Goal: Task Accomplishment & Management: Contribute content

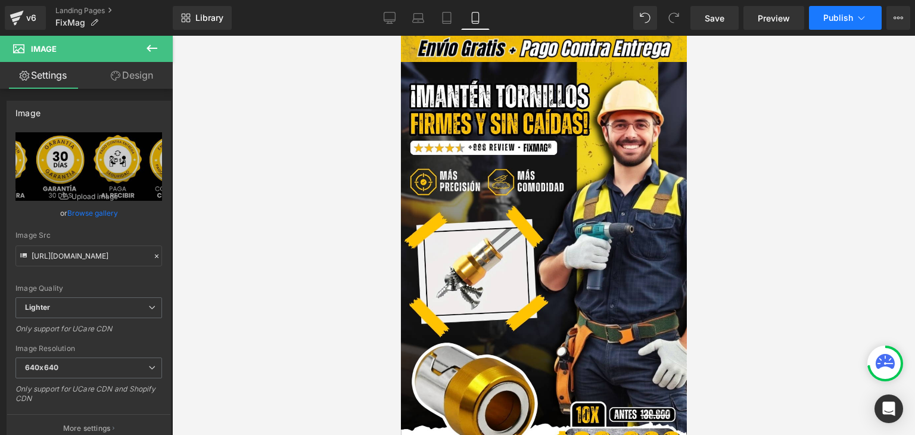
click at [844, 22] on span "Publish" at bounding box center [838, 18] width 30 height 10
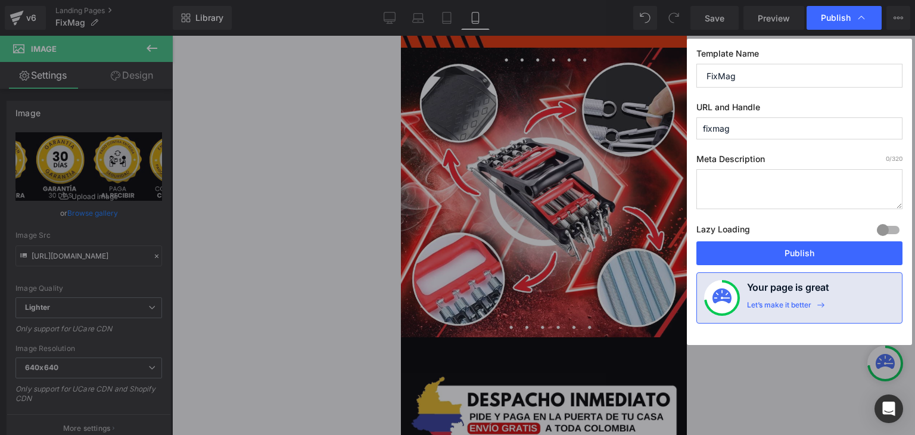
scroll to position [1905, 0]
click at [794, 257] on button "Publish" at bounding box center [799, 253] width 206 height 24
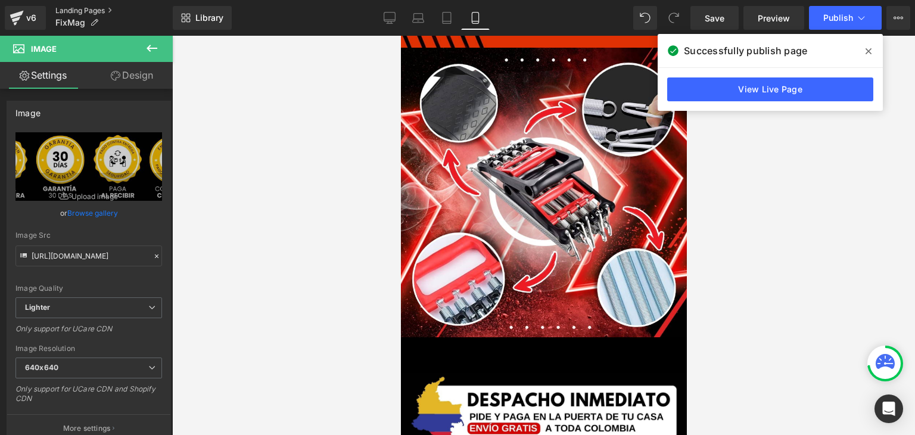
click at [95, 11] on link "Landing Pages" at bounding box center [113, 11] width 117 height 10
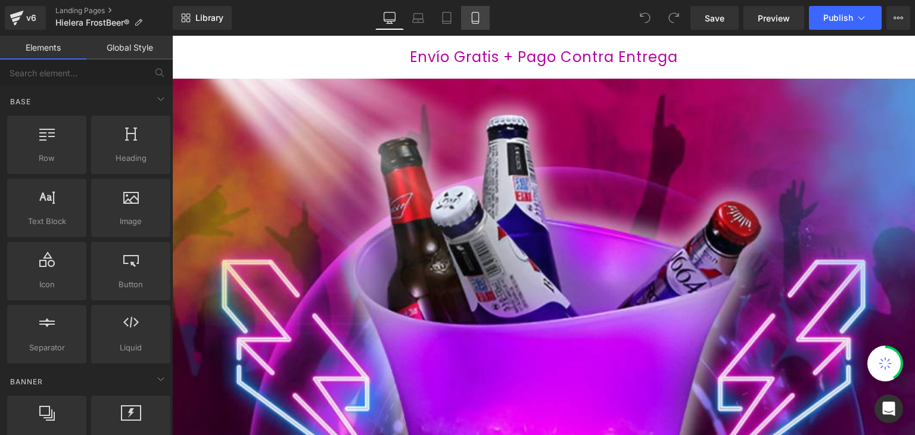
click at [474, 16] on icon at bounding box center [475, 18] width 12 height 12
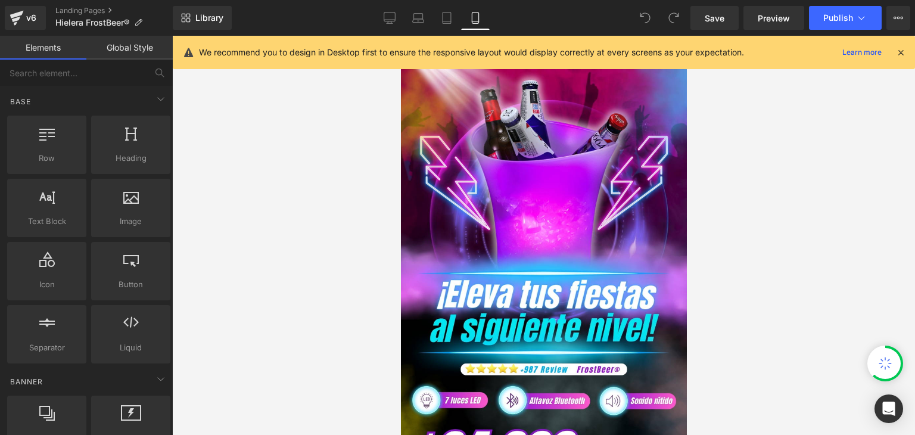
click at [900, 53] on icon at bounding box center [900, 52] width 11 height 11
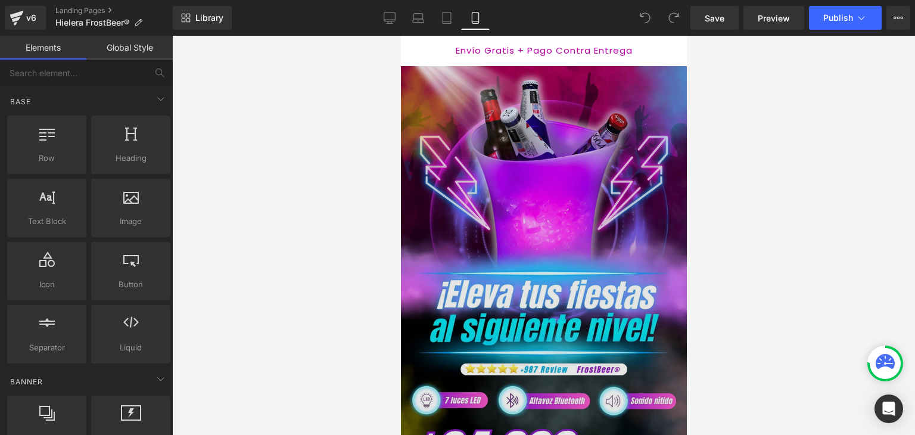
click at [537, 207] on img at bounding box center [543, 277] width 286 height 423
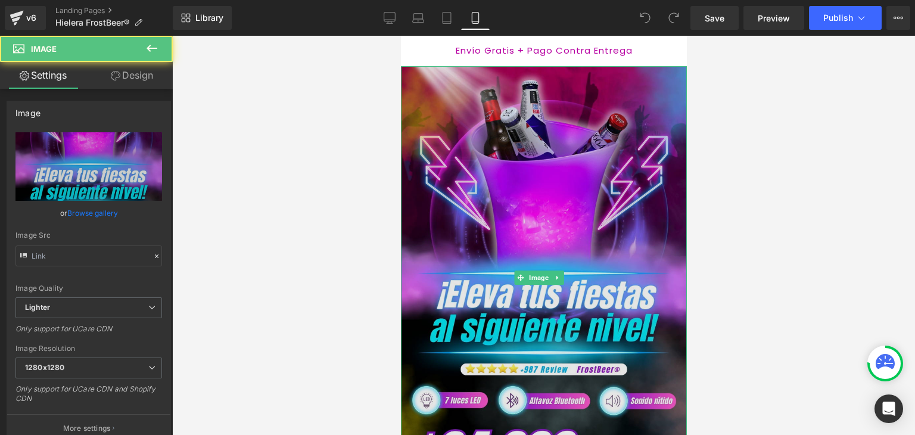
type input "https://ucarecdn.com/c5ce111a-6c32-40d3-b881-8fde301d6702/-/format/auto/-/previ…"
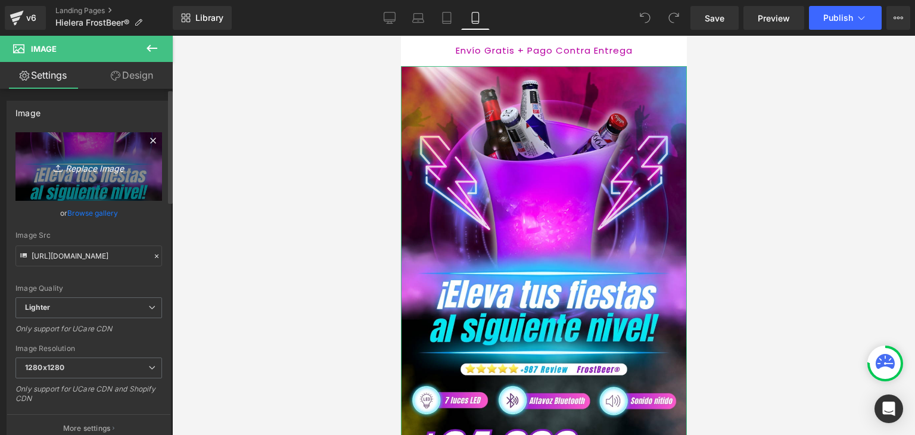
click at [117, 173] on icon "Replace Image" at bounding box center [88, 166] width 95 height 15
type input "C:\fakepath\Banner Landing.webp"
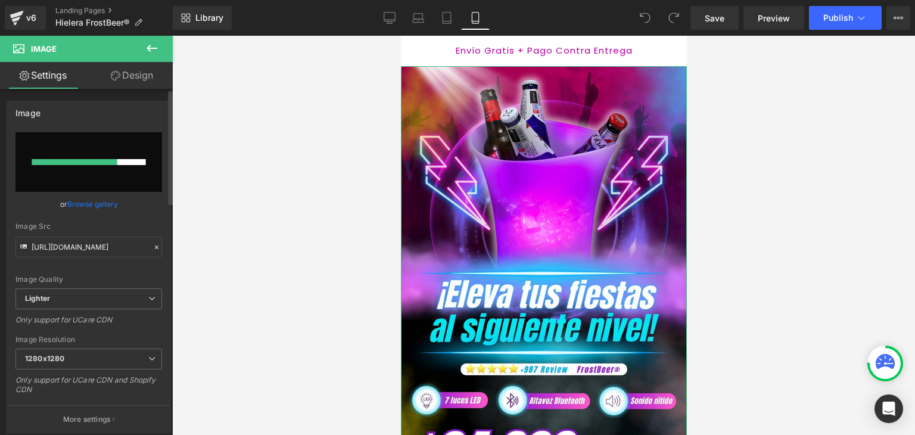
click at [90, 201] on link "Browse gallery" at bounding box center [92, 203] width 51 height 21
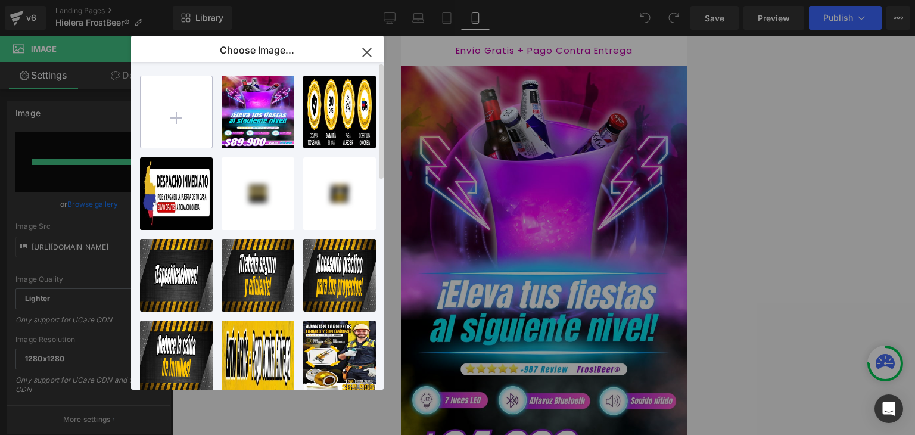
click at [176, 111] on input "file" at bounding box center [176, 111] width 71 height 71
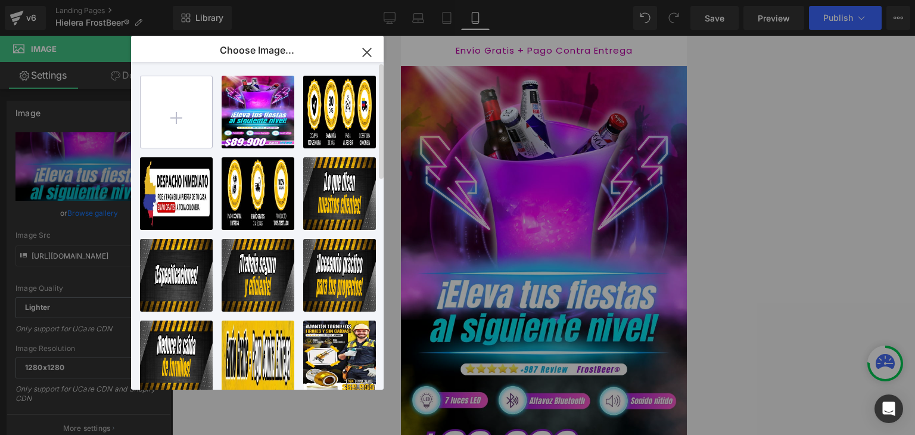
type input "https://ucarecdn.com/f941f1d7-e11e-4ff5-b4cb-b0debc84b3dd/-/format/auto/-/previ…"
click at [367, 50] on icon "button" at bounding box center [366, 52] width 19 height 19
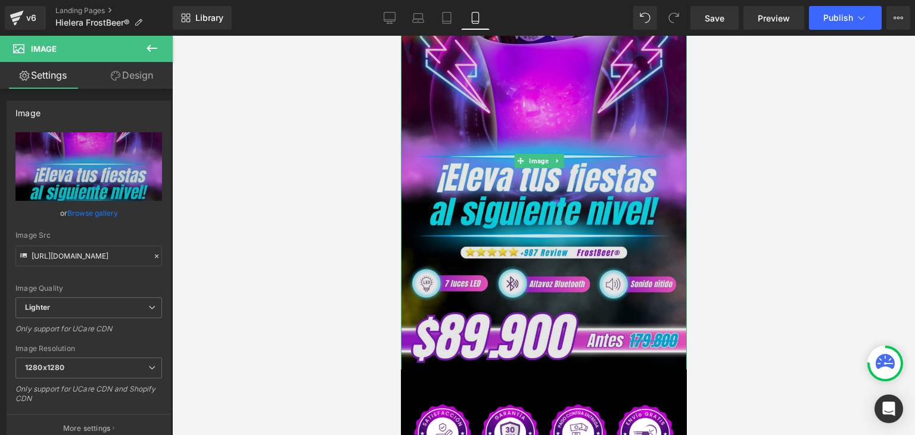
scroll to position [119, 0]
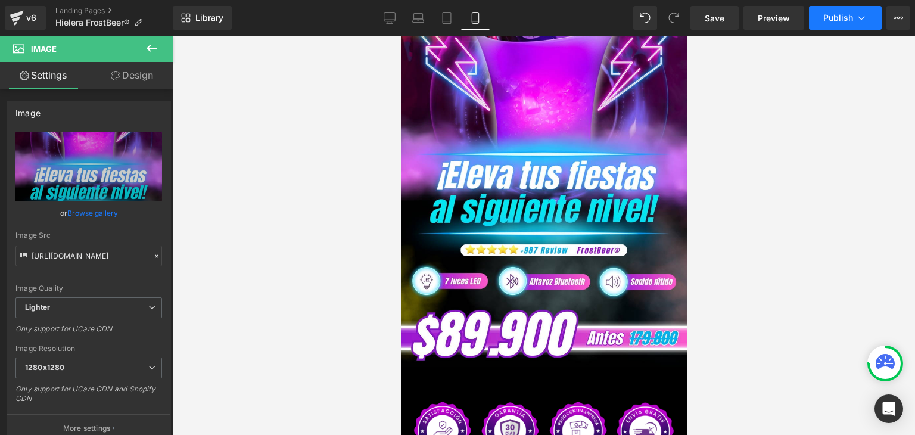
click at [835, 17] on span "Publish" at bounding box center [838, 18] width 30 height 10
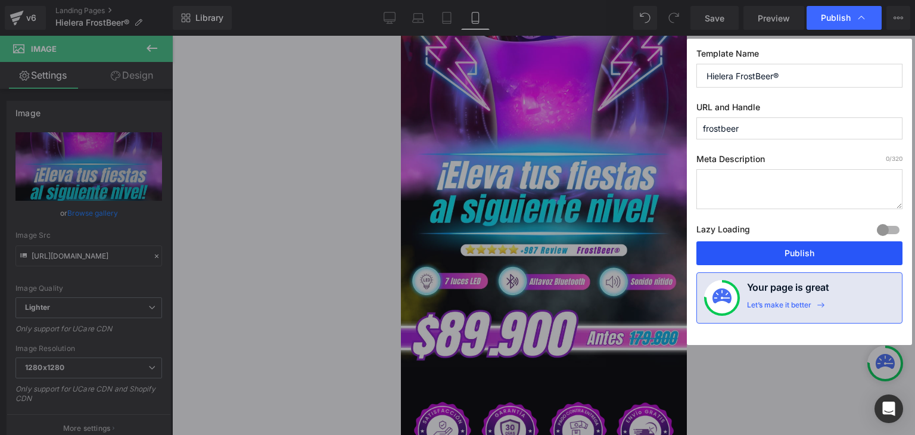
click at [802, 249] on button "Publish" at bounding box center [799, 253] width 206 height 24
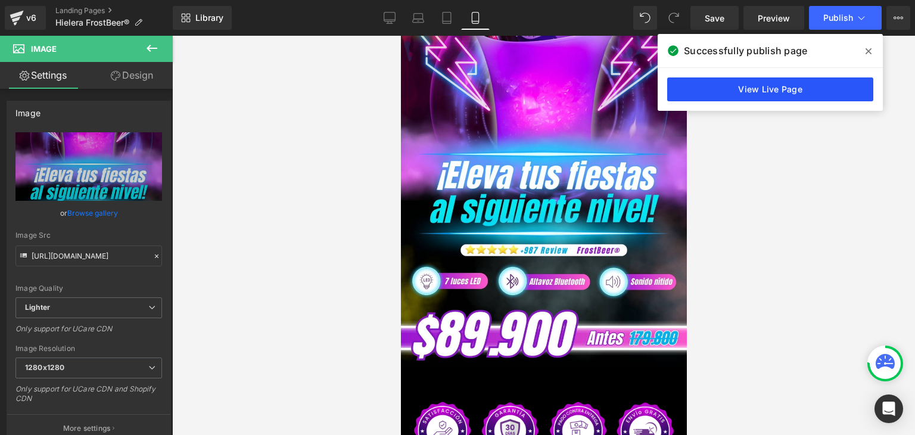
click at [781, 89] on link "View Live Page" at bounding box center [770, 89] width 206 height 24
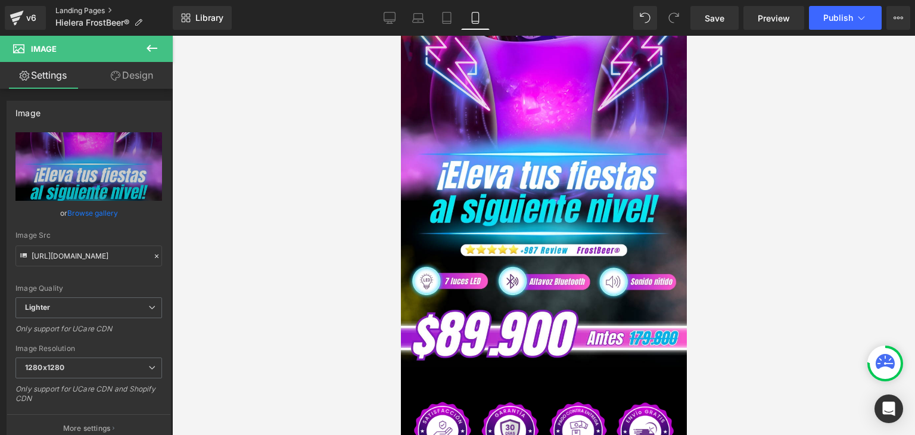
click at [102, 11] on link "Landing Pages" at bounding box center [113, 11] width 117 height 10
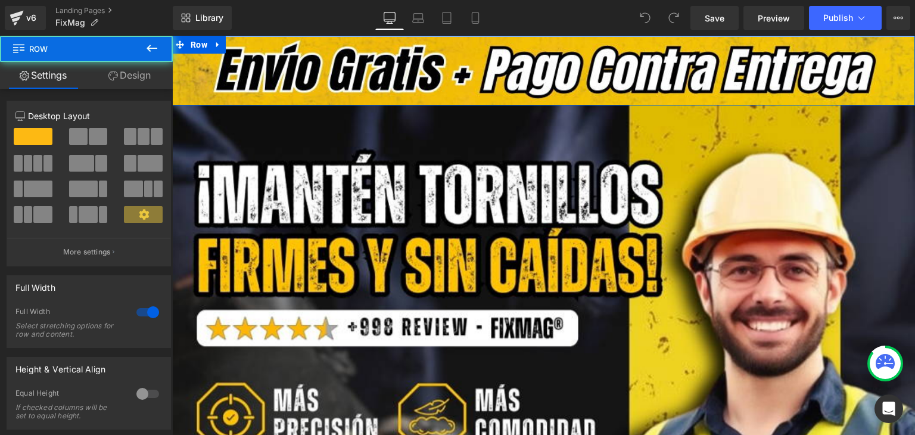
drag, startPoint x: 665, startPoint y: 71, endPoint x: 502, endPoint y: 17, distance: 171.7
click at [502, 36] on html "Image Row Row Image Add To Cart (P) Cart Button Product Image Row Image Descubr…" at bounding box center [543, 235] width 742 height 399
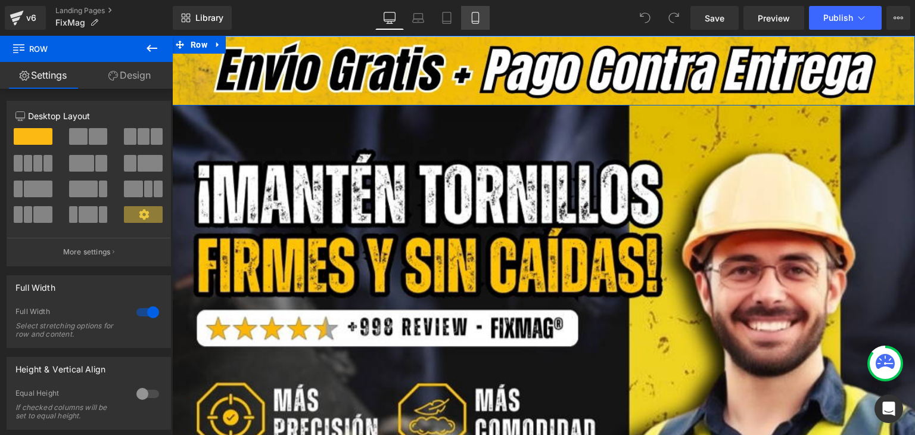
click at [480, 14] on icon at bounding box center [475, 18] width 12 height 12
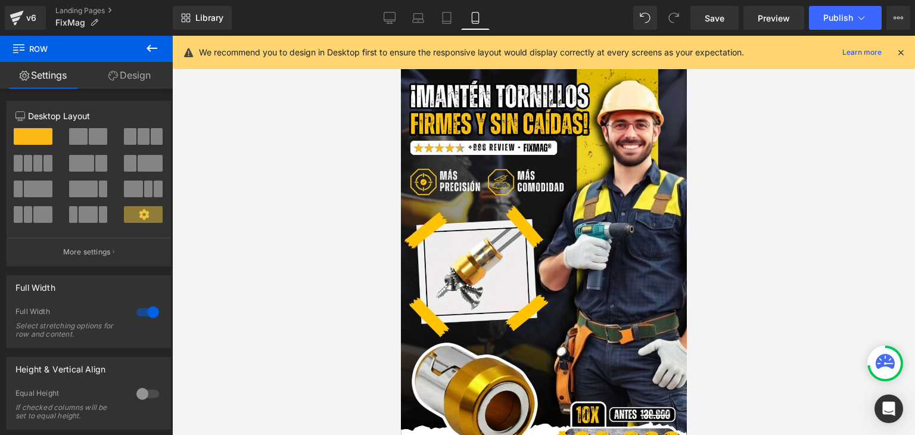
click at [904, 52] on icon at bounding box center [900, 52] width 11 height 11
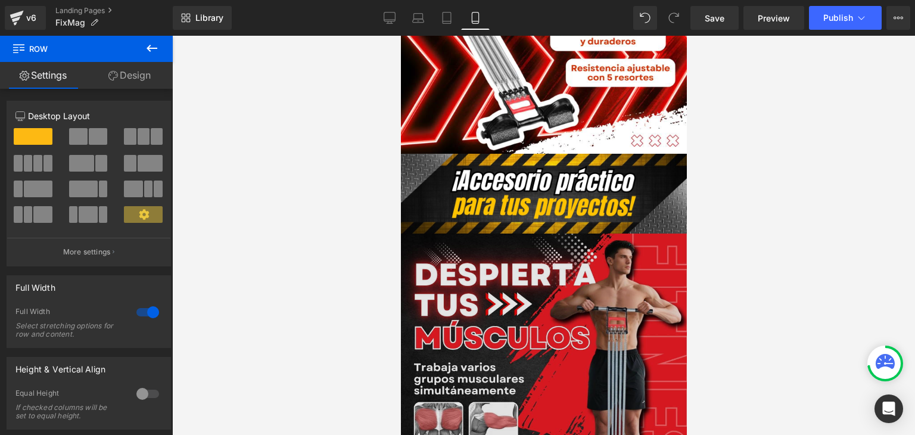
scroll to position [1072, 0]
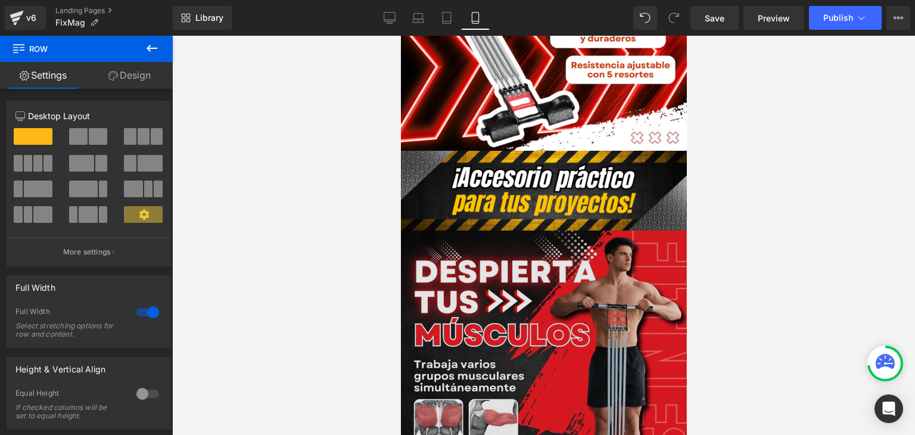
click at [515, 288] on img at bounding box center [543, 373] width 286 height 286
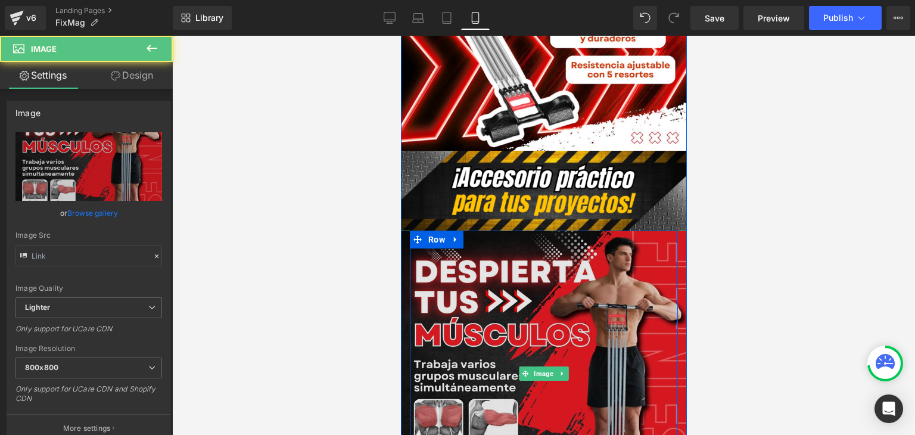
type input "https://ucarecdn.com/575da4b8-5761-4d0b-af0e-ecdbdb5abb69/-/format/auto/-/previ…"
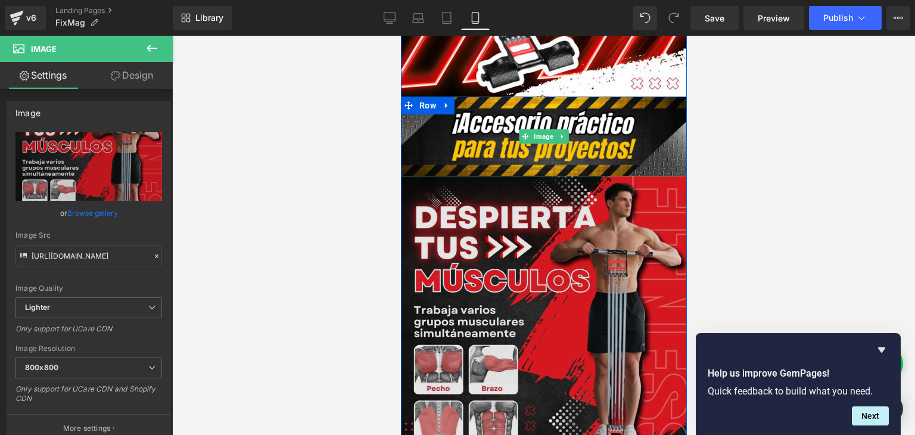
scroll to position [1131, 0]
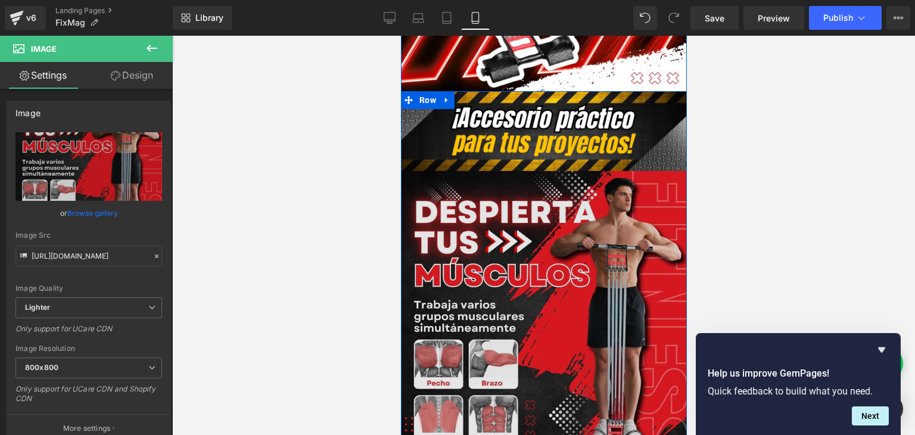
click at [525, 213] on img at bounding box center [543, 314] width 286 height 286
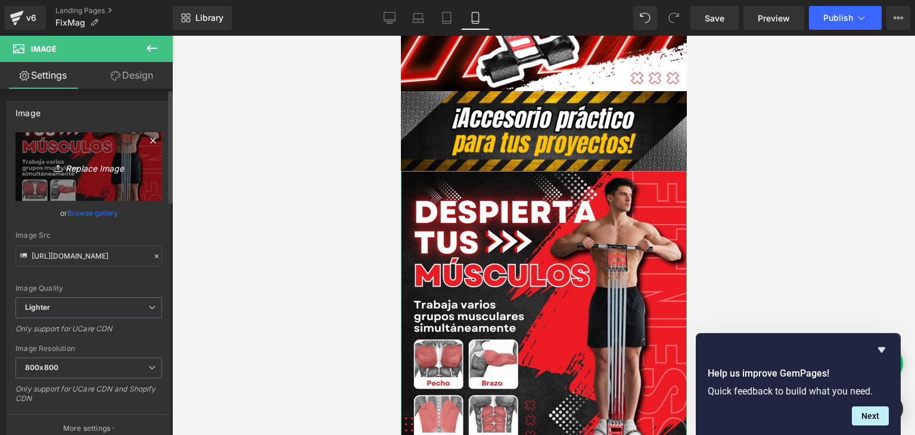
click at [76, 169] on icon "Replace Image" at bounding box center [88, 166] width 95 height 15
type input "C:\fakepath\1.webp"
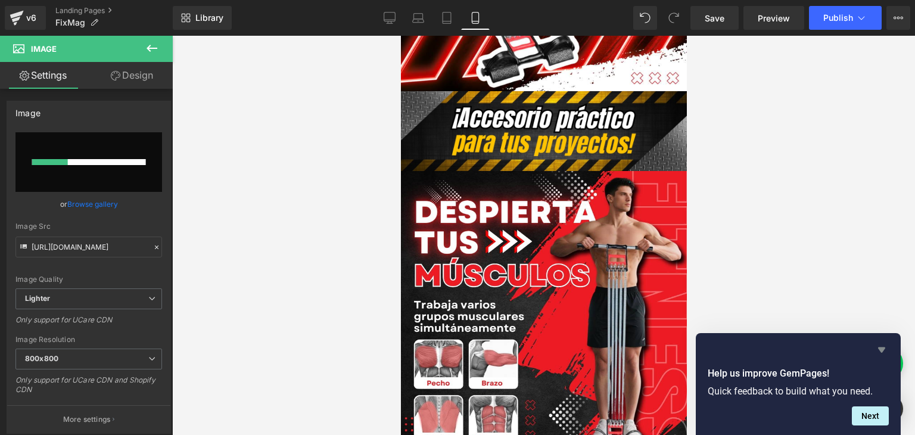
click at [882, 348] on icon "Hide survey" at bounding box center [881, 349] width 7 height 5
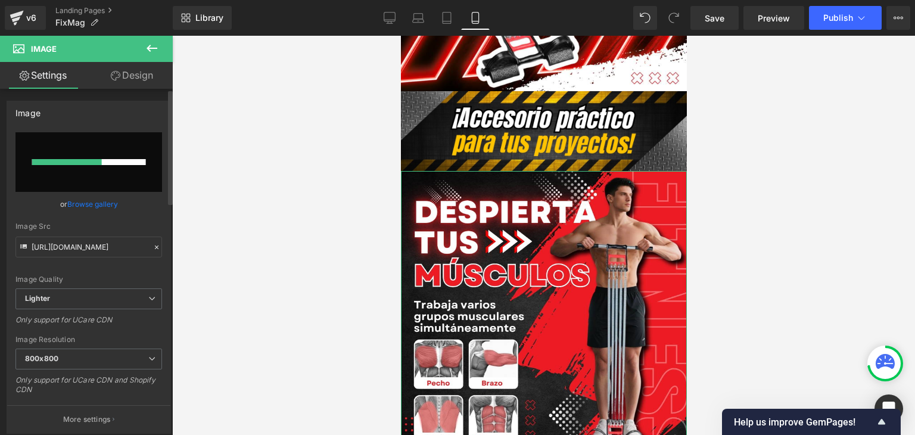
click at [97, 202] on link "Browse gallery" at bounding box center [92, 203] width 51 height 21
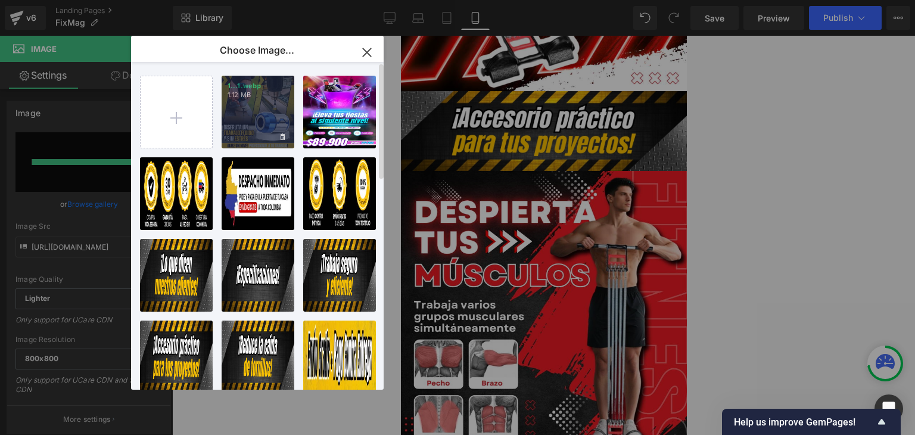
click at [241, 113] on div "1...1.webp 1.12 MB" at bounding box center [257, 112] width 73 height 73
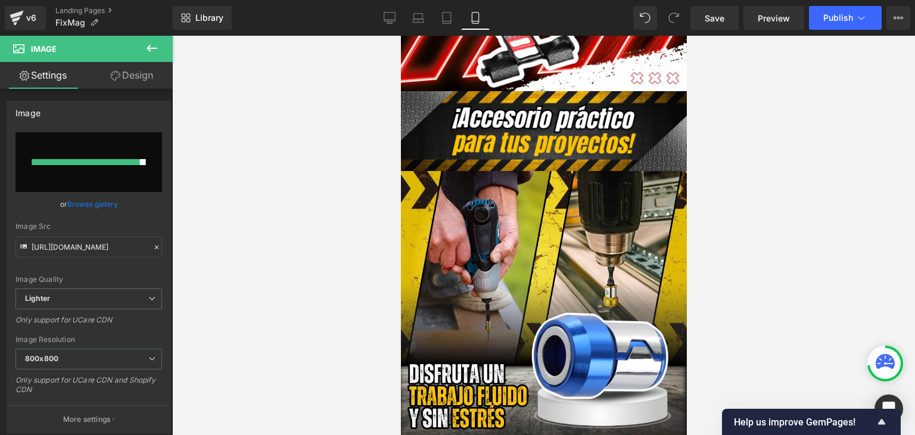
type input "https://ucarecdn.com/087ca0c4-c689-4254-b630-d30cb18a6a76/-/format/auto/-/previ…"
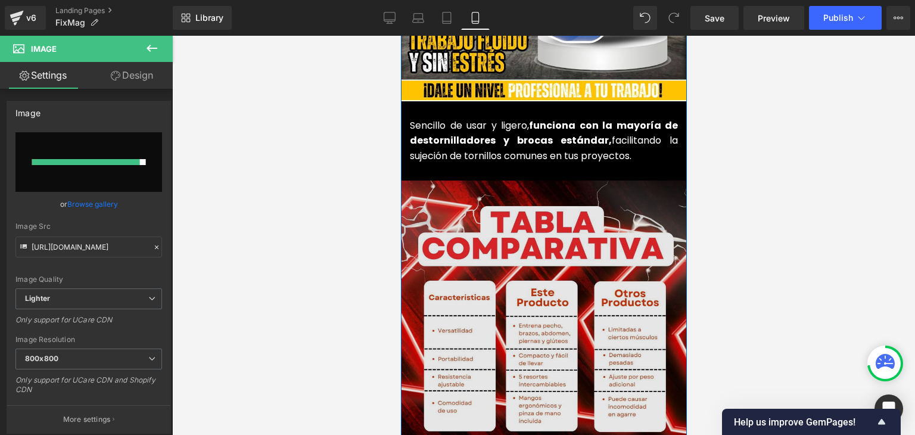
scroll to position [1488, 0]
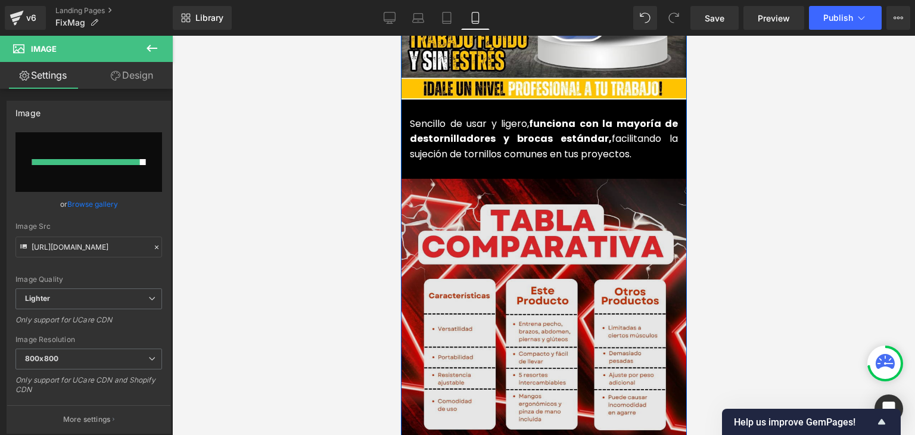
click at [528, 239] on img at bounding box center [543, 322] width 286 height 286
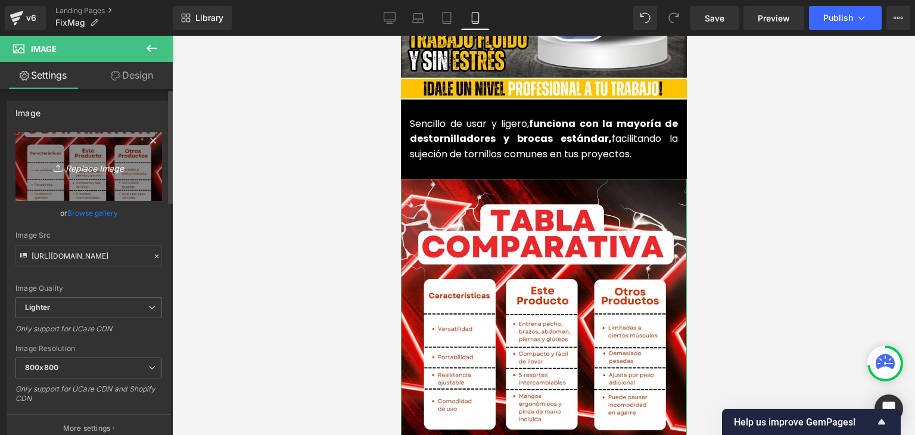
click at [110, 164] on icon "Replace Image" at bounding box center [88, 166] width 95 height 15
type input "C:\fakepath\7.webp"
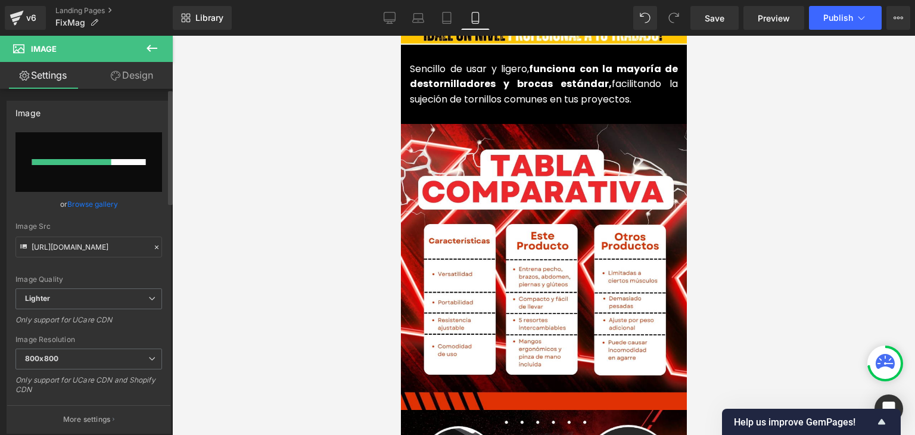
scroll to position [1548, 0]
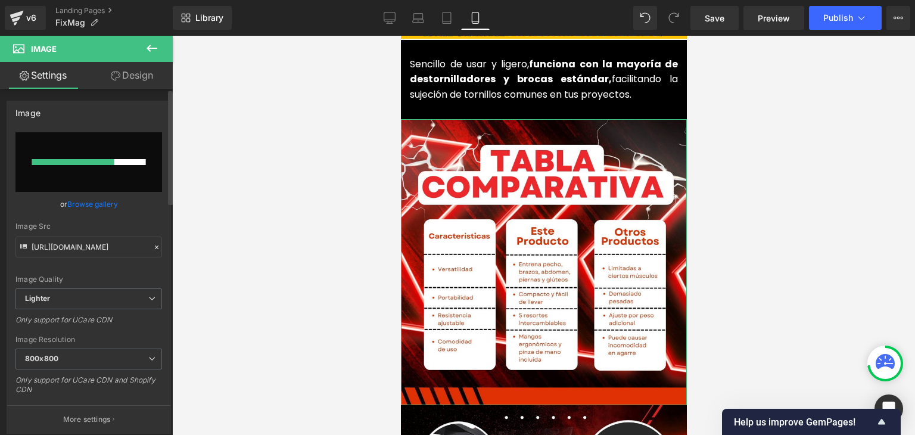
click at [82, 199] on link "Browse gallery" at bounding box center [92, 203] width 51 height 21
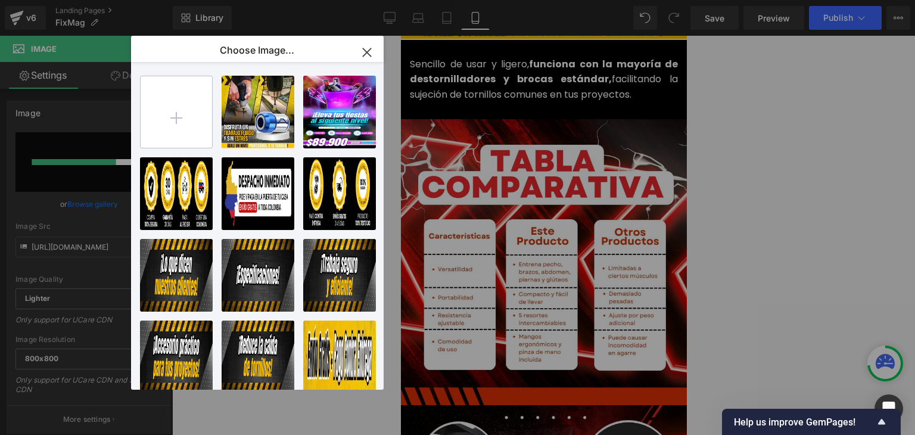
click at [193, 110] on input "file" at bounding box center [176, 111] width 71 height 71
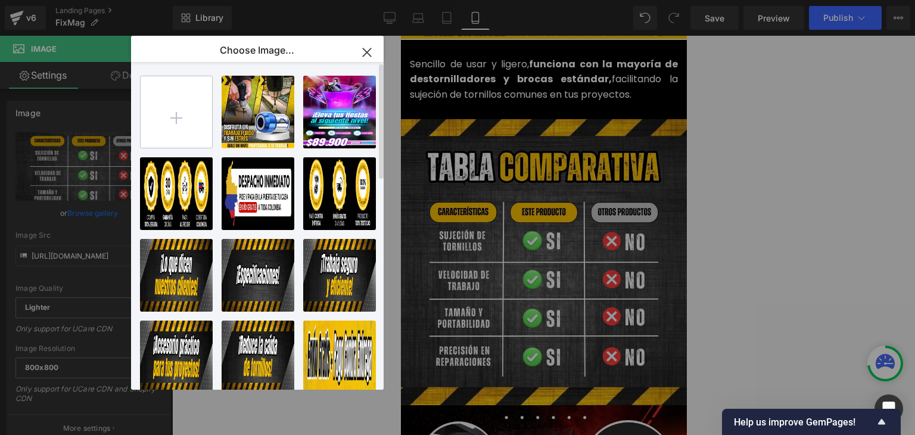
type input "https://ucarecdn.com/1458c13d-3ad9-4da1-868c-c0bd04b67f19/-/format/auto/-/previ…"
type input "C:\fakepath\7.webp"
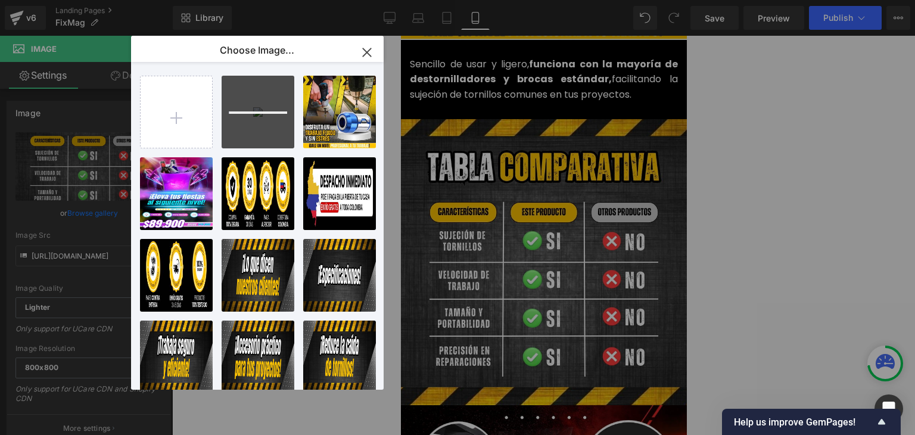
click at [367, 53] on icon "button" at bounding box center [367, 52] width 8 height 8
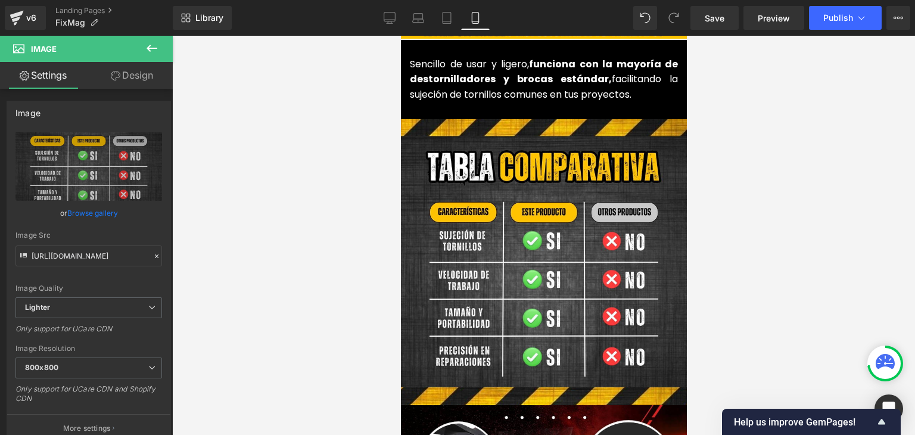
drag, startPoint x: 810, startPoint y: 149, endPoint x: 786, endPoint y: 155, distance: 24.1
click at [810, 149] on div at bounding box center [543, 235] width 742 height 399
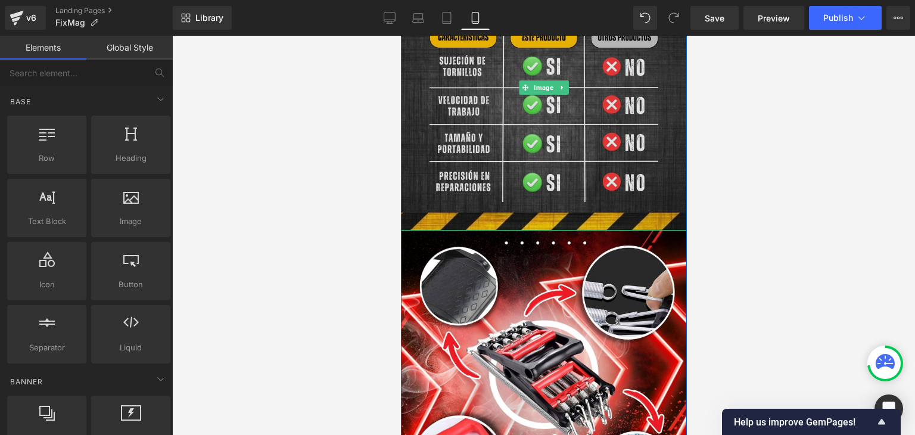
scroll to position [1727, 0]
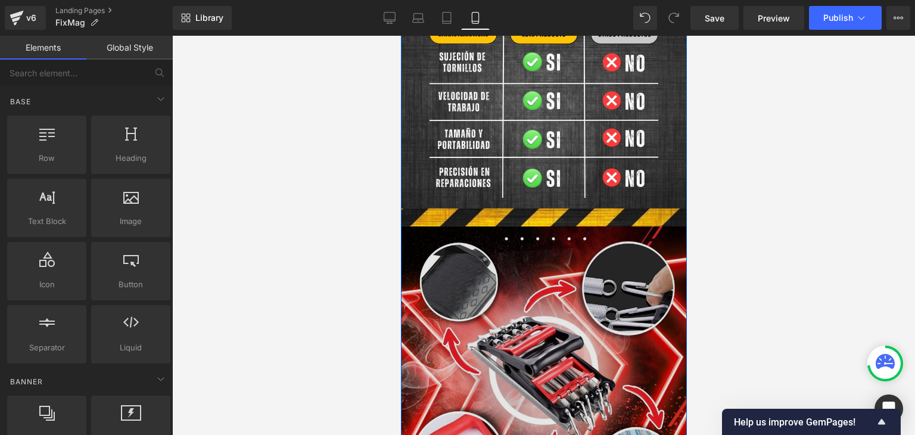
click at [505, 239] on img at bounding box center [542, 370] width 289 height 289
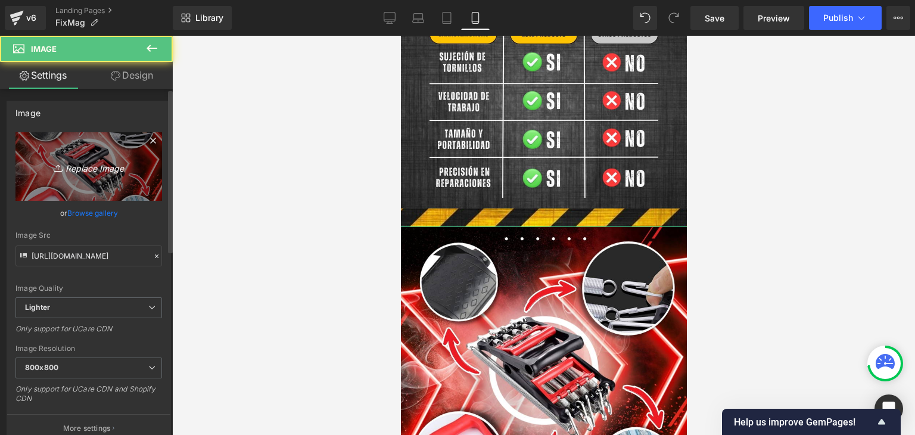
click at [88, 170] on icon "Replace Image" at bounding box center [88, 166] width 95 height 15
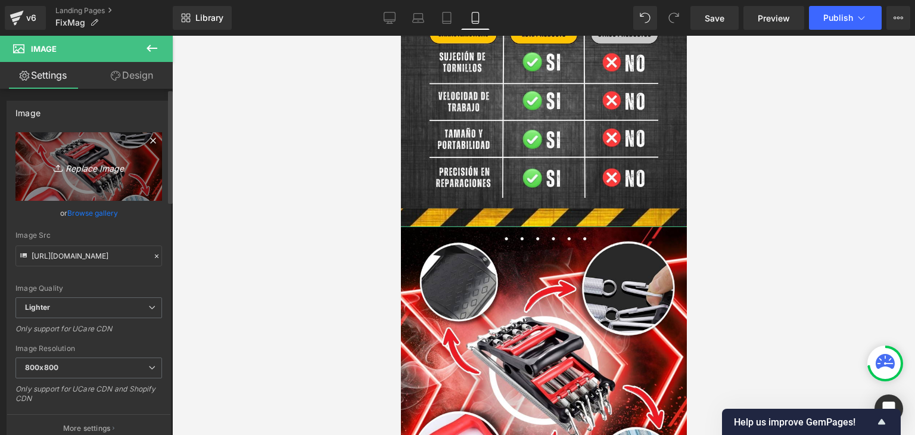
type input "C:\fakepath\2.webp"
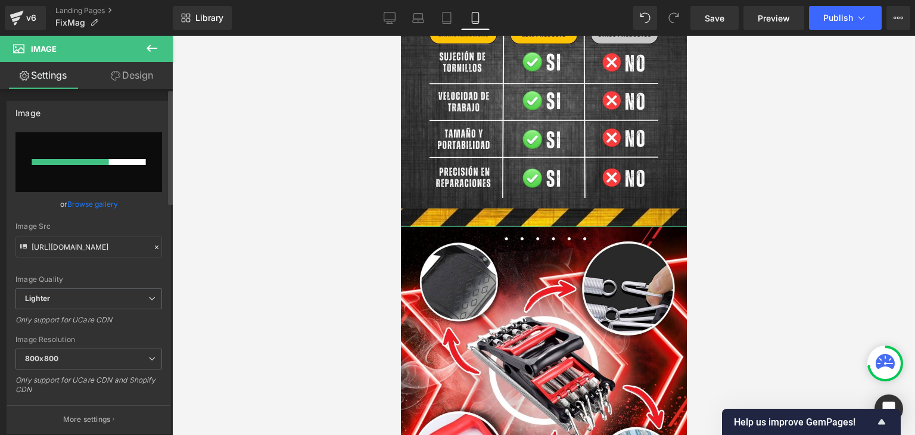
click at [96, 204] on link "Browse gallery" at bounding box center [92, 203] width 51 height 21
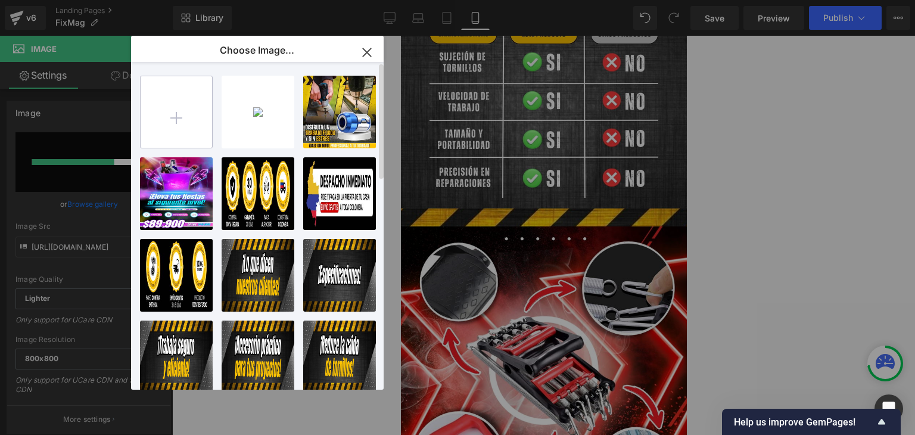
click at [186, 124] on input "file" at bounding box center [176, 111] width 71 height 71
type input "C:\fakepath\2.webp"
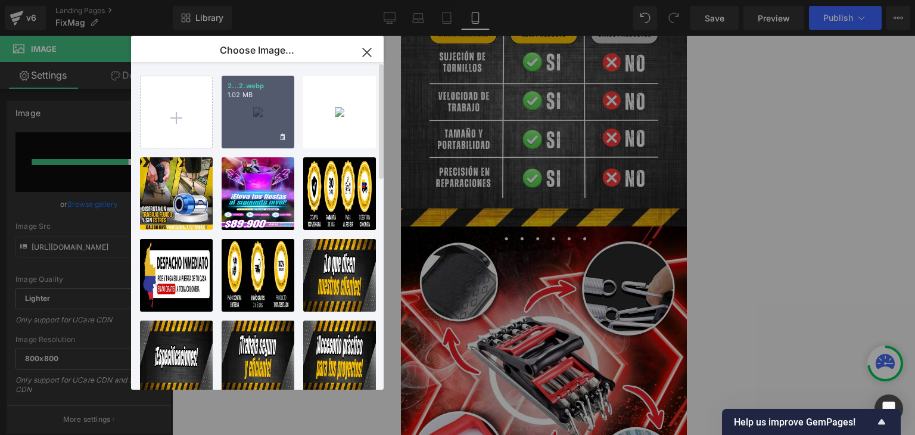
click at [262, 117] on div "2...2.webp 1.02 MB" at bounding box center [257, 112] width 73 height 73
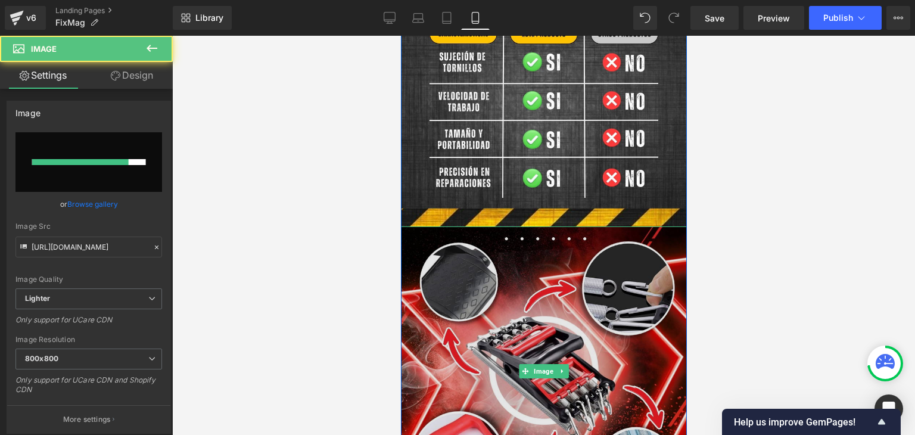
click at [557, 266] on img at bounding box center [542, 370] width 289 height 289
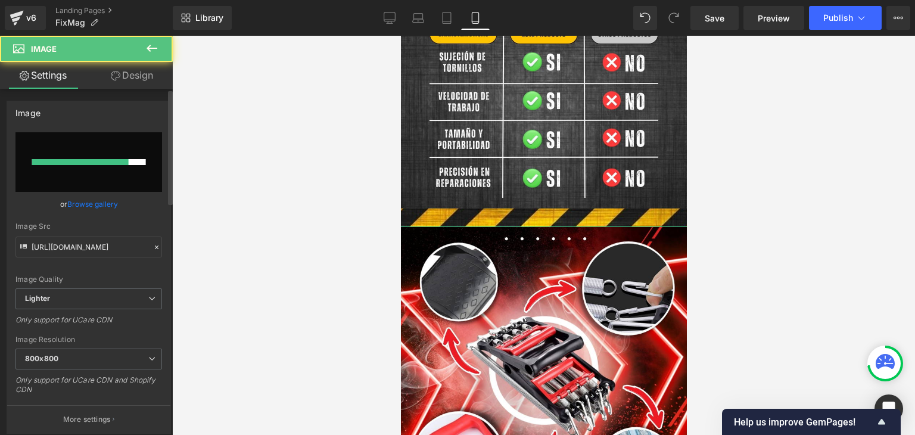
click at [87, 199] on link "Browse gallery" at bounding box center [92, 203] width 51 height 21
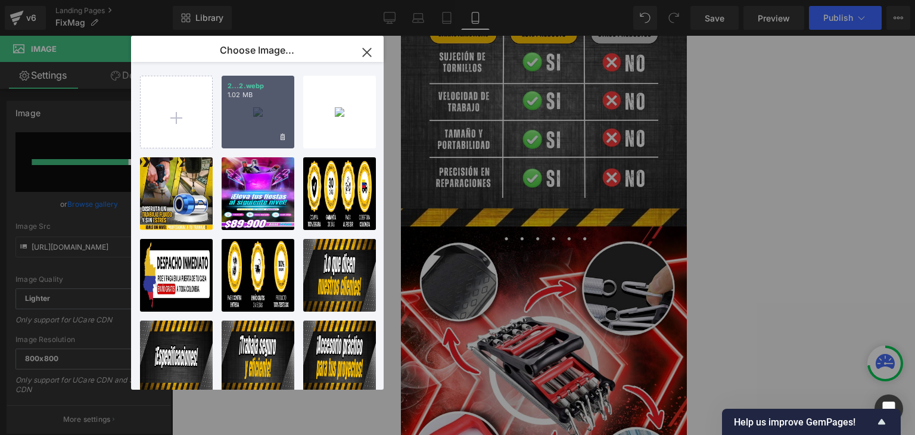
click at [230, 124] on div "2...2.webp 1.02 MB" at bounding box center [257, 112] width 73 height 73
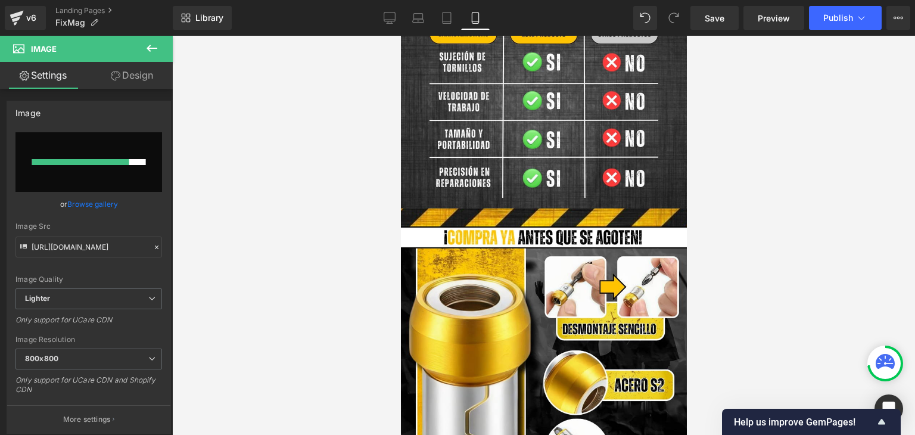
type input "https://ucarecdn.com/6e411aea-21ba-46fe-a67c-887cb303b8e7/-/format/auto/-/previ…"
click at [845, 15] on span "Publish" at bounding box center [838, 18] width 30 height 10
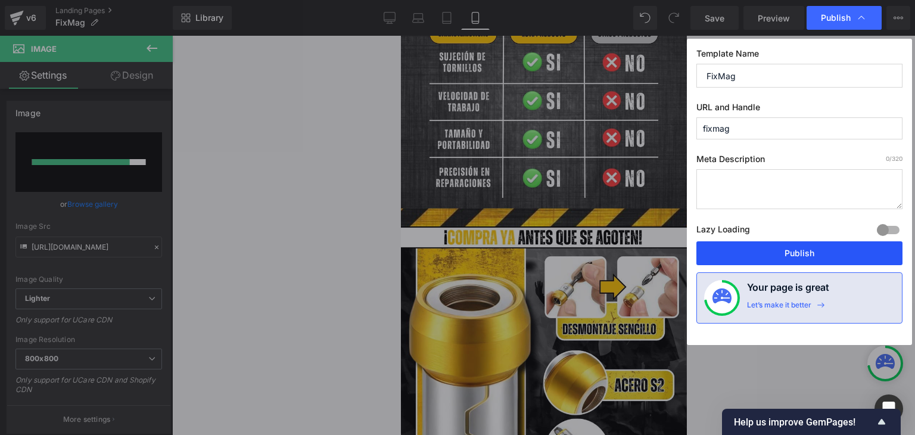
click at [804, 247] on button "Publish" at bounding box center [799, 253] width 206 height 24
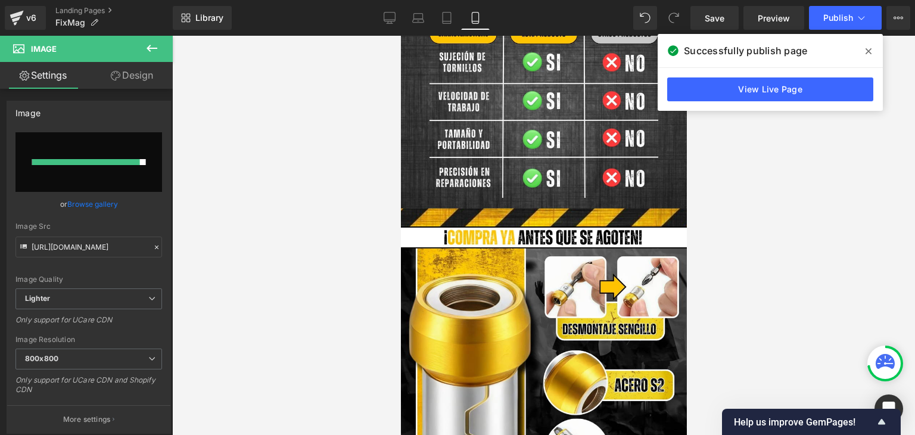
drag, startPoint x: 869, startPoint y: 50, endPoint x: 767, endPoint y: 86, distance: 108.7
click at [869, 51] on icon at bounding box center [868, 51] width 6 height 10
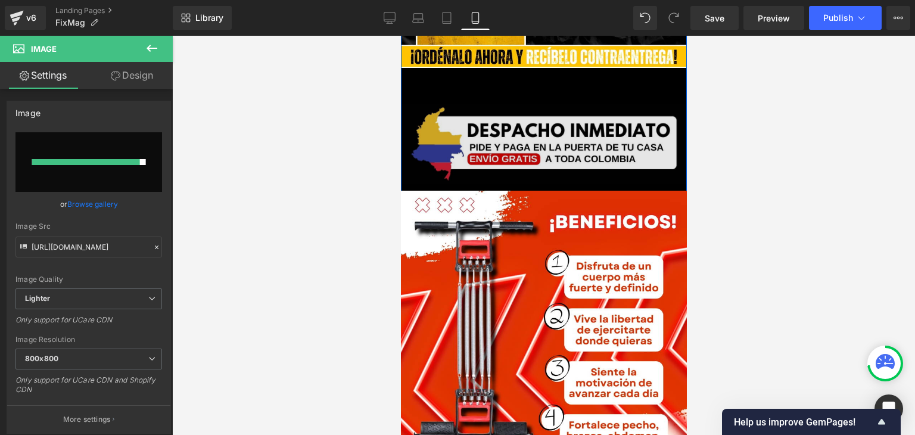
scroll to position [2203, 0]
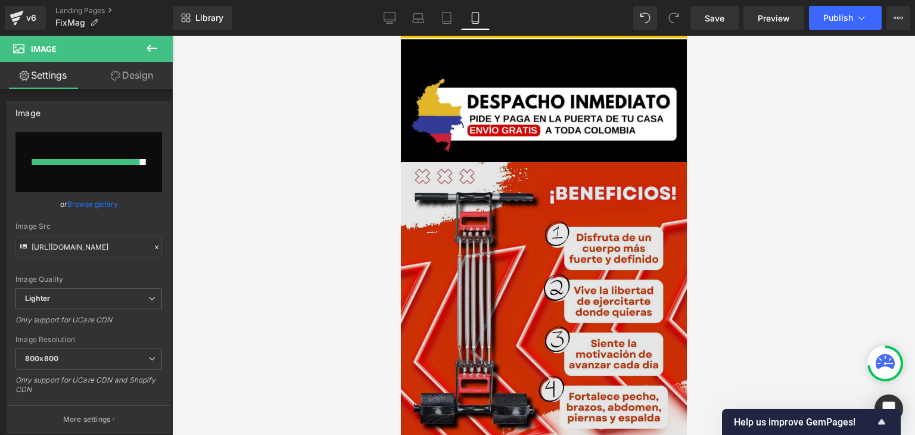
click at [513, 269] on img at bounding box center [543, 305] width 286 height 286
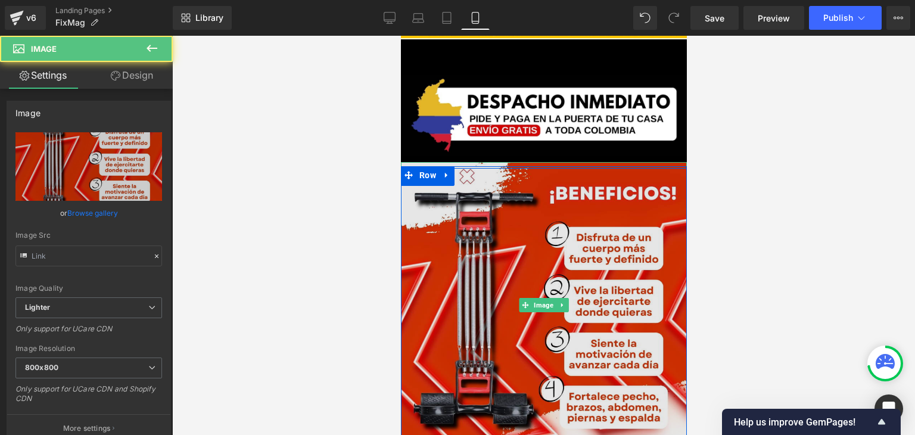
type input "https://ucarecdn.com/4e14ebe9-6dbe-401b-b4b4-bd1ed363fb77/-/format/auto/-/previ…"
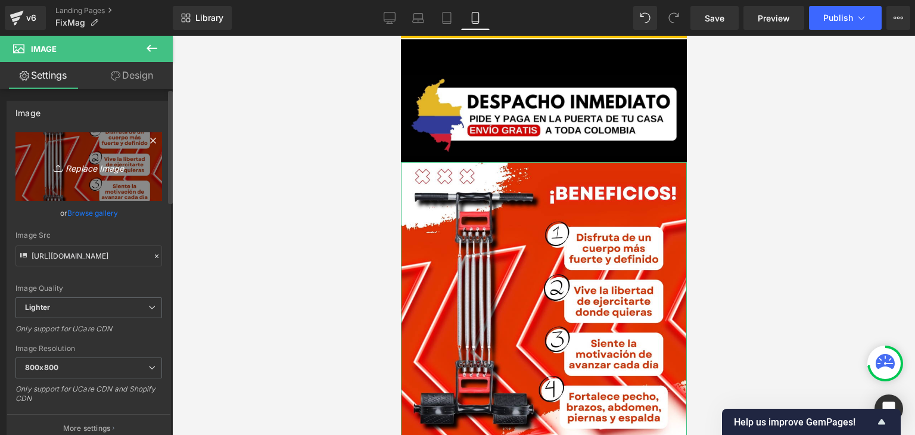
click at [109, 163] on icon "Replace Image" at bounding box center [88, 166] width 95 height 15
type input "C:\fakepath\8.webp"
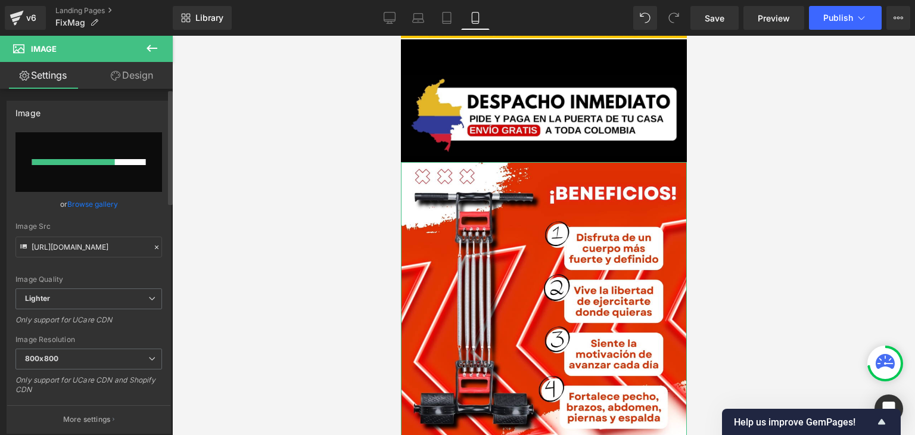
click at [107, 201] on link "Browse gallery" at bounding box center [92, 203] width 51 height 21
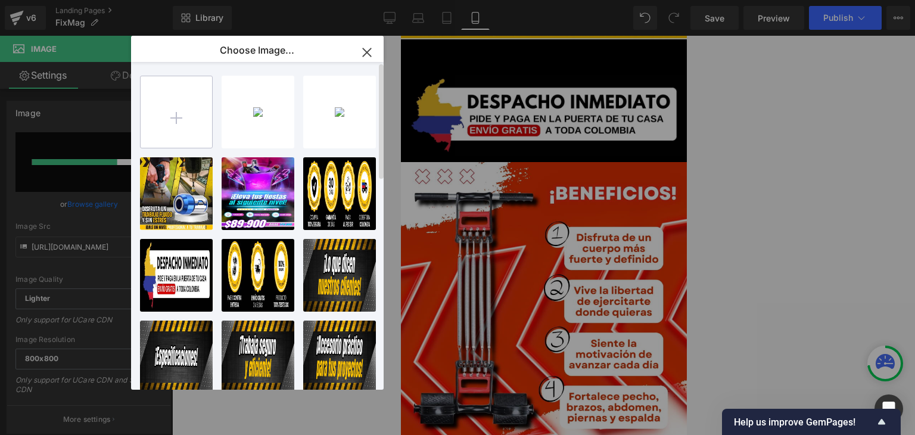
click at [185, 117] on input "file" at bounding box center [176, 111] width 71 height 71
type input "C:\fakepath\8.webp"
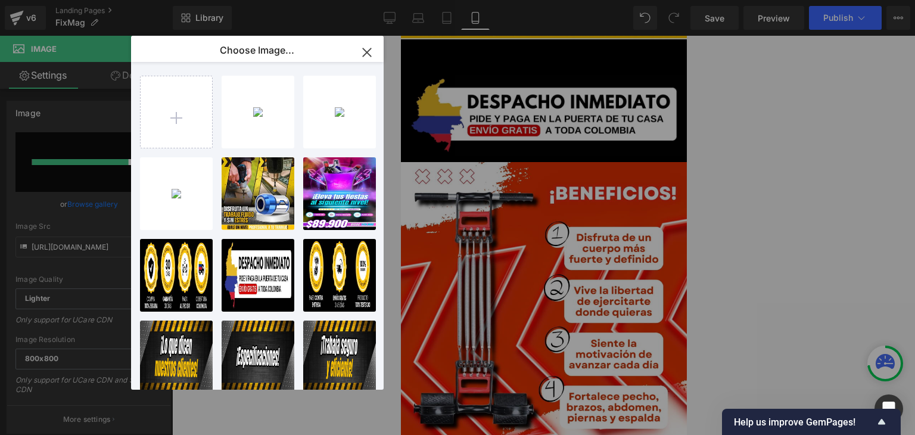
click at [0, 0] on div "8...8.webp 1.19 MB" at bounding box center [0, 0] width 0 height 0
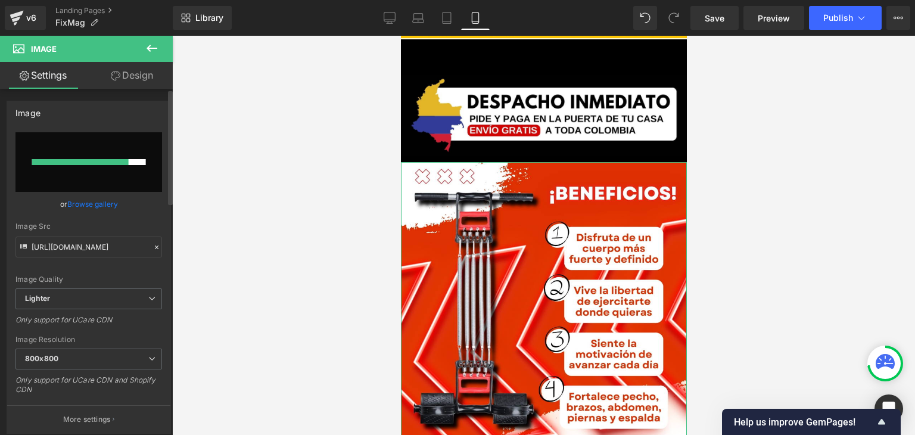
click at [105, 202] on link "Browse gallery" at bounding box center [92, 203] width 51 height 21
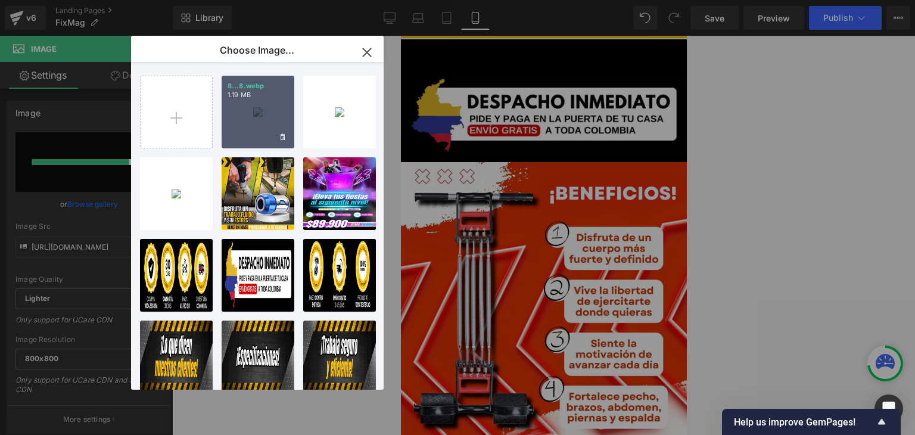
click at [270, 120] on div "8...8.webp 1.19 MB" at bounding box center [257, 112] width 73 height 73
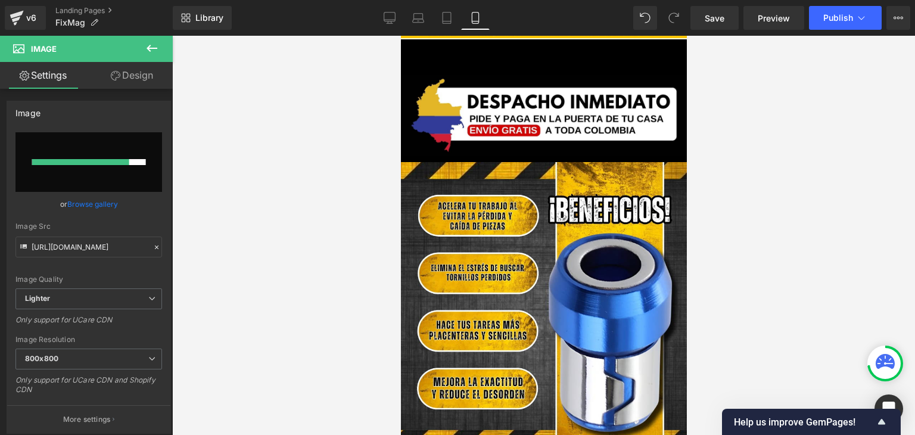
type input "https://ucarecdn.com/4dfb44dd-67c7-4649-886a-704d378d3cfc/-/format/auto/-/previ…"
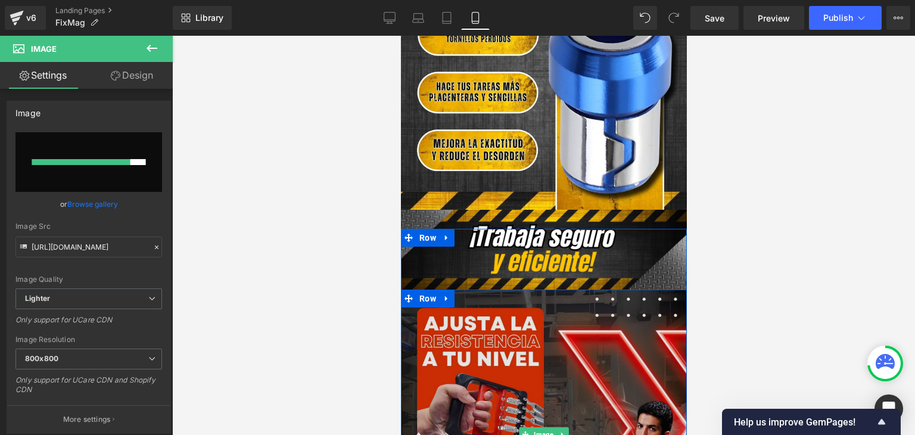
scroll to position [2560, 0]
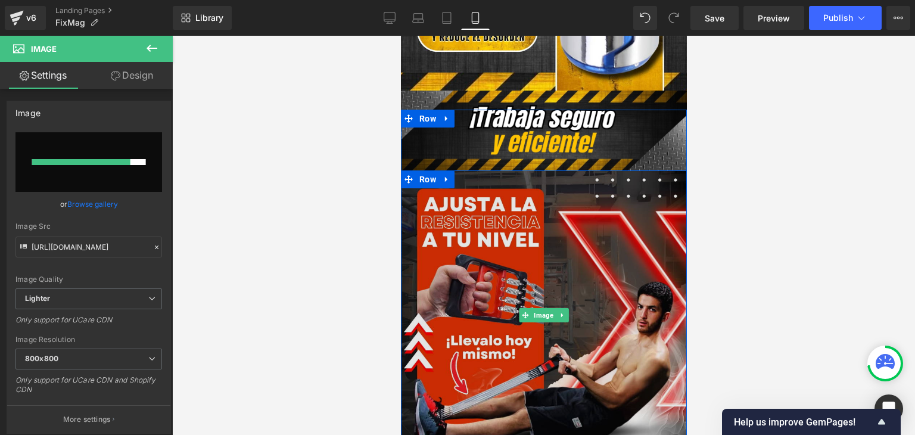
click at [533, 204] on img at bounding box center [542, 314] width 289 height 289
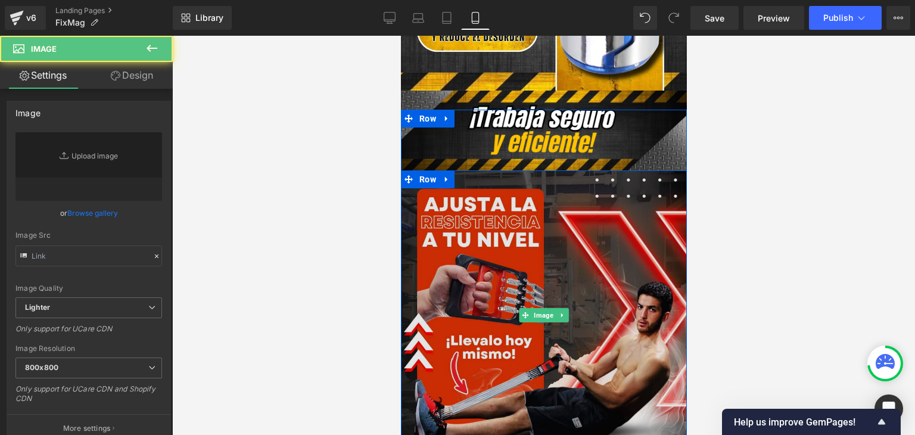
click at [519, 220] on img at bounding box center [542, 314] width 289 height 289
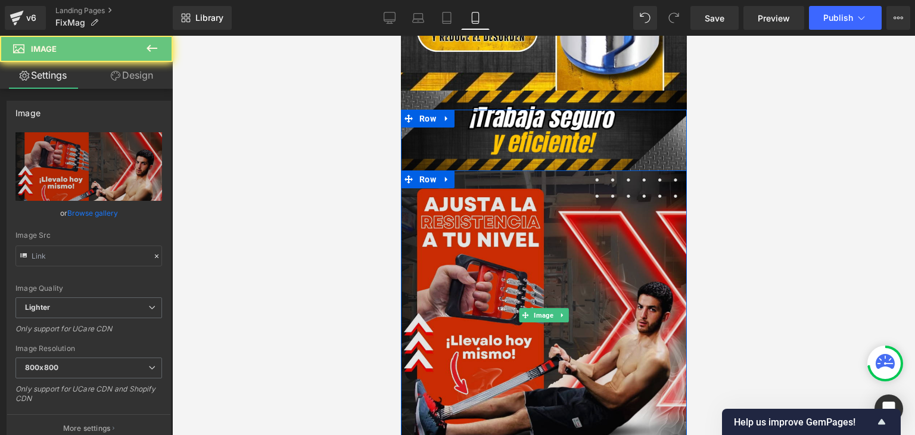
type input "https://ucarecdn.com/9d8e849d-8e39-4dba-8456-6029092cac6c/-/format/auto/-/previ…"
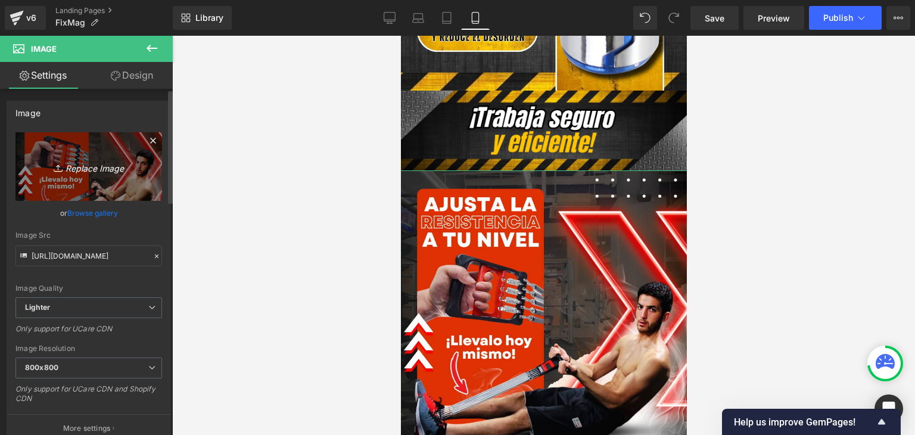
click at [105, 177] on link "Replace Image" at bounding box center [88, 166] width 146 height 68
type input "C:\fakepath\3.webp"
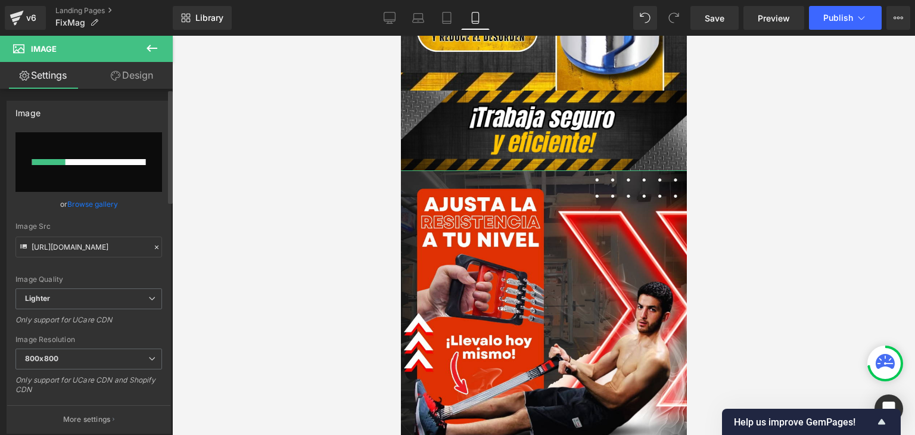
click at [81, 207] on link "Browse gallery" at bounding box center [92, 203] width 51 height 21
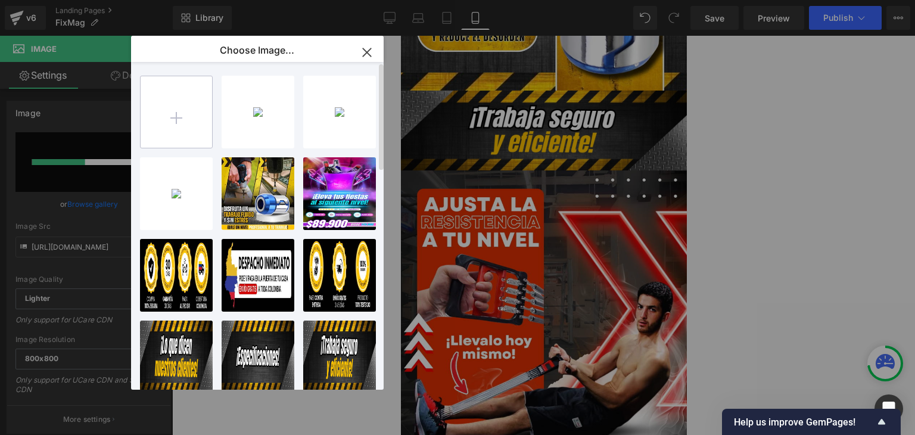
click at [166, 129] on input "file" at bounding box center [176, 111] width 71 height 71
type input "C:\fakepath\3.webp"
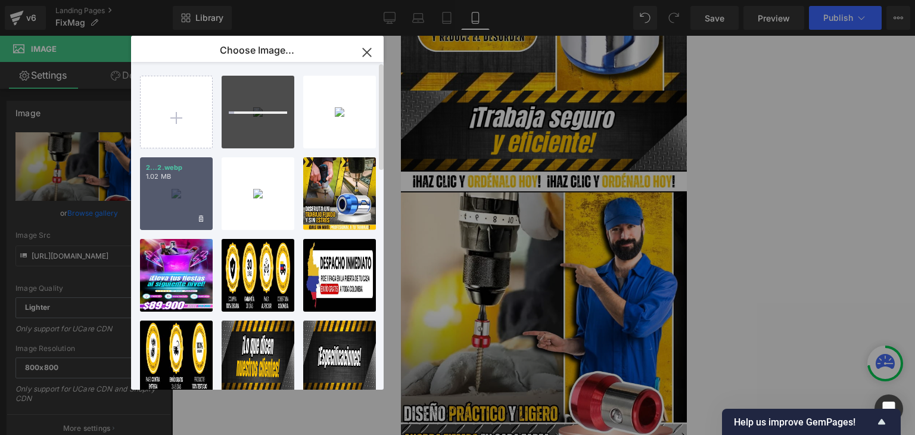
type input "https://ucarecdn.com/2ec23a5c-10ea-4b6a-b8ee-6c7cdc0c9e5b/-/format/auto/-/previ…"
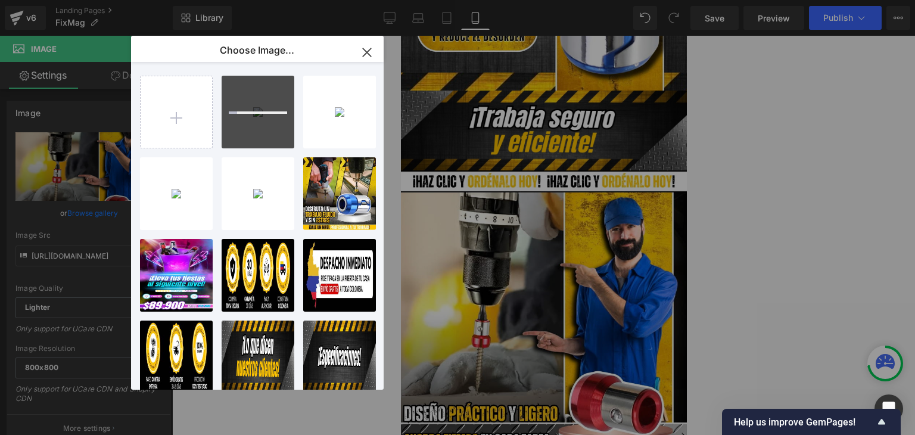
click at [367, 54] on icon "button" at bounding box center [366, 52] width 19 height 19
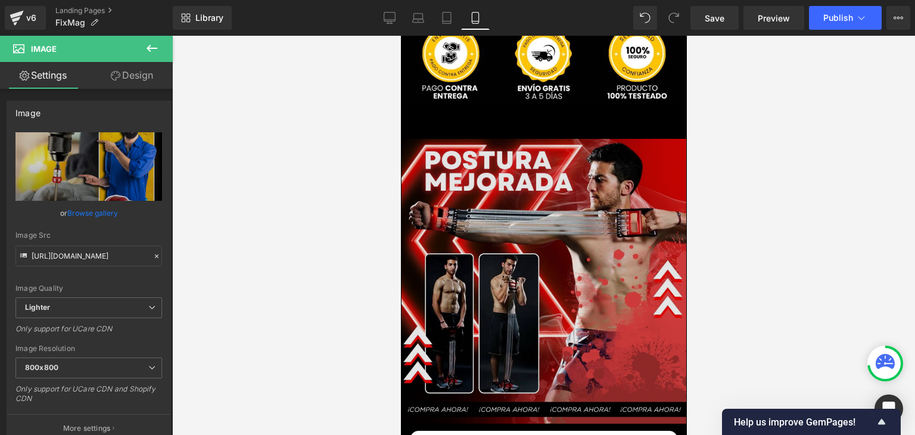
scroll to position [3096, 0]
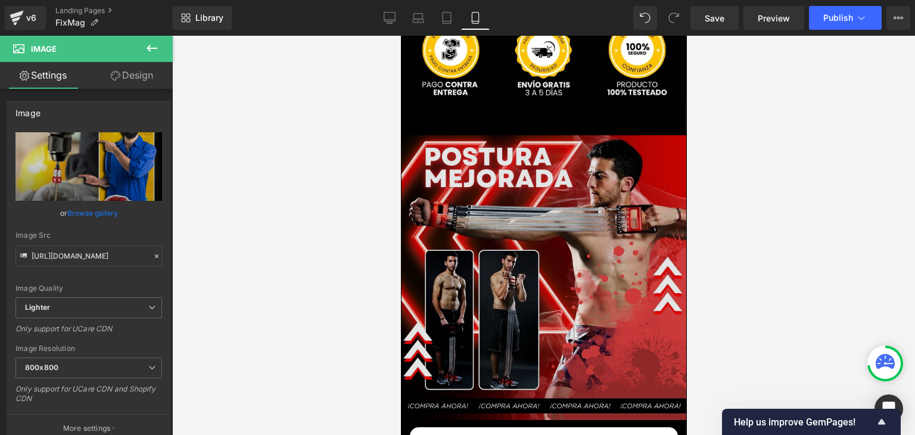
click at [526, 227] on img at bounding box center [543, 281] width 285 height 292
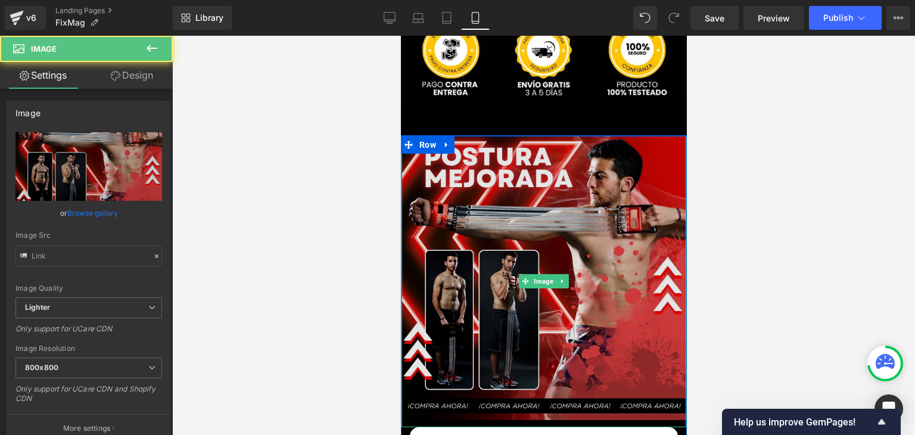
type input "https://ucarecdn.com/ca2dba52-845f-4f79-813c-aaeca9e67f81/-/format/auto/-/previ…"
click at [534, 213] on img at bounding box center [543, 281] width 285 height 292
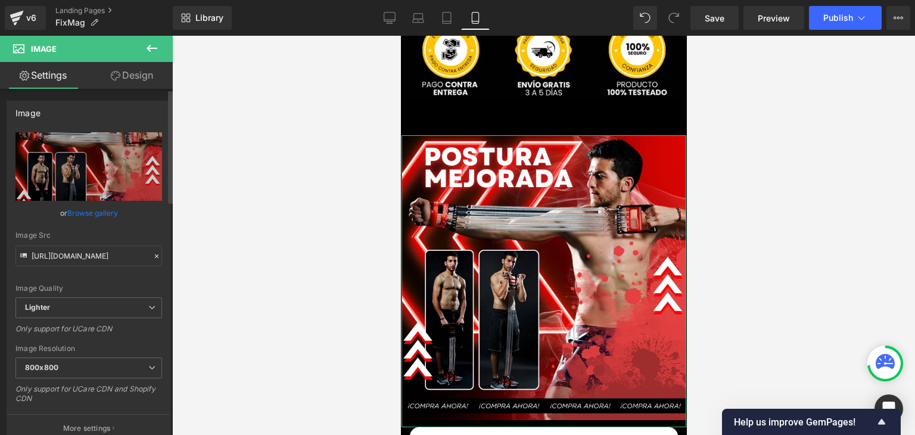
click at [109, 213] on link "Browse gallery" at bounding box center [92, 212] width 51 height 21
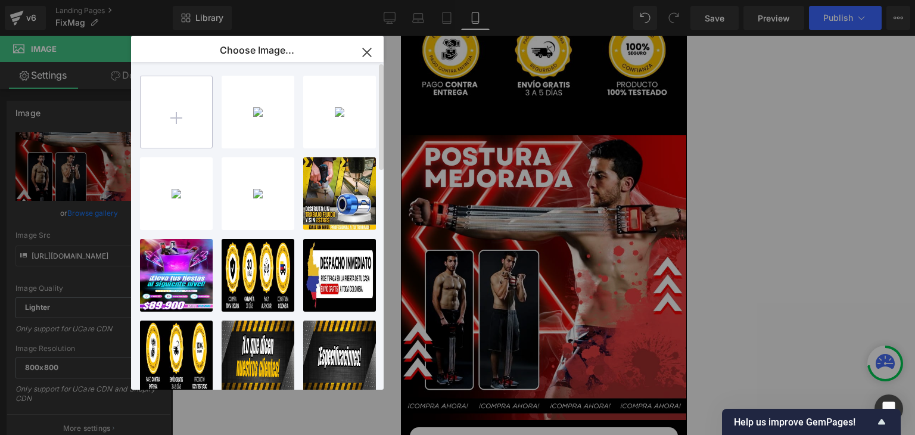
click at [183, 117] on input "file" at bounding box center [176, 111] width 71 height 71
type input "C:\fakepath\4.webp"
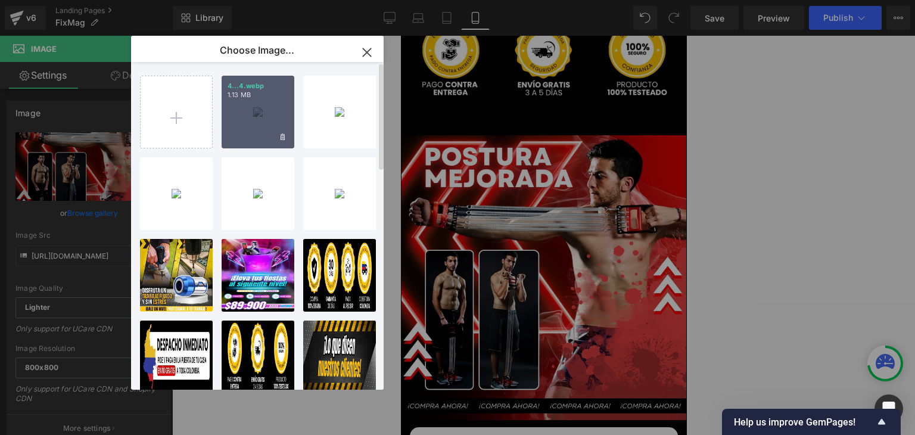
click at [248, 120] on div "4...4.webp 1.13 MB" at bounding box center [257, 112] width 73 height 73
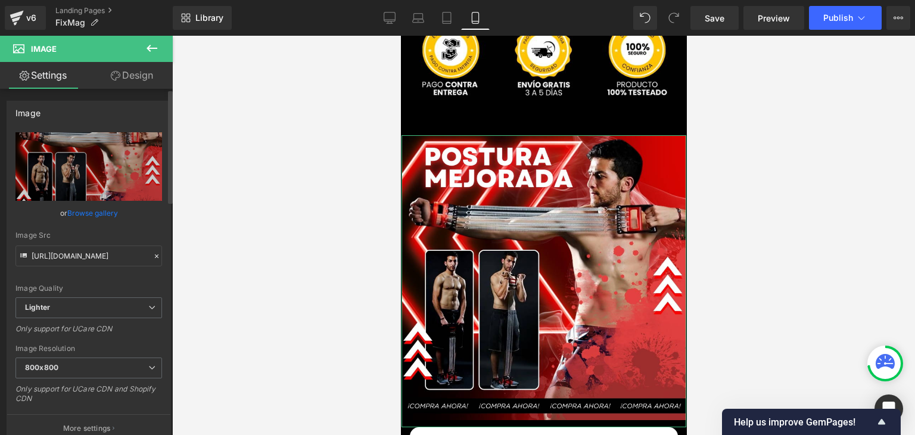
click at [105, 214] on link "Browse gallery" at bounding box center [92, 212] width 51 height 21
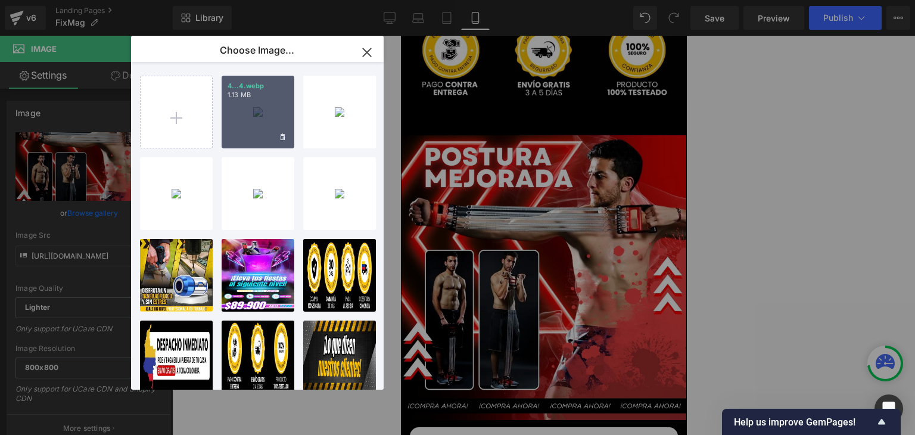
click at [235, 127] on div "4...4.webp 1.13 MB" at bounding box center [257, 112] width 73 height 73
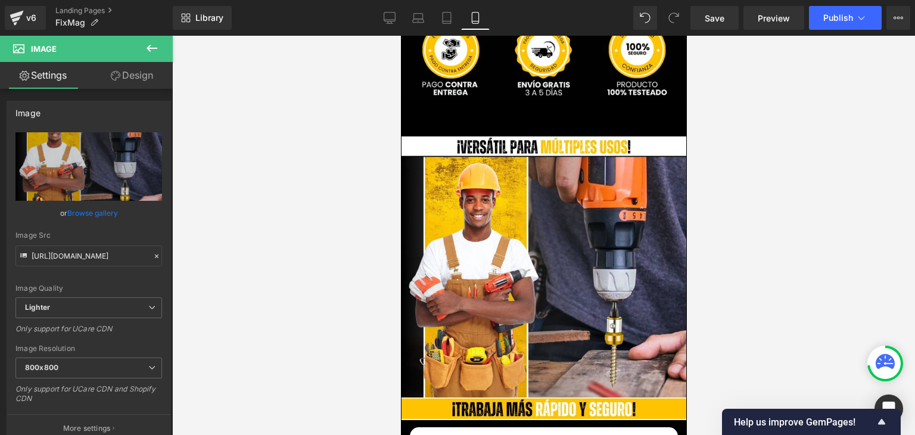
type input "https://ucarecdn.com/e0643574-b725-4e38-9ea4-47f277357711/-/format/auto/-/previ…"
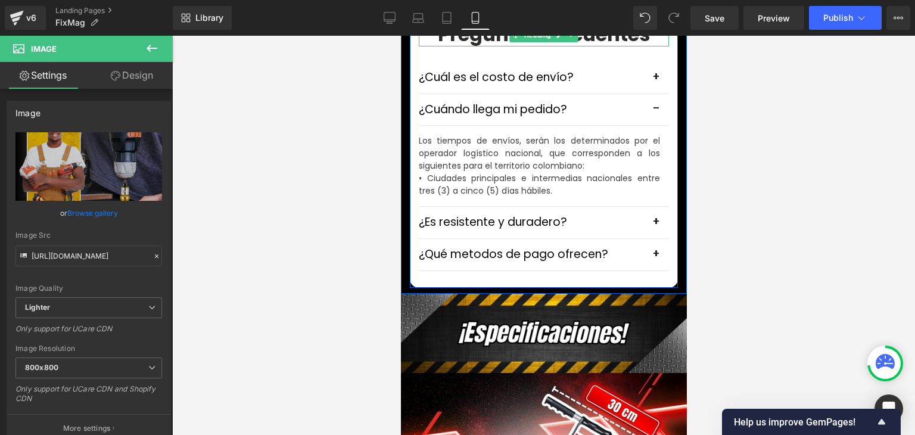
scroll to position [3691, 0]
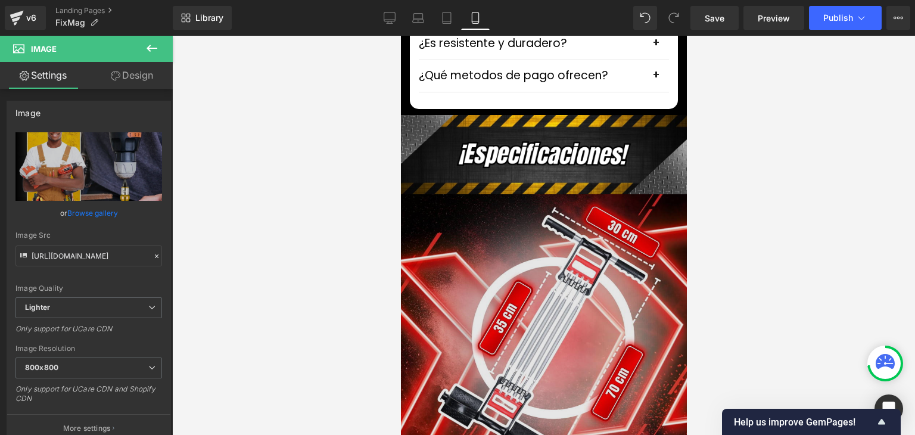
click at [540, 220] on img at bounding box center [542, 343] width 289 height 299
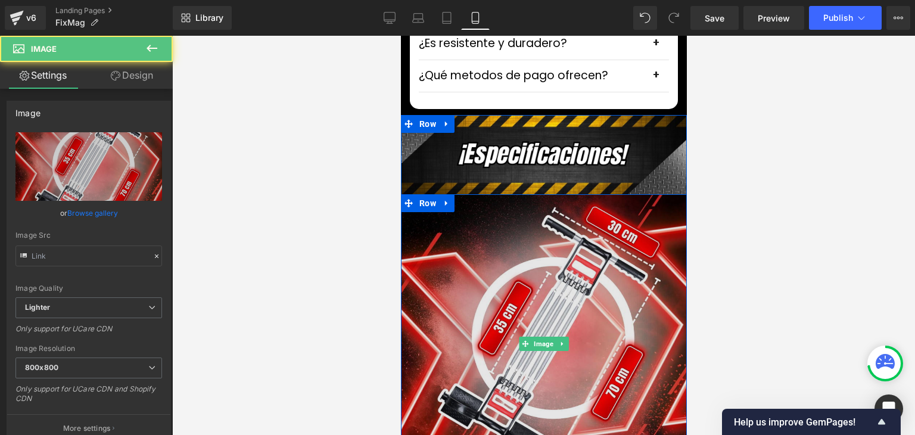
type input "https://ucarecdn.com/37f8f36c-3b07-4a78-9a32-63734d4b3e51/-/format/auto/-/previ…"
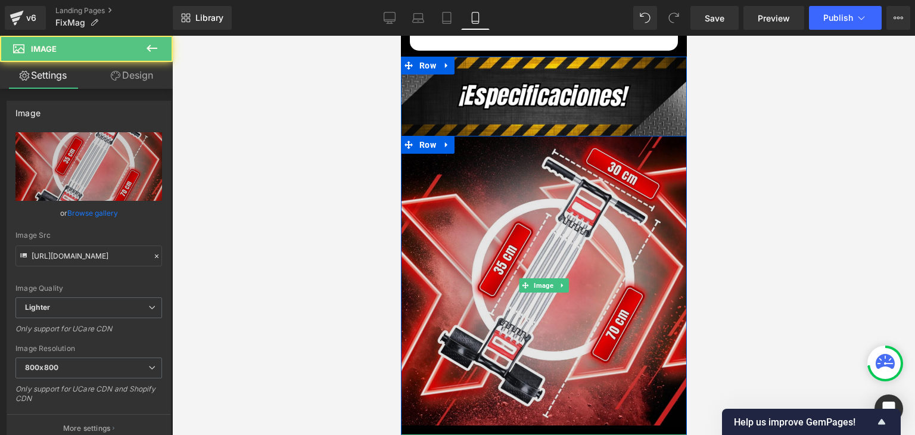
scroll to position [3751, 0]
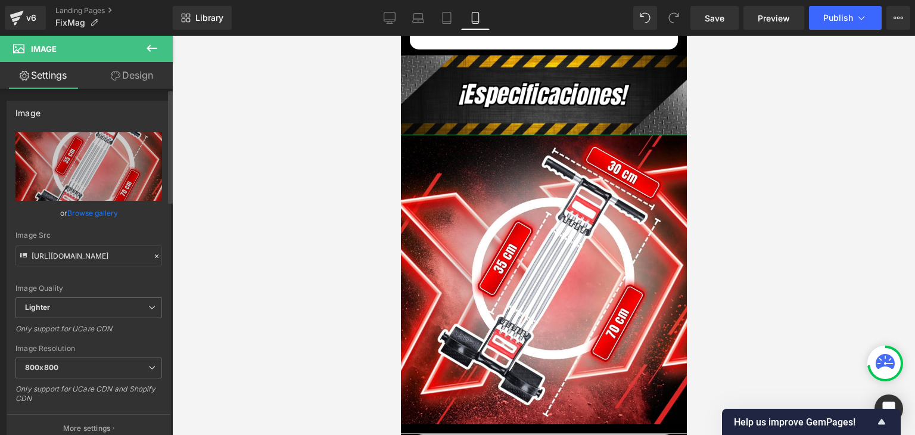
click at [93, 213] on link "Browse gallery" at bounding box center [92, 212] width 51 height 21
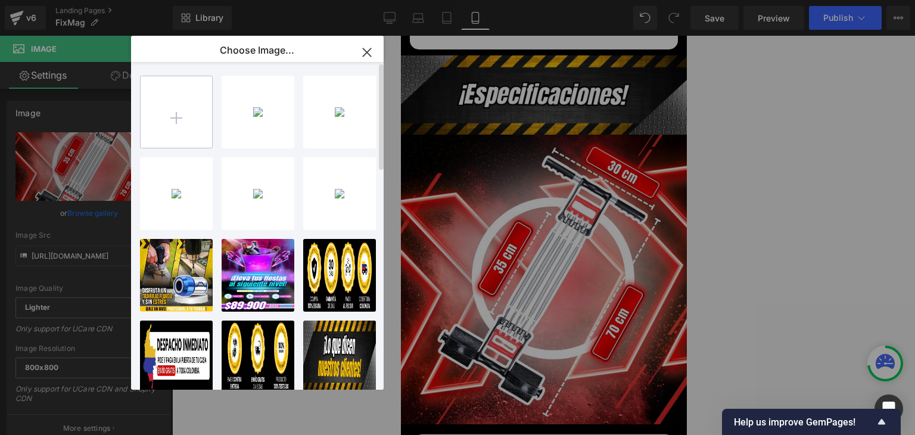
click at [172, 132] on input "file" at bounding box center [176, 111] width 71 height 71
type input "C:\fakepath\6.webp"
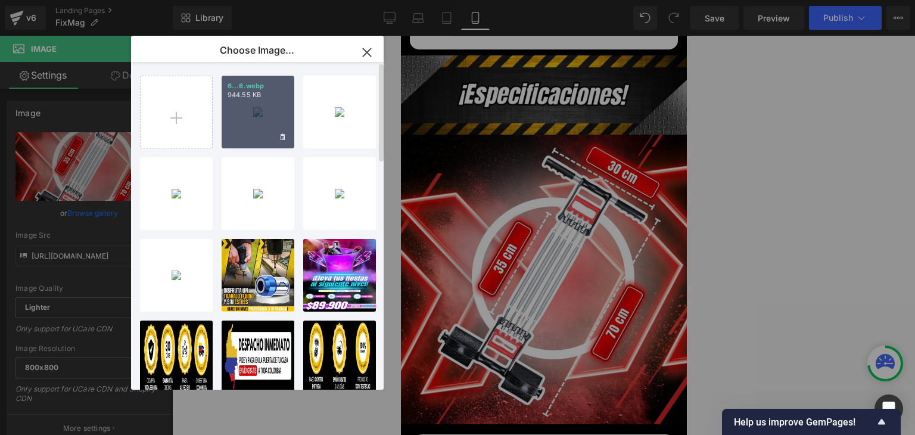
click at [251, 116] on div "6...6.webp 944.55 KB" at bounding box center [257, 112] width 73 height 73
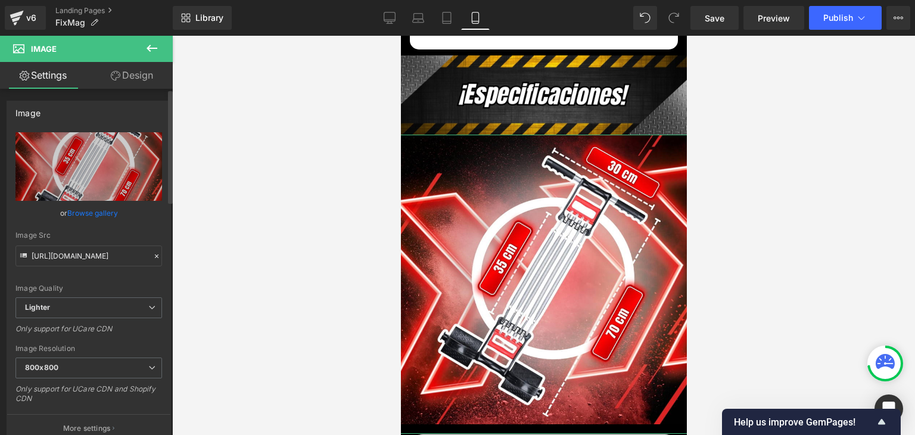
click at [90, 213] on link "Browse gallery" at bounding box center [92, 212] width 51 height 21
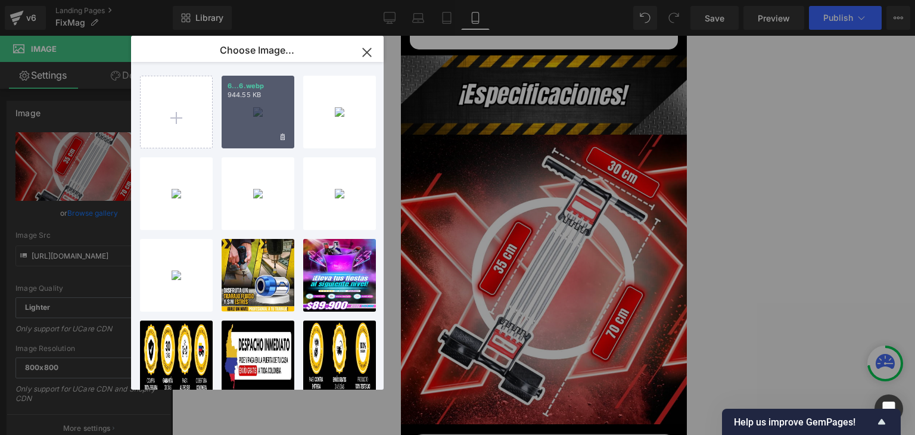
click at [250, 119] on div "6...6.webp 944.55 KB" at bounding box center [257, 112] width 73 height 73
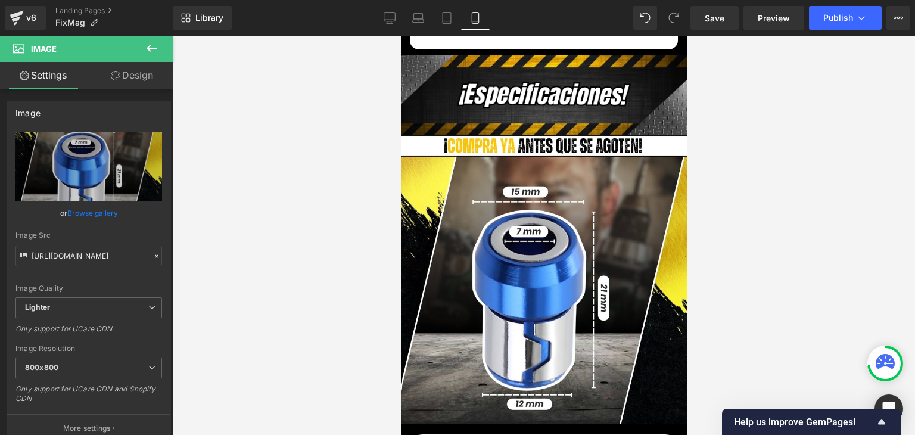
type input "https://ucarecdn.com/41d9e429-a656-45ea-93b6-143ddf167c6b/-/format/auto/-/previ…"
click at [836, 20] on span "Publish" at bounding box center [838, 18] width 30 height 10
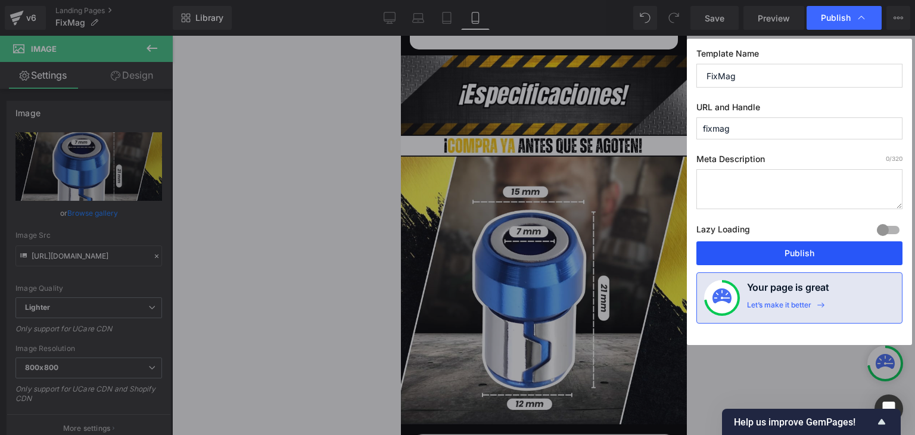
click at [784, 247] on button "Publish" at bounding box center [799, 253] width 206 height 24
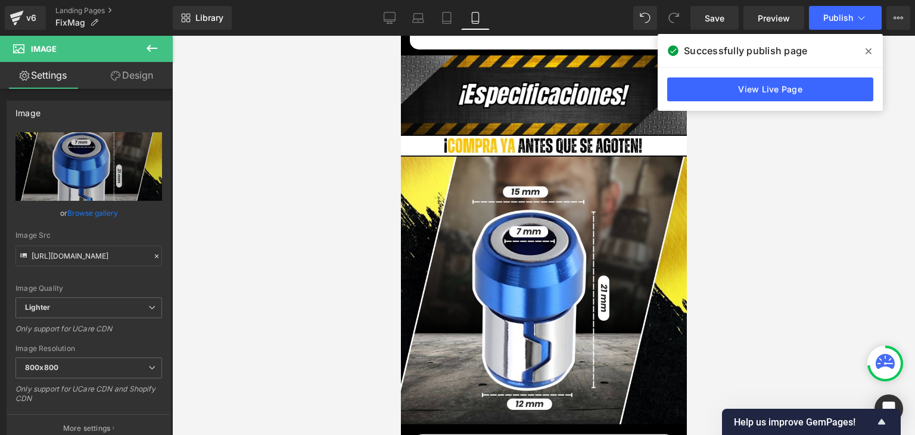
click at [867, 43] on span at bounding box center [868, 51] width 19 height 19
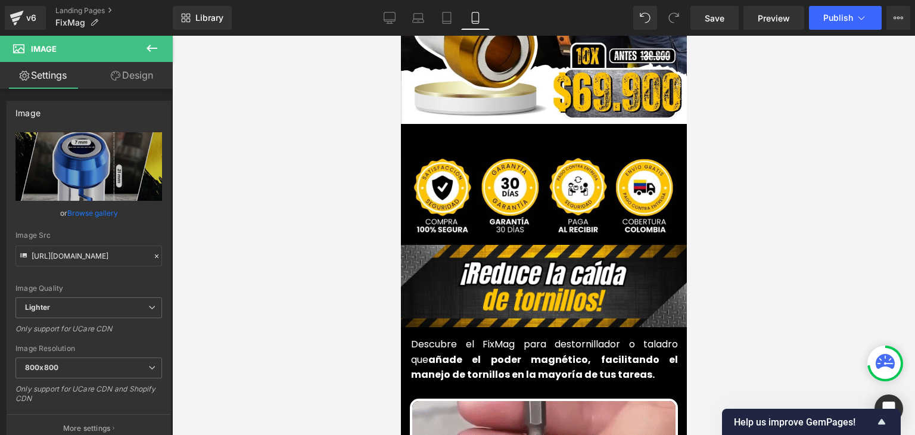
scroll to position [357, 0]
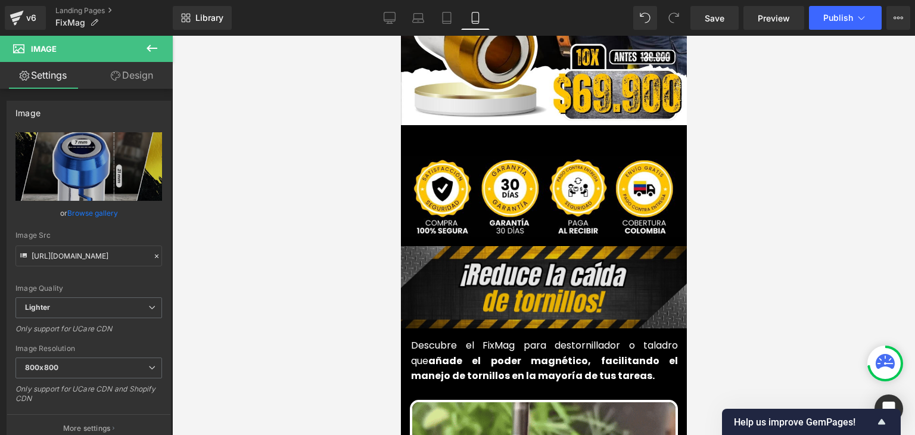
click at [539, 261] on img at bounding box center [543, 289] width 310 height 86
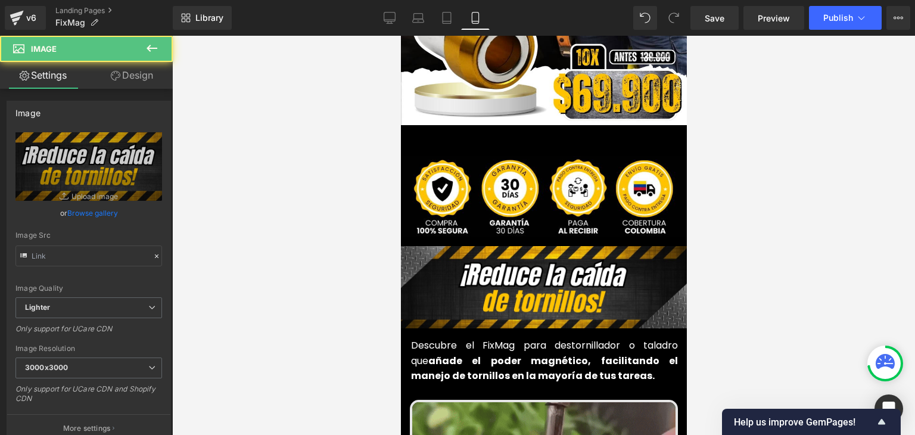
type input "https://ucarecdn.com/e9ca8617-3e63-4e9e-861f-e3c3a19926f5/-/format/auto/-/previ…"
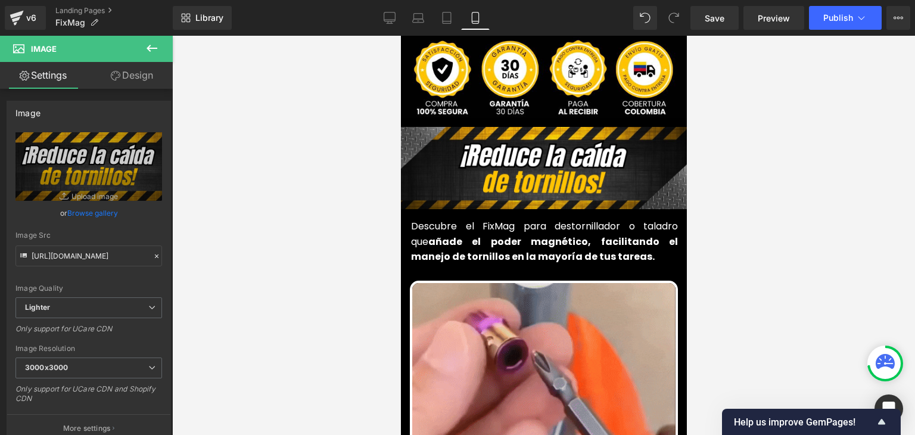
scroll to position [476, 0]
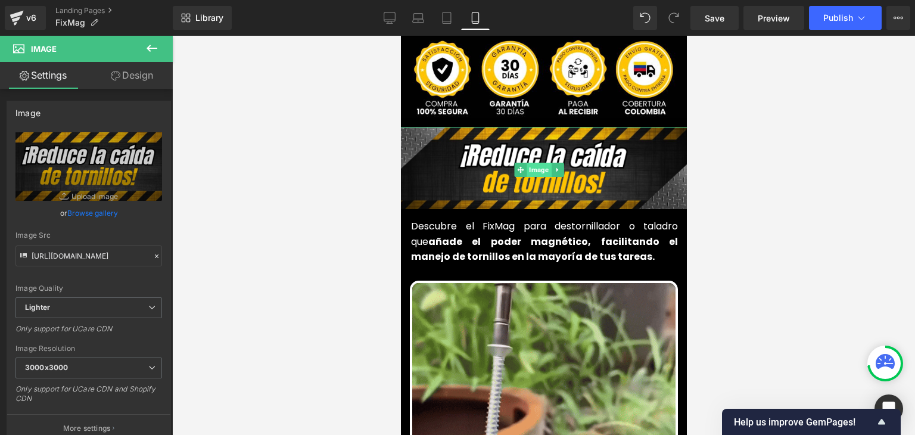
click at [533, 163] on span "Image" at bounding box center [538, 170] width 24 height 14
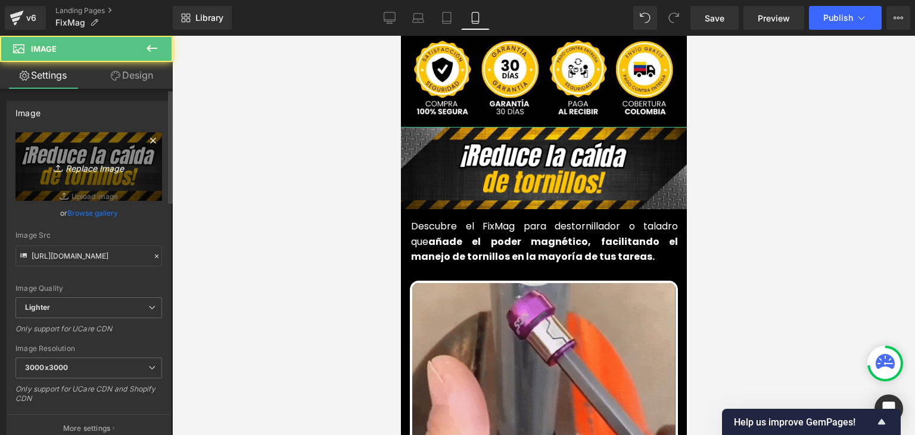
click at [86, 159] on icon "Replace Image" at bounding box center [88, 166] width 95 height 15
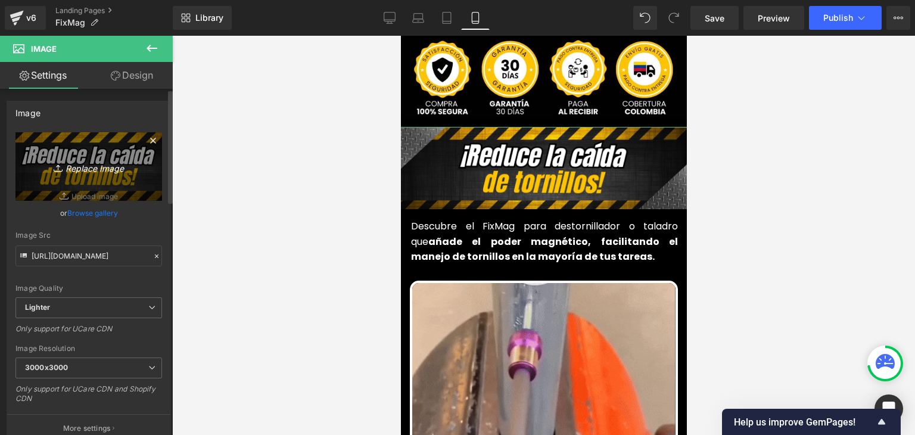
type input "C:\fakepath\56.webp"
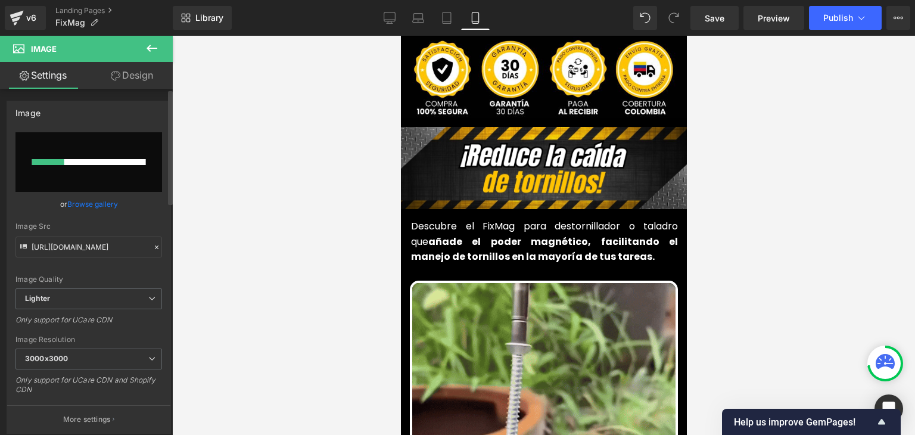
type input "https://ucarecdn.com/51badbdc-f0c7-4448-9ff1-f0ee11b9c23a/-/format/auto/-/previ…"
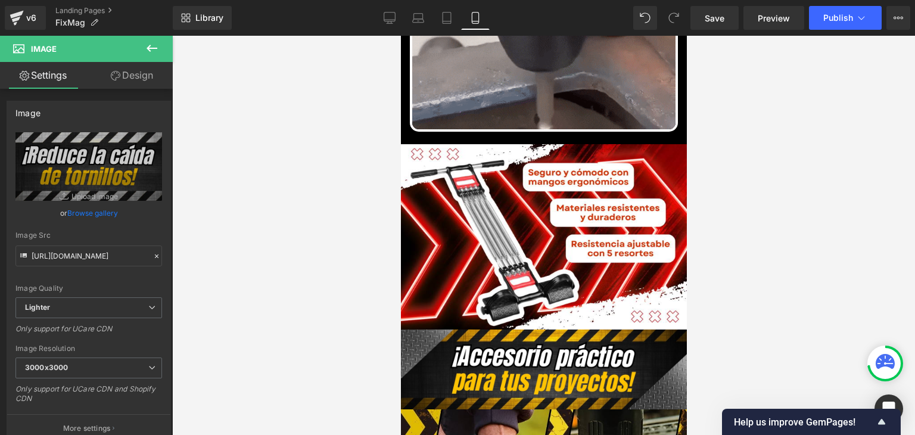
scroll to position [1072, 0]
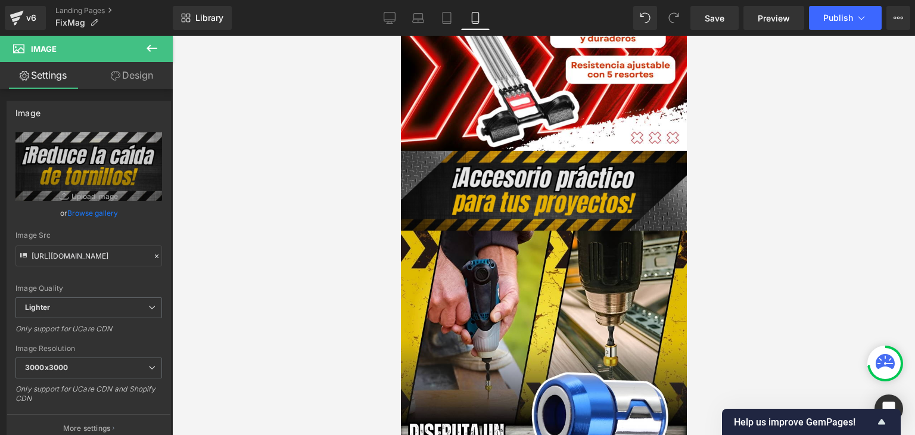
click at [538, 171] on div "Image" at bounding box center [543, 190] width 286 height 79
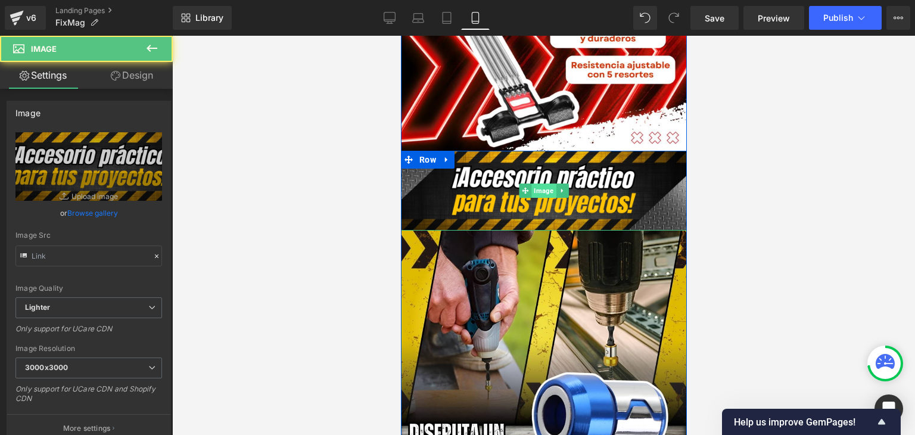
type input "https://ucarecdn.com/4471b35a-7a55-4398-bd66-c48695e647fe/-/format/auto/-/previ…"
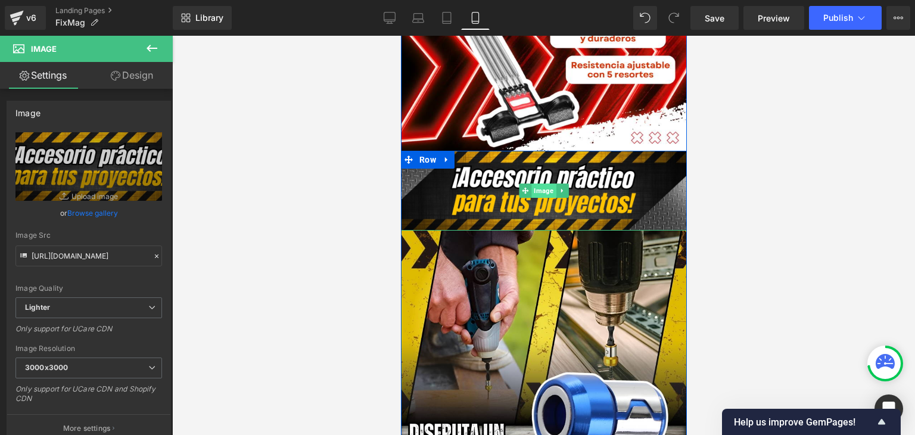
click at [534, 183] on span "Image" at bounding box center [542, 190] width 24 height 14
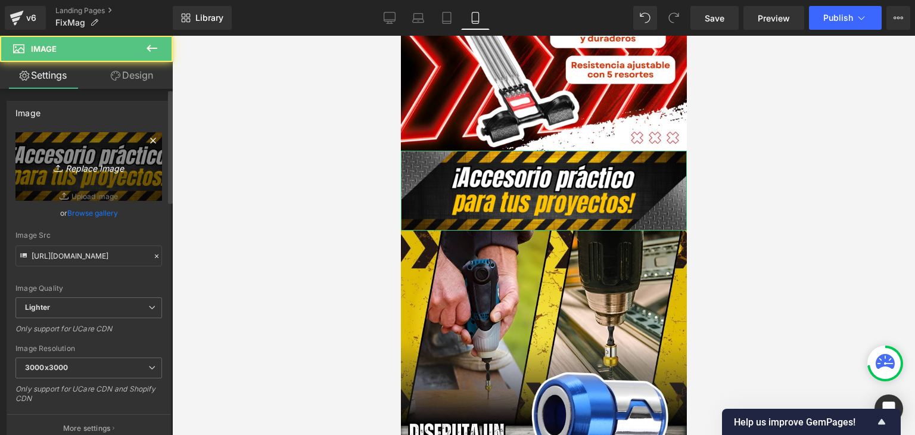
click at [101, 167] on icon "Replace Image" at bounding box center [88, 166] width 95 height 15
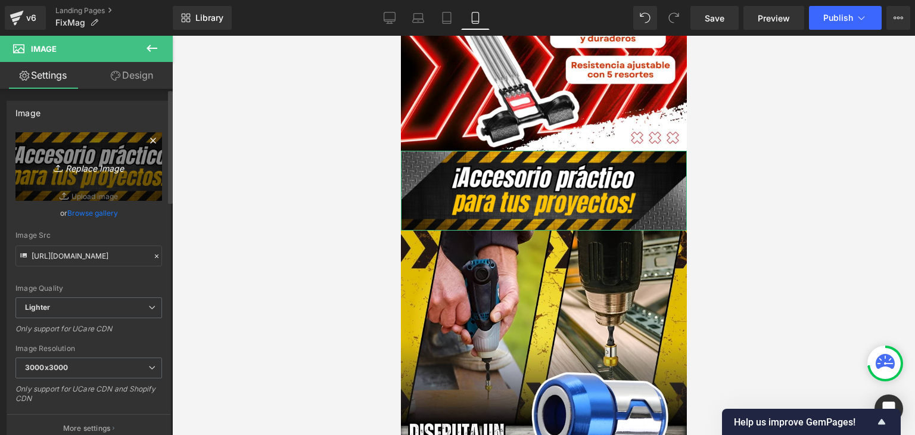
type input "C:\fakepath\57.webp"
type input "https://ucarecdn.com/37efece1-d8c9-4549-87ce-428c0b6b98ee/-/format/auto/-/previ…"
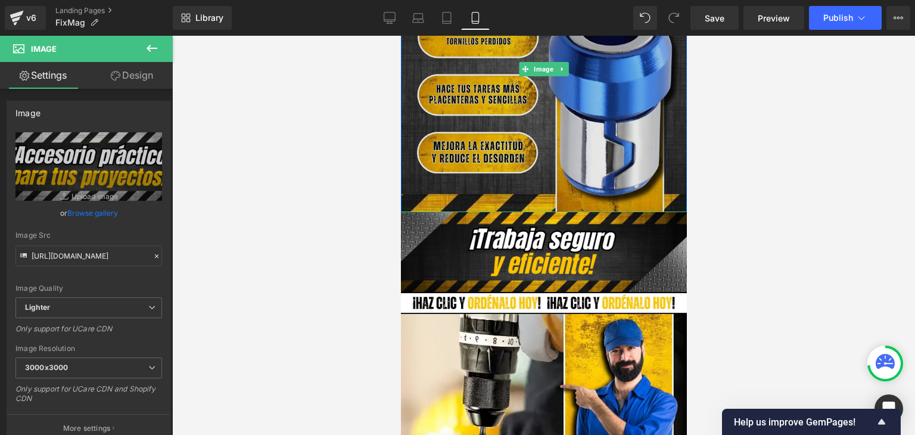
scroll to position [2441, 0]
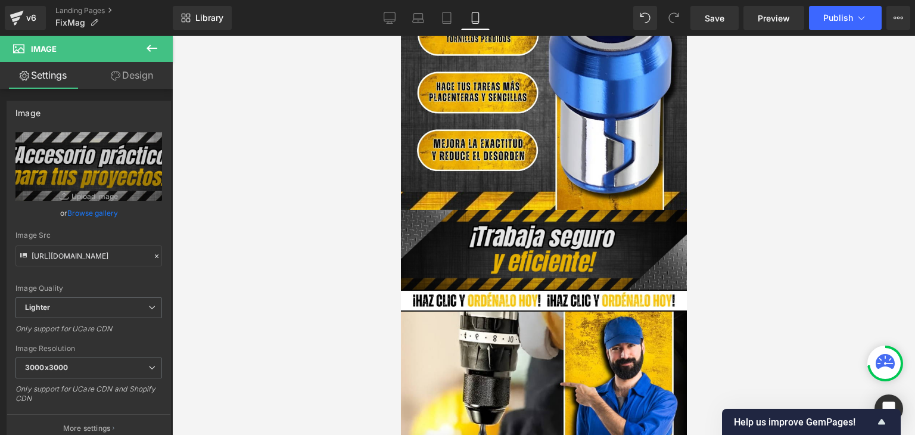
click at [555, 245] on img at bounding box center [543, 249] width 286 height 79
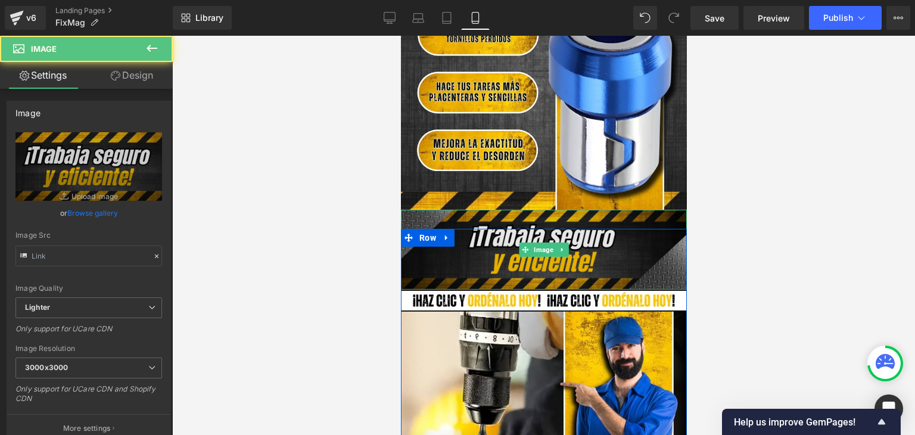
type input "https://ucarecdn.com/2f2d3004-2f3b-4d84-a11c-02bcefc7d4f7/-/format/auto/-/previ…"
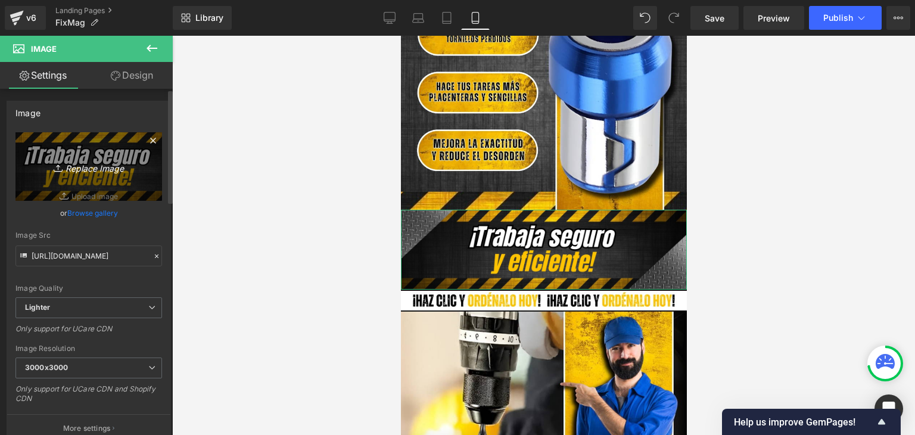
click at [95, 172] on icon "Replace Image" at bounding box center [88, 166] width 95 height 15
type input "C:\fakepath\58.webp"
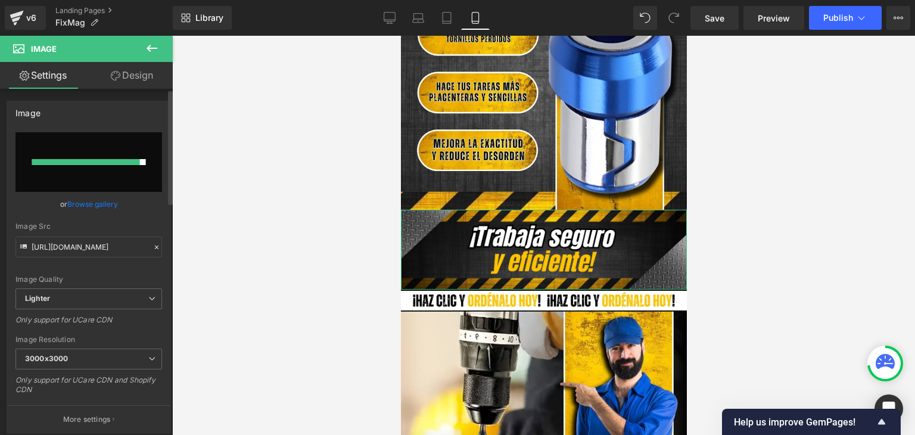
type input "https://ucarecdn.com/c4cf68a2-5245-440c-bfa9-eaae3eda9a02/-/format/auto/-/previ…"
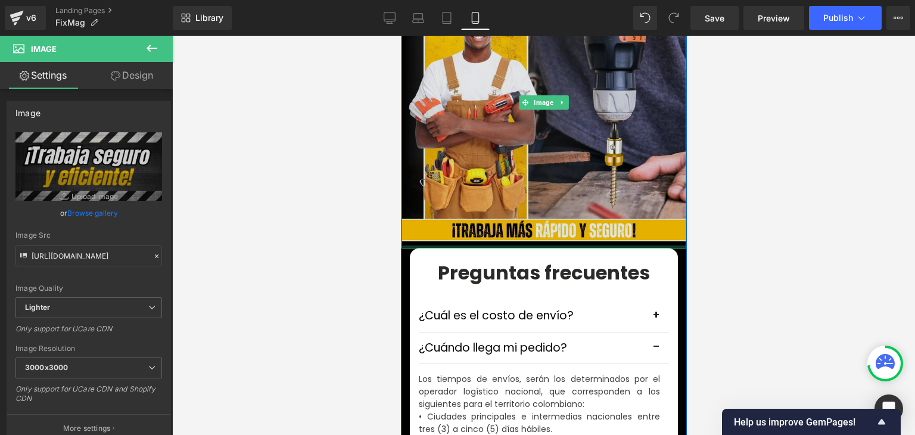
scroll to position [3572, 0]
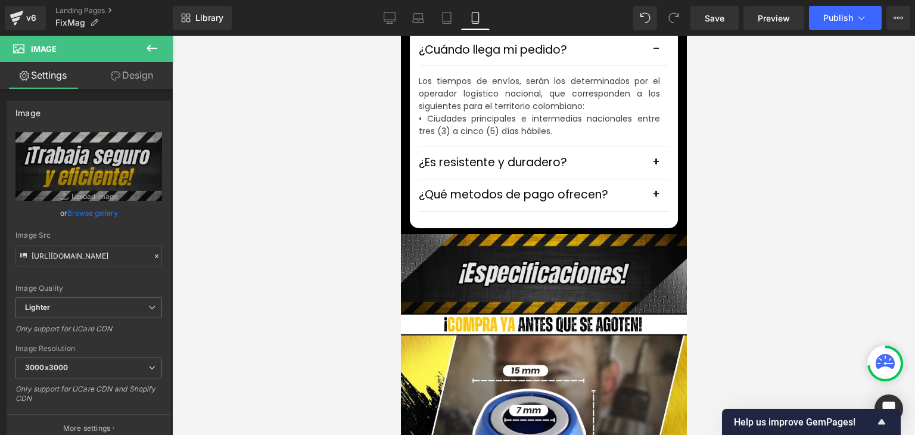
click at [520, 247] on div "Image" at bounding box center [543, 273] width 286 height 79
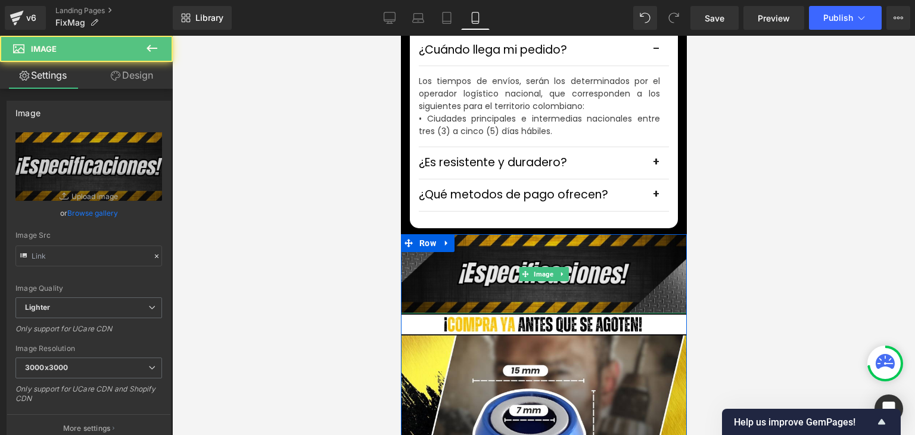
type input "https://ucarecdn.com/e4875920-8ba4-4771-bb70-599a35500088/-/format/auto/-/previ…"
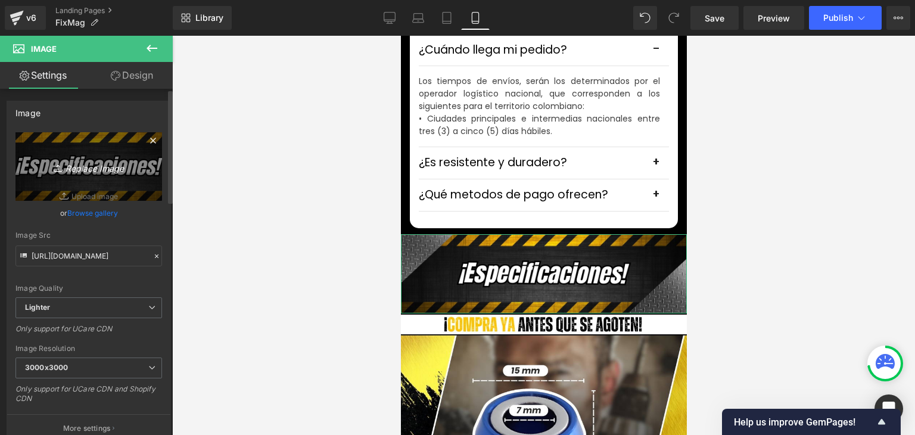
click at [74, 155] on link "Replace Image" at bounding box center [88, 166] width 146 height 68
type input "C:\fakepath\59.webp"
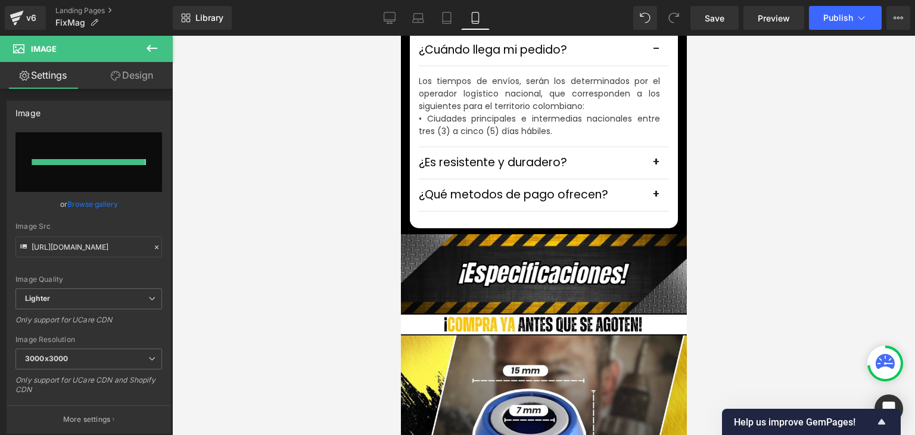
type input "https://ucarecdn.com/c6f8f231-01b6-4048-bcce-abf5a2c1af0e/-/format/auto/-/previ…"
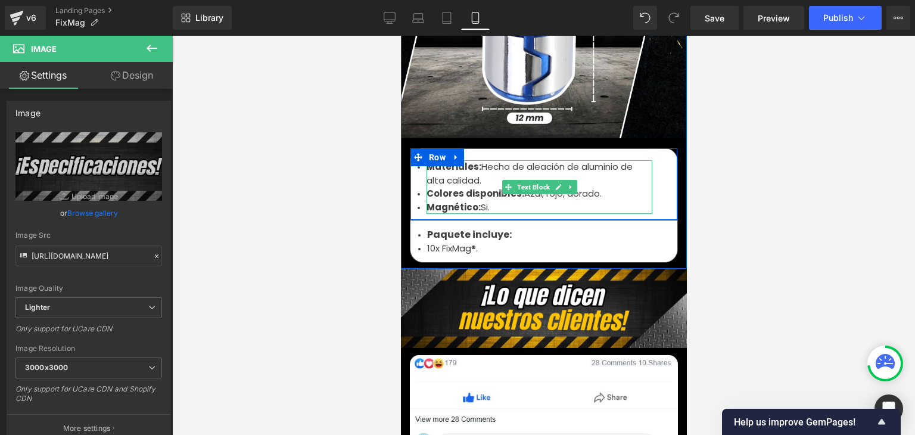
scroll to position [4049, 0]
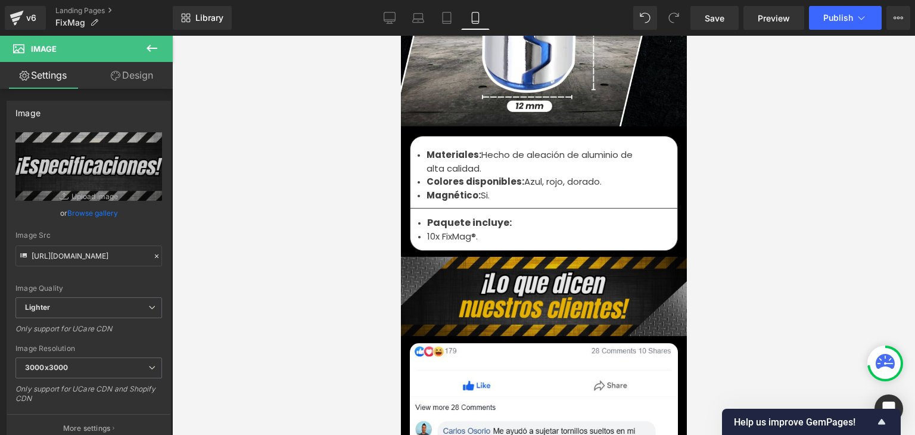
click at [529, 274] on div "Image" at bounding box center [543, 296] width 286 height 79
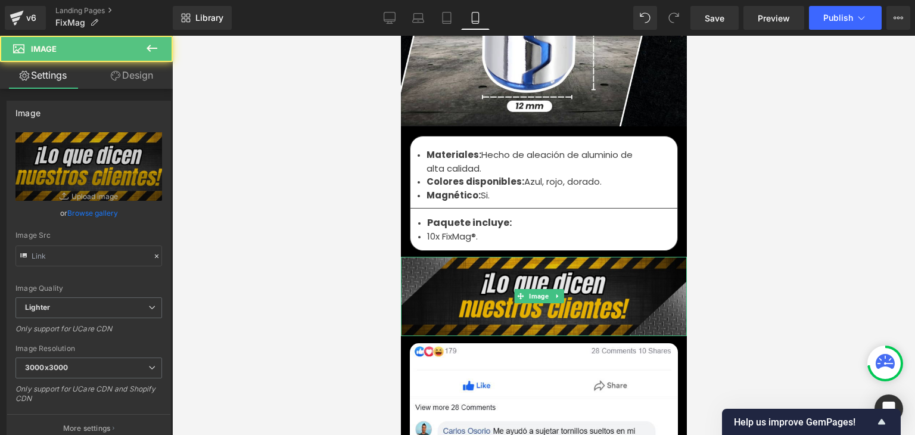
type input "https://ucarecdn.com/47e9bc1e-37a4-4366-8a19-2437c080f4fb/-/format/auto/-/previ…"
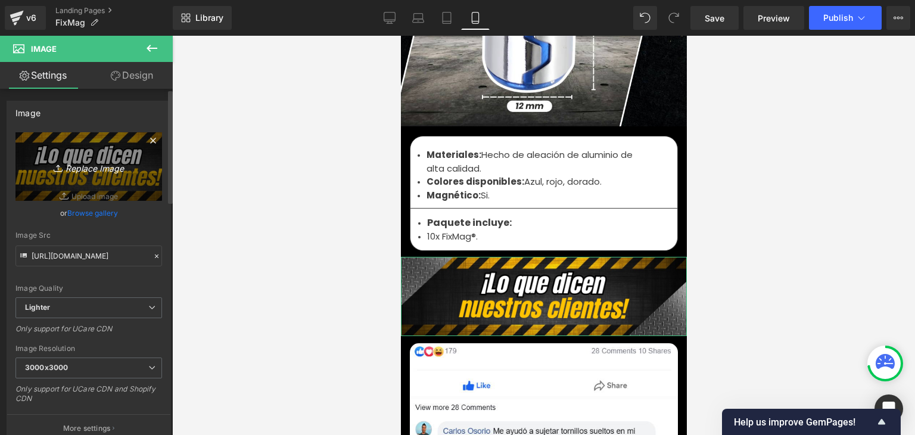
click at [121, 167] on icon "Replace Image" at bounding box center [88, 166] width 95 height 15
type input "C:\fakepath\60.webp"
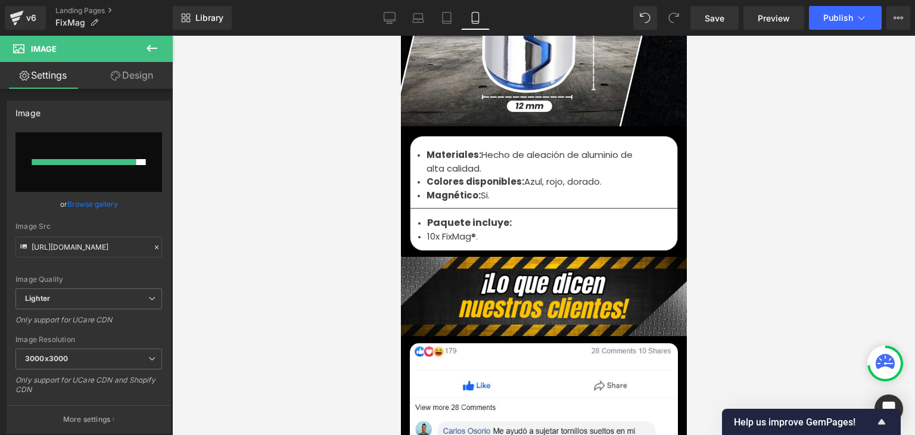
type input "https://ucarecdn.com/66d1526f-d6eb-4364-8b31-e6bdeee1558f/-/format/auto/-/previ…"
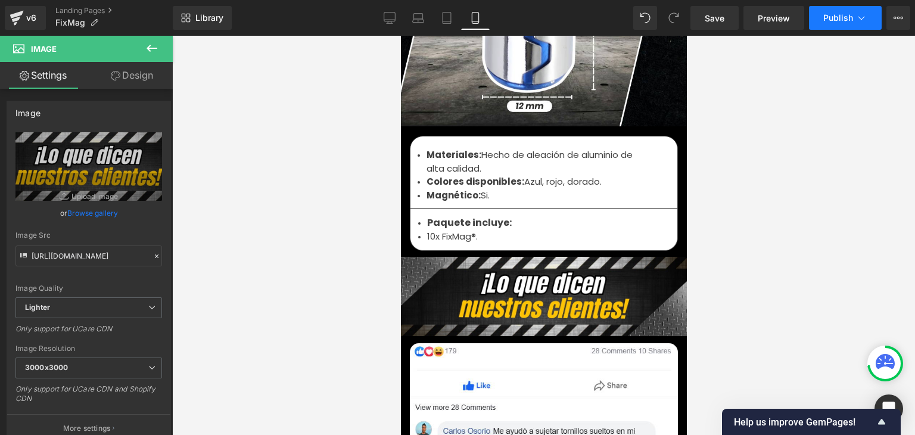
click at [851, 11] on button "Publish" at bounding box center [845, 18] width 73 height 24
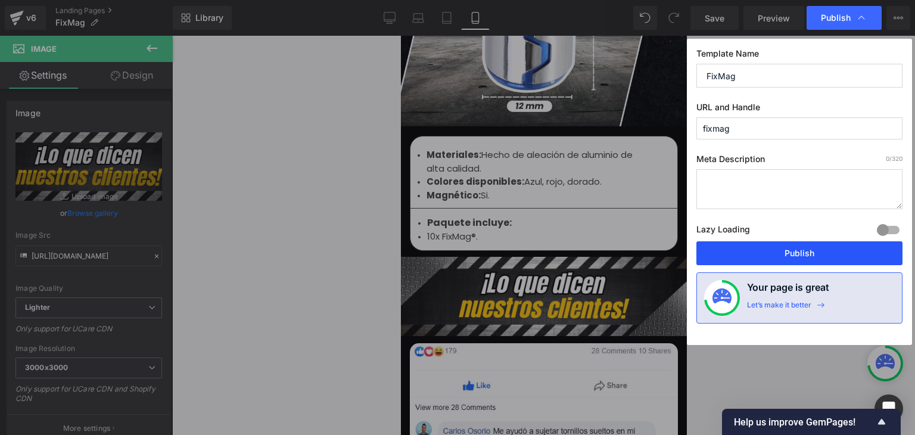
click at [801, 247] on button "Publish" at bounding box center [799, 253] width 206 height 24
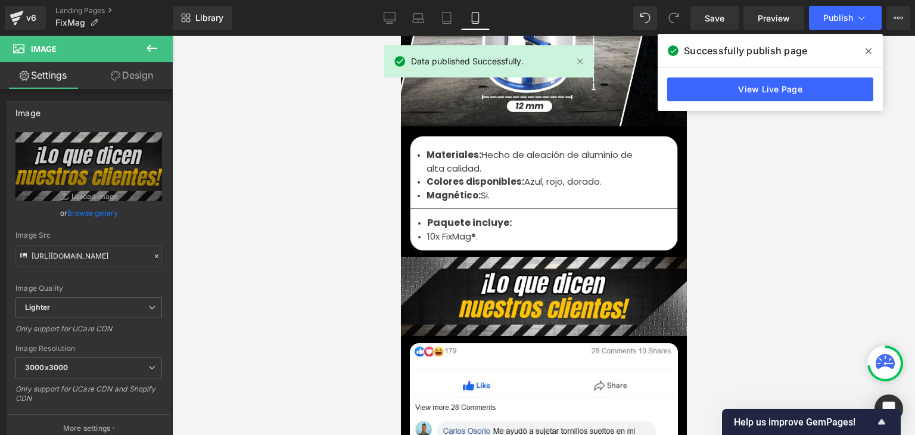
click at [872, 52] on span at bounding box center [868, 51] width 19 height 19
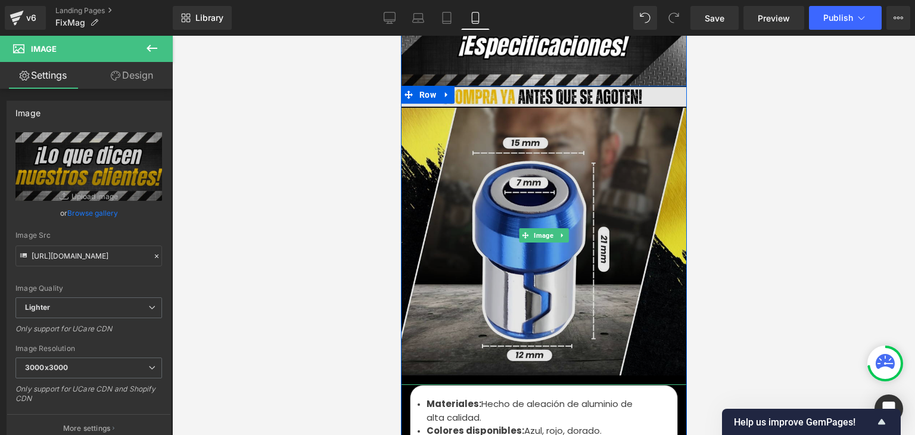
scroll to position [3810, 0]
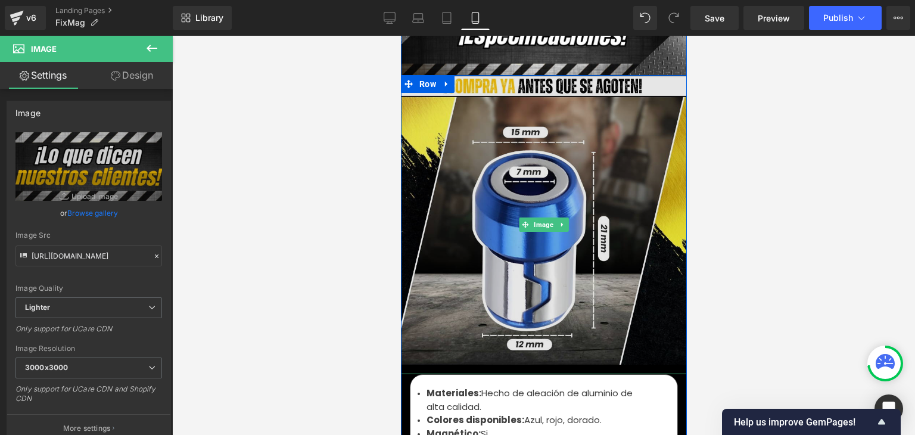
click at [534, 217] on span "Image" at bounding box center [542, 224] width 24 height 14
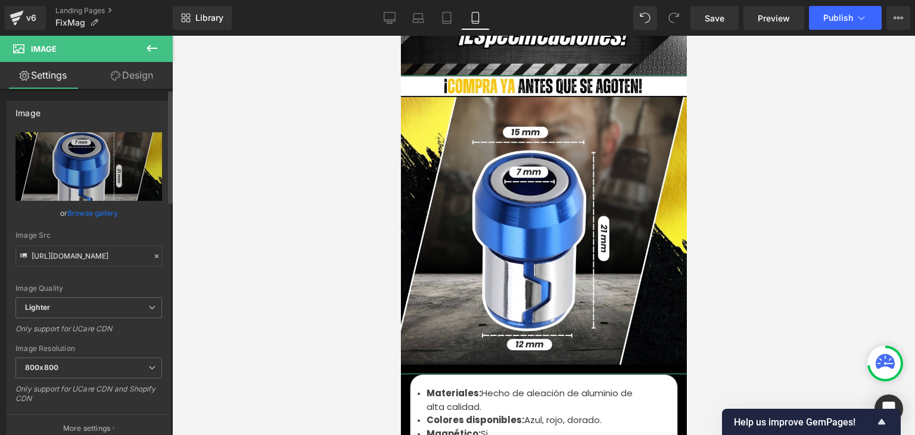
click at [82, 208] on link "Browse gallery" at bounding box center [92, 212] width 51 height 21
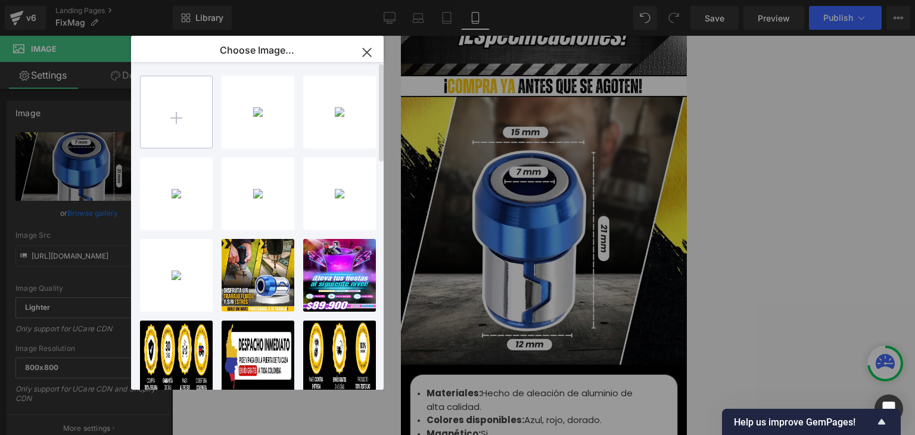
click at [187, 124] on input "file" at bounding box center [176, 111] width 71 height 71
click at [205, 117] on input "file" at bounding box center [176, 111] width 71 height 71
type input "C:\fakepath\Imagenes landing 4.webp"
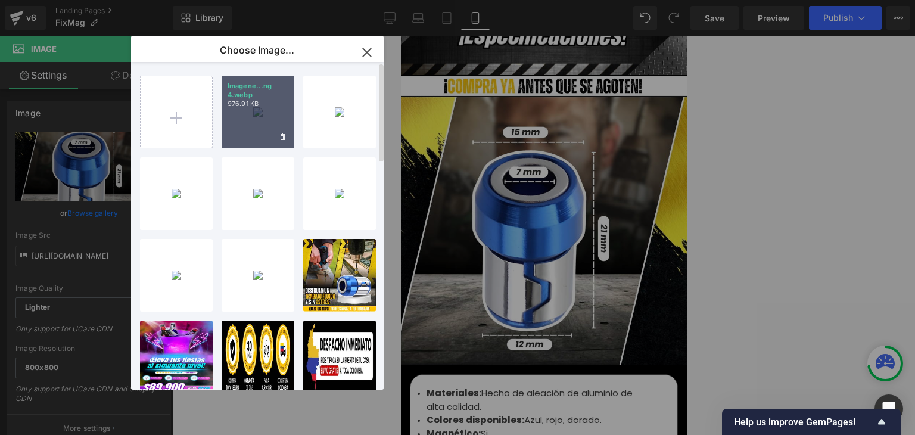
click at [262, 122] on div "Imagene...ng 4.webp 976.91 KB" at bounding box center [257, 112] width 73 height 73
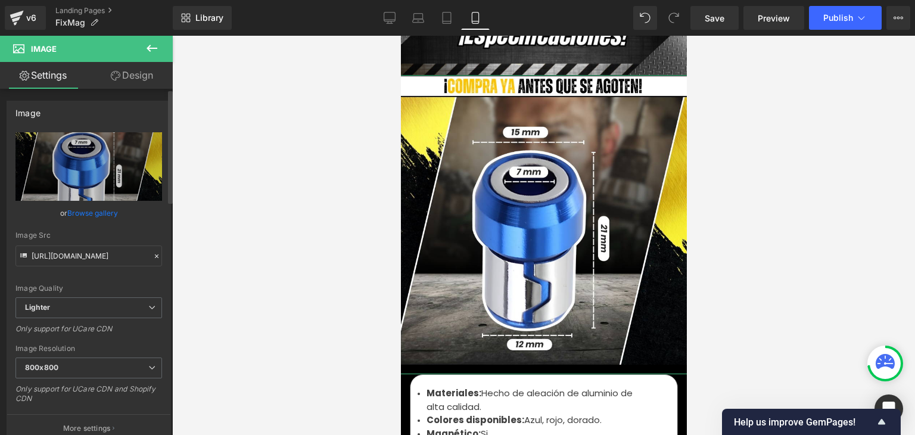
click at [108, 215] on link "Browse gallery" at bounding box center [92, 212] width 51 height 21
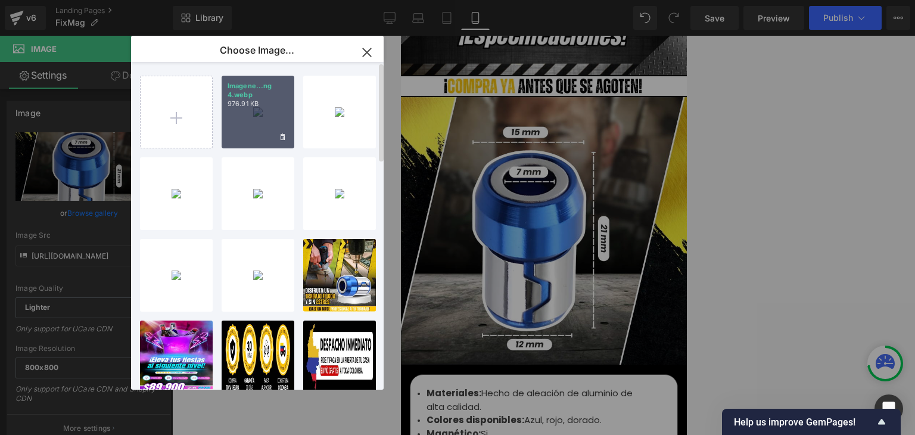
click at [241, 126] on div "Imagene...ng 4.webp 976.91 KB" at bounding box center [257, 112] width 73 height 73
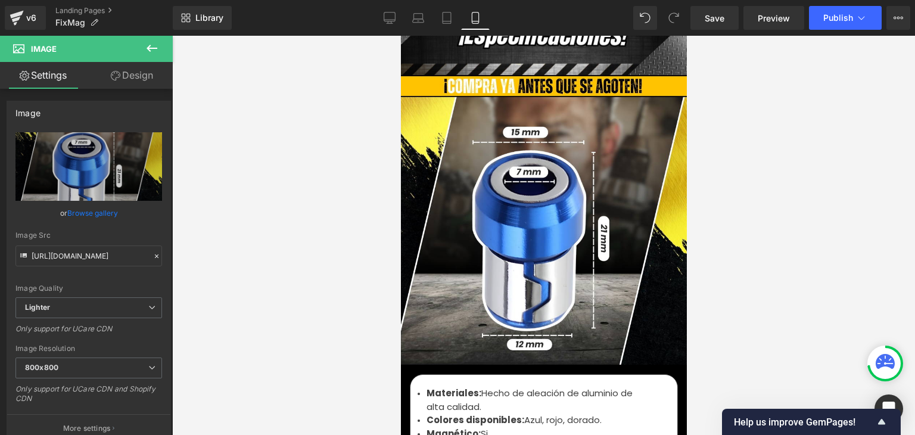
type input "https://ucarecdn.com/0c327ab8-55ec-4d88-9a17-2dfc2e9f5437/-/format/auto/-/previ…"
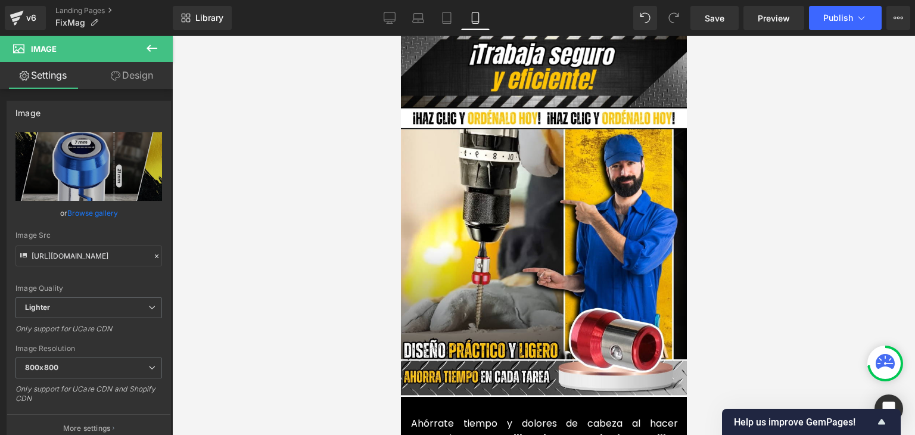
scroll to position [2620, 0]
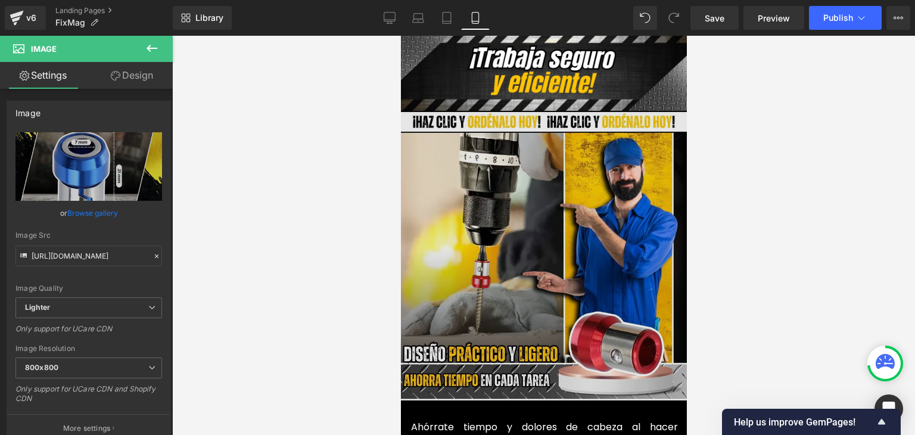
click at [563, 167] on img at bounding box center [542, 255] width 289 height 289
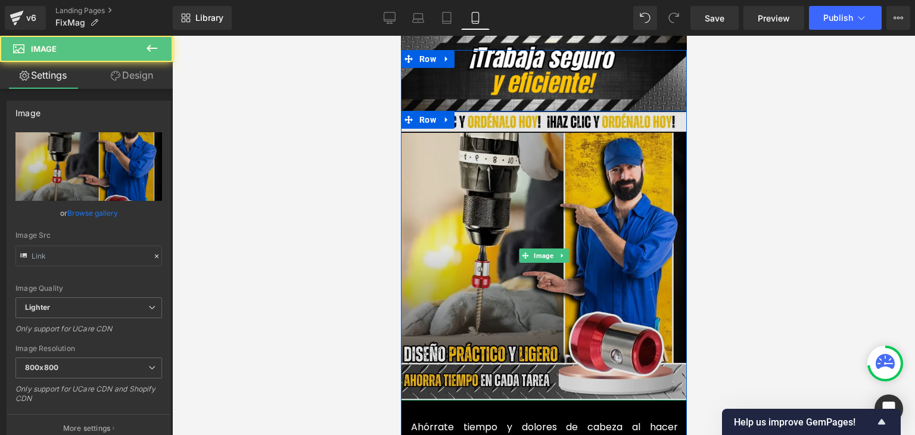
type input "https://ucarecdn.com/2ec23a5c-10ea-4b6a-b8ee-6c7cdc0c9e5b/-/format/auto/-/previ…"
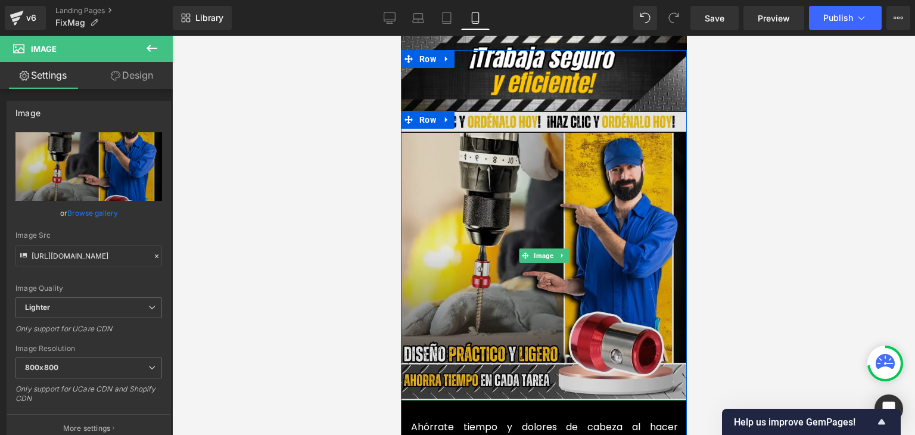
click at [536, 213] on img at bounding box center [542, 255] width 289 height 289
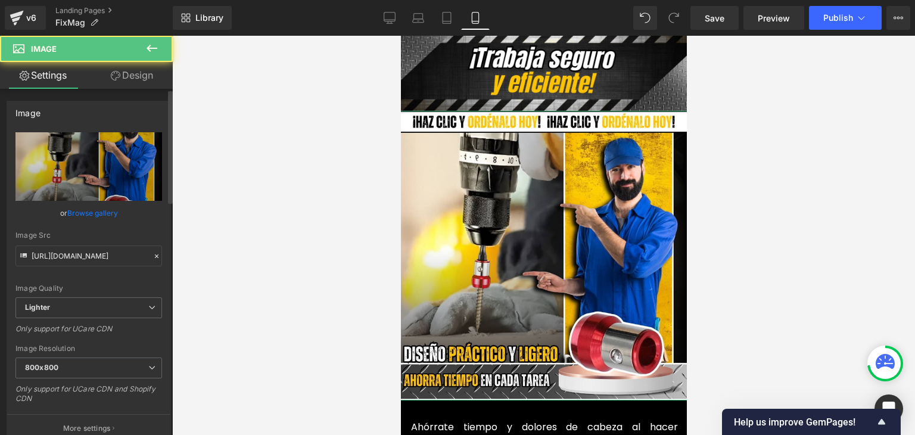
click at [99, 212] on link "Browse gallery" at bounding box center [92, 212] width 51 height 21
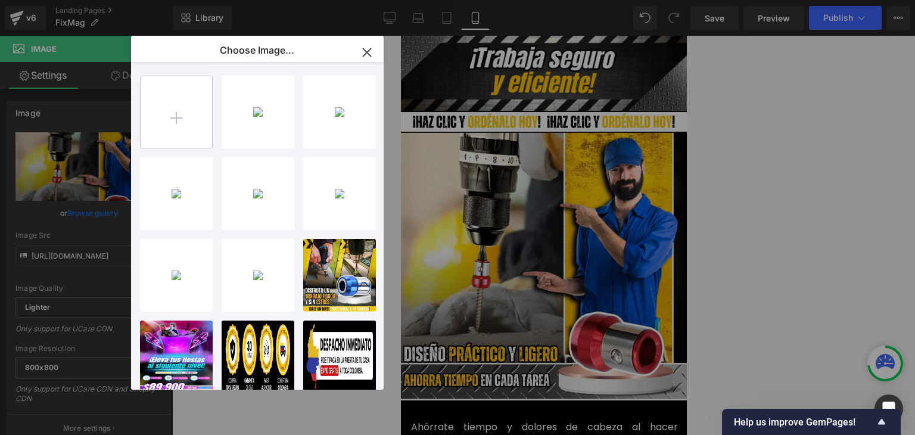
click at [164, 122] on input "file" at bounding box center [176, 111] width 71 height 71
type input "C:\fakepath\Imagenes landing 4 (3).webp"
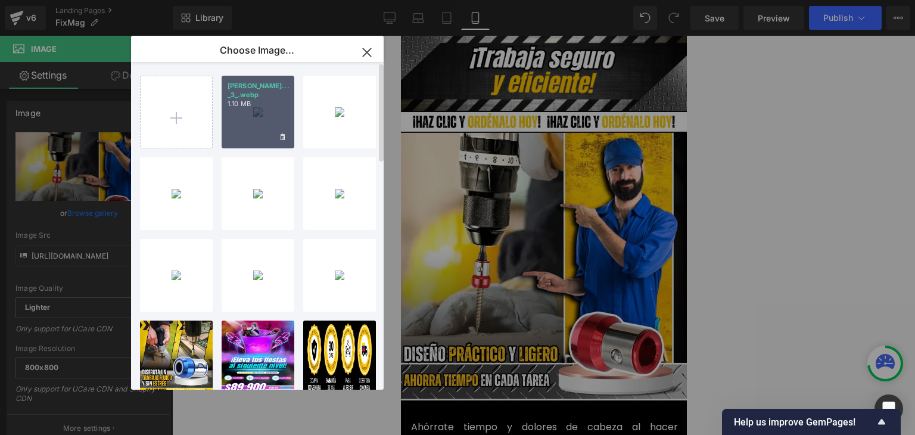
click at [260, 126] on div "Imagene... _3_.webp 1.10 MB" at bounding box center [257, 112] width 73 height 73
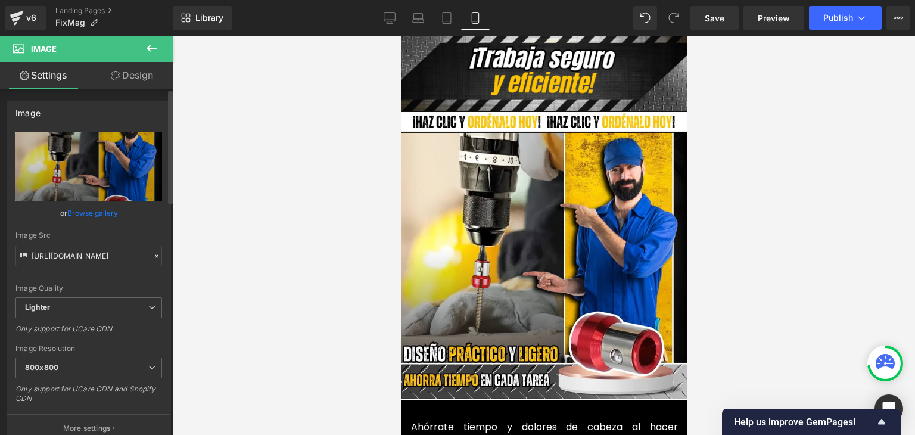
click at [105, 214] on link "Browse gallery" at bounding box center [92, 212] width 51 height 21
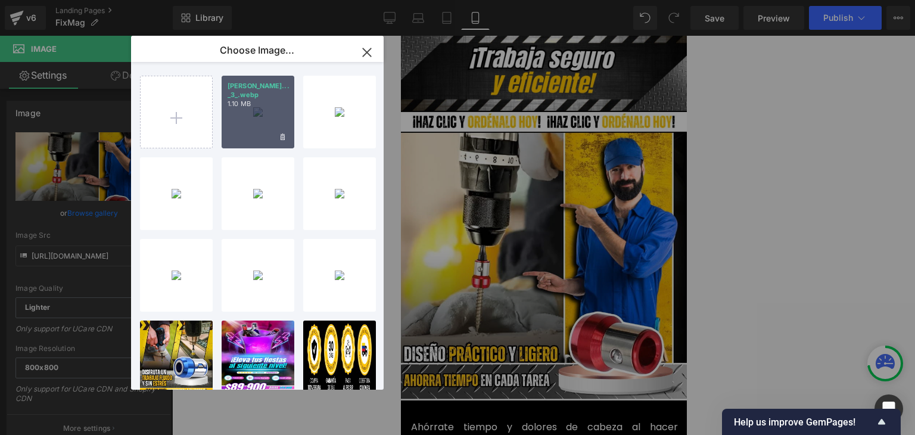
click at [236, 129] on div "Imagene... _3_.webp 1.10 MB" at bounding box center [257, 112] width 73 height 73
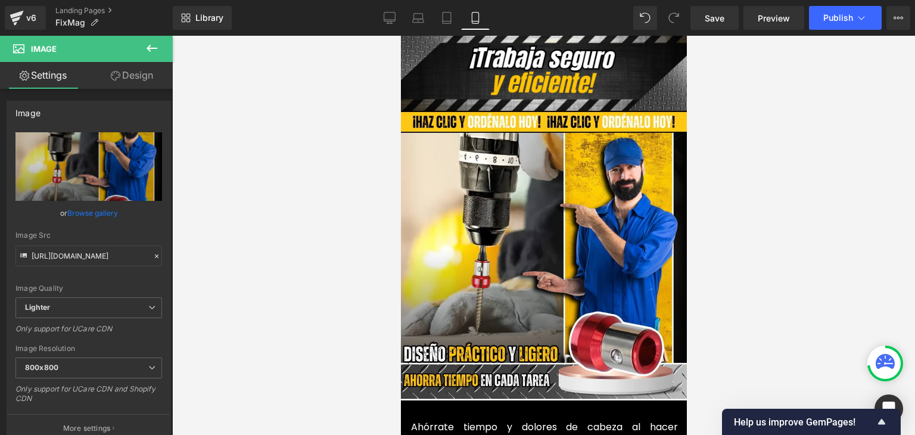
type input "https://ucarecdn.com/ace3183b-ec54-4bf4-93be-bb47c2371d04/-/format/auto/-/previ…"
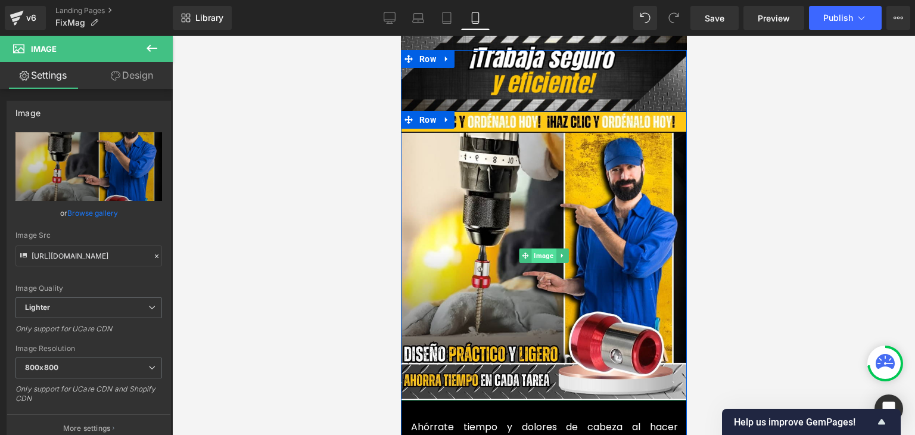
click at [539, 248] on span "Image" at bounding box center [542, 255] width 24 height 14
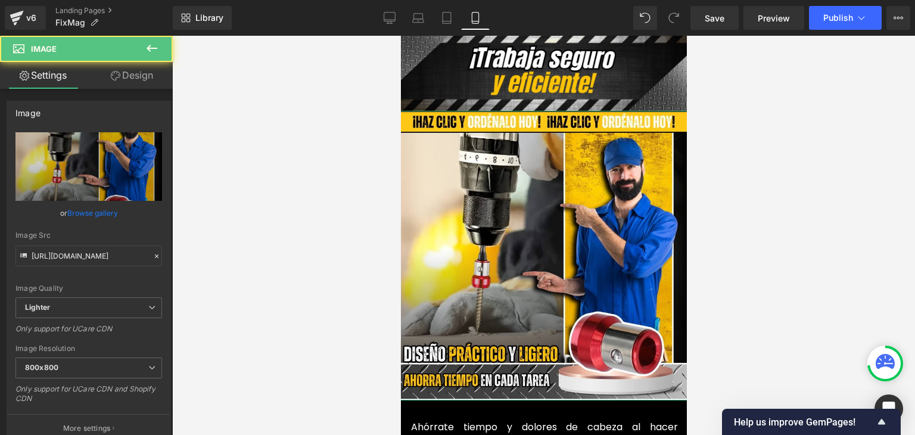
click at [130, 71] on link "Design" at bounding box center [132, 75] width 86 height 27
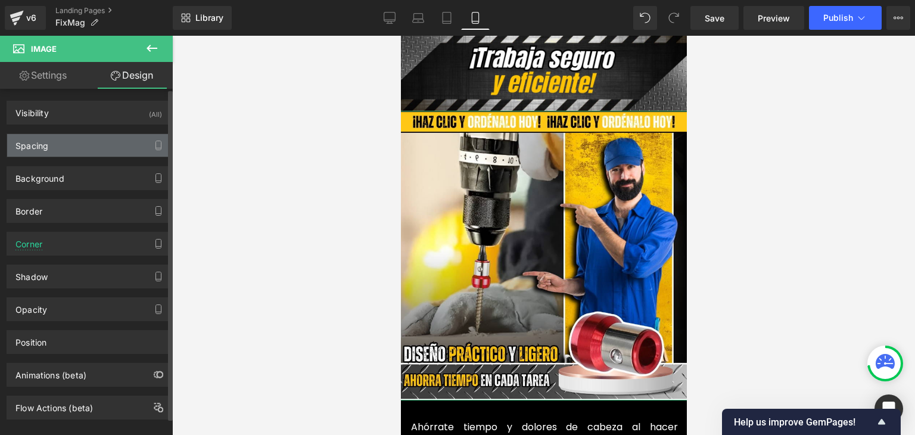
click at [55, 142] on div "Spacing" at bounding box center [88, 145] width 163 height 23
type input "0"
type input "-18"
type input "0"
type input "-18"
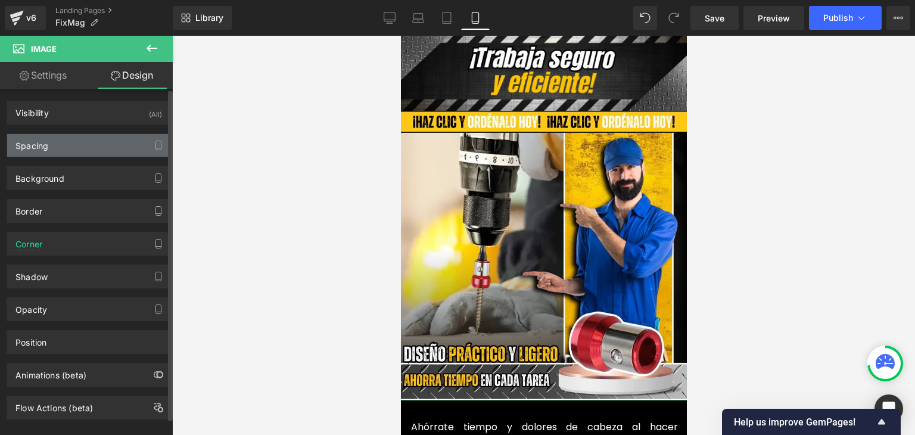
type input "0"
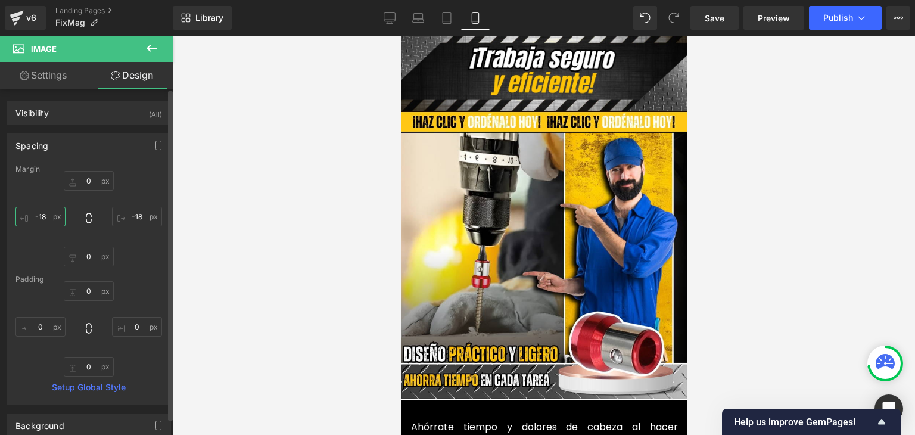
click at [46, 214] on input "-18" at bounding box center [40, 217] width 50 height 20
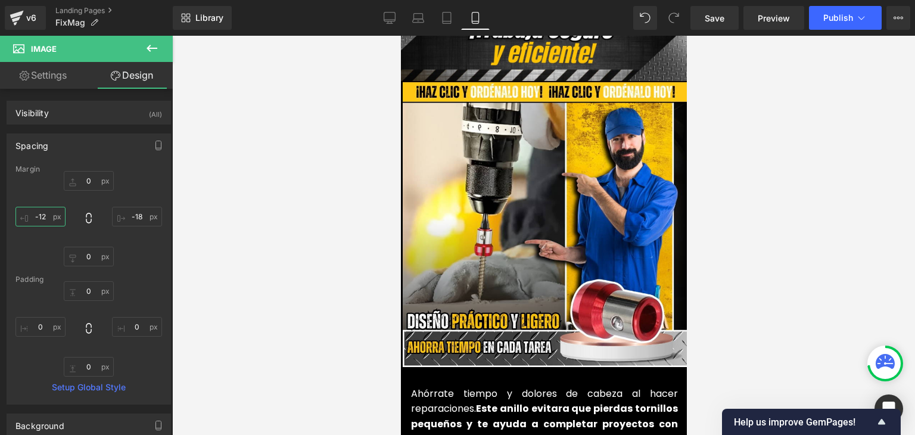
scroll to position [2679, 0]
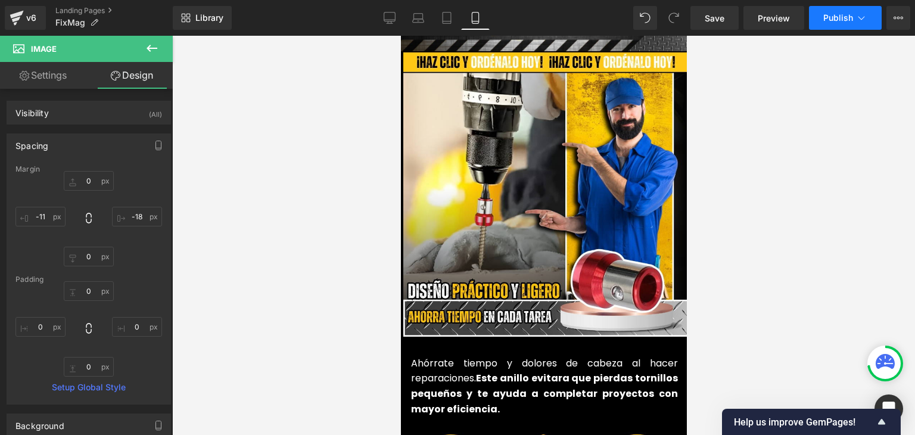
click at [826, 14] on span "Publish" at bounding box center [838, 18] width 30 height 10
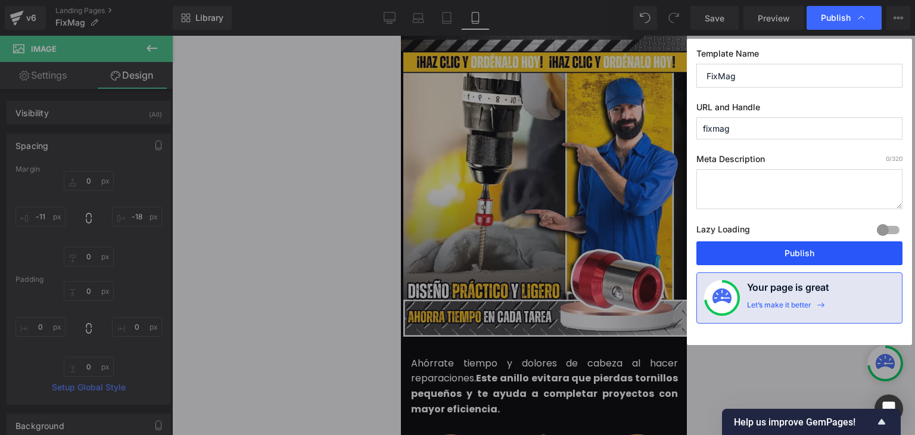
click at [806, 254] on button "Publish" at bounding box center [799, 253] width 206 height 24
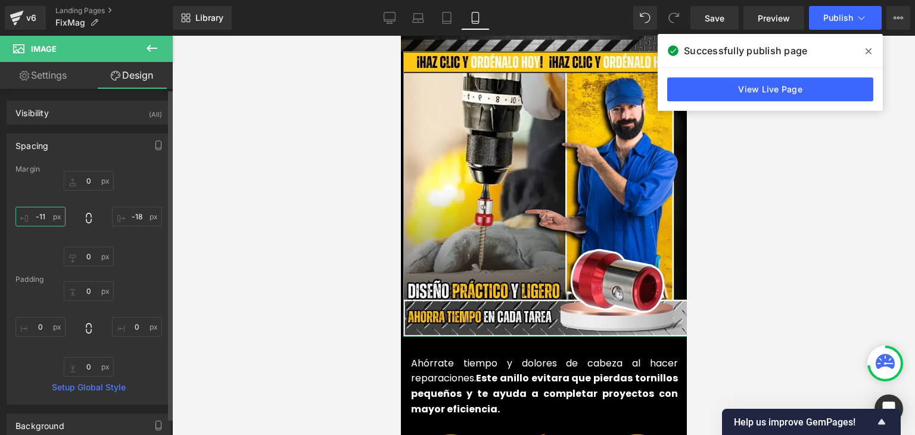
click at [48, 215] on input "-11" at bounding box center [40, 217] width 50 height 20
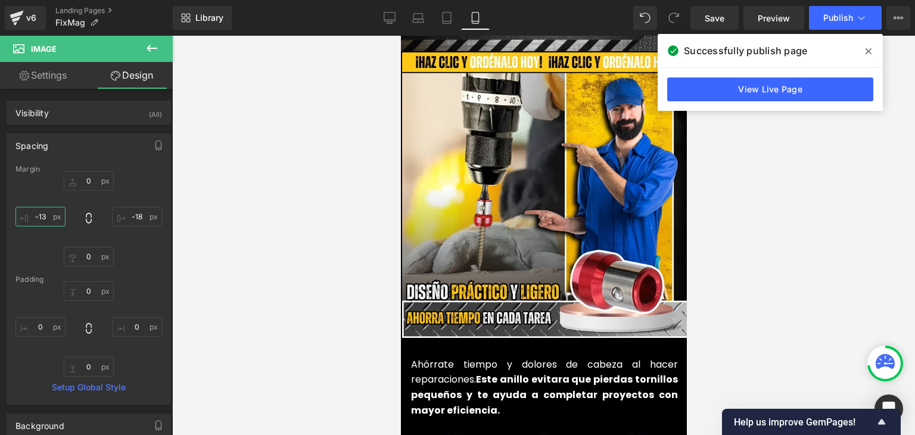
type input "-13"
click at [871, 52] on span at bounding box center [868, 51] width 19 height 19
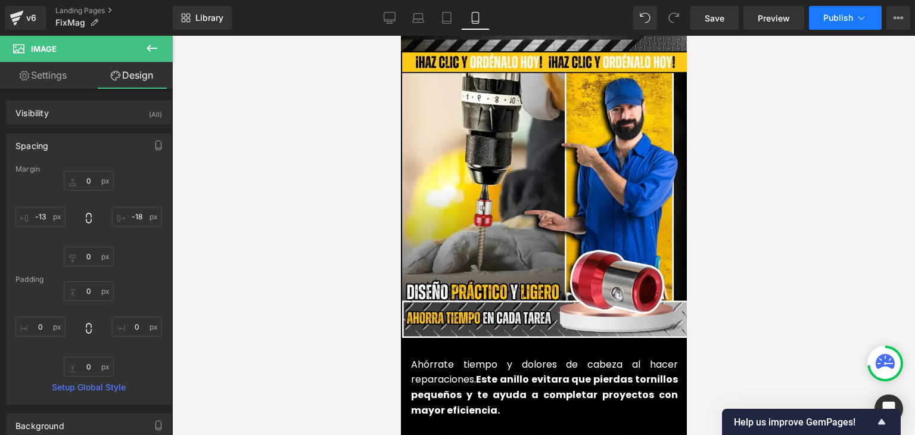
click at [852, 19] on span "Publish" at bounding box center [838, 18] width 30 height 10
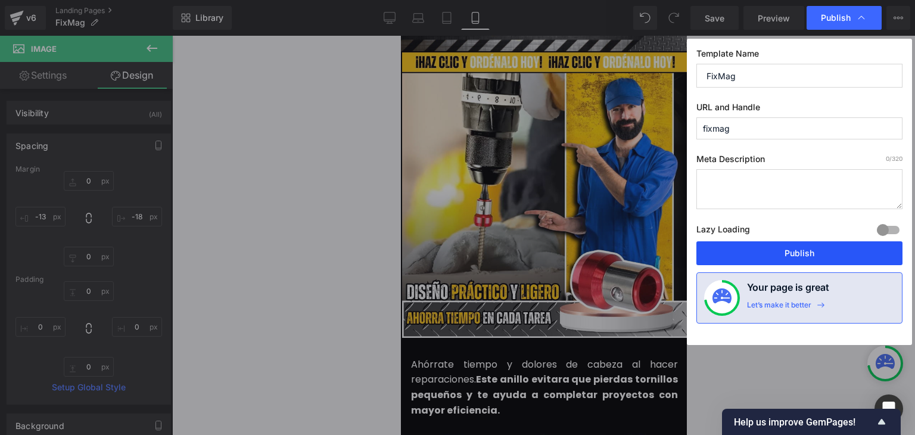
click at [795, 252] on button "Publish" at bounding box center [799, 253] width 206 height 24
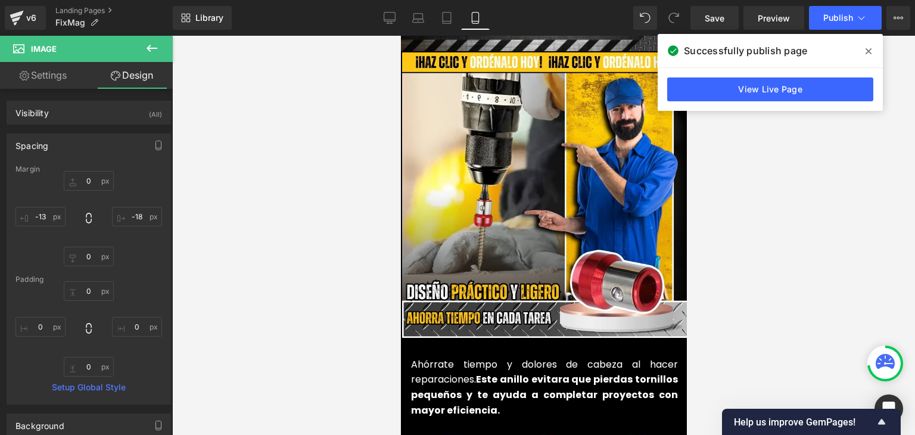
click at [864, 51] on span at bounding box center [868, 51] width 19 height 19
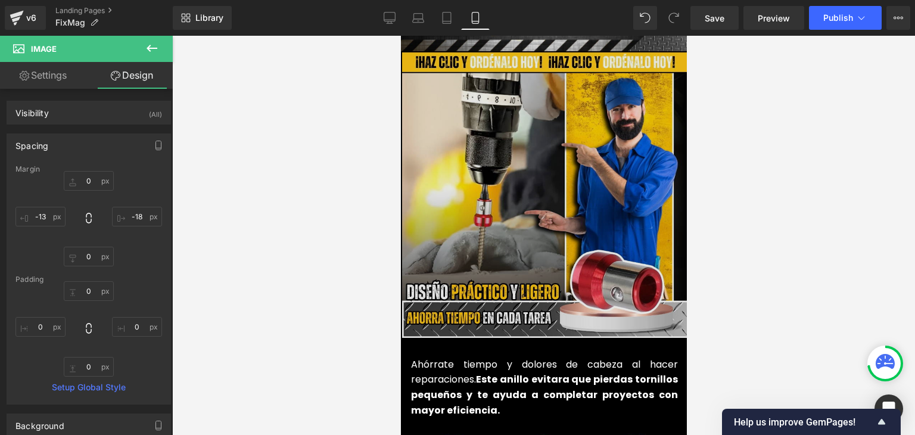
scroll to position [2641, 0]
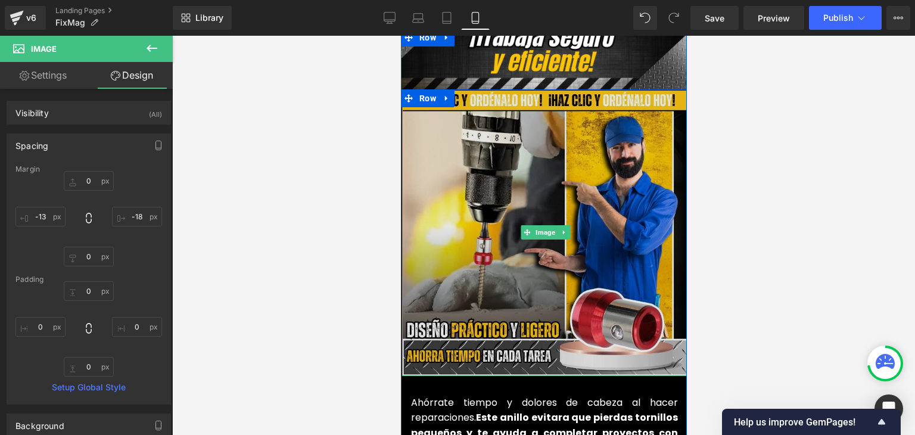
click at [527, 203] on img at bounding box center [544, 232] width 286 height 286
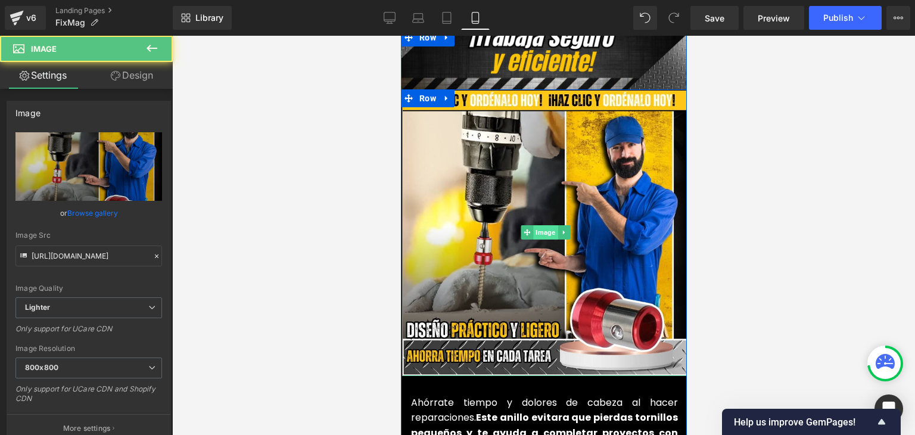
click at [539, 234] on span "Image" at bounding box center [544, 232] width 24 height 14
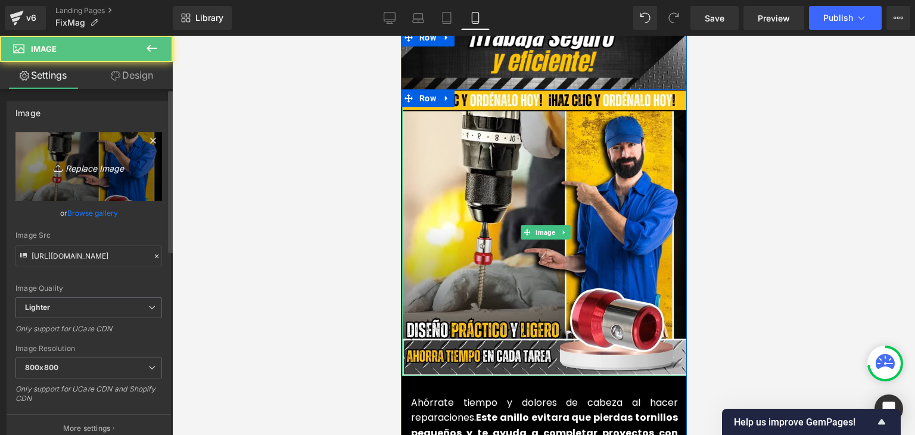
scroll to position [2620, 0]
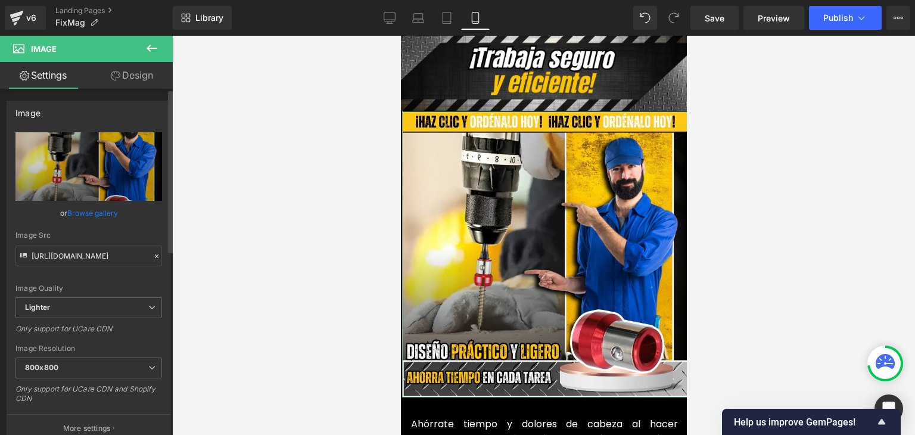
click at [100, 213] on link "Browse gallery" at bounding box center [92, 212] width 51 height 21
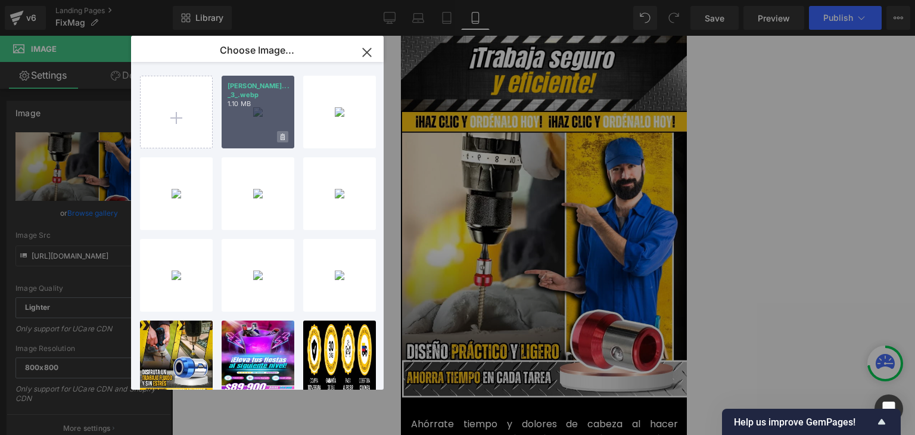
click at [282, 136] on icon at bounding box center [282, 137] width 4 height 8
click at [227, 139] on span "Yes" at bounding box center [242, 136] width 30 height 13
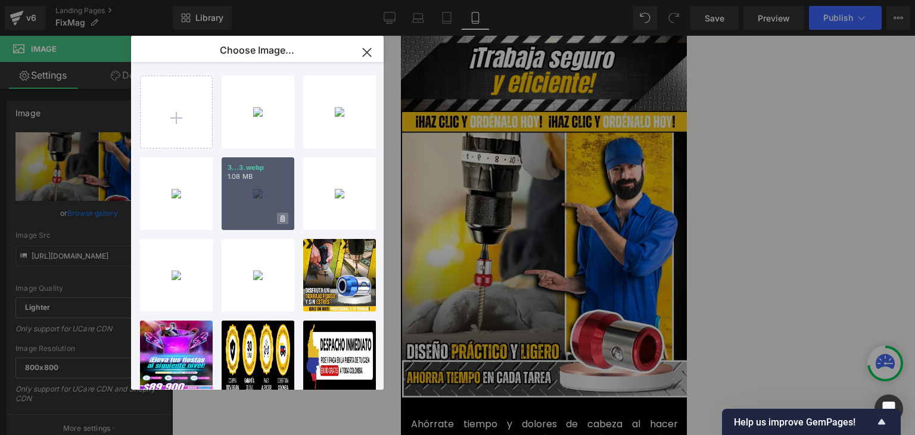
click at [285, 217] on span at bounding box center [282, 218] width 11 height 11
click at [243, 218] on span "Yes" at bounding box center [242, 218] width 30 height 13
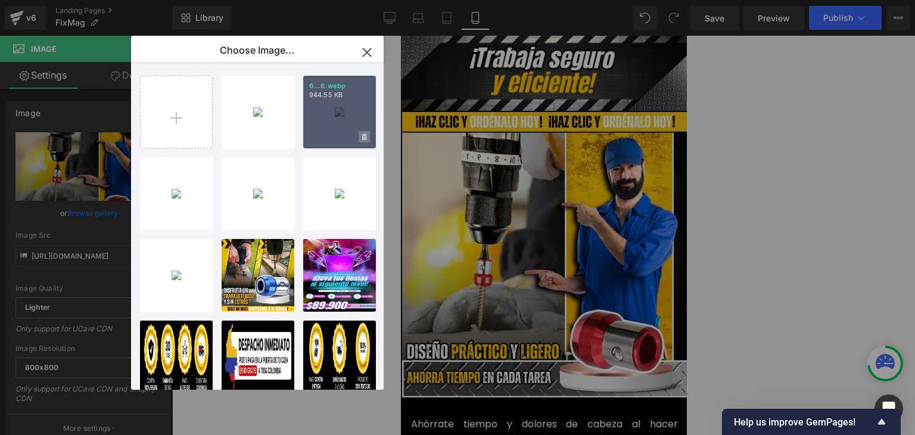
click at [366, 137] on span at bounding box center [363, 136] width 11 height 11
click at [319, 139] on span "Yes" at bounding box center [324, 136] width 30 height 13
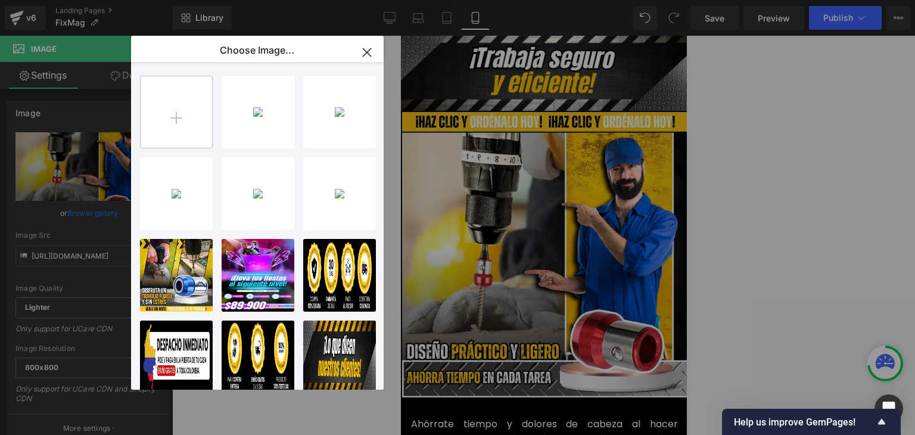
click at [172, 119] on input "file" at bounding box center [176, 111] width 71 height 71
type input "C:\fakepath\Imagenes landing 4 (3).webp"
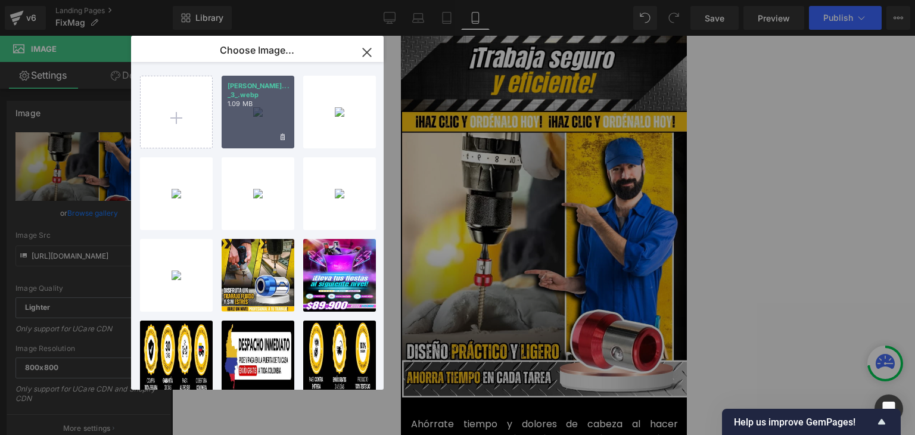
click at [251, 126] on div "Imagene... _3_.webp 1.09 MB" at bounding box center [257, 112] width 73 height 73
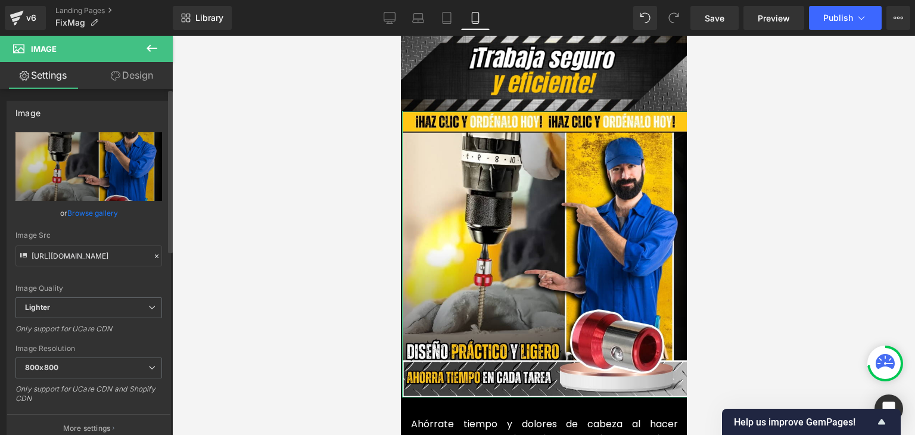
click at [97, 211] on link "Browse gallery" at bounding box center [92, 212] width 51 height 21
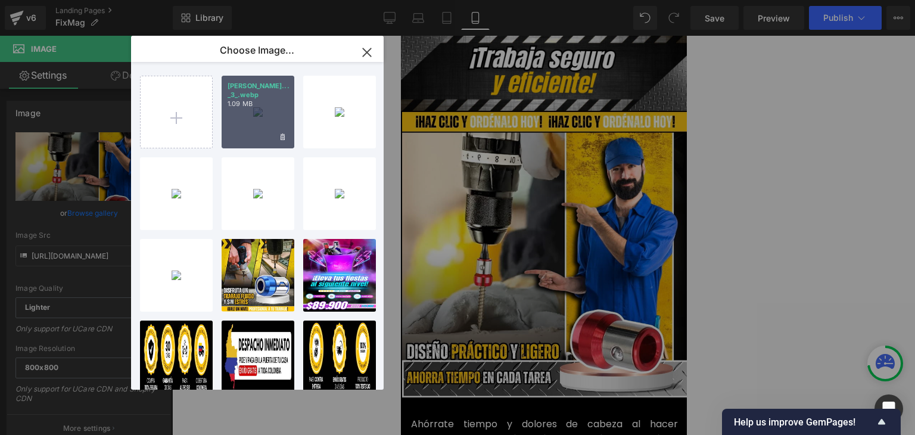
click at [245, 117] on div "Imagene... _3_.webp 1.09 MB" at bounding box center [257, 112] width 73 height 73
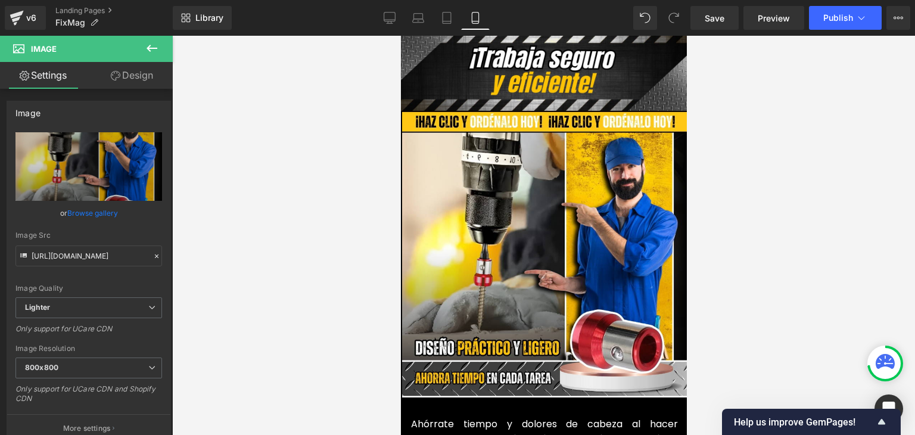
type input "https://ucarecdn.com/0c46cba3-d74d-4ab8-9706-b9083a3e6060/-/format/auto/-/previ…"
click at [834, 25] on button "Publish" at bounding box center [845, 18] width 73 height 24
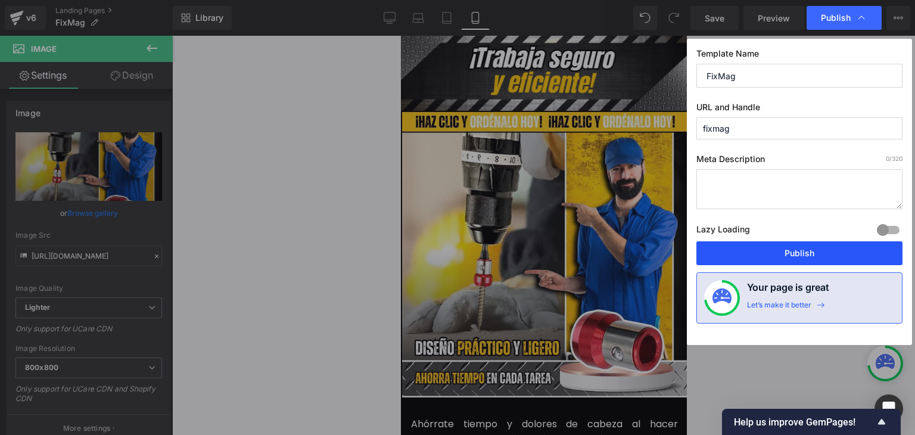
click at [793, 245] on button "Publish" at bounding box center [799, 253] width 206 height 24
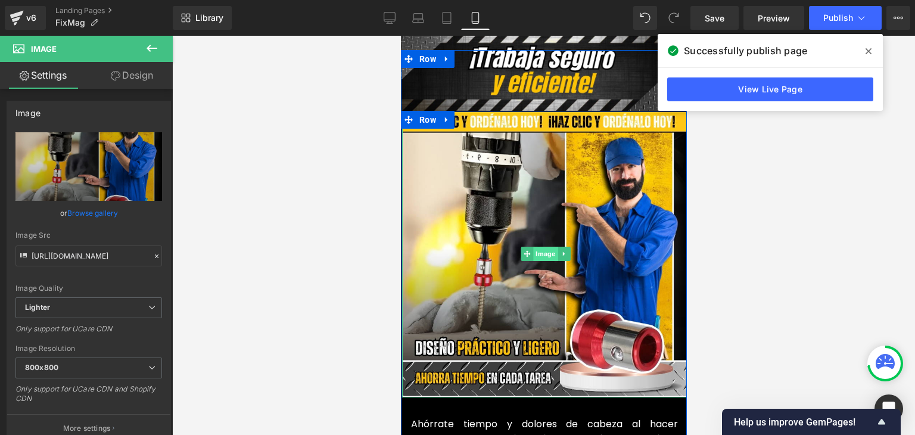
click at [536, 246] on span "Image" at bounding box center [544, 253] width 24 height 14
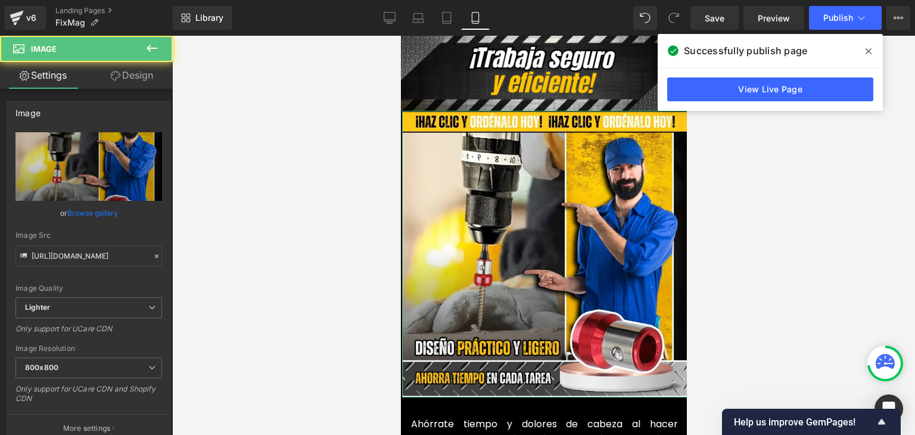
drag, startPoint x: 139, startPoint y: 79, endPoint x: 45, endPoint y: 149, distance: 117.5
click at [139, 79] on link "Design" at bounding box center [132, 75] width 86 height 27
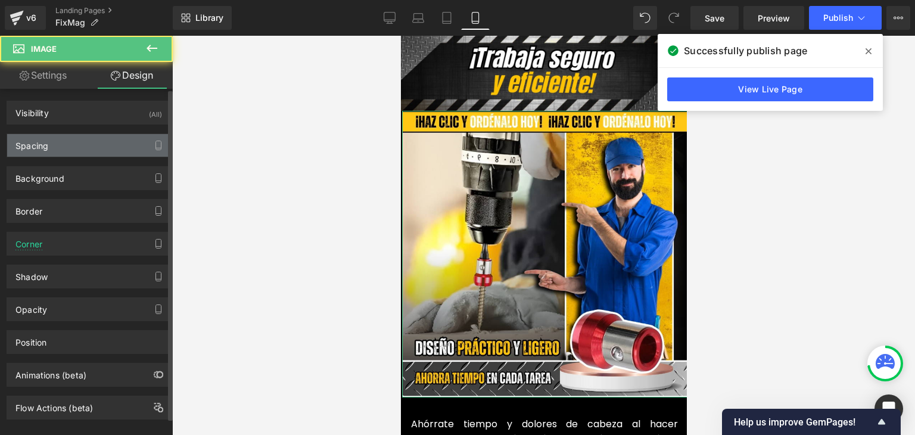
click at [51, 143] on div "Spacing" at bounding box center [88, 145] width 163 height 23
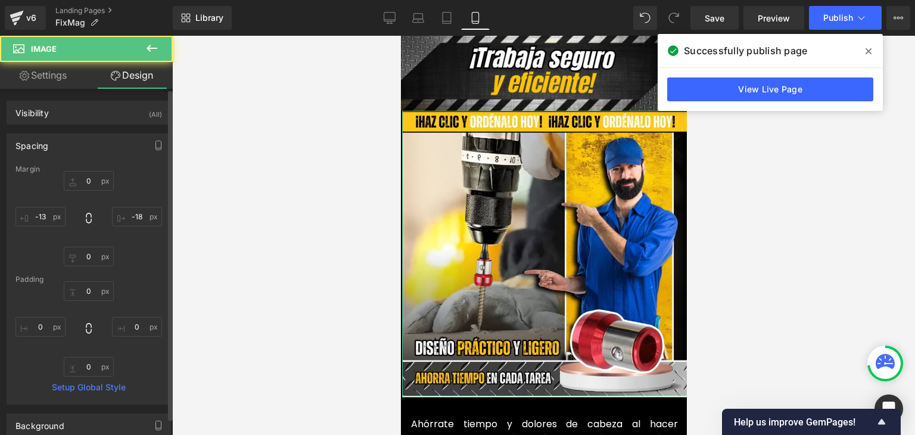
type input "0"
type input "-18"
type input "0"
type input "-13"
type input "0"
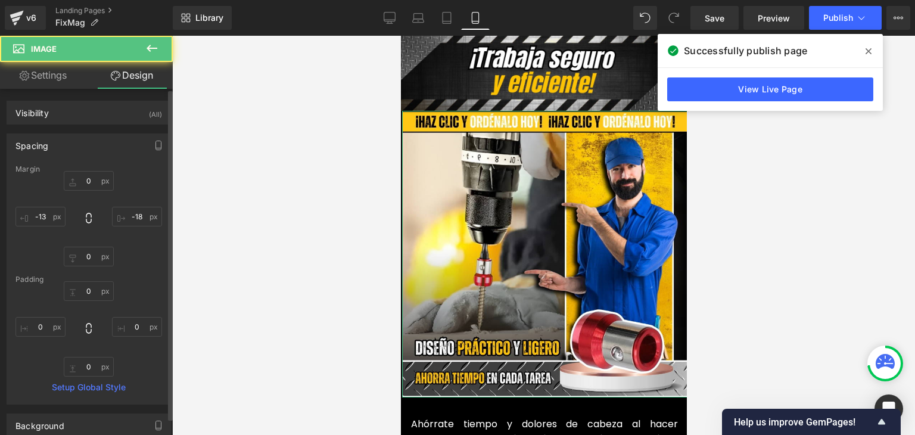
type input "0"
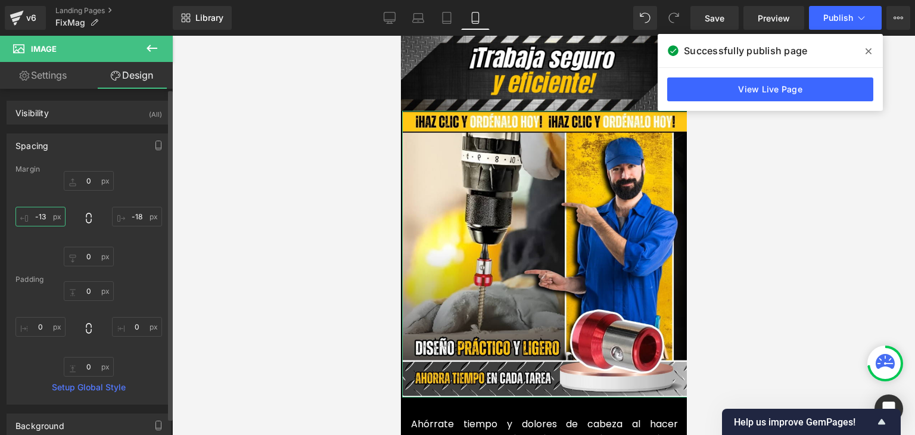
click at [48, 216] on input "-13" at bounding box center [40, 217] width 50 height 20
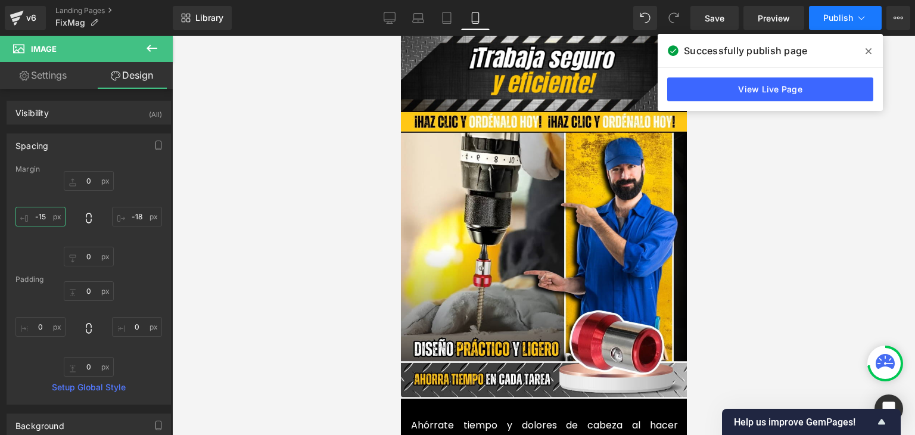
type input "-15"
click at [871, 49] on span at bounding box center [868, 51] width 19 height 19
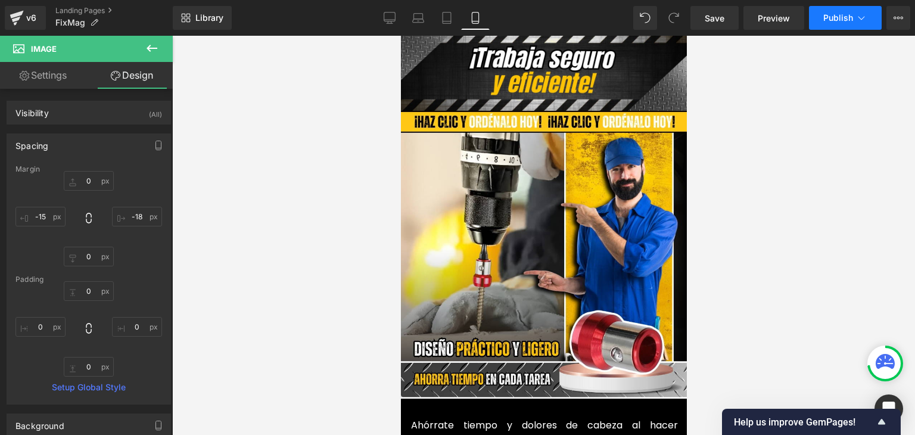
click at [859, 20] on icon at bounding box center [861, 18] width 12 height 12
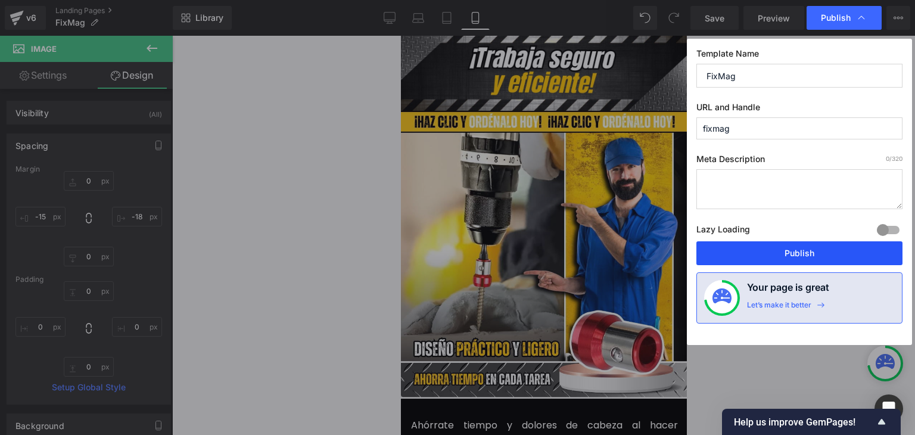
click at [802, 246] on button "Publish" at bounding box center [799, 253] width 206 height 24
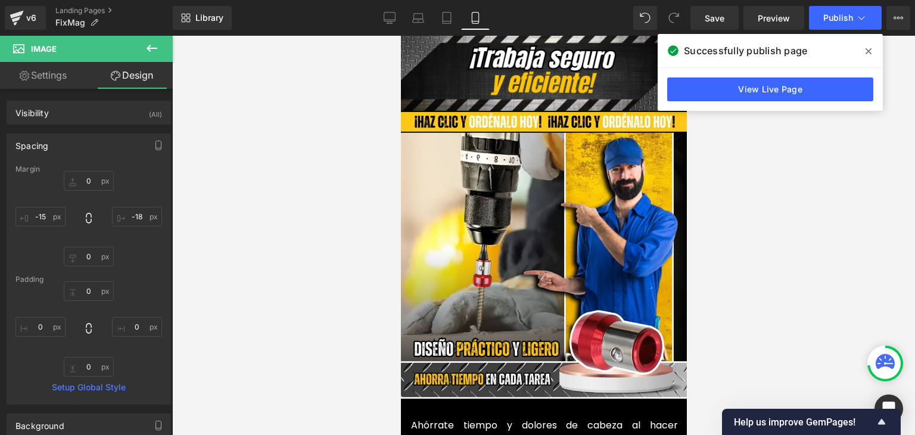
click at [862, 51] on span at bounding box center [868, 51] width 19 height 19
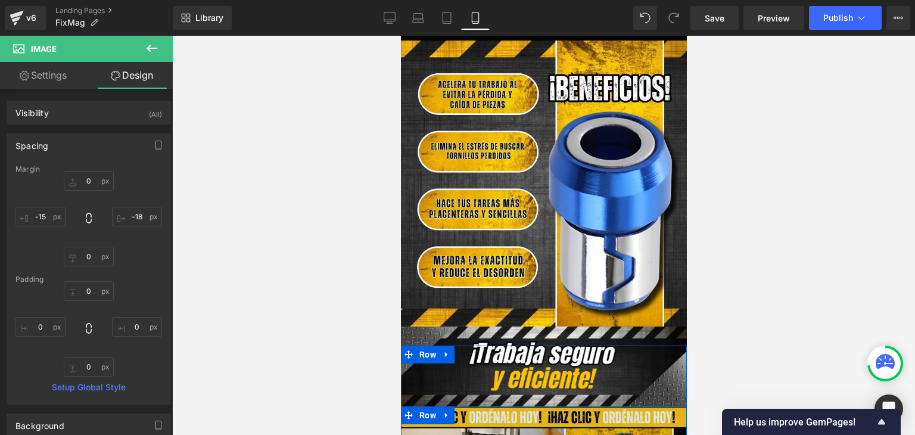
scroll to position [2322, 0]
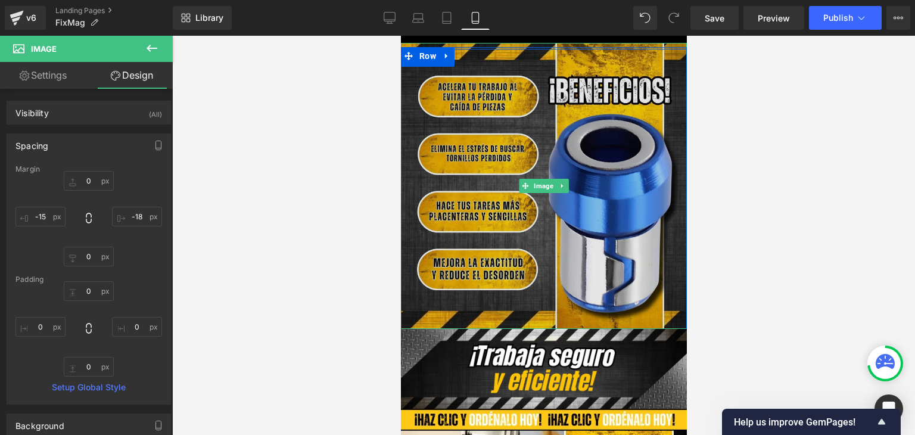
click at [579, 226] on img at bounding box center [543, 186] width 286 height 286
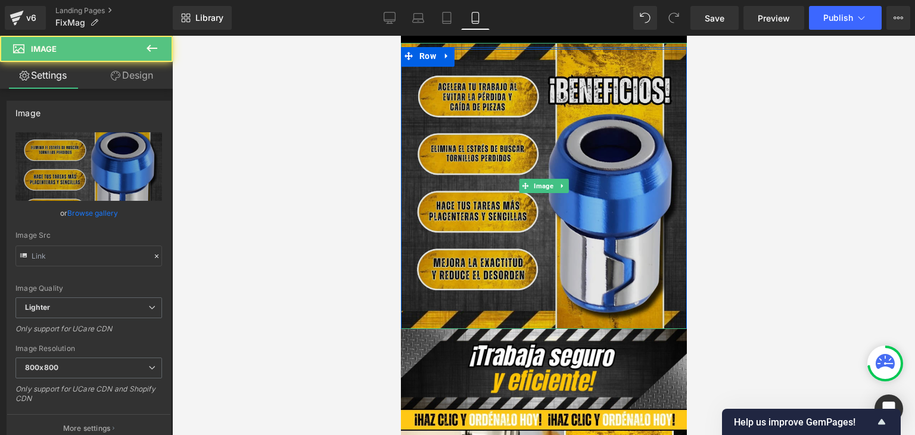
type input "https://ucarecdn.com/4dfb44dd-67c7-4649-886a-704d378d3cfc/-/format/auto/-/previ…"
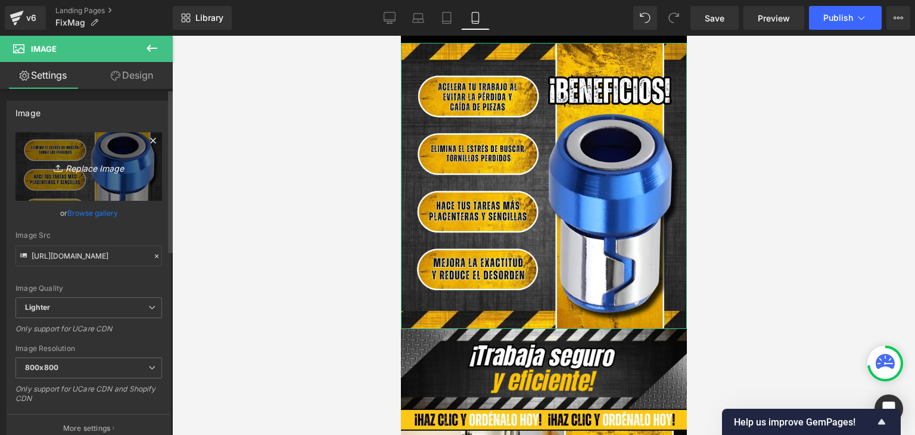
click at [98, 173] on icon "Replace Image" at bounding box center [88, 166] width 95 height 15
type input "C:\fakepath\Imagenes landing 4 (1).webp"
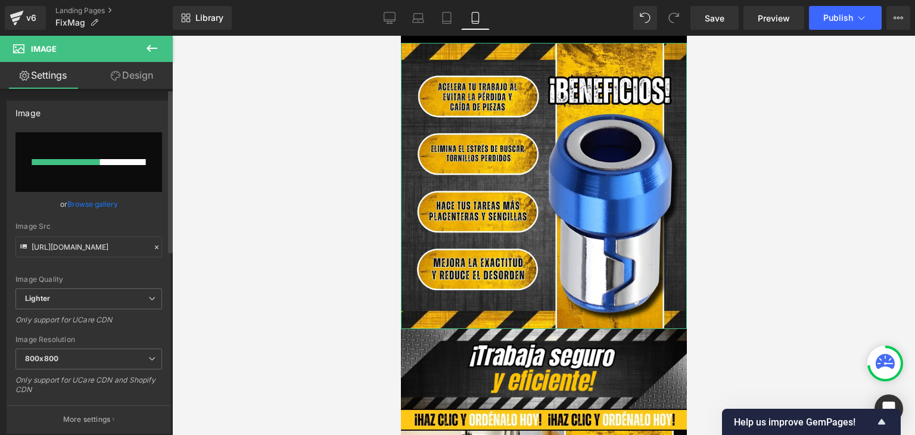
click at [105, 201] on link "Browse gallery" at bounding box center [92, 203] width 51 height 21
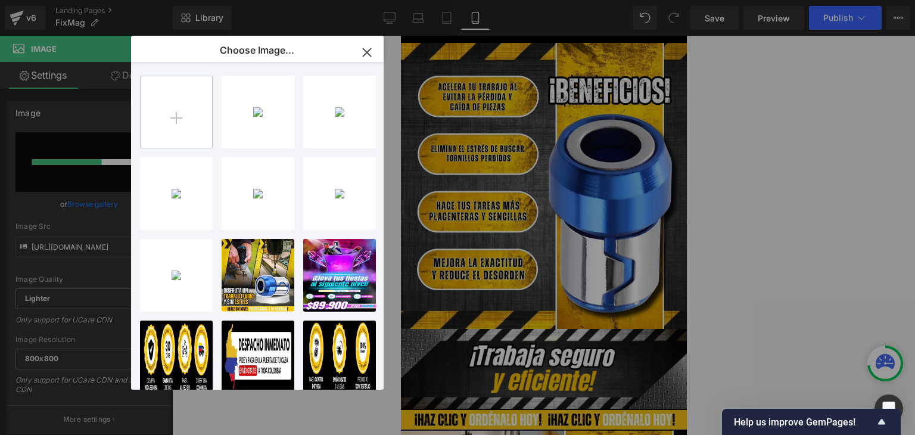
click at [169, 99] on input "file" at bounding box center [176, 111] width 71 height 71
type input "C:\fakepath\Imagenes landing 4 (1).webp"
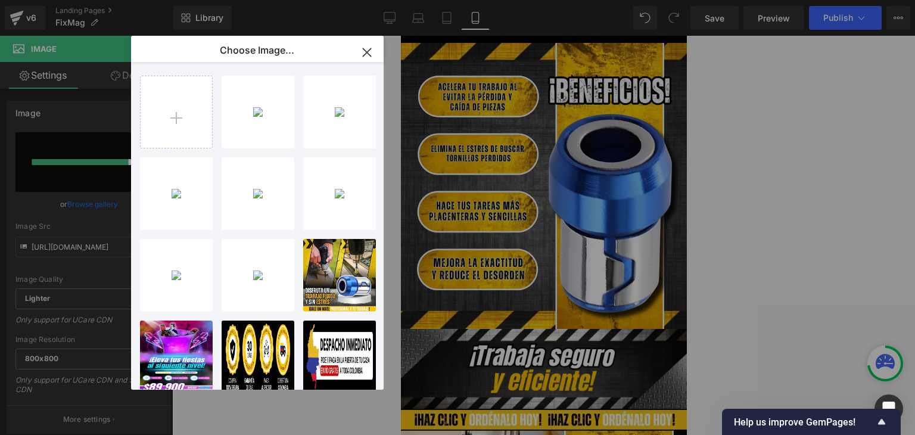
click at [0, 0] on div "Imagene... _1_.webp 1.11 MB" at bounding box center [0, 0] width 0 height 0
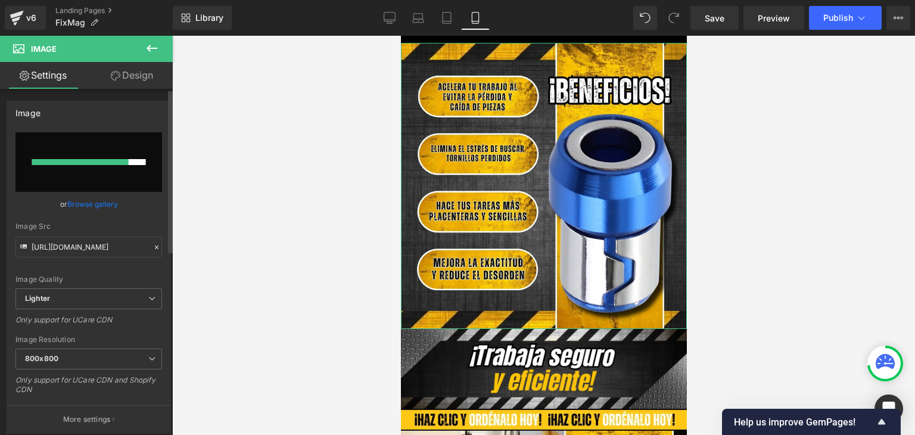
click at [98, 208] on link "Browse gallery" at bounding box center [92, 203] width 51 height 21
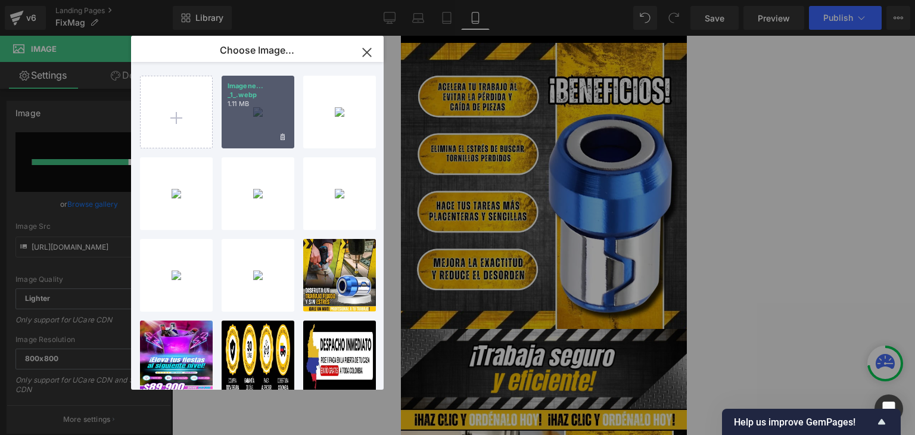
click at [239, 122] on div "Imagene... _1_.webp 1.11 MB" at bounding box center [257, 112] width 73 height 73
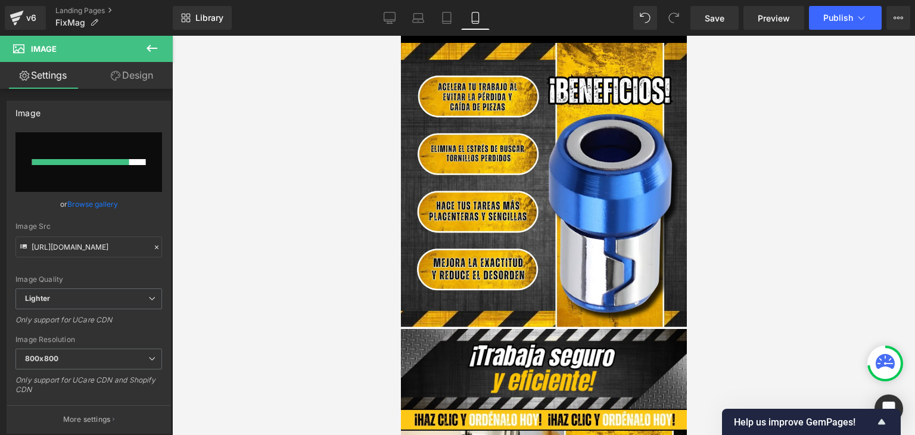
type input "https://ucarecdn.com/68b30b3e-b6a3-4cd0-b96e-8c0fd6c1a07c/-/format/auto/-/previ…"
click at [845, 21] on span "Publish" at bounding box center [838, 18] width 30 height 10
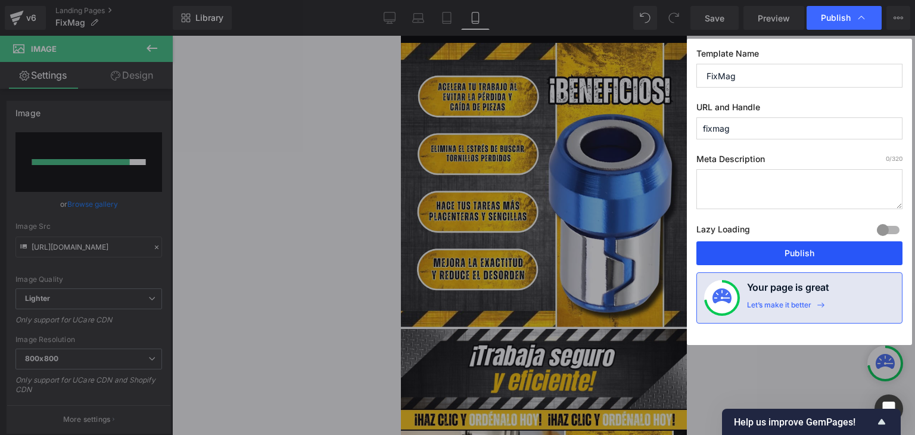
click at [801, 248] on button "Publish" at bounding box center [799, 253] width 206 height 24
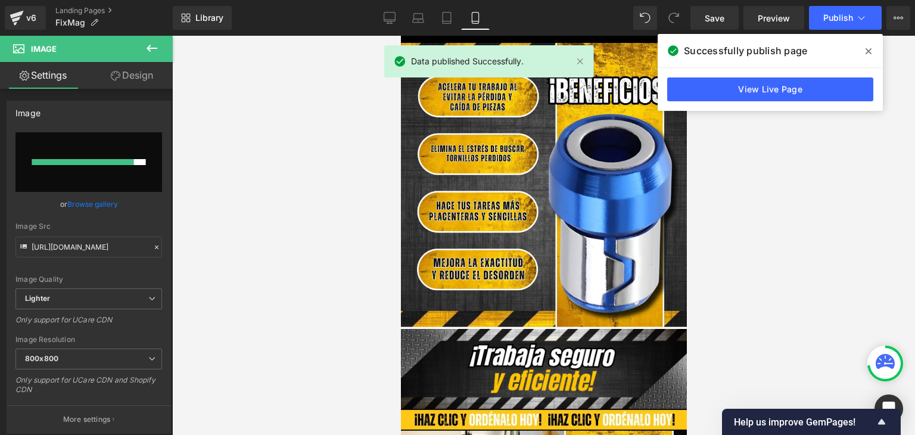
drag, startPoint x: 869, startPoint y: 49, endPoint x: 849, endPoint y: 54, distance: 20.4
click at [869, 49] on icon at bounding box center [868, 51] width 6 height 10
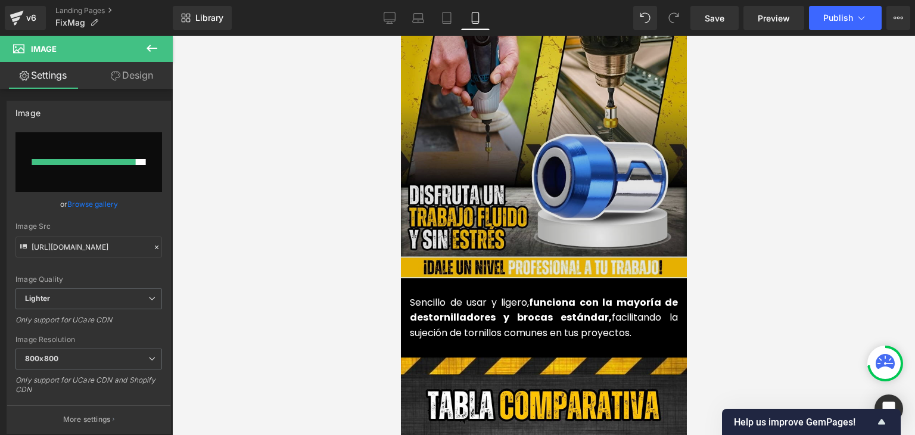
scroll to position [1131, 0]
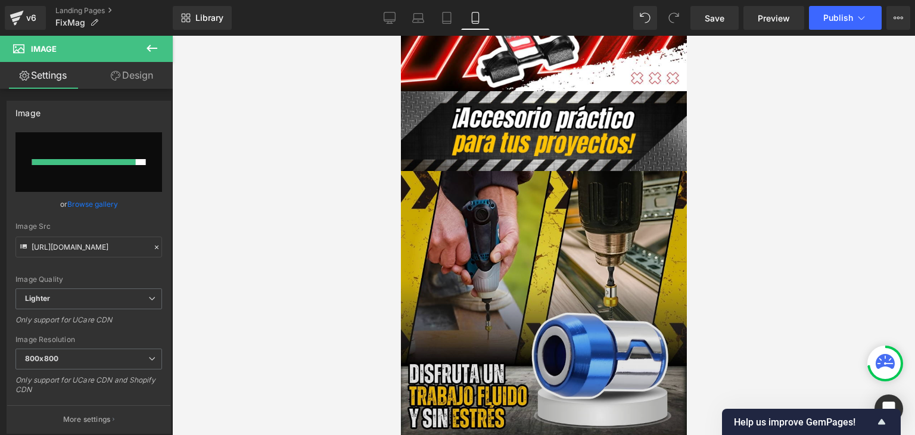
click at [547, 193] on img at bounding box center [543, 314] width 286 height 286
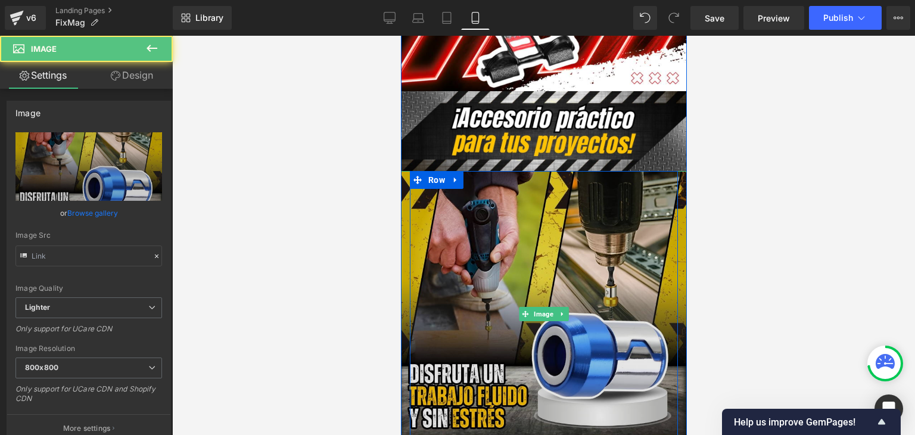
type input "https://ucarecdn.com/087ca0c4-c689-4254-b630-d30cb18a6a76/-/format/auto/-/previ…"
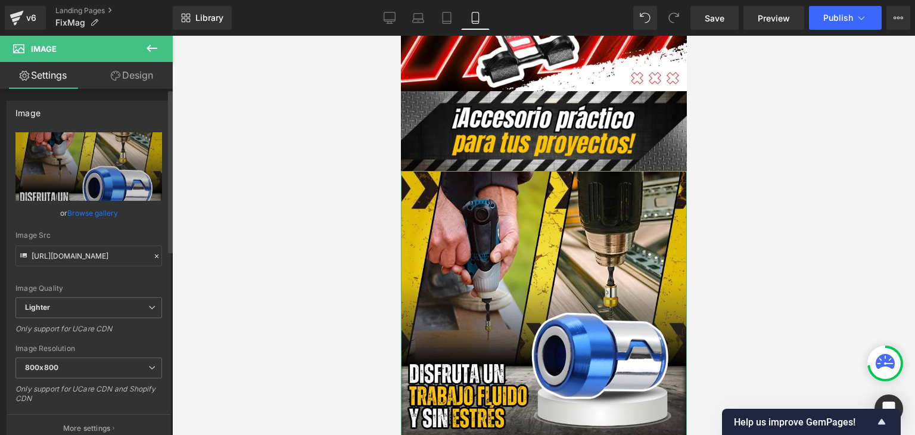
click at [95, 210] on link "Browse gallery" at bounding box center [92, 212] width 51 height 21
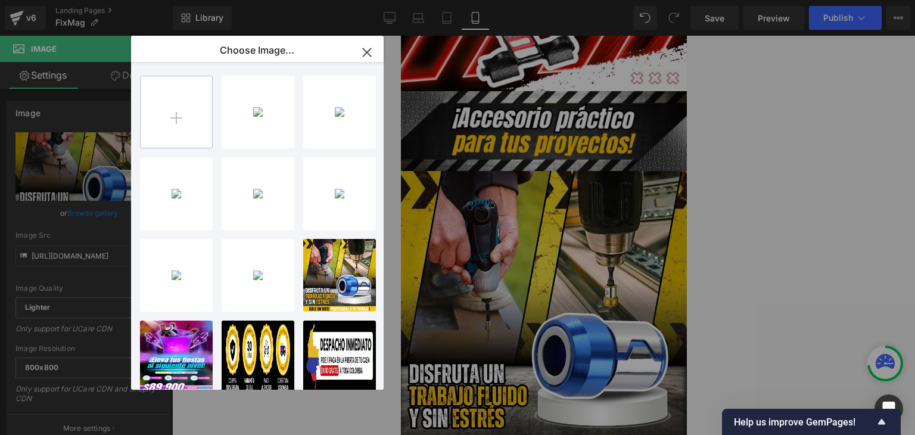
click at [167, 121] on input "file" at bounding box center [176, 111] width 71 height 71
type input "C:\fakepath\Imagenes landing 4 (2).webp"
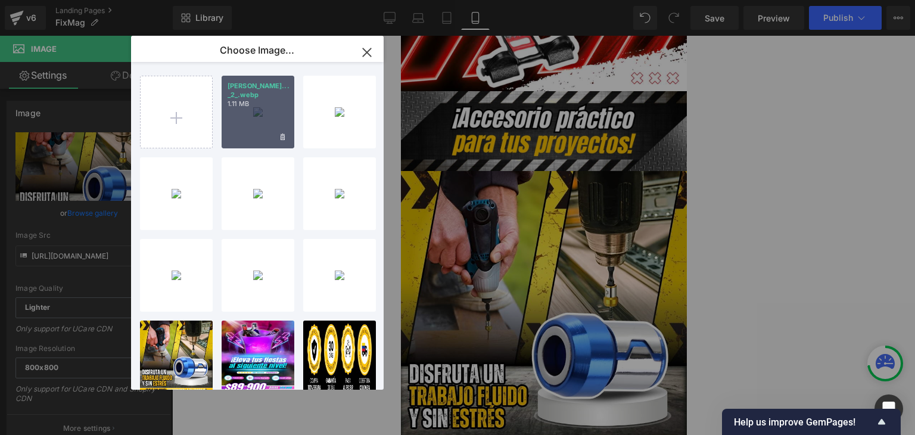
click at [258, 117] on div "Imagene... _2_.webp 1.11 MB" at bounding box center [257, 112] width 73 height 73
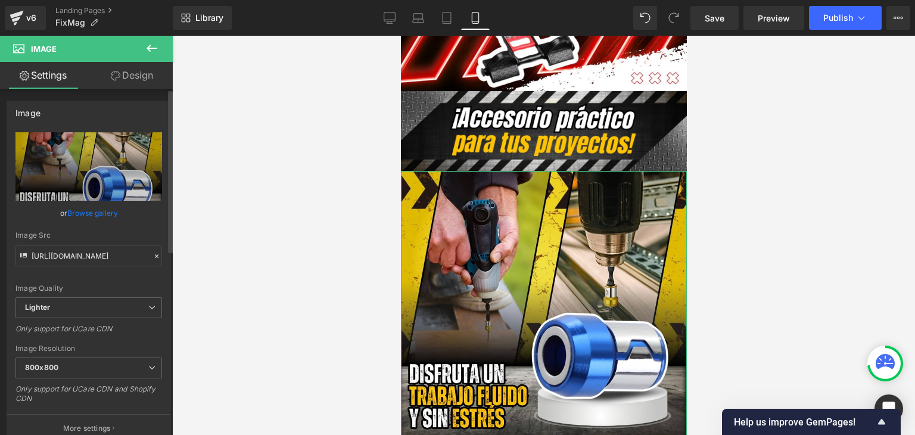
click at [93, 213] on link "Browse gallery" at bounding box center [92, 212] width 51 height 21
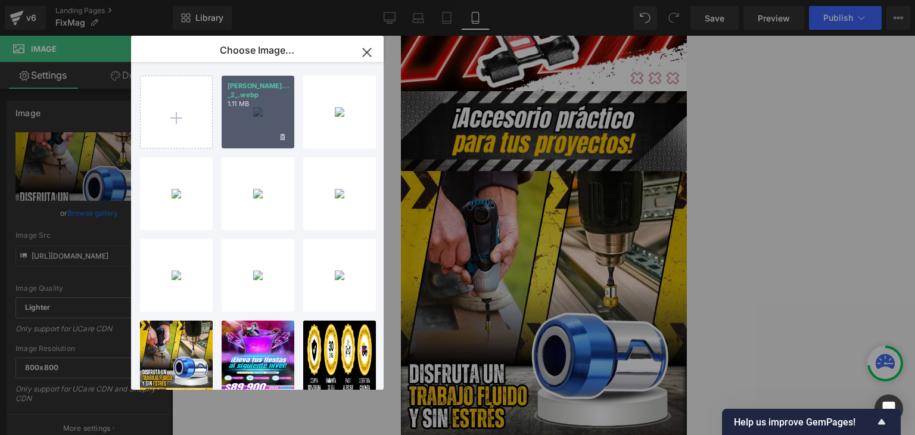
click at [257, 124] on div "Imagene... _2_.webp 1.11 MB" at bounding box center [257, 112] width 73 height 73
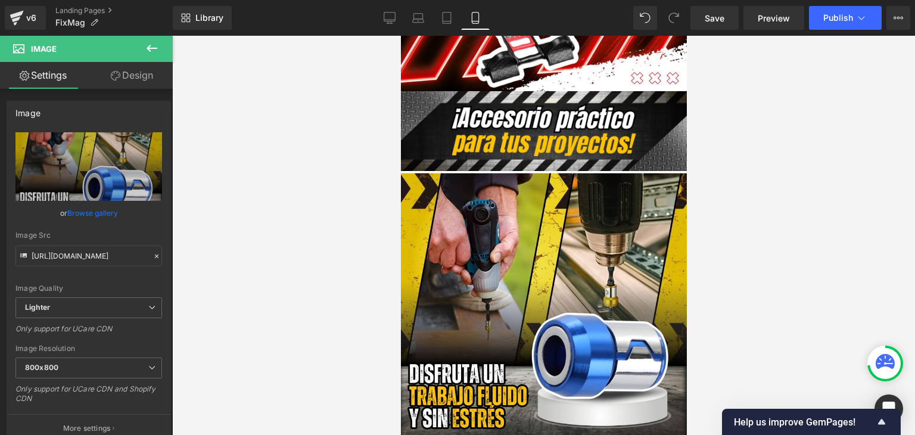
type input "https://ucarecdn.com/a4cd8e5b-e43d-48a4-b624-aa6a0d09b8e7/-/format/auto/-/previ…"
click at [837, 17] on span "Publish" at bounding box center [838, 18] width 30 height 10
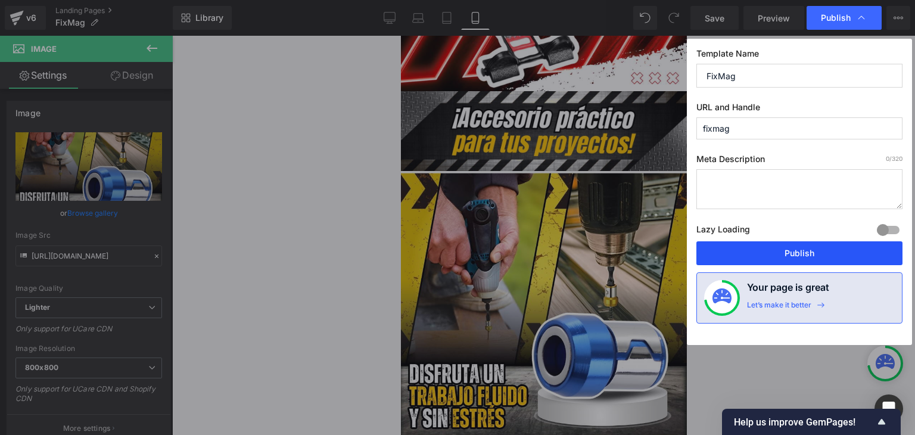
click at [801, 253] on button "Publish" at bounding box center [799, 253] width 206 height 24
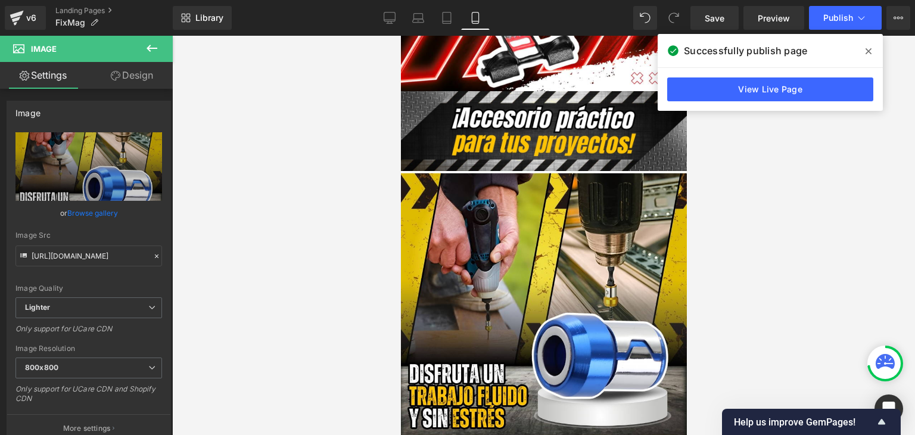
click at [867, 51] on icon at bounding box center [868, 51] width 6 height 10
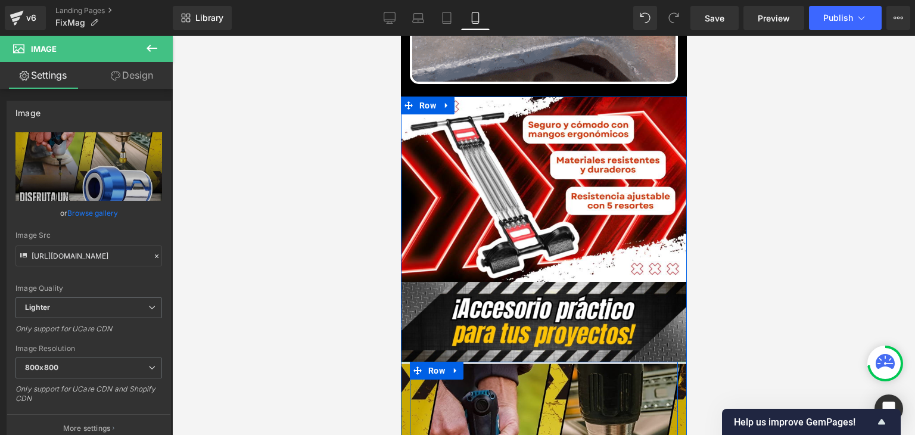
scroll to position [834, 0]
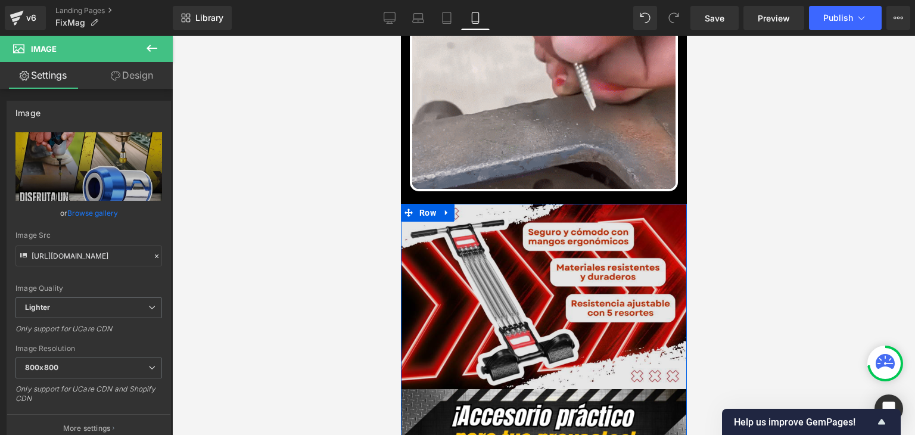
click at [536, 236] on img at bounding box center [543, 296] width 286 height 185
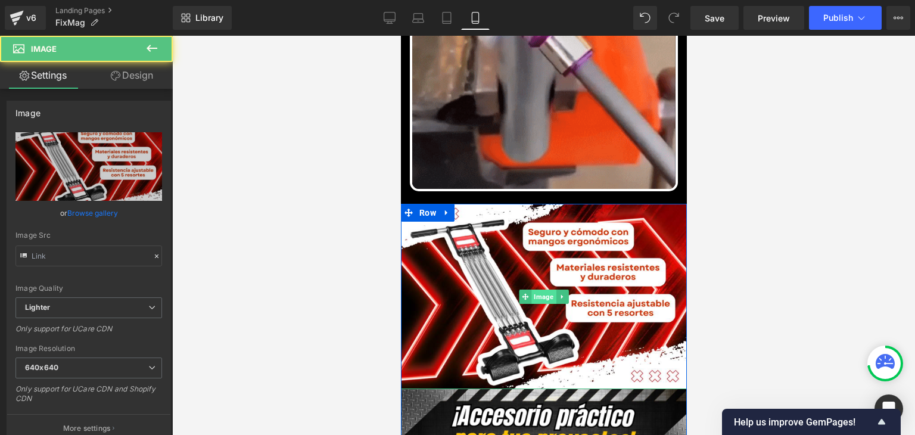
type input "https://ucarecdn.com/315e7ef3-ad9b-4b48-93b1-80902d09f485/-/format/auto/-/previ…"
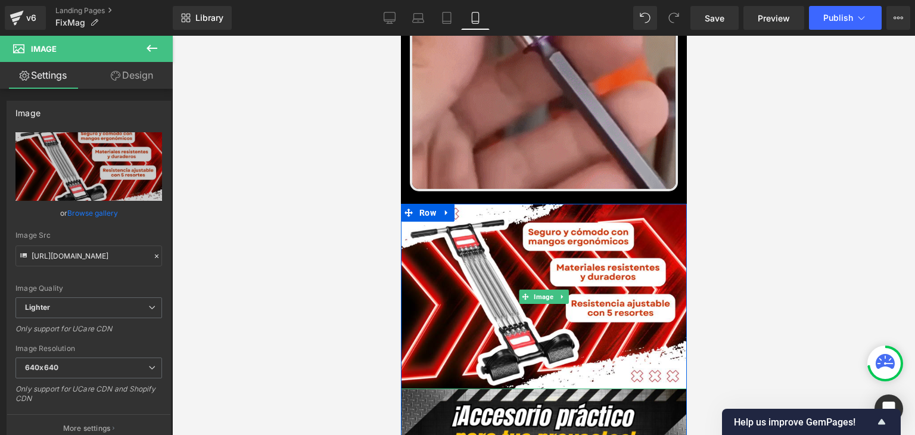
click at [544, 289] on span "Image" at bounding box center [542, 296] width 24 height 14
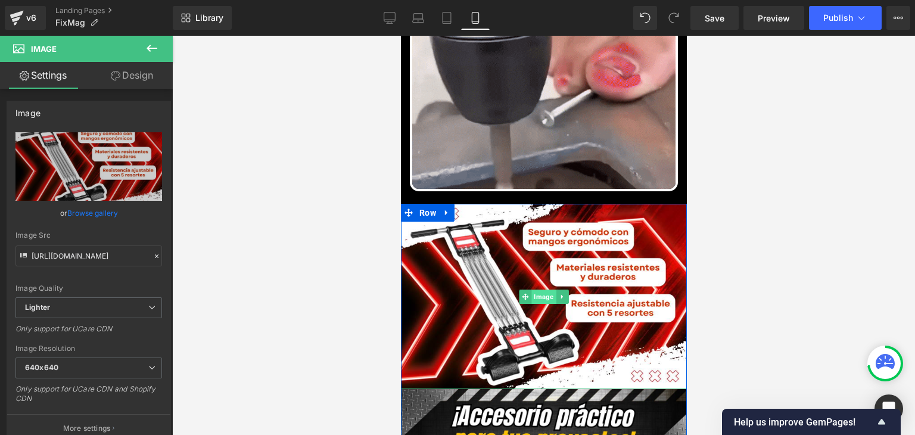
scroll to position [893, 0]
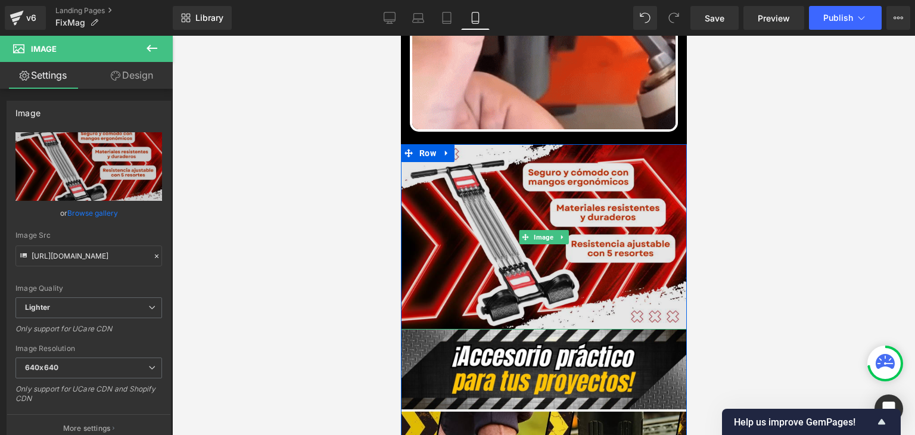
click at [559, 195] on img at bounding box center [543, 236] width 286 height 185
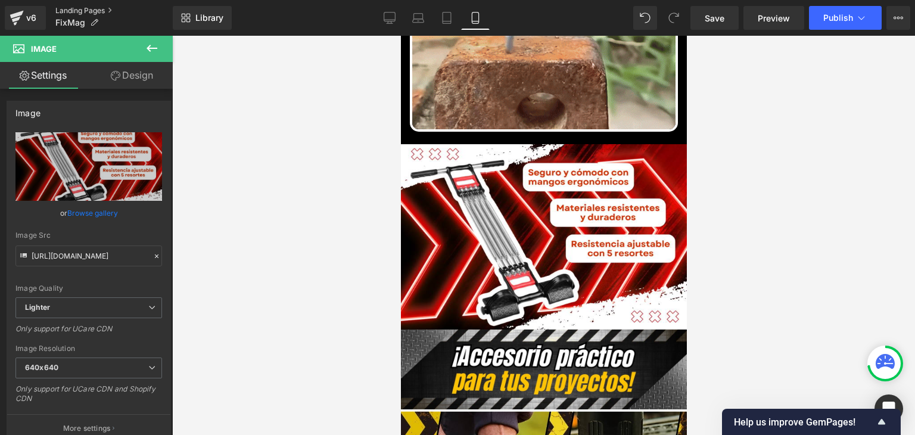
click at [96, 10] on link "Landing Pages" at bounding box center [113, 11] width 117 height 10
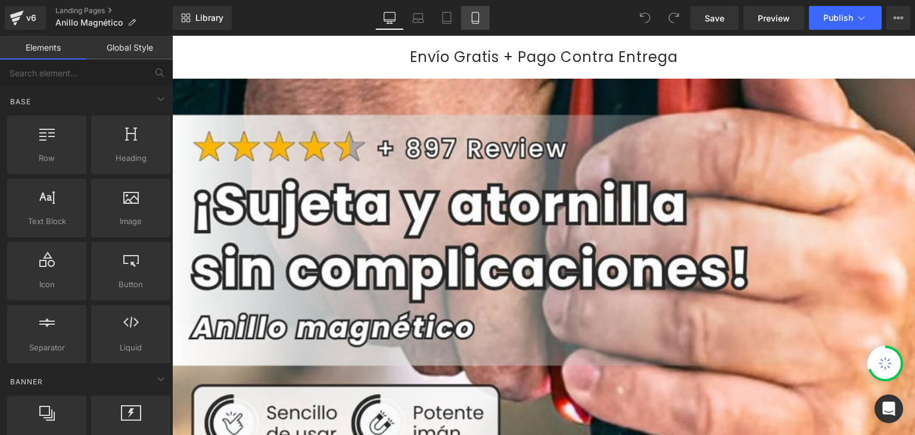
click at [474, 16] on icon at bounding box center [475, 18] width 12 height 12
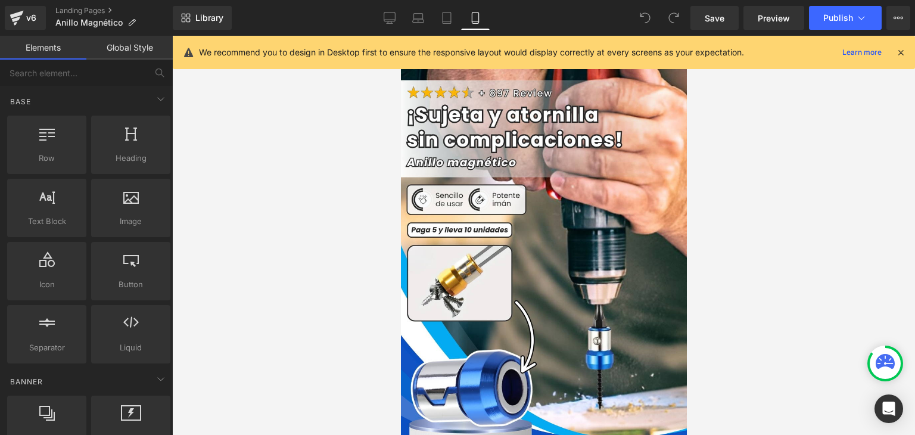
click at [895, 52] on icon at bounding box center [900, 52] width 11 height 11
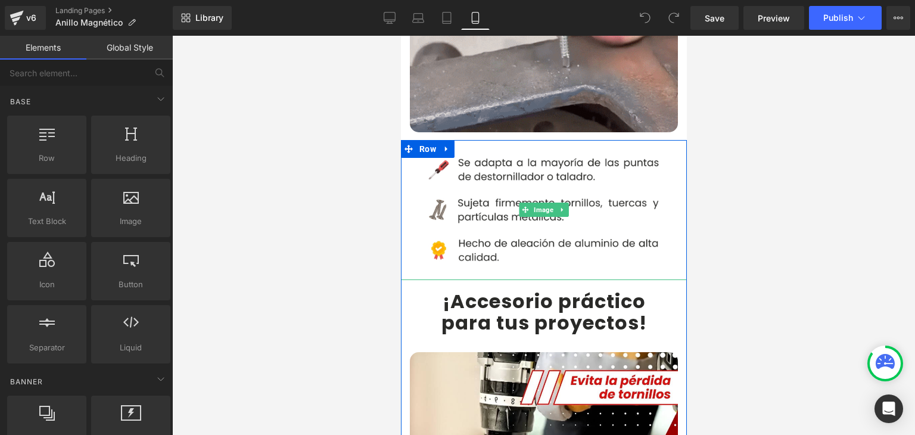
scroll to position [834, 0]
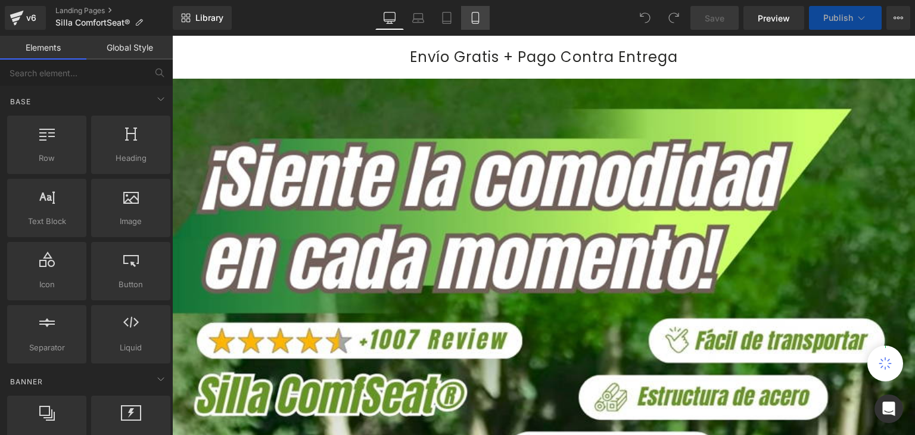
click at [476, 17] on icon at bounding box center [475, 18] width 12 height 12
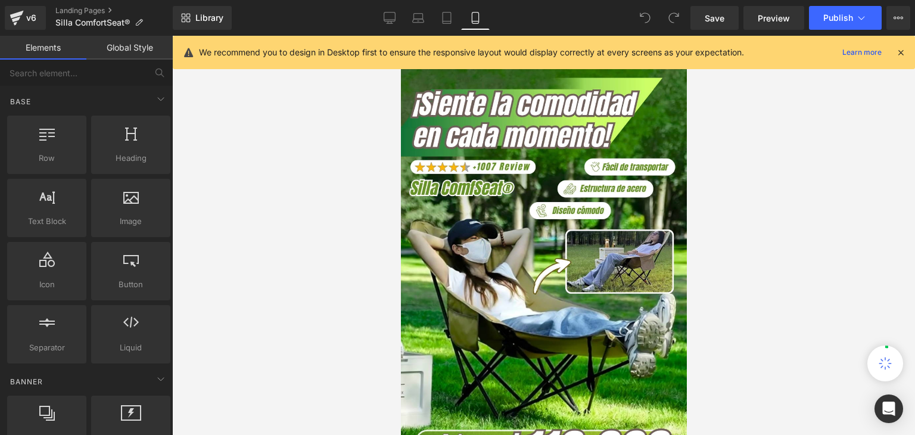
click at [899, 50] on icon at bounding box center [900, 52] width 11 height 11
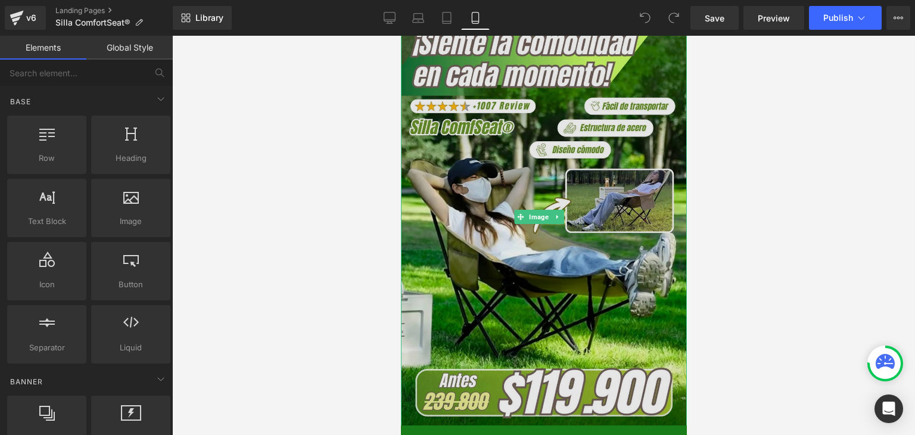
scroll to position [60, 0]
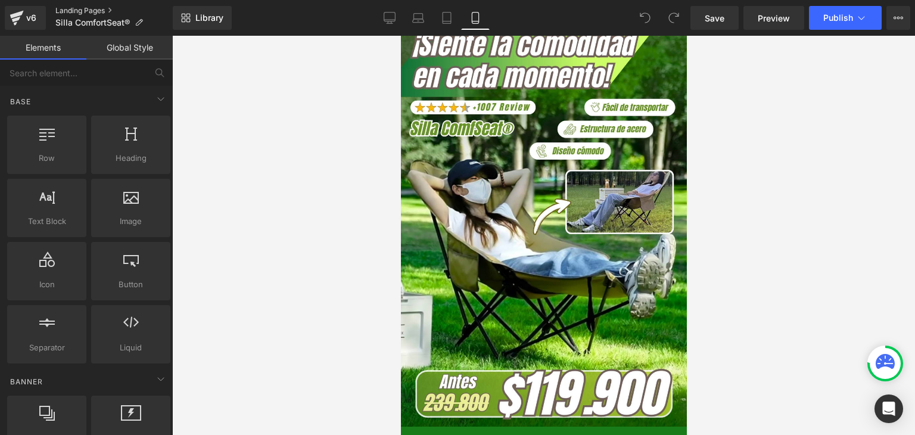
click at [99, 9] on link "Landing Pages" at bounding box center [113, 11] width 117 height 10
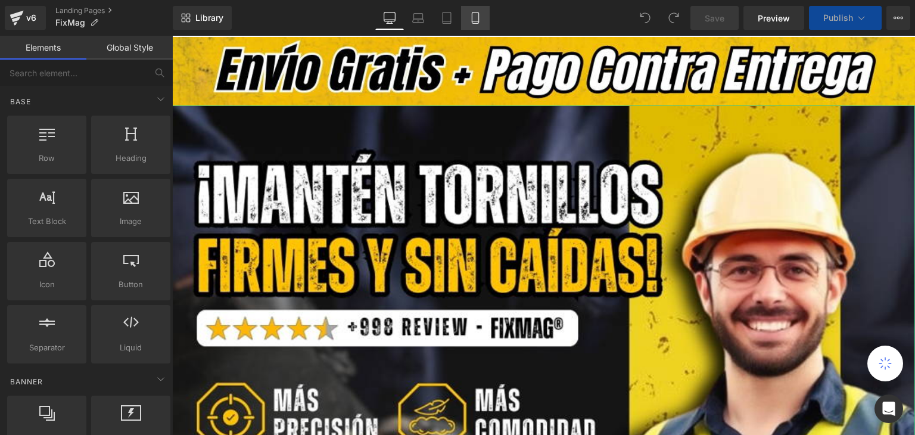
click at [474, 22] on icon at bounding box center [475, 18] width 12 height 12
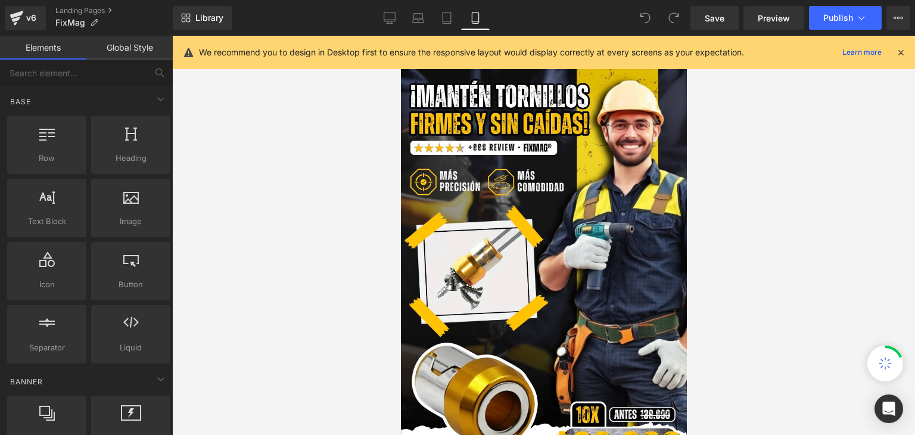
click at [904, 49] on icon at bounding box center [900, 52] width 11 height 11
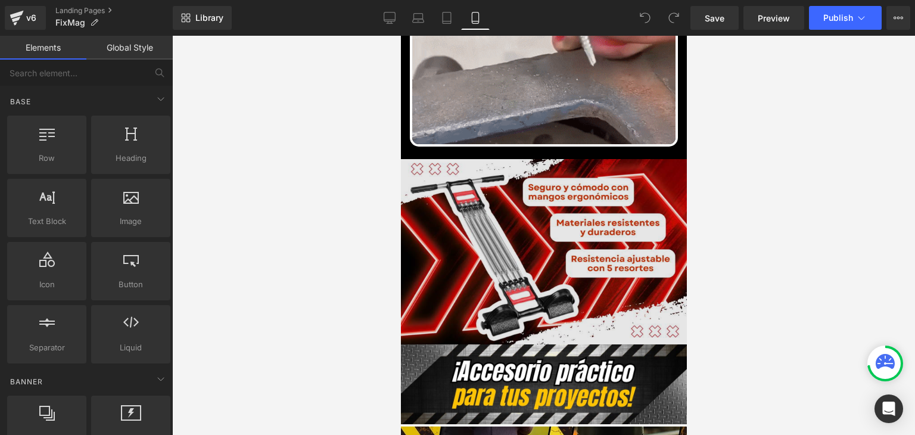
scroll to position [893, 0]
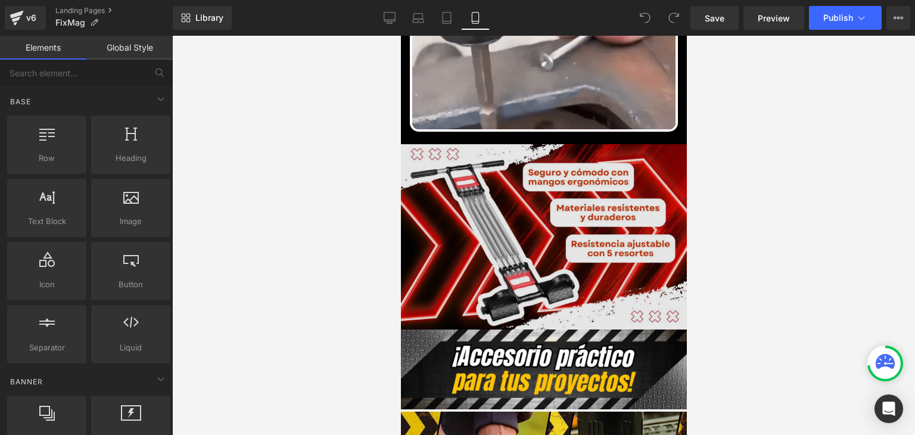
click at [566, 202] on img at bounding box center [543, 236] width 286 height 185
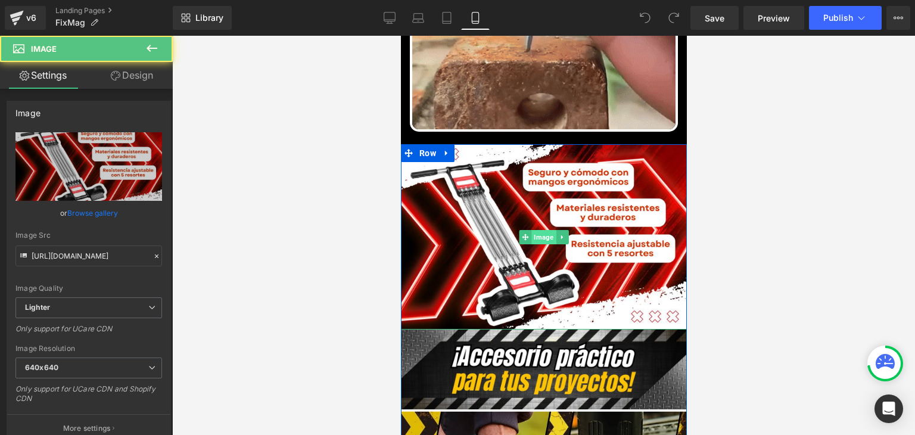
click at [537, 230] on span "Image" at bounding box center [542, 237] width 24 height 14
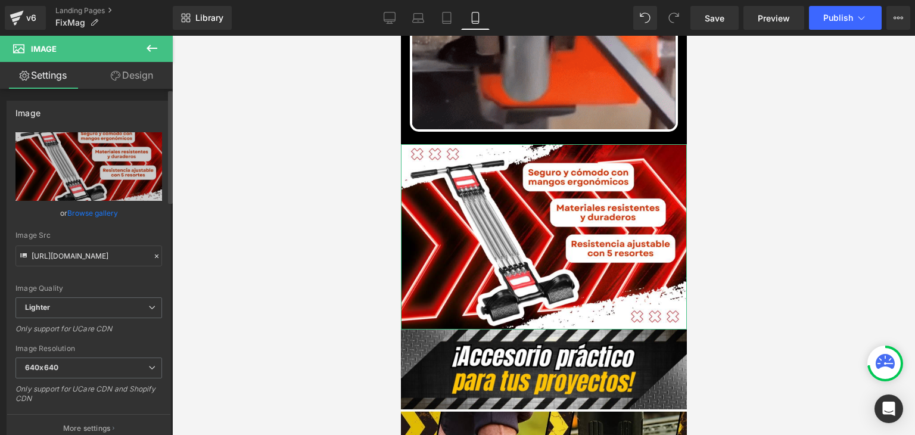
click at [93, 211] on link "Browse gallery" at bounding box center [92, 212] width 51 height 21
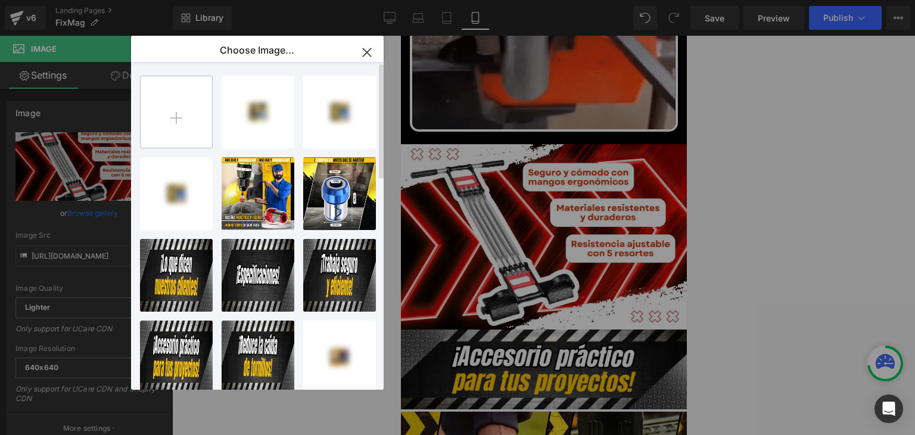
click at [168, 117] on input "file" at bounding box center [176, 111] width 71 height 71
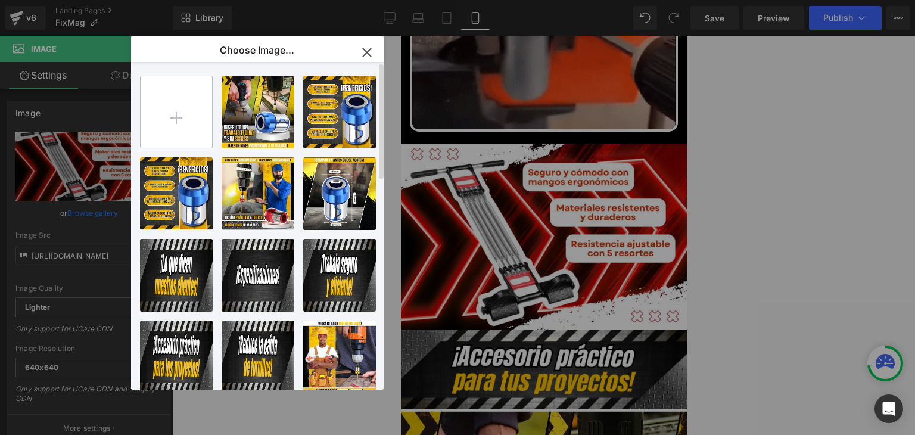
type input "C:\fakepath\BENEFICIOS.webp"
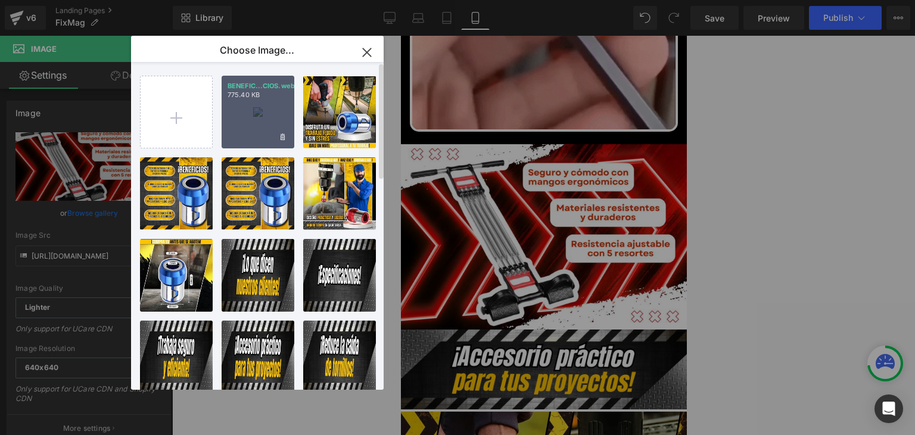
click at [238, 118] on div "BENEFIC...CIOS.webp 775.40 KB" at bounding box center [257, 112] width 73 height 73
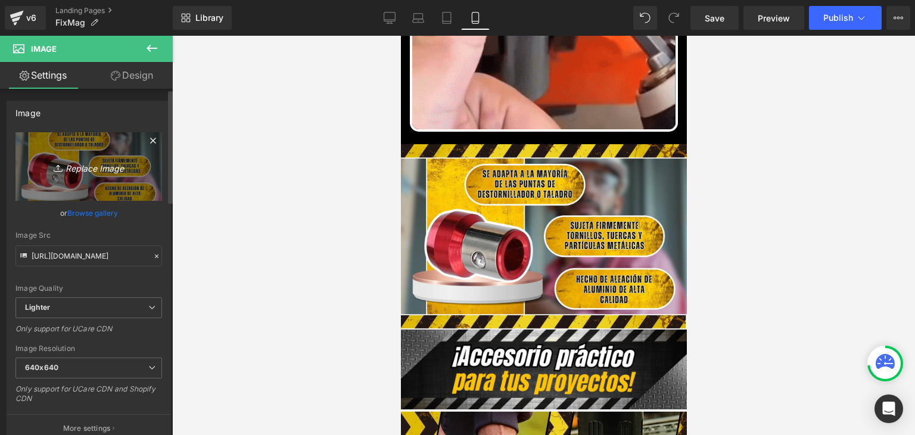
type input "https://ucarecdn.com/da88209d-8087-47c7-b610-4baab8fbf14d/-/format/auto/-/previ…"
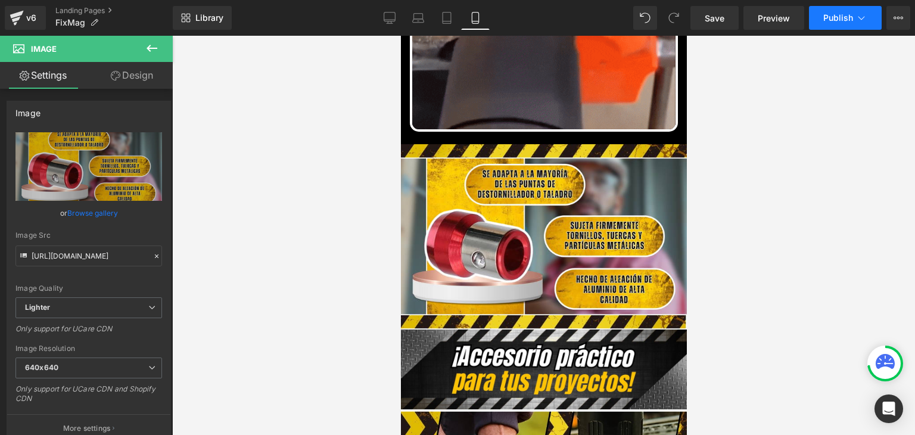
click at [835, 21] on span "Publish" at bounding box center [838, 18] width 30 height 10
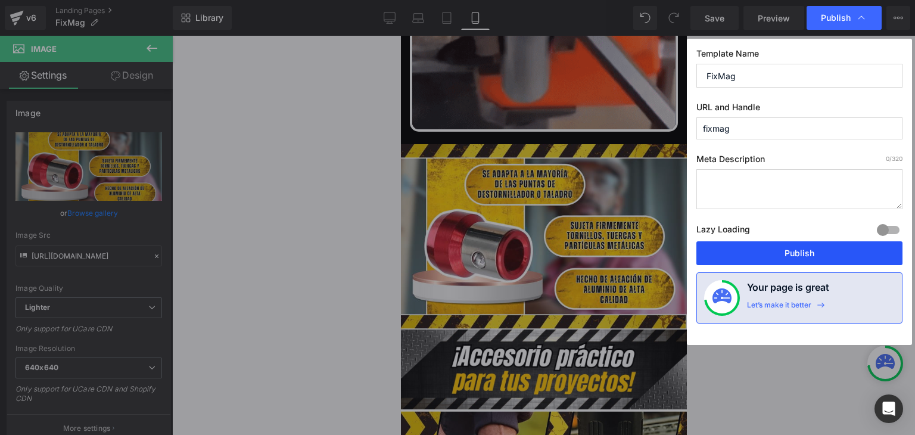
click at [799, 249] on button "Publish" at bounding box center [799, 253] width 206 height 24
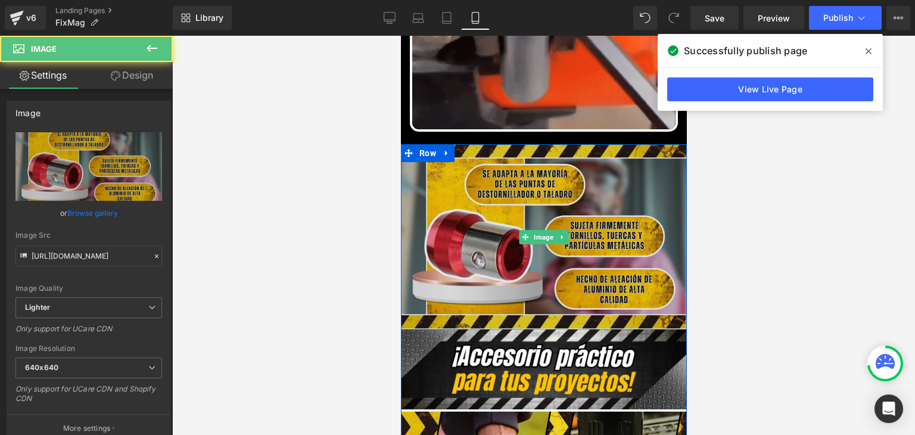
click at [520, 193] on img at bounding box center [543, 236] width 286 height 185
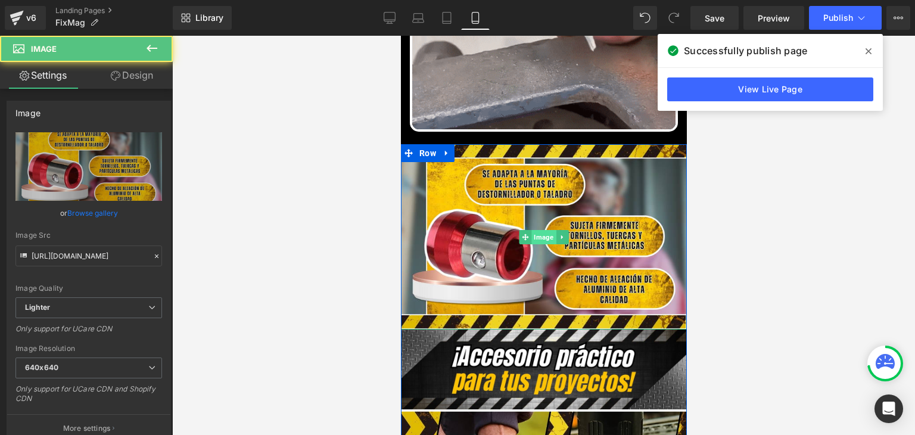
click at [534, 230] on span "Image" at bounding box center [542, 237] width 24 height 14
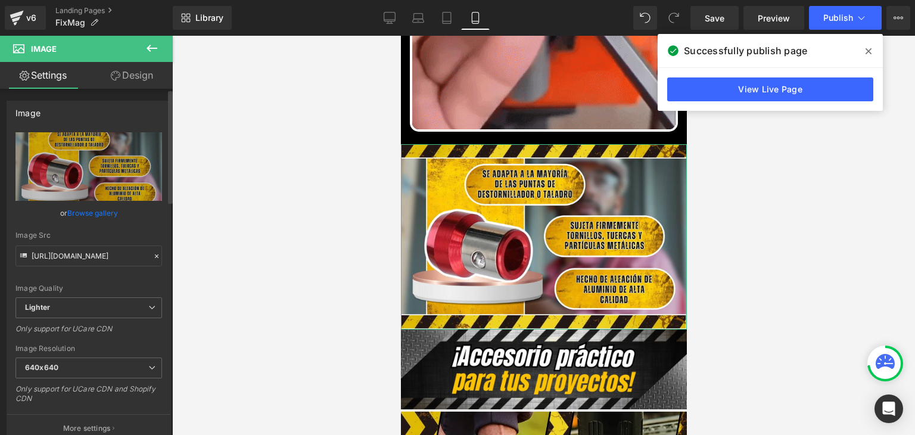
click at [104, 213] on link "Browse gallery" at bounding box center [92, 212] width 51 height 21
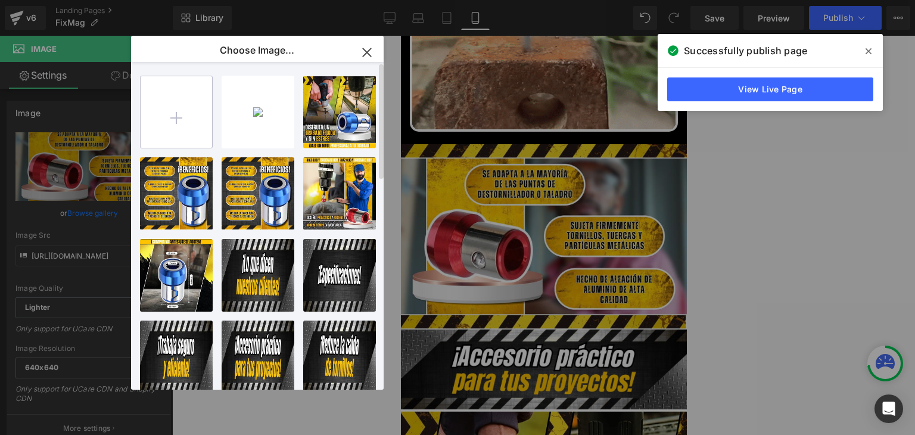
click at [191, 130] on input "file" at bounding box center [176, 111] width 71 height 71
type input "C:\fakepath\BENEFICIOS.webp"
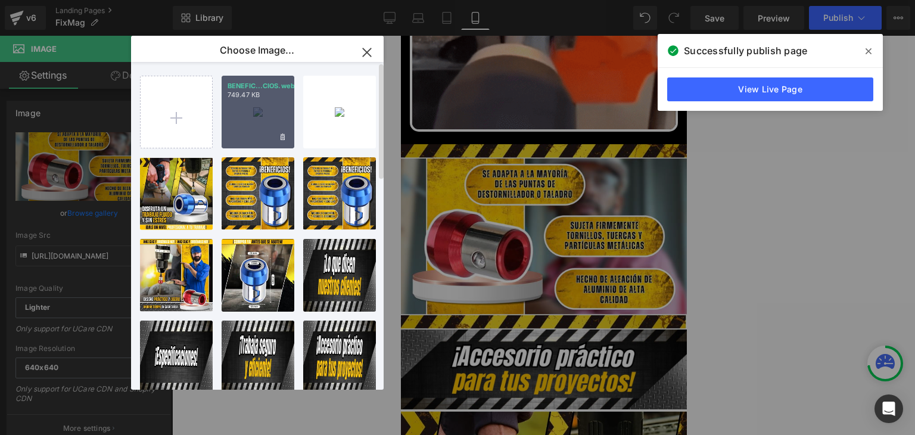
click at [252, 112] on div "BENEFIC...CIOS.webp 749.47 KB" at bounding box center [257, 112] width 73 height 73
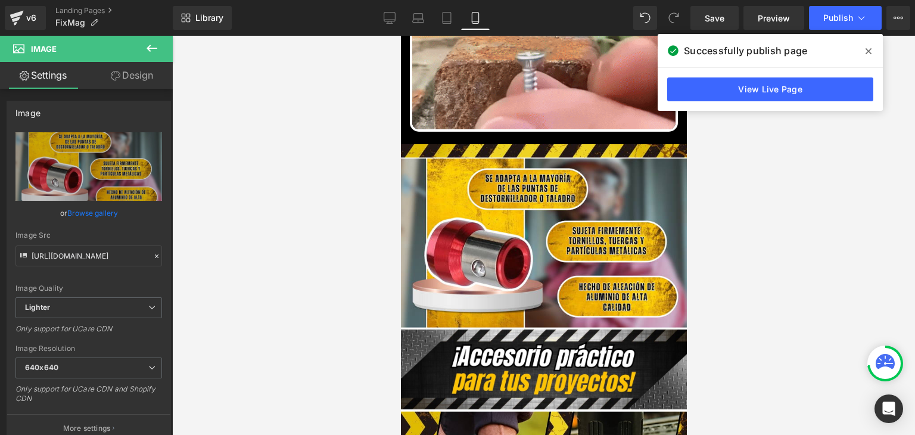
type input "https://ucarecdn.com/4c6cc082-7f69-4843-9160-763b537b5255/-/format/auto/-/previ…"
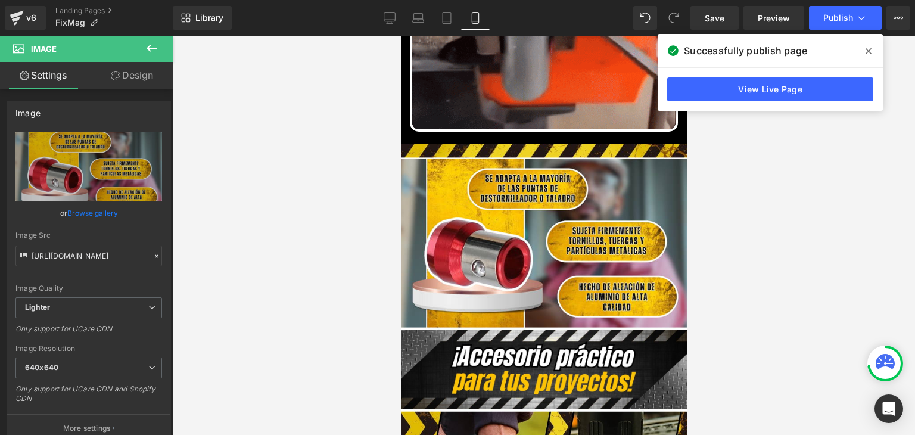
click at [866, 50] on icon at bounding box center [868, 51] width 6 height 10
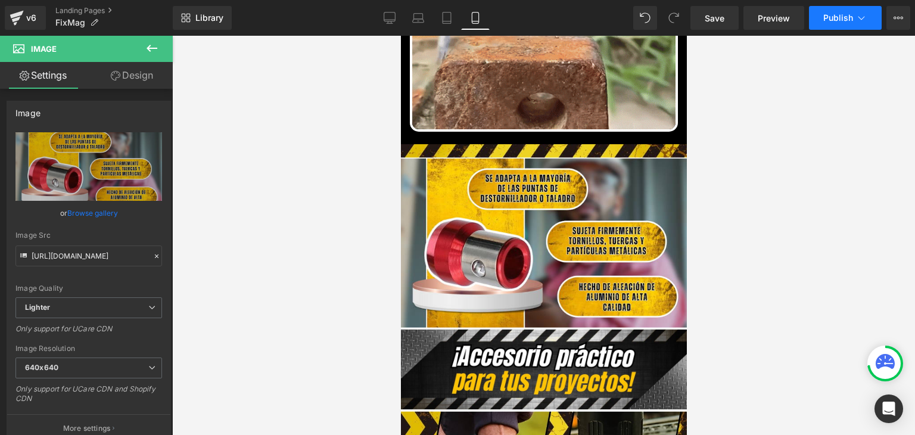
click at [840, 17] on span "Publish" at bounding box center [838, 18] width 30 height 10
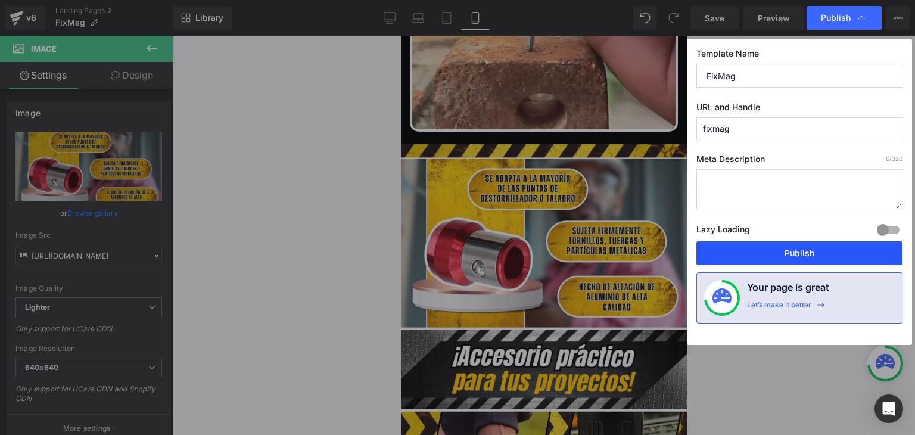
click at [795, 246] on button "Publish" at bounding box center [799, 253] width 206 height 24
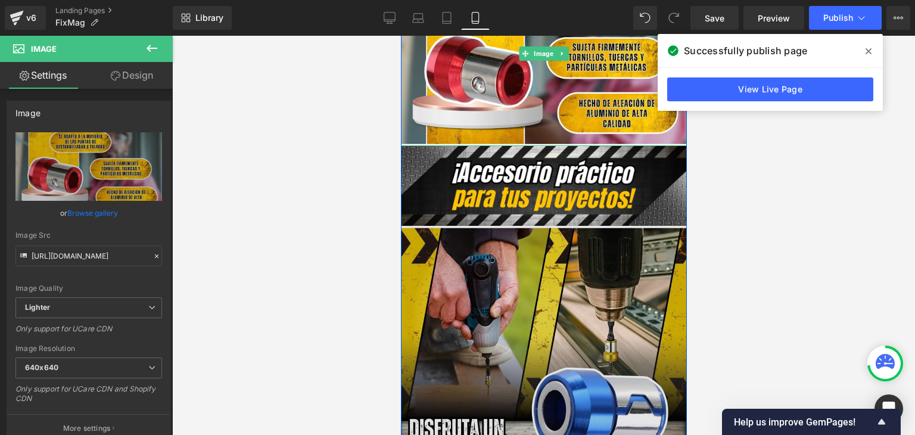
scroll to position [1131, 0]
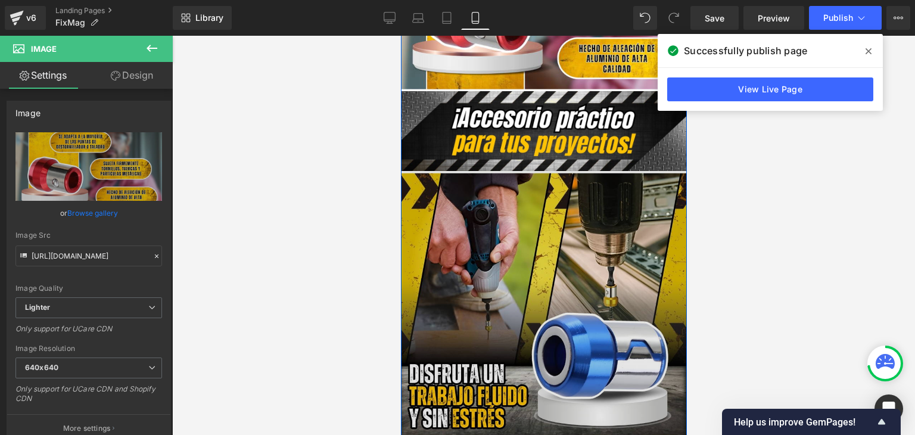
click at [527, 253] on img at bounding box center [543, 314] width 286 height 286
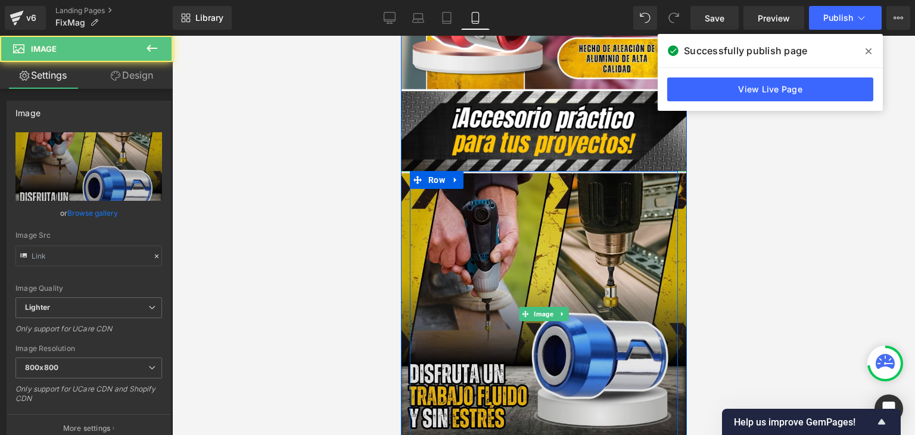
type input "https://ucarecdn.com/a4cd8e5b-e43d-48a4-b624-aa6a0d09b8e7/-/format/auto/-/previ…"
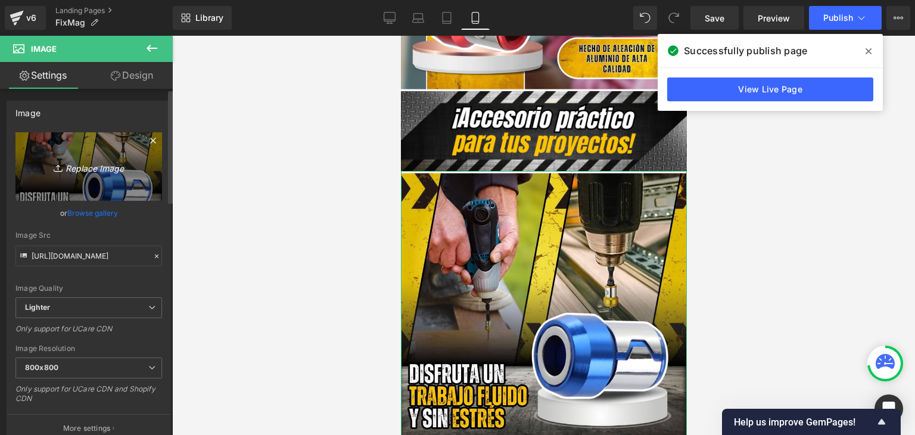
click at [71, 163] on icon "Replace Image" at bounding box center [88, 166] width 95 height 15
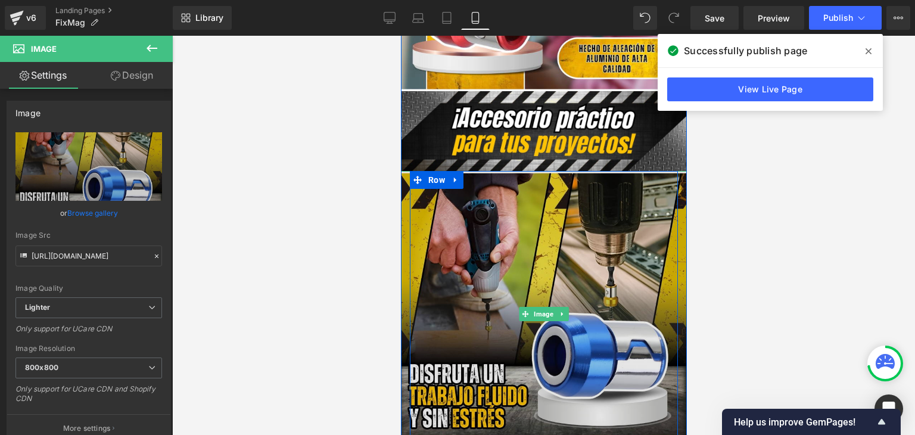
click at [541, 266] on img at bounding box center [543, 314] width 286 height 286
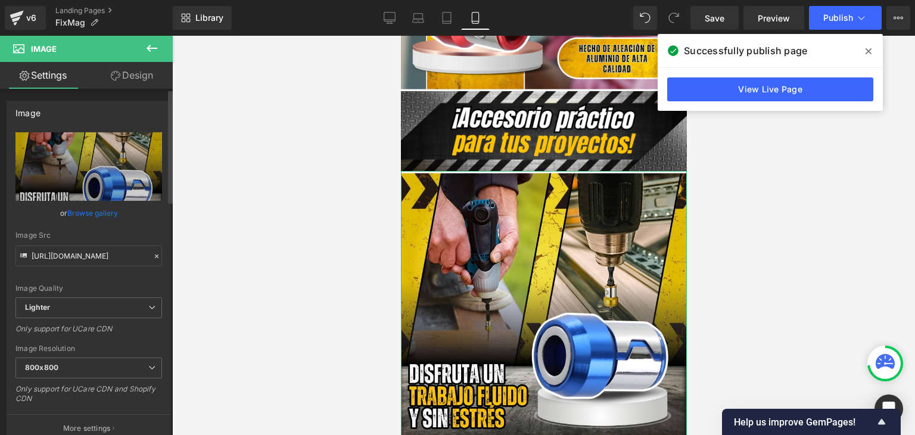
click at [94, 216] on link "Browse gallery" at bounding box center [92, 212] width 51 height 21
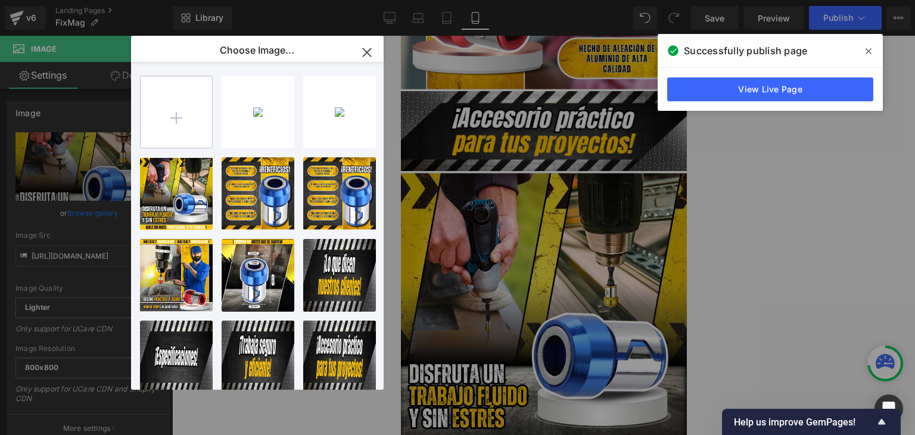
click at [179, 119] on input "file" at bounding box center [176, 111] width 71 height 71
type input "C:\fakepath\1.webp"
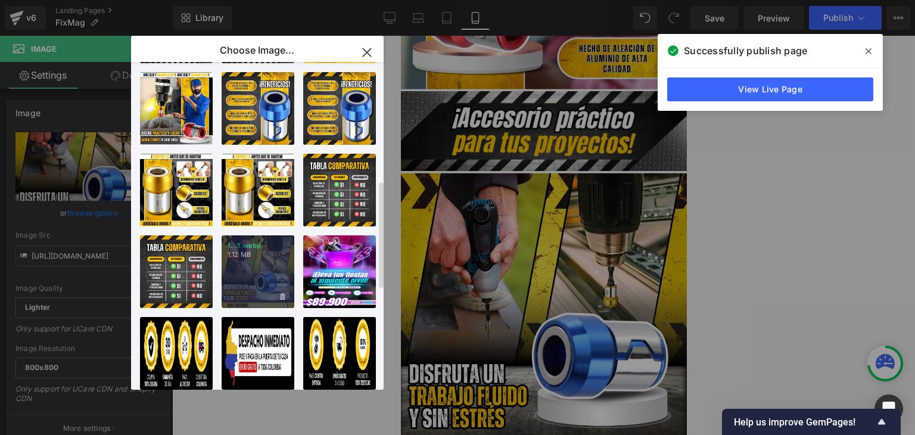
scroll to position [417, 0]
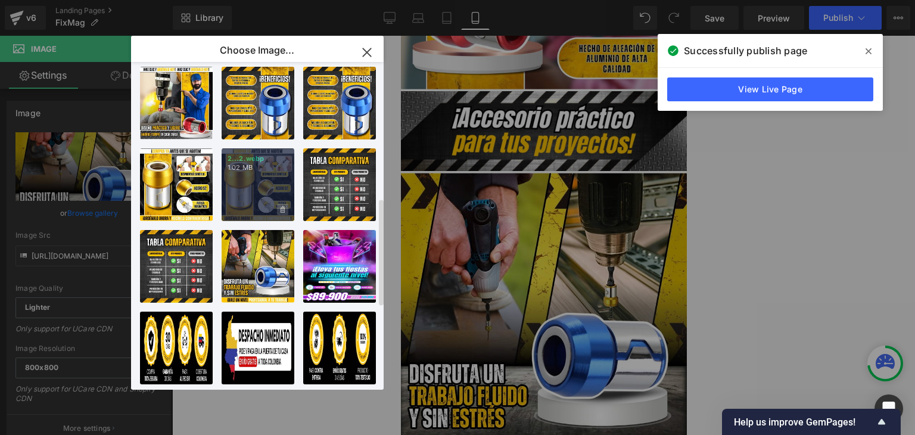
click at [282, 210] on icon at bounding box center [282, 210] width 4 height 8
click at [251, 209] on span "Yes" at bounding box center [242, 209] width 30 height 13
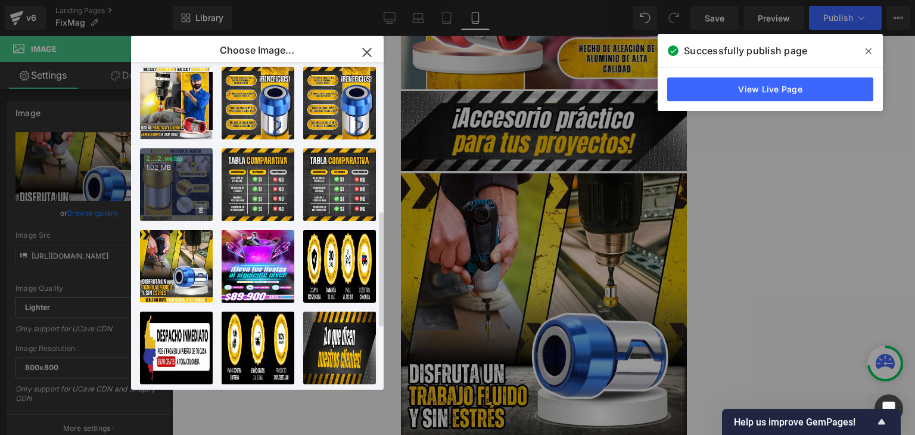
click at [202, 213] on icon at bounding box center [201, 209] width 4 height 7
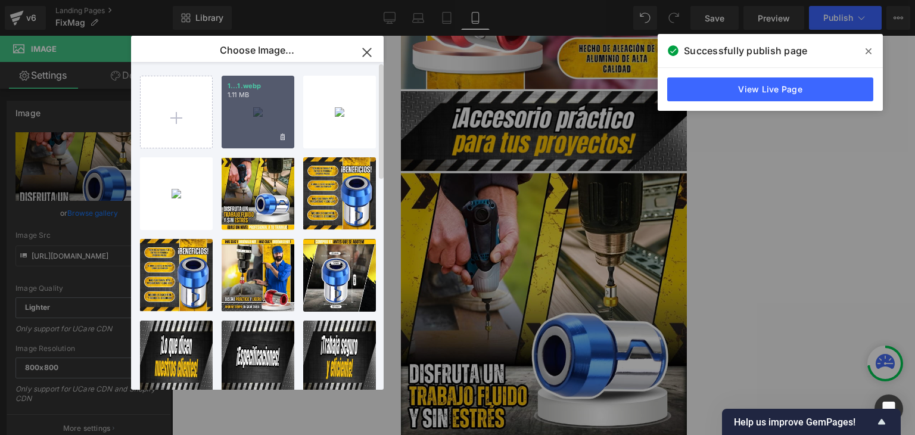
click at [260, 120] on div "1...1.webp 1.11 MB" at bounding box center [257, 112] width 73 height 73
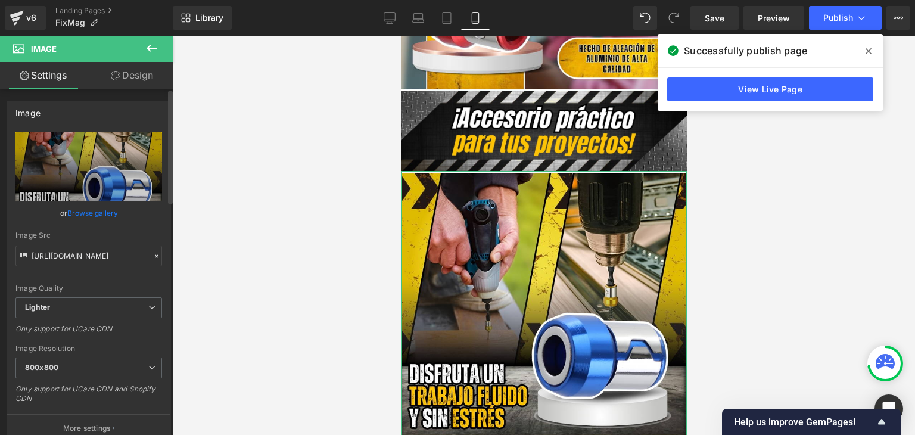
click at [104, 211] on link "Browse gallery" at bounding box center [92, 212] width 51 height 21
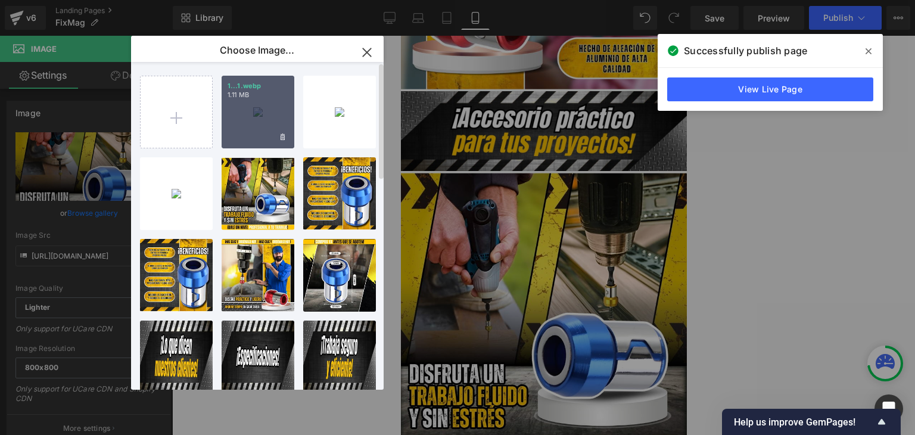
click at [244, 119] on div "1...1.webp 1.11 MB" at bounding box center [257, 112] width 73 height 73
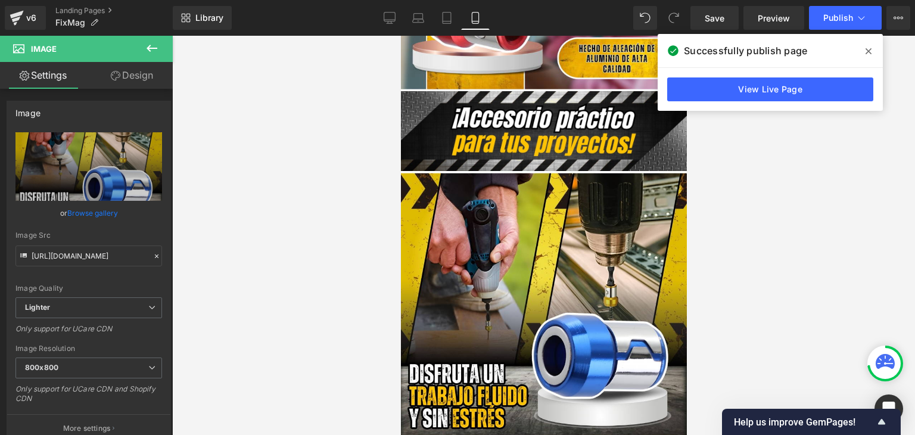
type input "https://ucarecdn.com/6b80634a-b2ad-41ce-ab9d-306d5edcc968/-/format/auto/-/previ…"
click at [867, 48] on icon at bounding box center [868, 51] width 6 height 10
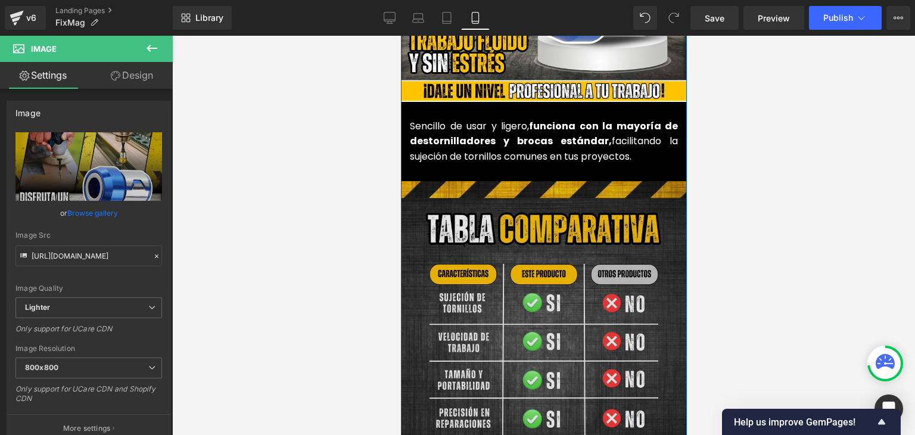
scroll to position [1786, 0]
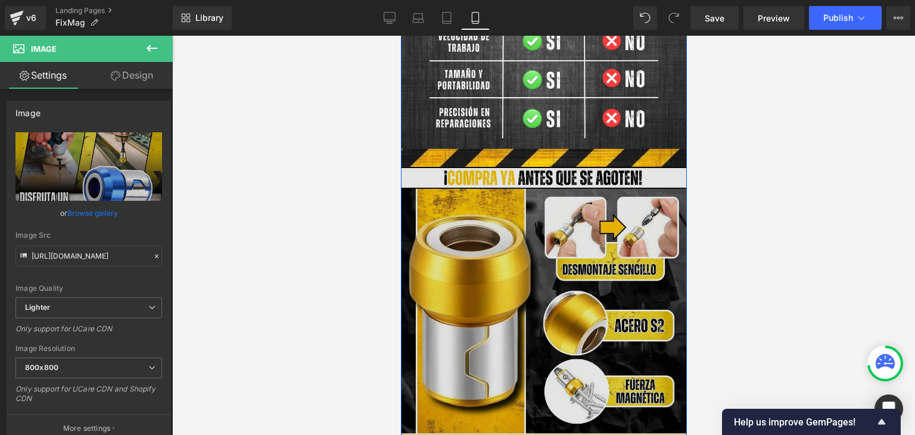
click at [529, 228] on img at bounding box center [542, 311] width 289 height 289
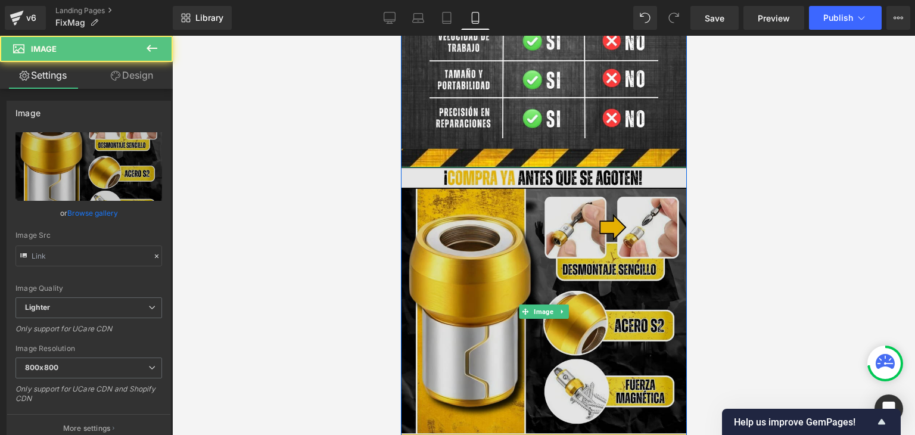
type input "https://ucarecdn.com/6e411aea-21ba-46fe-a67c-887cb303b8e7/-/format/auto/-/previ…"
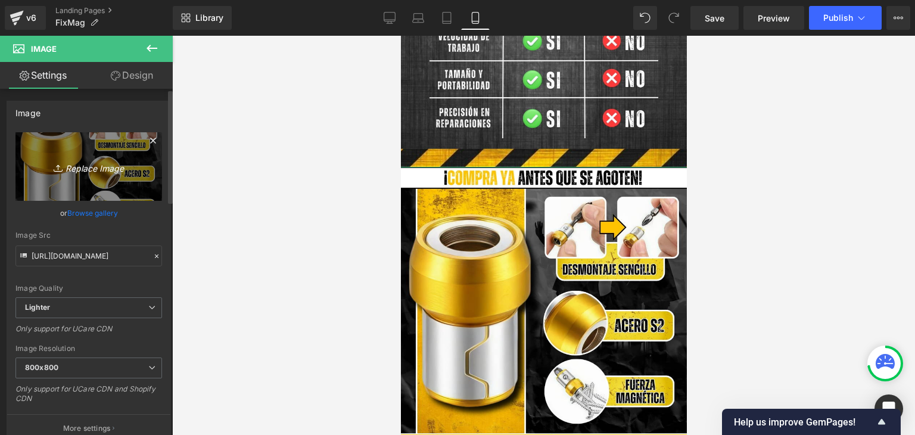
click at [117, 174] on link "Replace Image" at bounding box center [88, 166] width 146 height 68
type input "C:\fakepath\2.webp"
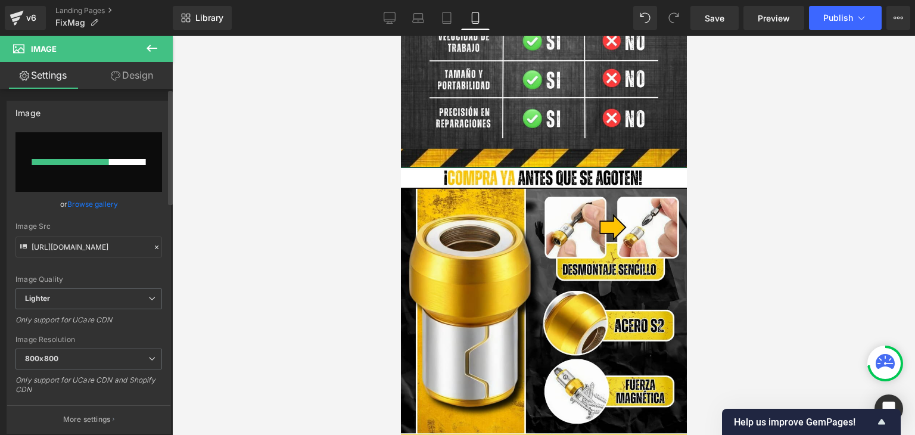
click at [83, 199] on link "Browse gallery" at bounding box center [92, 203] width 51 height 21
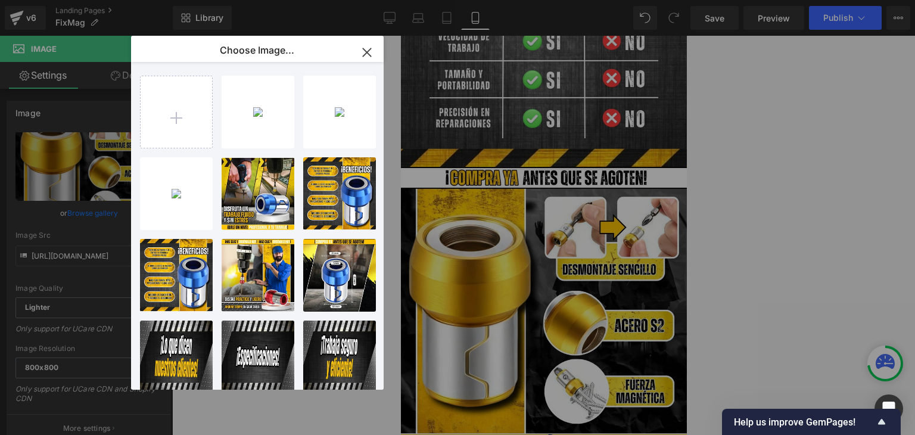
type input "https://ucarecdn.com/6b455379-a554-4c16-a238-93def9800596/-/format/auto/-/previ…"
click at [368, 51] on icon "button" at bounding box center [367, 52] width 8 height 8
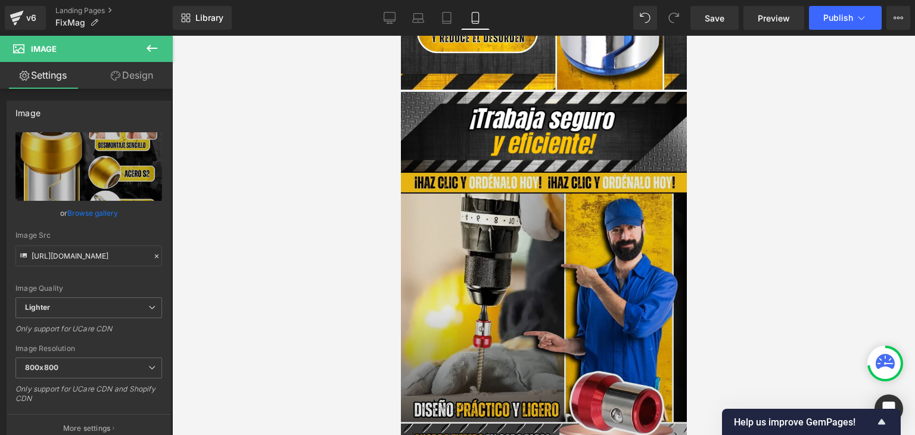
scroll to position [2560, 0]
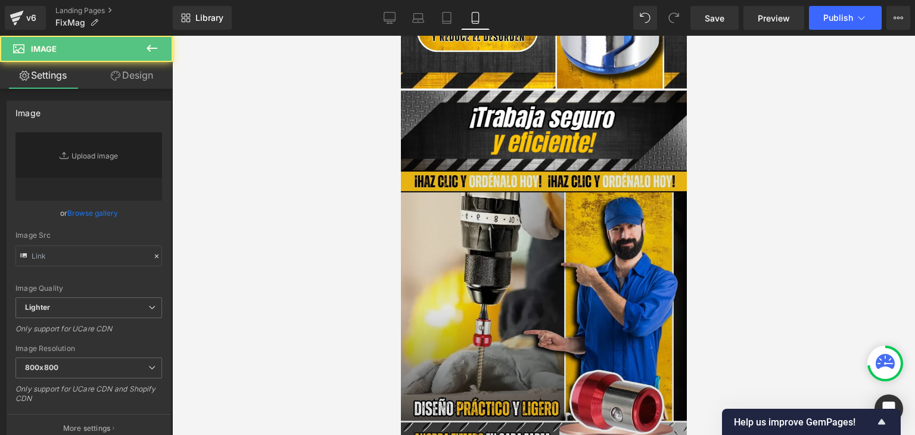
click at [544, 254] on img at bounding box center [544, 314] width 288 height 288
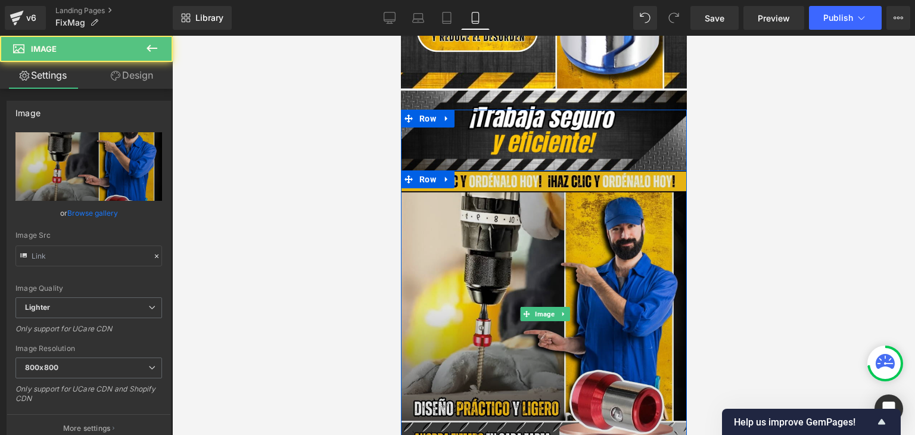
type input "https://ucarecdn.com/0c46cba3-d74d-4ab8-9706-b9083a3e6060/-/format/auto/-/previ…"
click at [494, 224] on img at bounding box center [544, 314] width 288 height 288
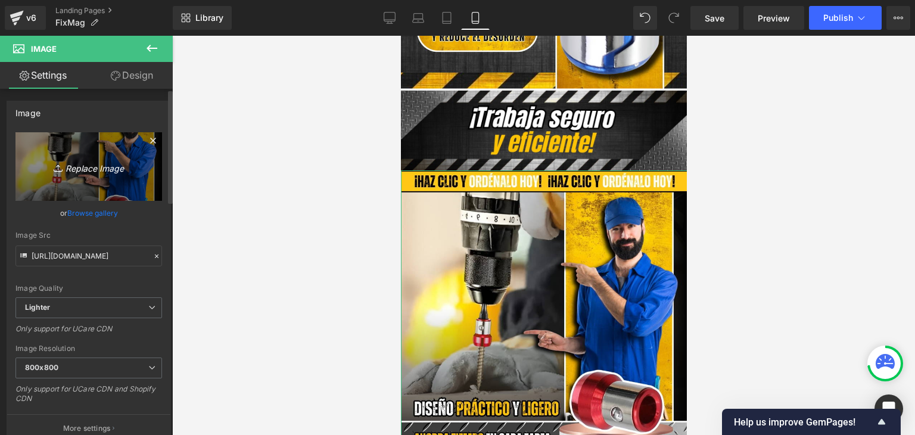
click at [116, 165] on icon "Replace Image" at bounding box center [88, 166] width 95 height 15
type input "C:\fakepath\3.webp"
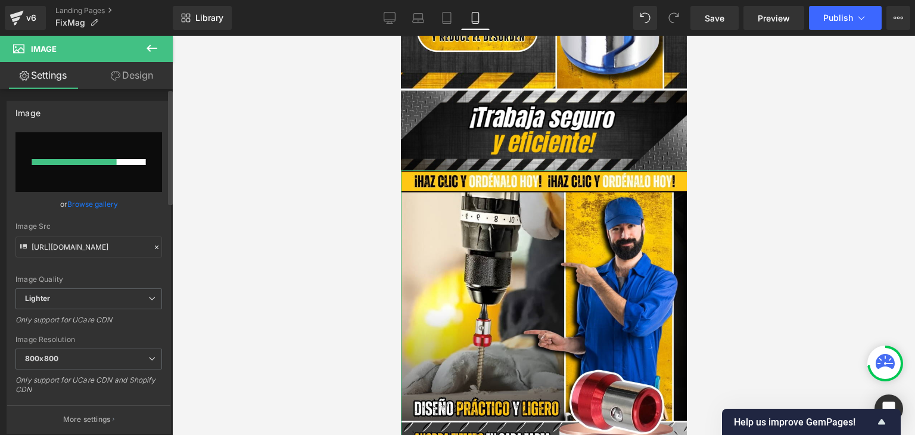
click at [111, 208] on link "Browse gallery" at bounding box center [92, 203] width 51 height 21
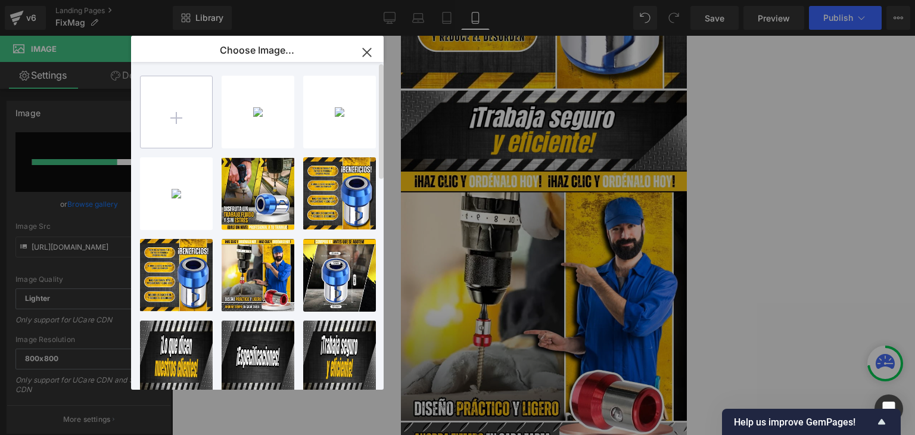
click at [174, 118] on input "file" at bounding box center [176, 111] width 71 height 71
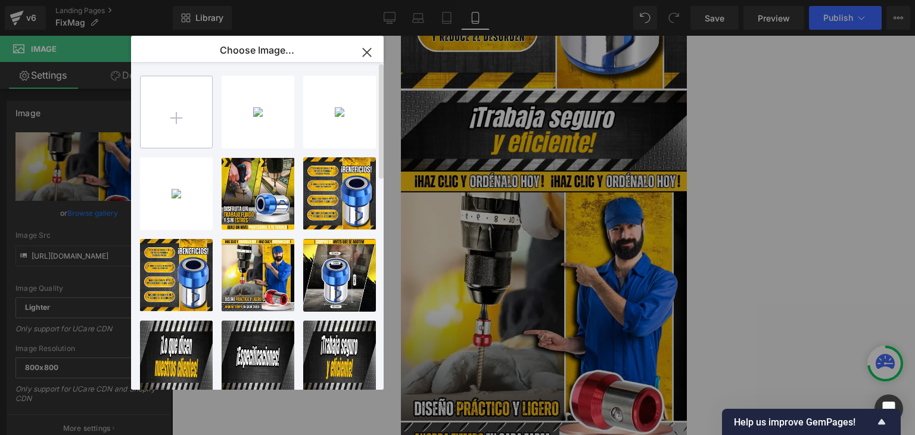
type input "https://ucarecdn.com/550522fb-0a5b-4b5c-9259-53b8190a6bf3/-/format/auto/-/previ…"
type input "C:\fakepath\3.webp"
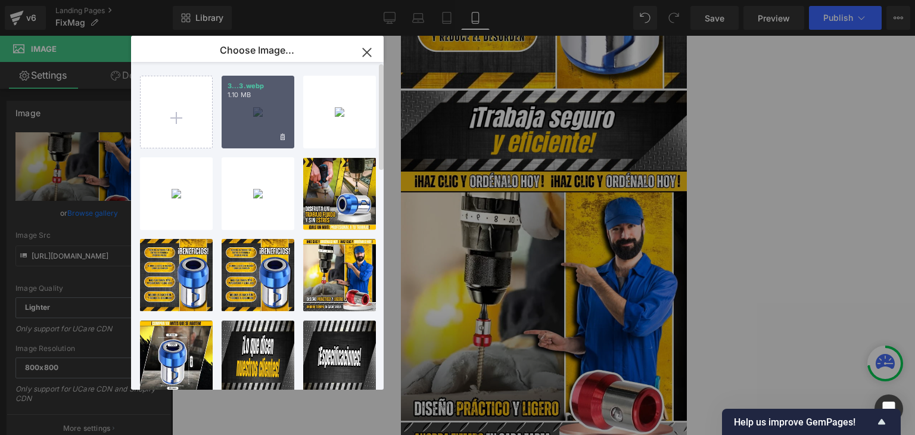
click at [248, 116] on div "3...3.webp 1.10 MB" at bounding box center [257, 112] width 73 height 73
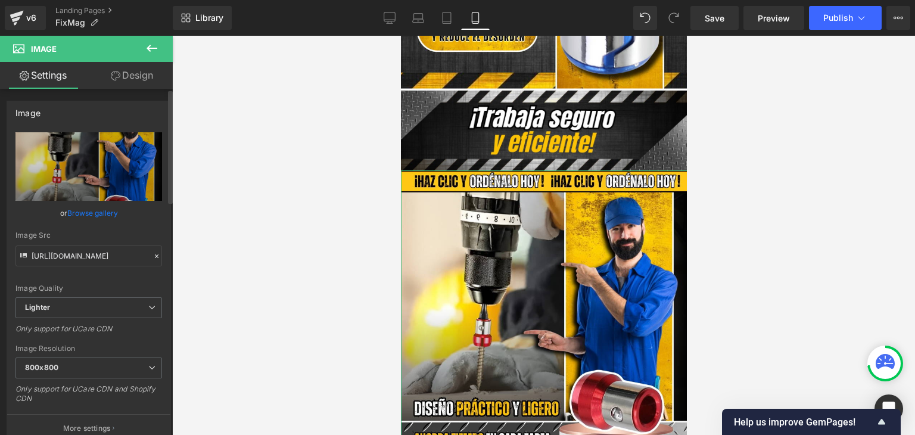
click at [103, 210] on link "Browse gallery" at bounding box center [92, 212] width 51 height 21
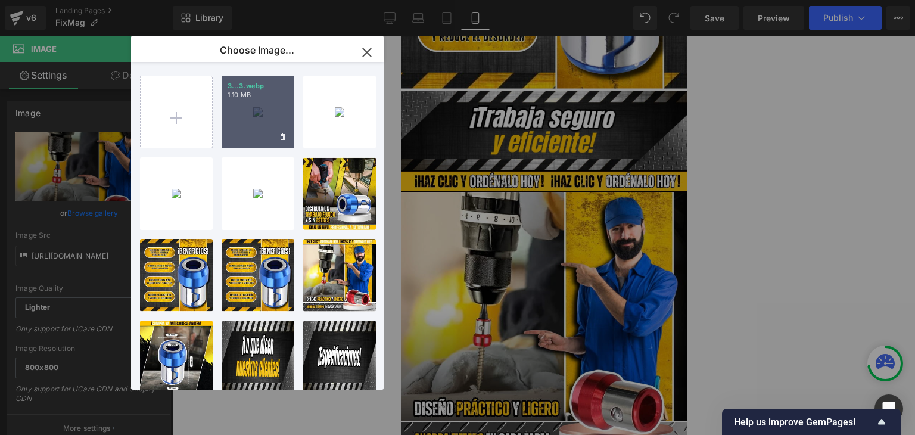
click at [237, 122] on div "3...3.webp 1.10 MB" at bounding box center [257, 112] width 73 height 73
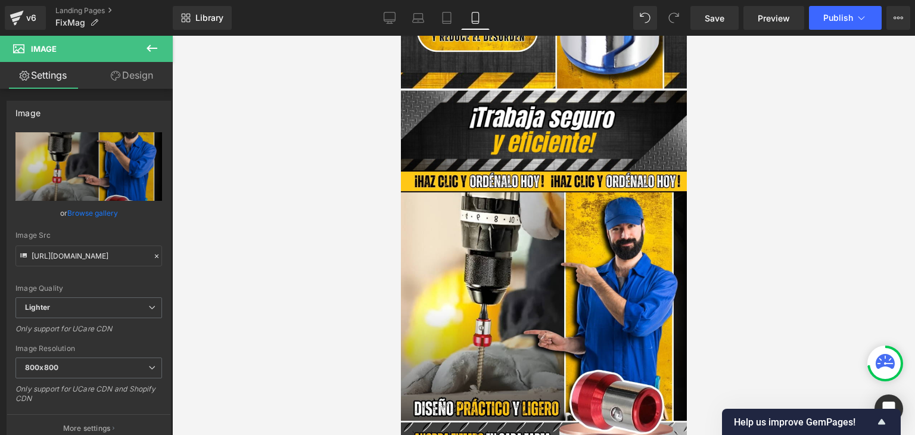
type input "https://ucarecdn.com/090bd384-30fe-4595-8a8d-0a3abe4def00/-/format/auto/-/previ…"
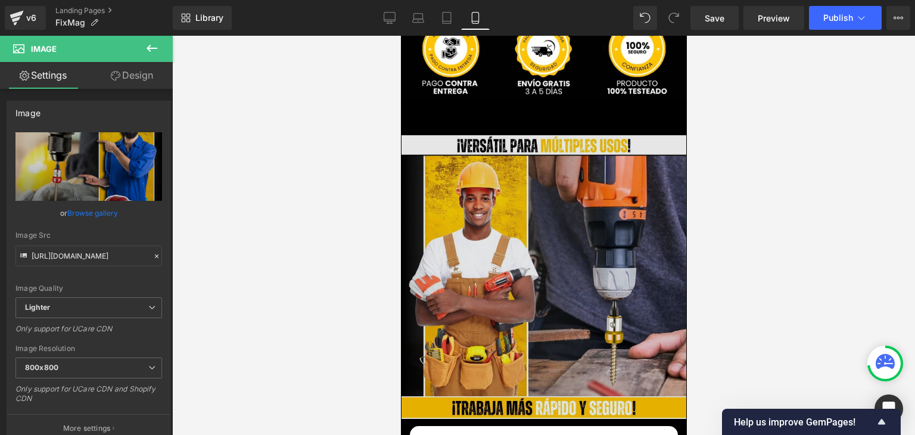
scroll to position [3096, 0]
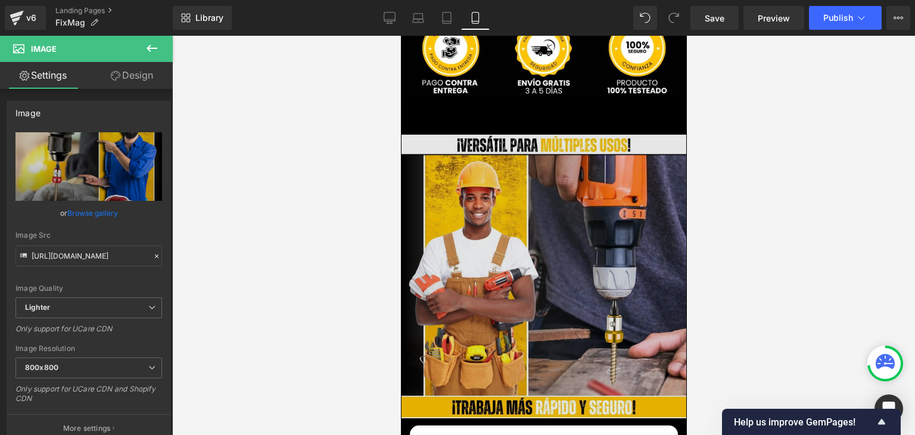
drag, startPoint x: 539, startPoint y: 233, endPoint x: 522, endPoint y: 222, distance: 21.1
click at [539, 233] on img at bounding box center [543, 279] width 285 height 292
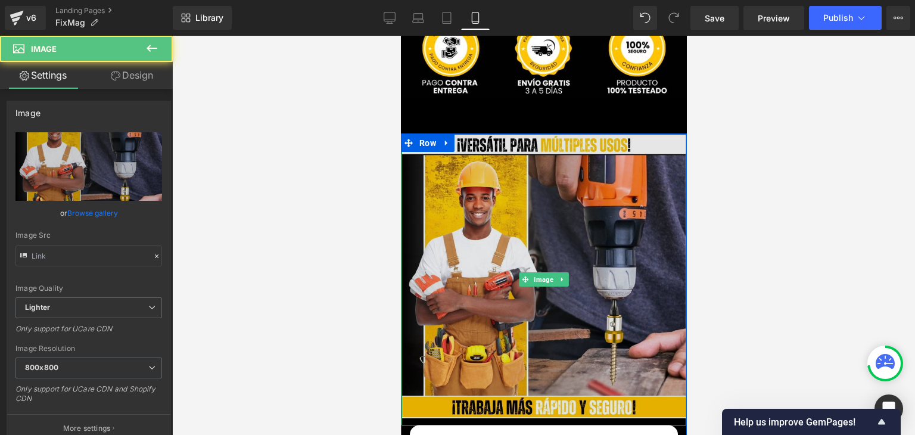
type input "https://ucarecdn.com/e0643574-b725-4e38-9ea4-47f277357711/-/format/auto/-/previ…"
click at [498, 207] on img at bounding box center [543, 279] width 285 height 292
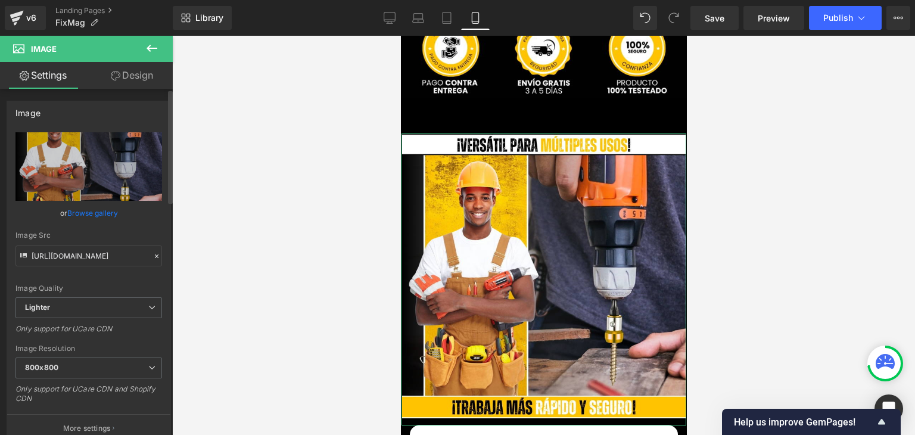
click at [101, 213] on link "Browse gallery" at bounding box center [92, 212] width 51 height 21
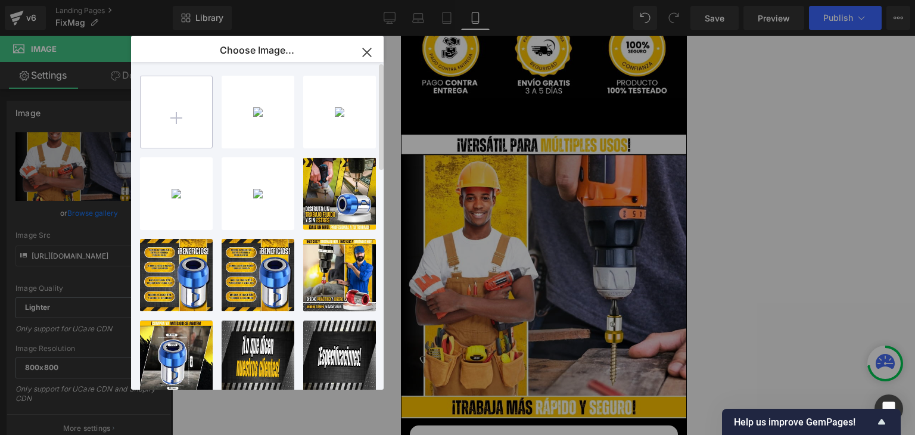
click at [175, 105] on input "file" at bounding box center [176, 111] width 71 height 71
type input "C:\fakepath\4.webp"
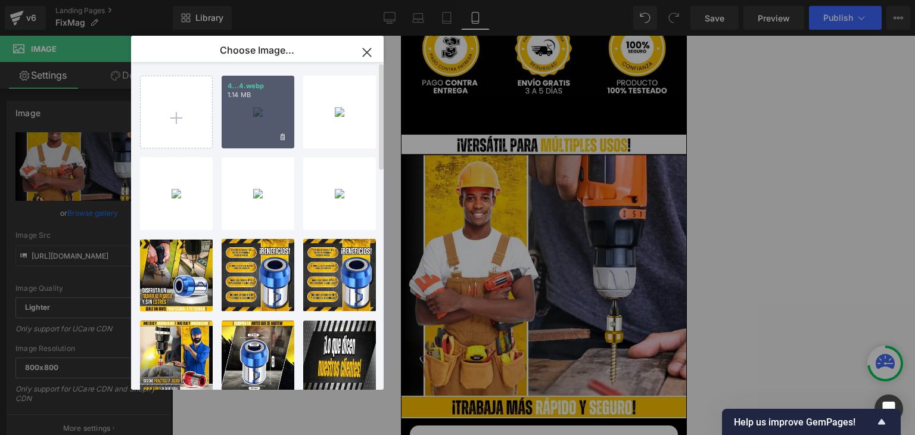
click at [260, 129] on div "4...4.webp 1.14 MB" at bounding box center [257, 112] width 73 height 73
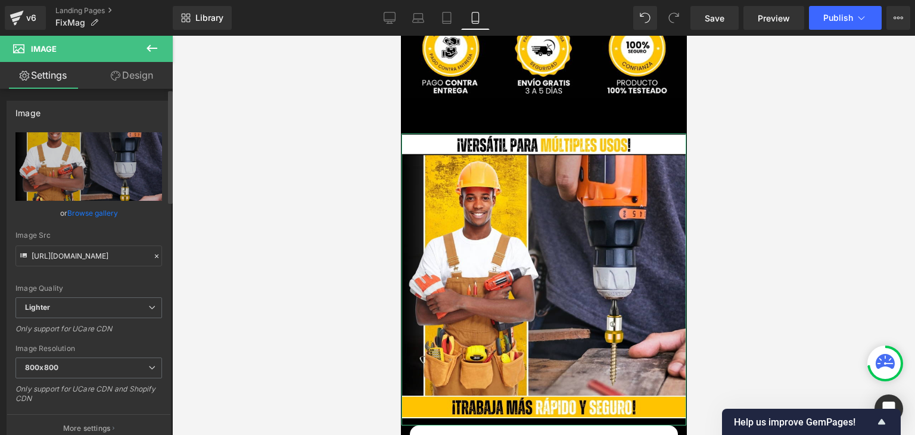
click at [105, 212] on link "Browse gallery" at bounding box center [92, 212] width 51 height 21
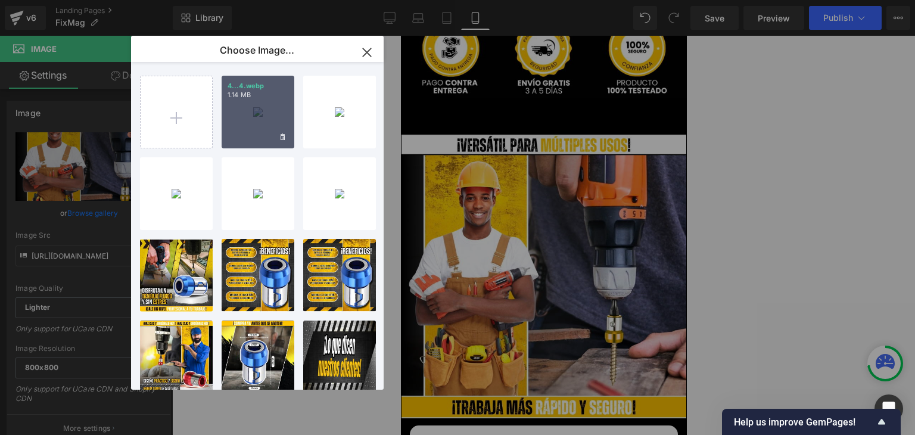
click at [255, 123] on div "4...4.webp 1.14 MB" at bounding box center [257, 112] width 73 height 73
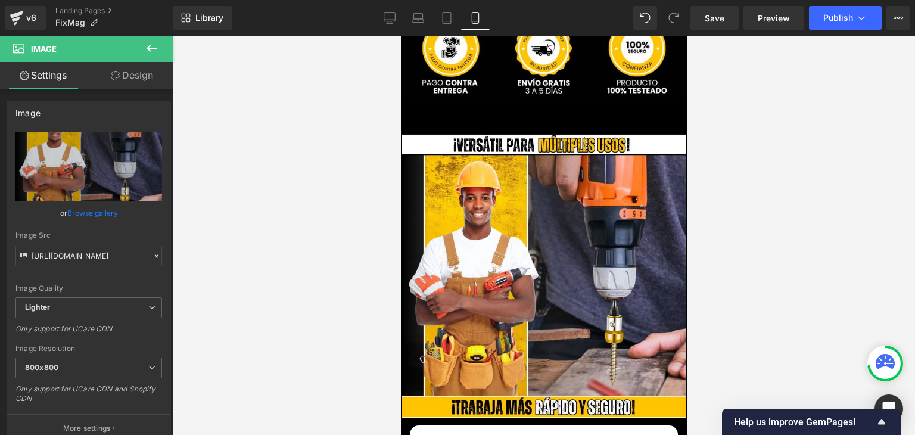
type input "https://ucarecdn.com/9e16c6f2-1bf6-4447-b0ea-a10ffc9287b0/-/format/auto/-/previ…"
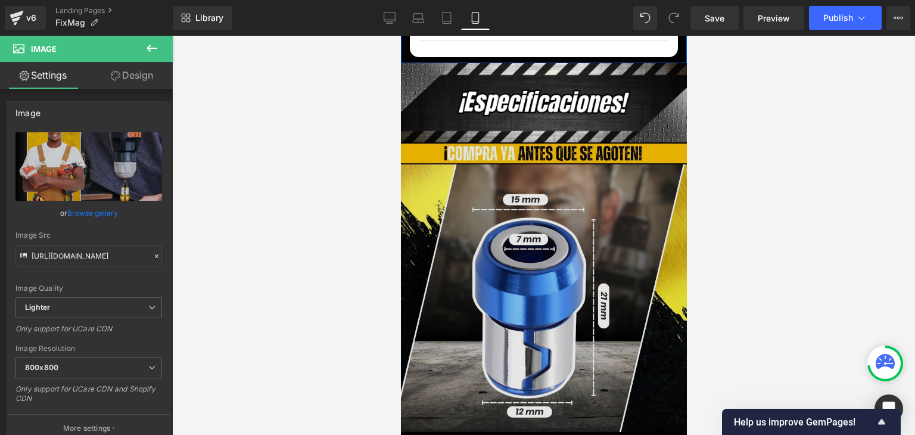
scroll to position [3751, 0]
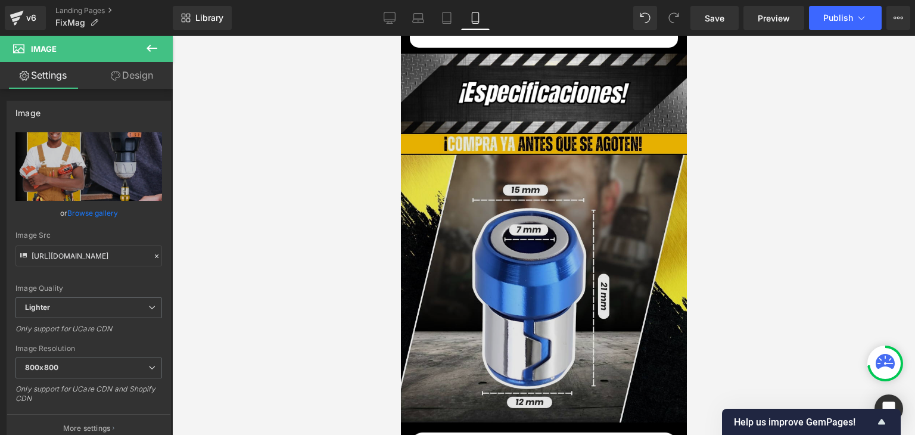
click at [532, 229] on img at bounding box center [542, 282] width 289 height 299
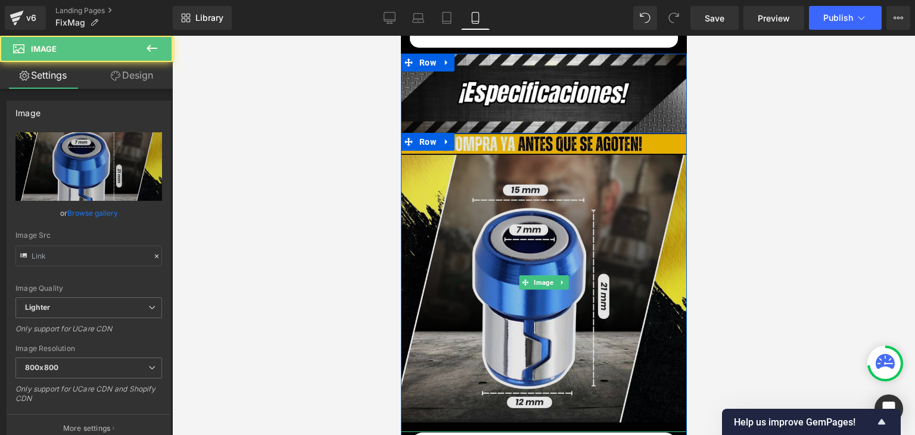
type input "https://ucarecdn.com/0c327ab8-55ec-4d88-9a17-2dfc2e9f5437/-/format/auto/-/previ…"
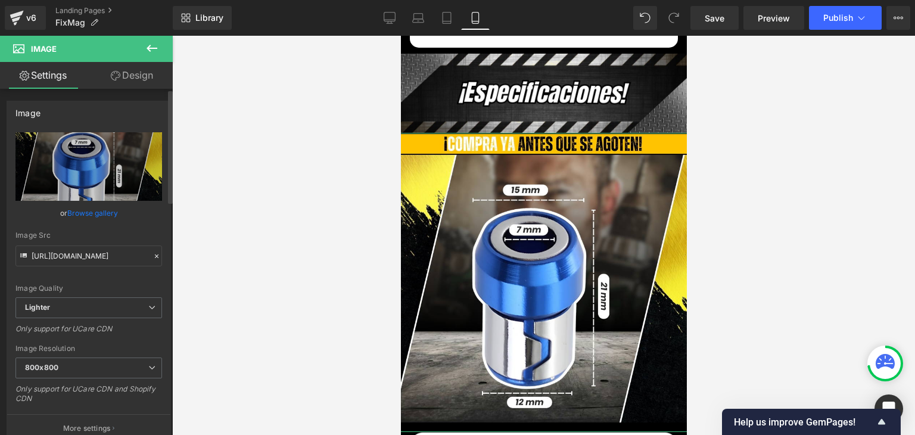
click at [113, 215] on link "Browse gallery" at bounding box center [92, 212] width 51 height 21
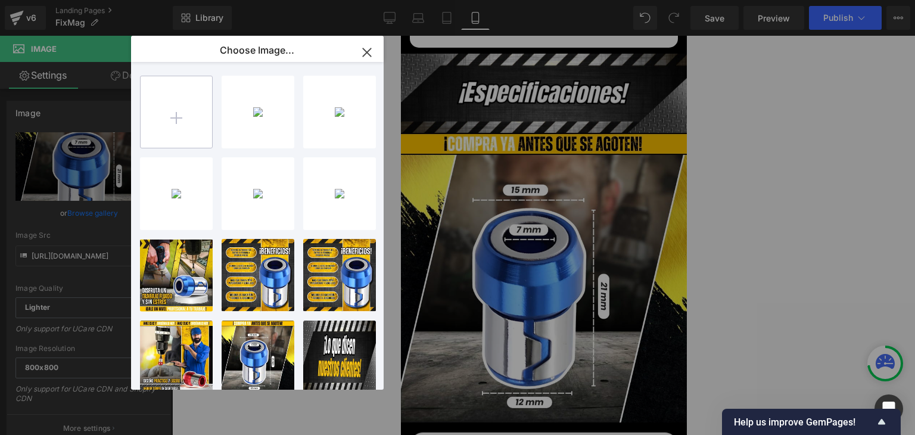
click at [183, 118] on input "file" at bounding box center [176, 111] width 71 height 71
type input "C:\fakepath\5.webp"
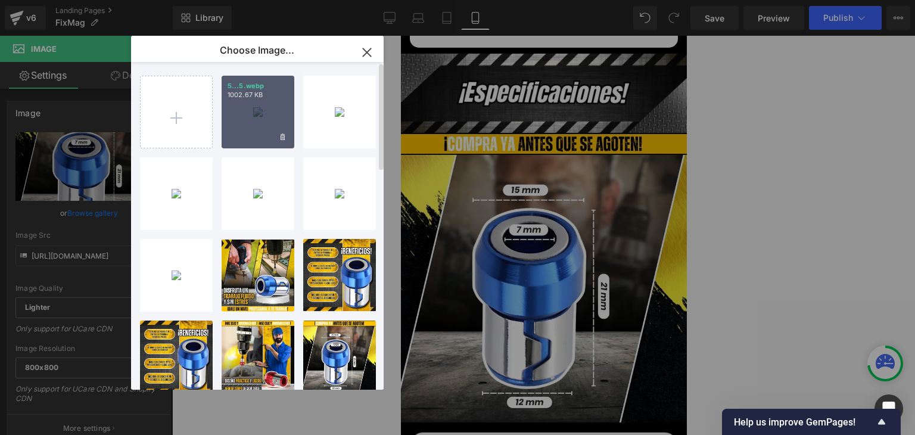
click at [255, 108] on div "5...5.webp 1002.67 KB" at bounding box center [257, 112] width 73 height 73
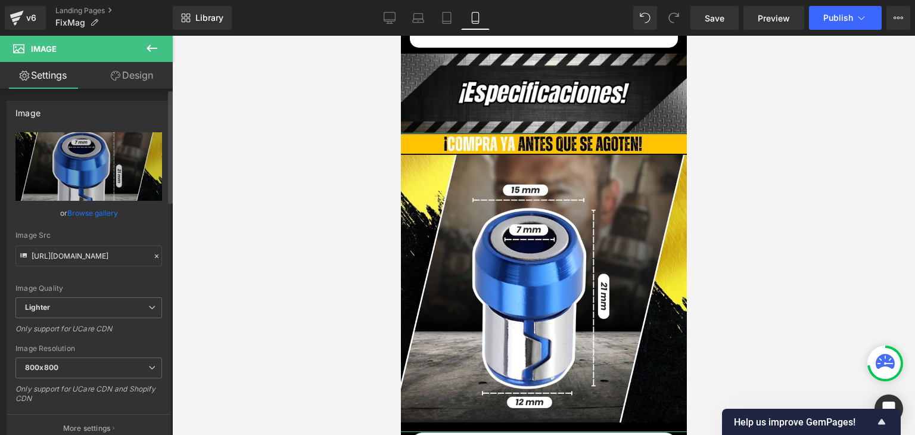
click at [105, 208] on link "Browse gallery" at bounding box center [92, 212] width 51 height 21
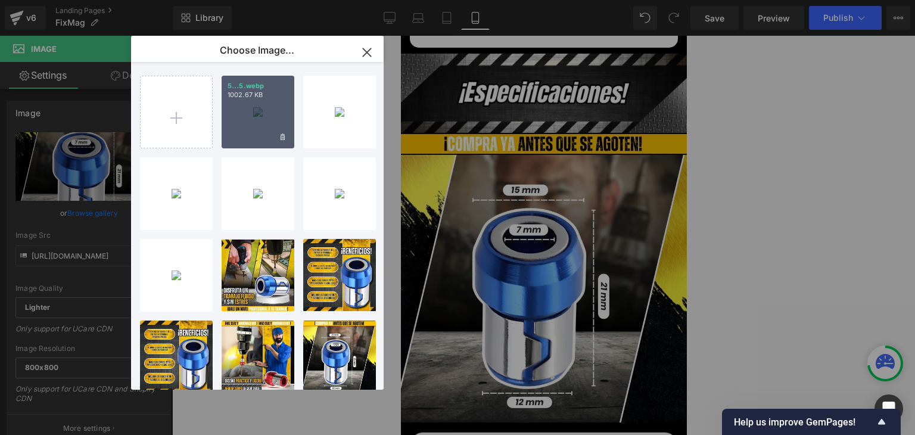
click at [248, 128] on div "5...5.webp 1002.67 KB" at bounding box center [257, 112] width 73 height 73
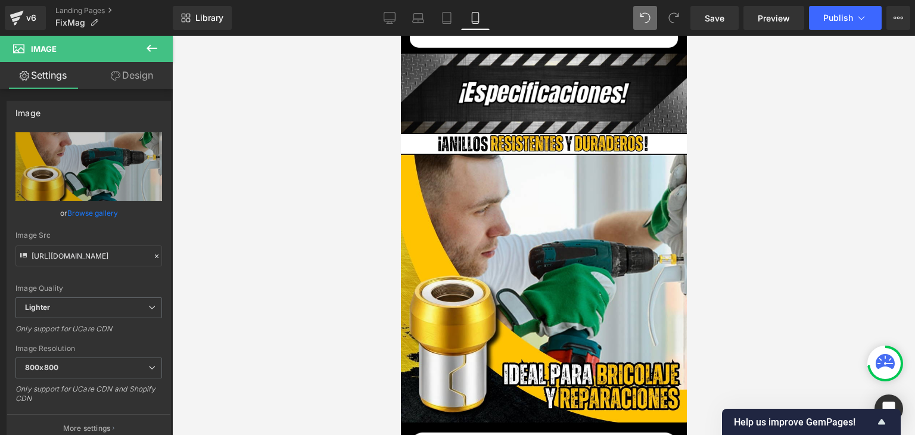
type input "https://ucarecdn.com/0c327ab8-55ec-4d88-9a17-2dfc2e9f5437/-/format/auto/-/previ…"
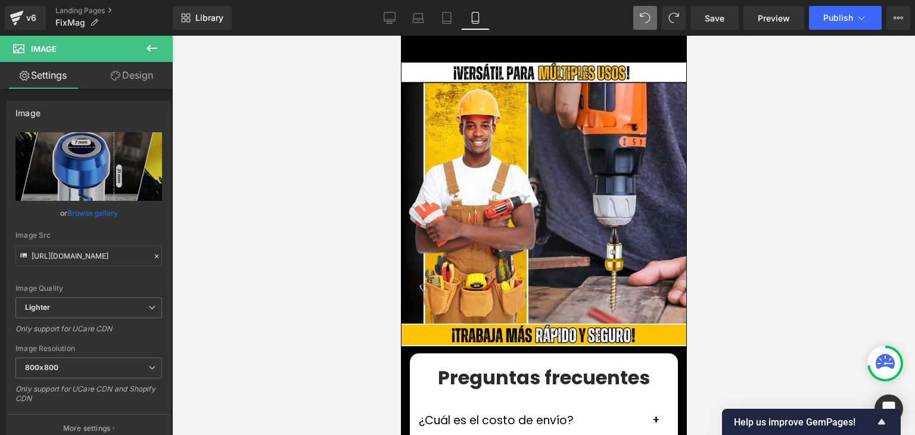
scroll to position [3156, 0]
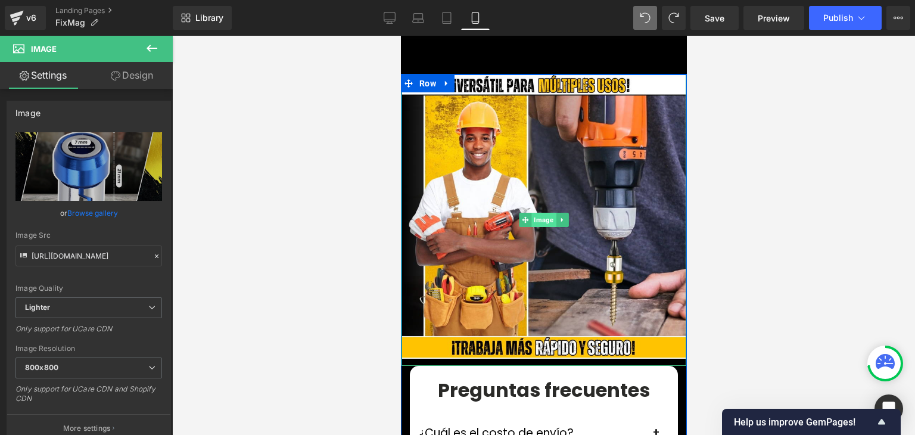
click at [544, 213] on span "Image" at bounding box center [542, 220] width 24 height 14
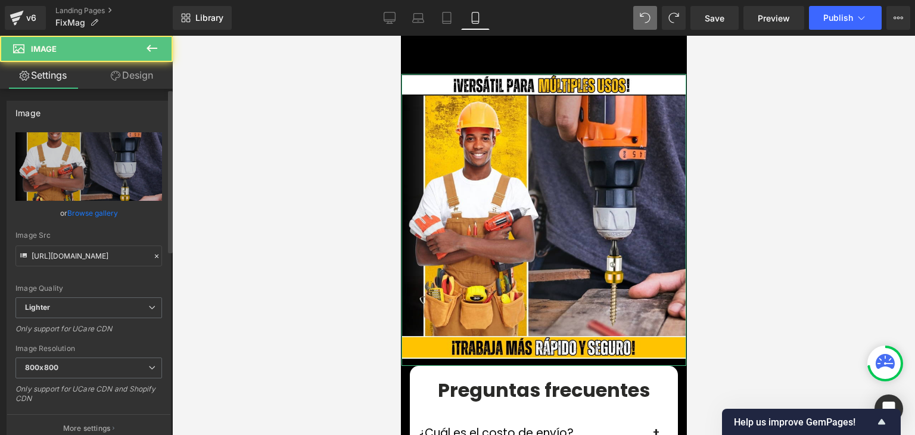
click at [109, 215] on link "Browse gallery" at bounding box center [92, 212] width 51 height 21
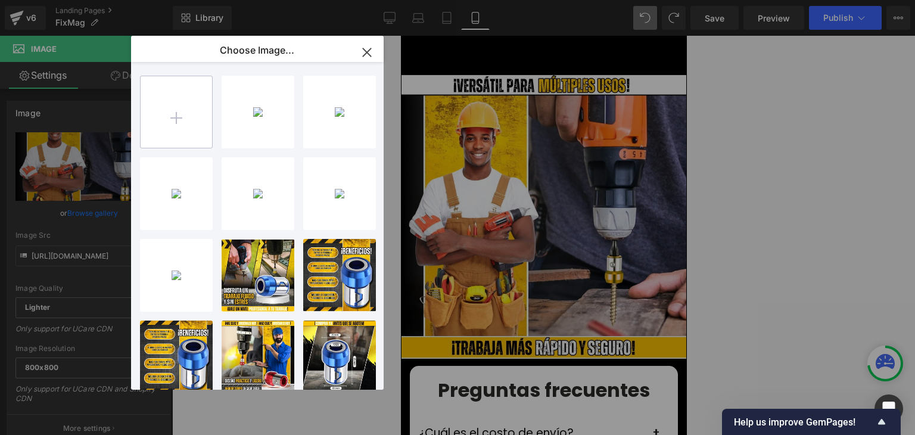
click at [174, 124] on input "file" at bounding box center [176, 111] width 71 height 71
type input "C:\fakepath\5.webp"
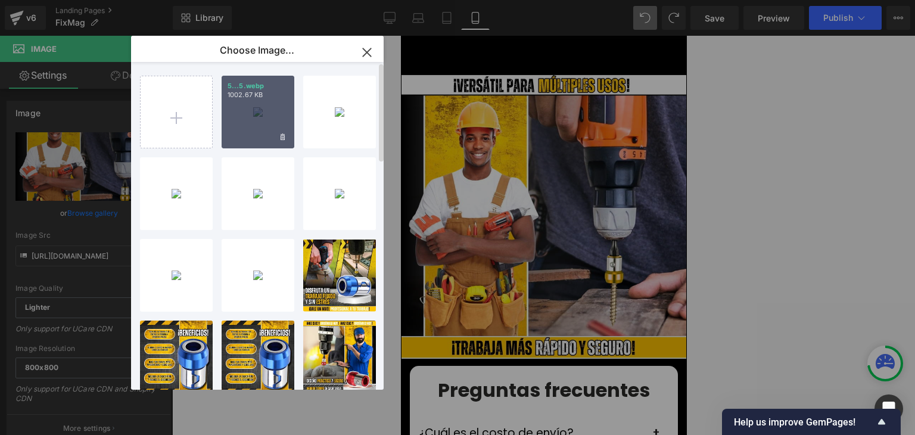
click at [249, 120] on div "5...5.webp 1002.67 KB" at bounding box center [257, 112] width 73 height 73
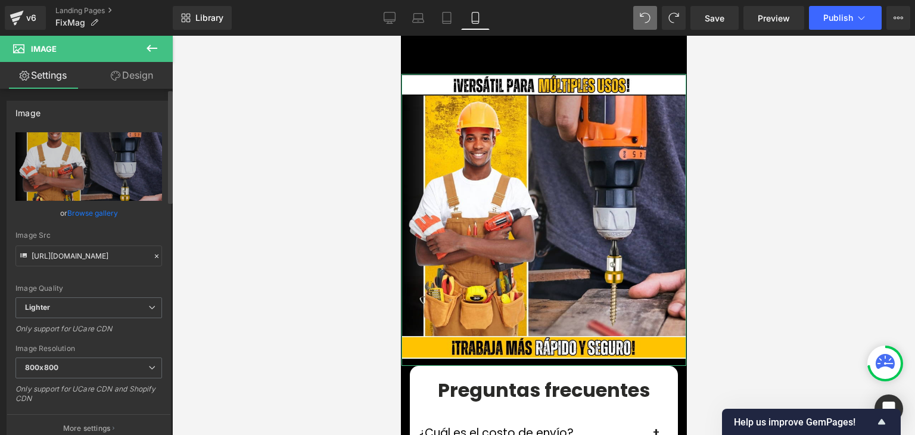
click at [106, 214] on link "Browse gallery" at bounding box center [92, 212] width 51 height 21
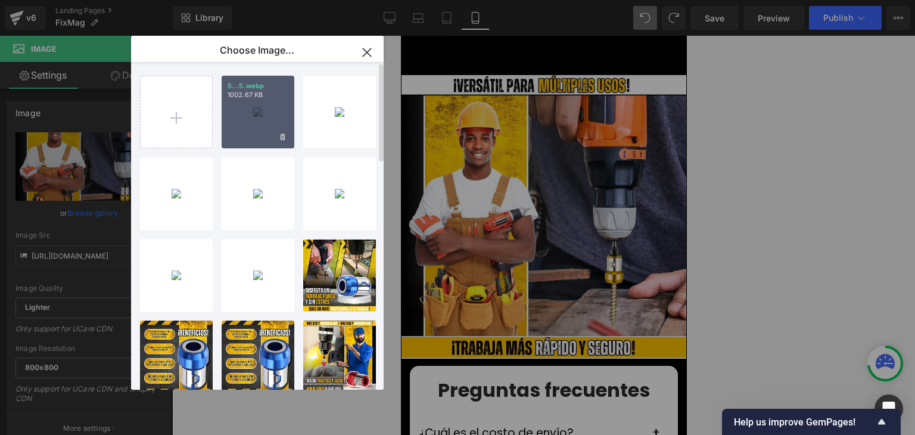
click at [231, 120] on div "5...5.webp 1002.67 KB" at bounding box center [257, 112] width 73 height 73
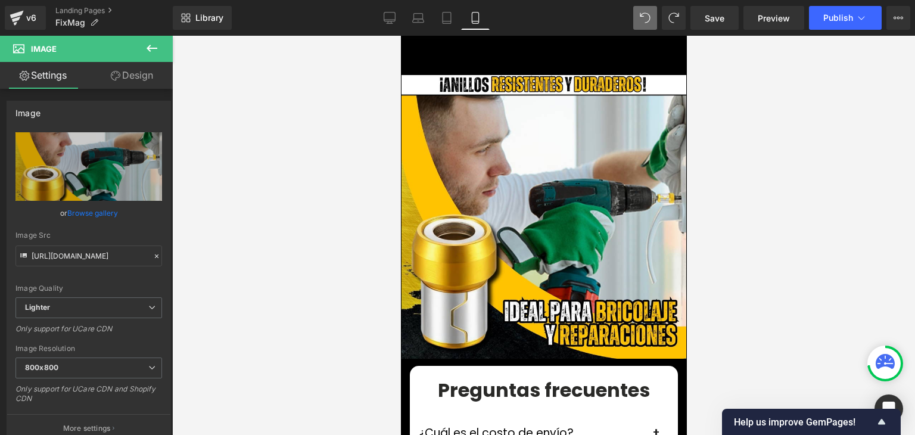
type input "https://ucarecdn.com/d00c81df-33a5-47be-a5aa-bbacd9f51725/-/format/auto/-/previ…"
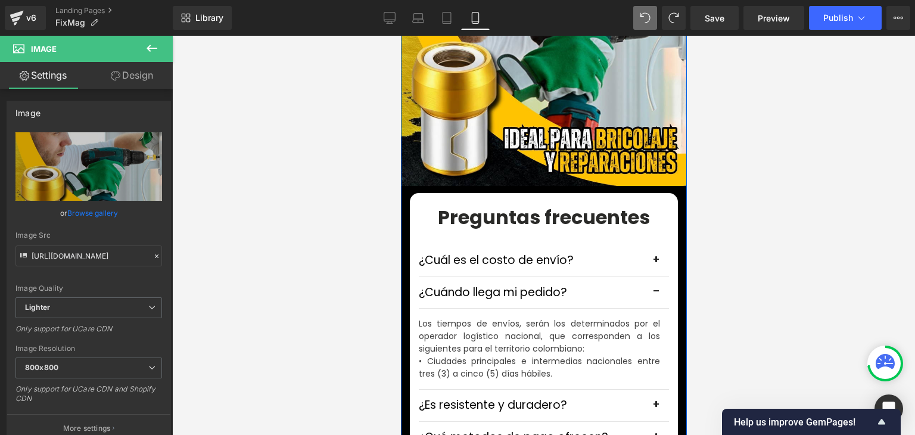
scroll to position [3334, 0]
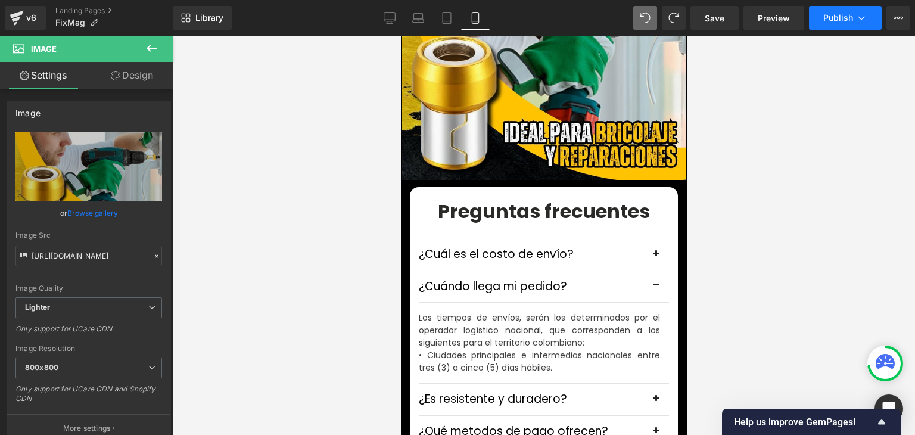
click at [842, 15] on span "Publish" at bounding box center [838, 18] width 30 height 10
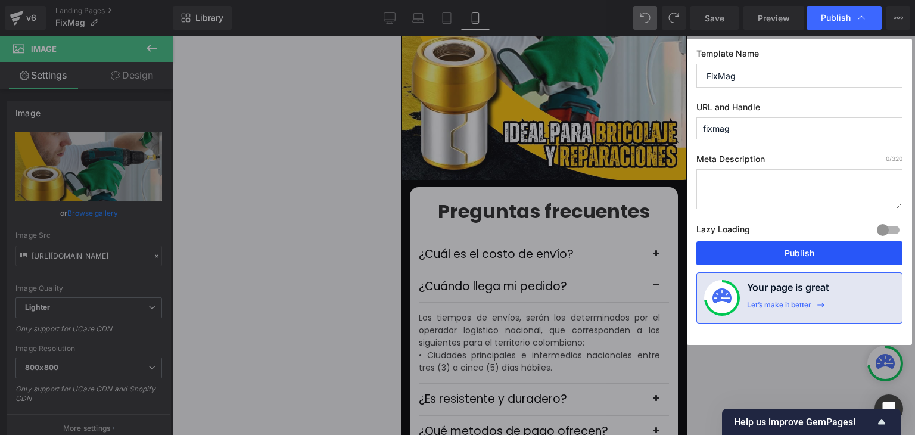
click at [790, 252] on button "Publish" at bounding box center [799, 253] width 206 height 24
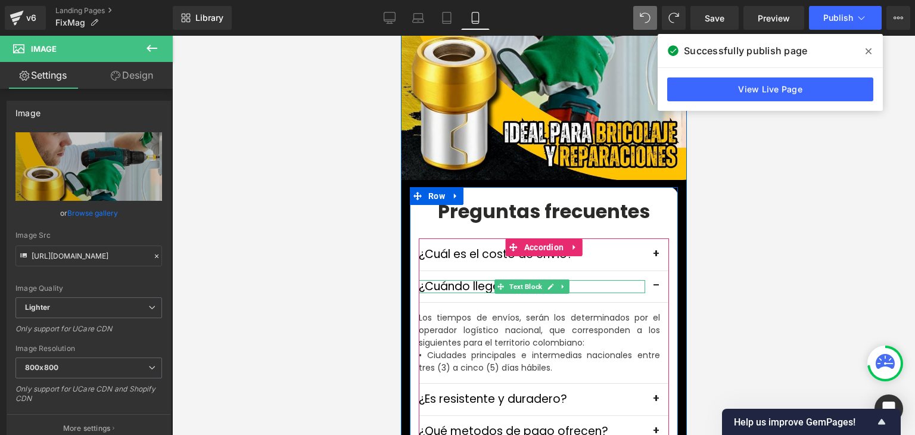
scroll to position [3691, 0]
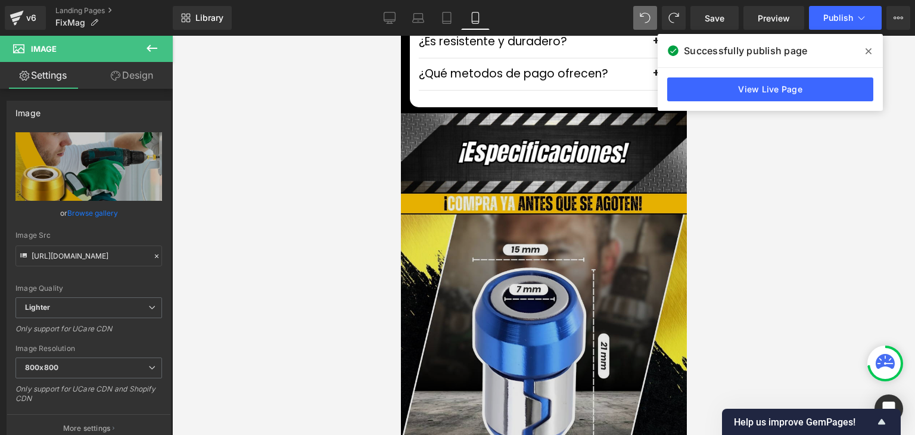
click at [503, 259] on img at bounding box center [542, 341] width 289 height 299
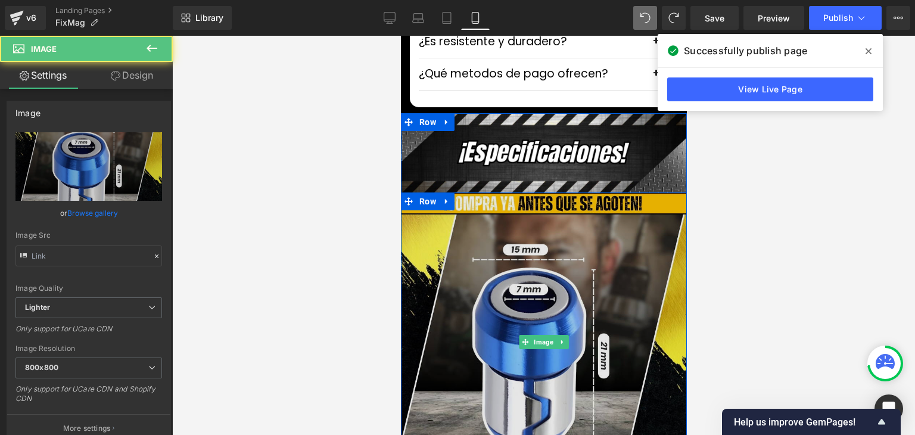
type input "https://ucarecdn.com/0c327ab8-55ec-4d88-9a17-2dfc2e9f5437/-/format/auto/-/previ…"
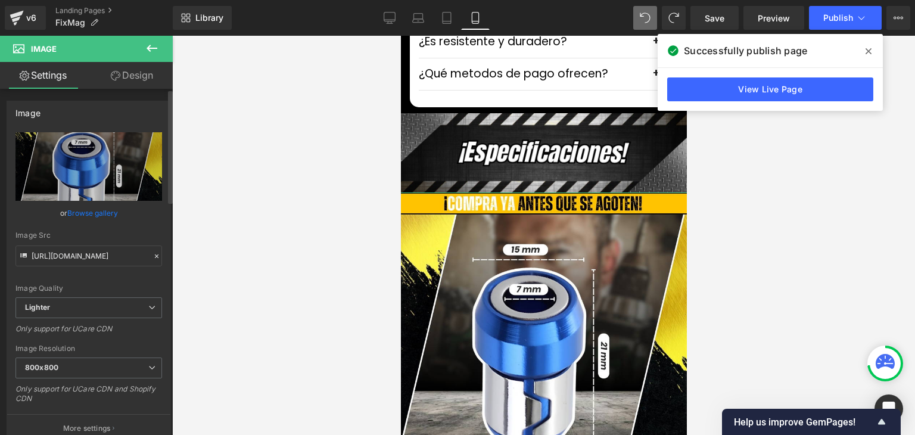
click at [114, 217] on link "Browse gallery" at bounding box center [92, 212] width 51 height 21
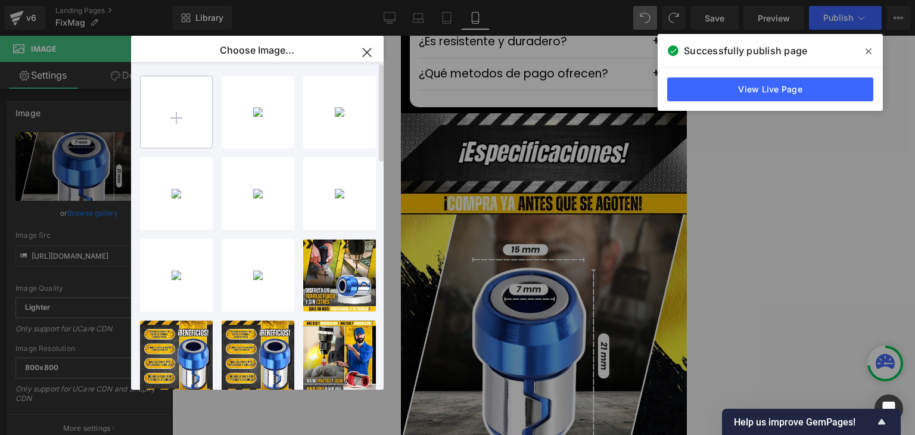
click at [174, 99] on input "file" at bounding box center [176, 111] width 71 height 71
type input "C:\fakepath\Imagenes landing 4.webp"
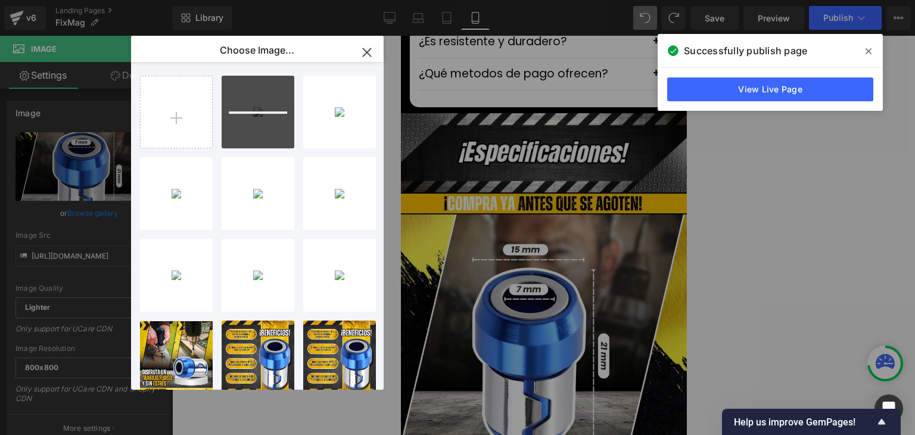
click at [867, 53] on icon at bounding box center [868, 51] width 6 height 6
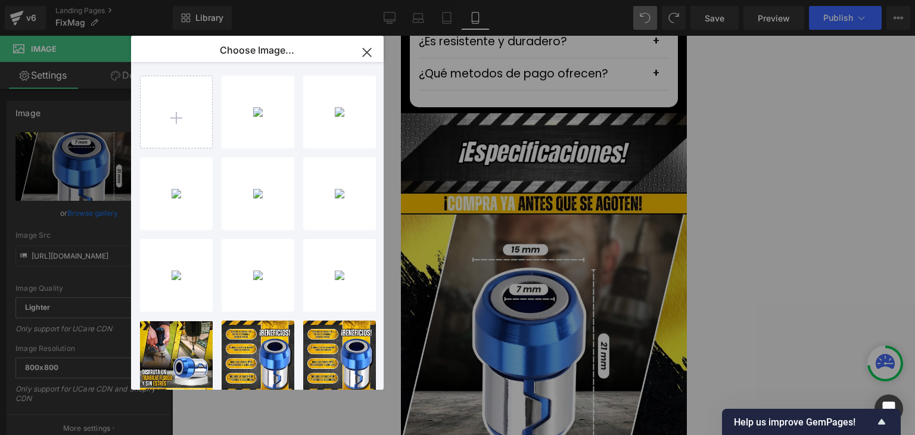
click at [0, 0] on div "Imagene...ng 4.webp 976.02 KB" at bounding box center [0, 0] width 0 height 0
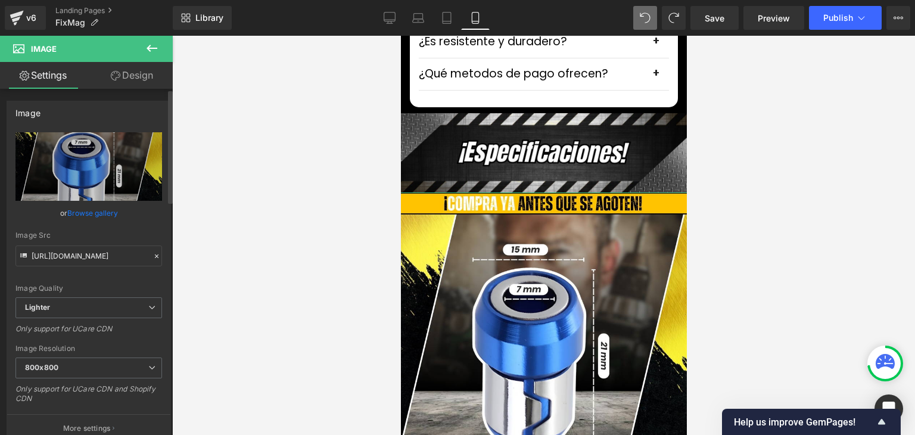
click at [110, 208] on link "Browse gallery" at bounding box center [92, 212] width 51 height 21
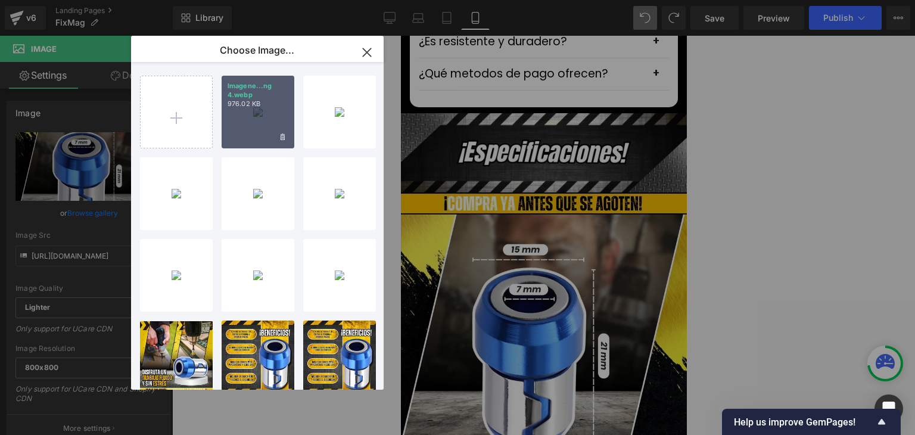
click at [249, 128] on div "Imagene...ng 4.webp 976.02 KB" at bounding box center [257, 112] width 73 height 73
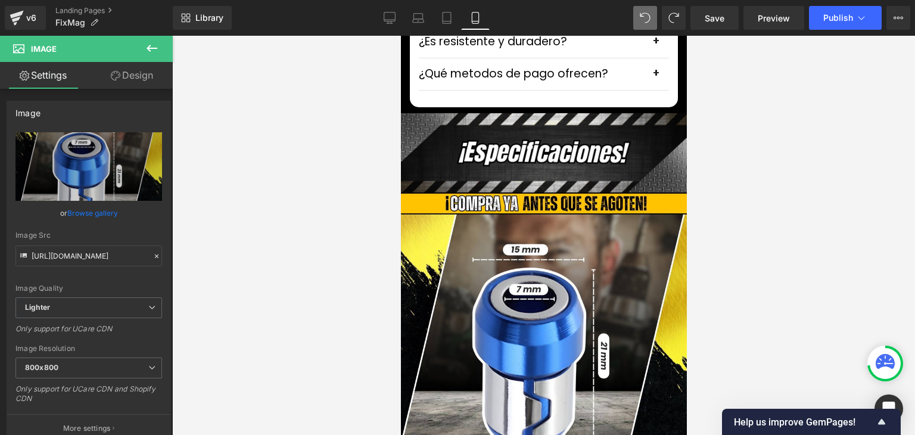
type input "https://ucarecdn.com/1702c2c5-e496-418a-a522-44f528a1ac74/-/format/auto/-/previ…"
click at [829, 18] on span "Publish" at bounding box center [838, 18] width 30 height 10
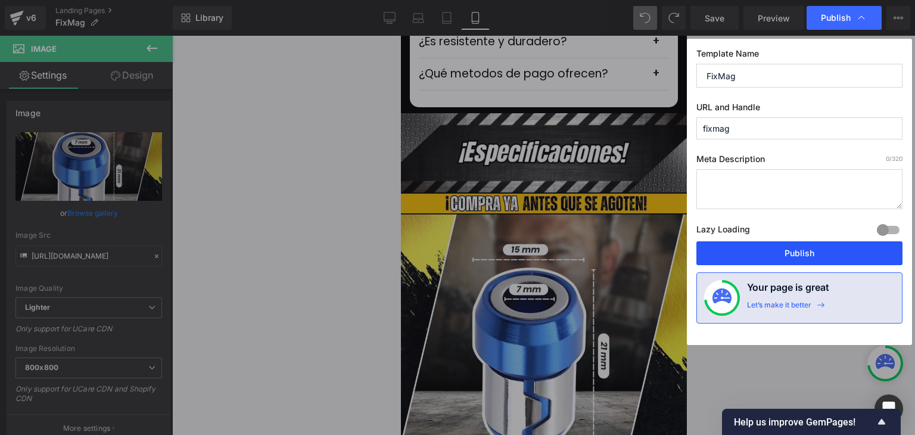
click at [795, 249] on button "Publish" at bounding box center [799, 253] width 206 height 24
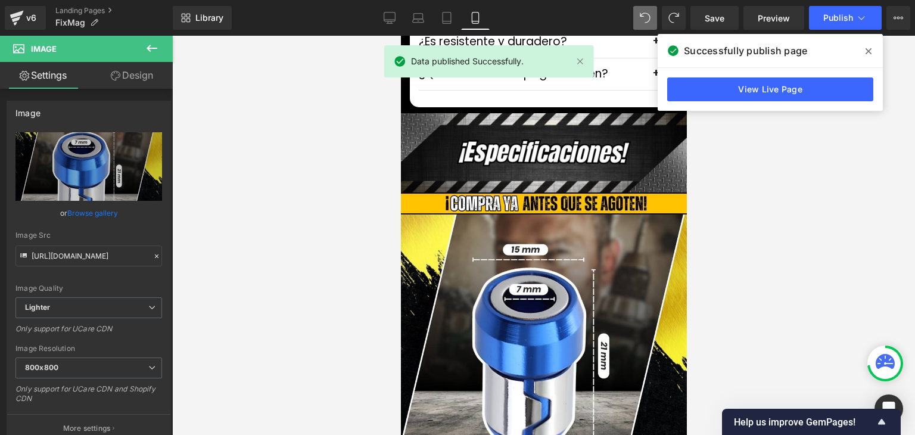
click at [866, 54] on icon at bounding box center [868, 51] width 6 height 6
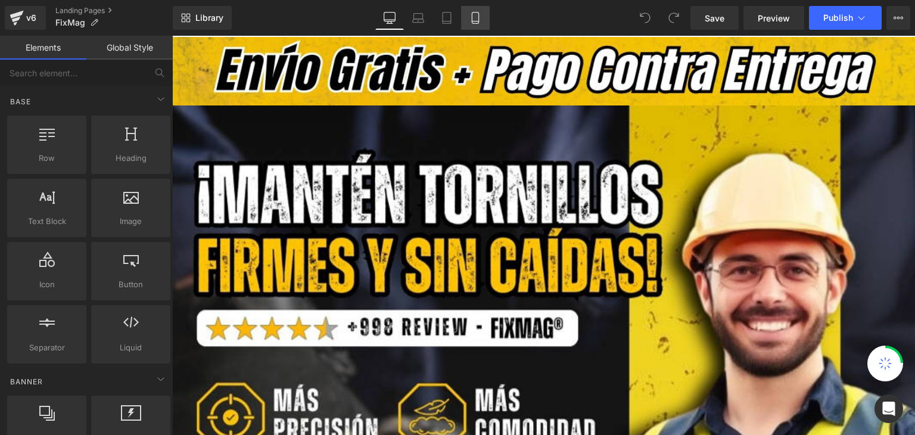
click at [477, 15] on icon at bounding box center [475, 18] width 12 height 12
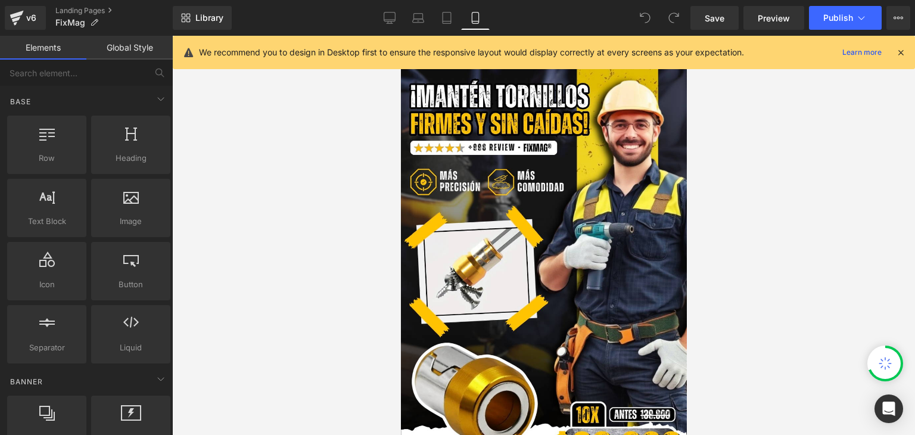
click at [900, 49] on icon at bounding box center [900, 52] width 11 height 11
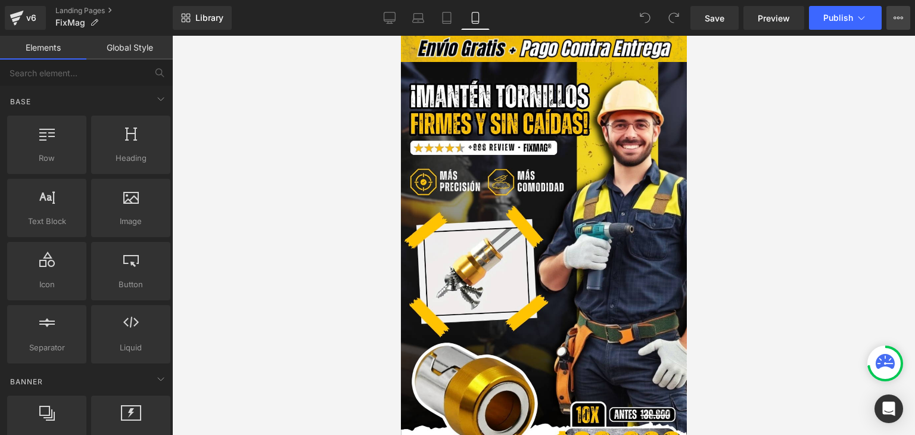
click at [891, 20] on button "View Live Page View with current Template Save Template to Library Schedule Pub…" at bounding box center [898, 18] width 24 height 24
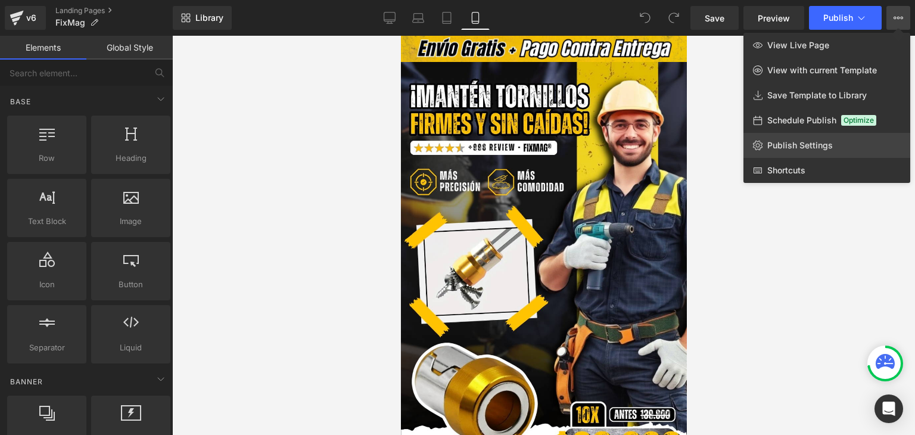
click at [792, 144] on span "Publish Settings" at bounding box center [799, 145] width 65 height 11
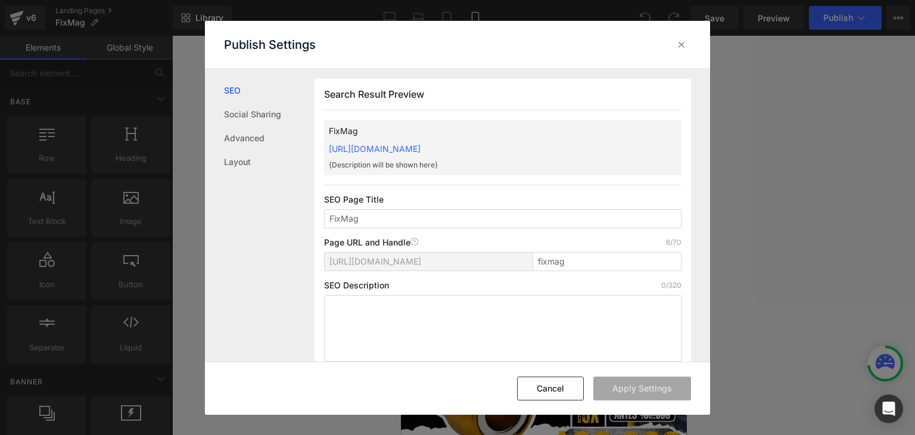
drag, startPoint x: 323, startPoint y: 146, endPoint x: 548, endPoint y: 142, distance: 225.1
click at [548, 142] on div "Search Result Preview FixMag [URL][DOMAIN_NAME] {Description will be shown here…" at bounding box center [502, 225] width 376 height 292
copy link "[URL][DOMAIN_NAME]"
click at [679, 44] on icon at bounding box center [681, 45] width 12 height 12
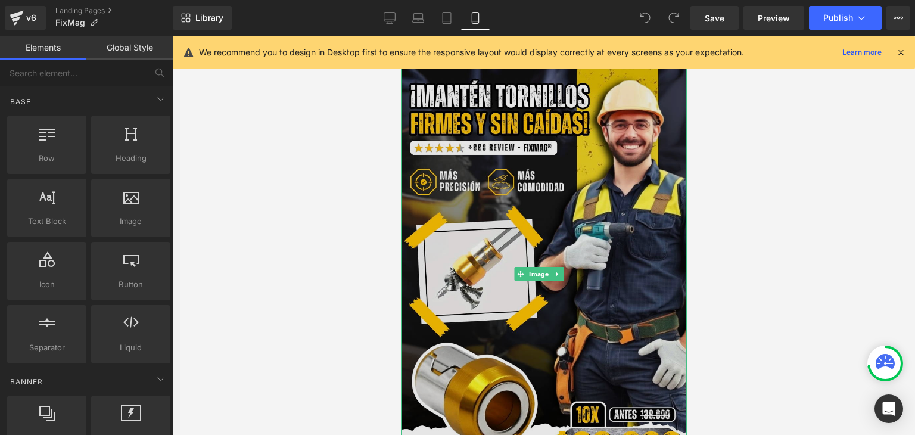
click at [555, 248] on img at bounding box center [543, 273] width 286 height 423
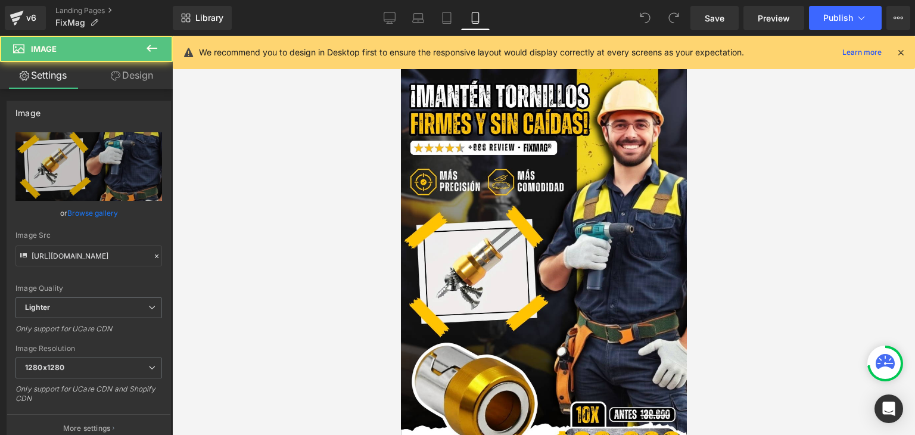
drag, startPoint x: 902, startPoint y: 52, endPoint x: 844, endPoint y: 63, distance: 59.2
click at [903, 53] on icon at bounding box center [900, 52] width 11 height 11
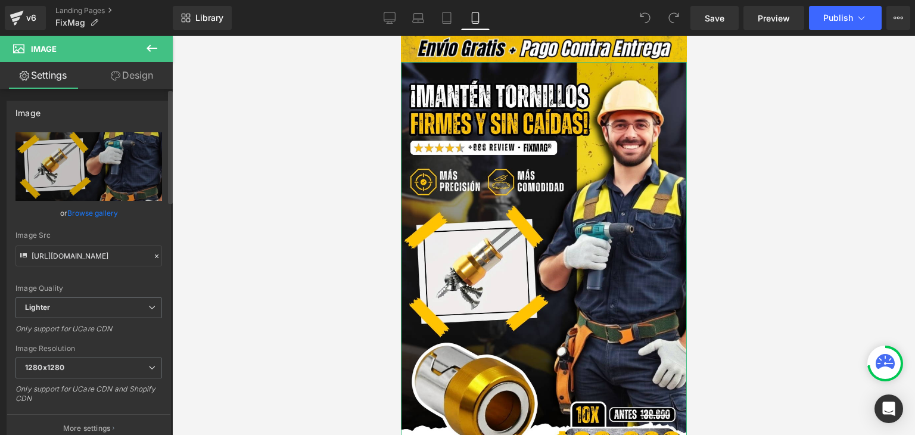
click at [101, 209] on link "Browse gallery" at bounding box center [92, 212] width 51 height 21
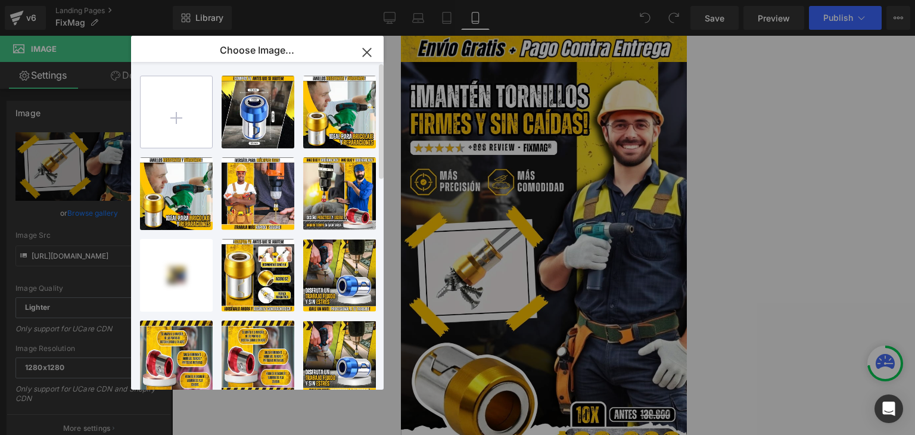
click at [173, 122] on input "file" at bounding box center [176, 111] width 71 height 71
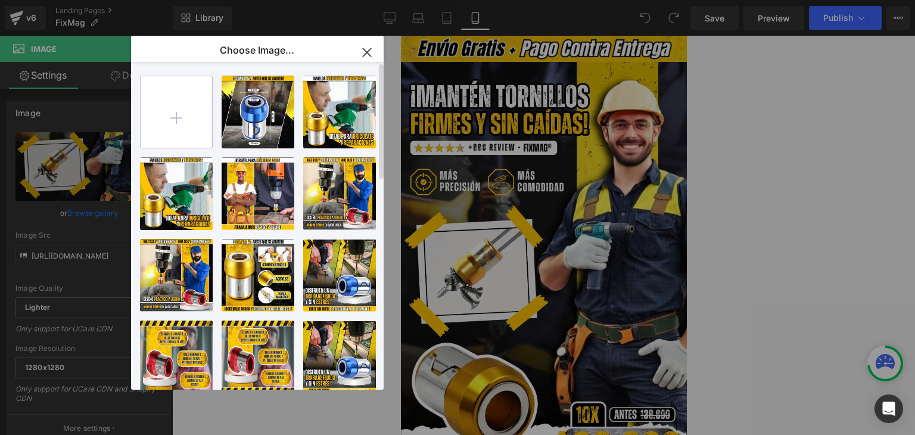
type input "C:\fakepath\Banner Landing.webp"
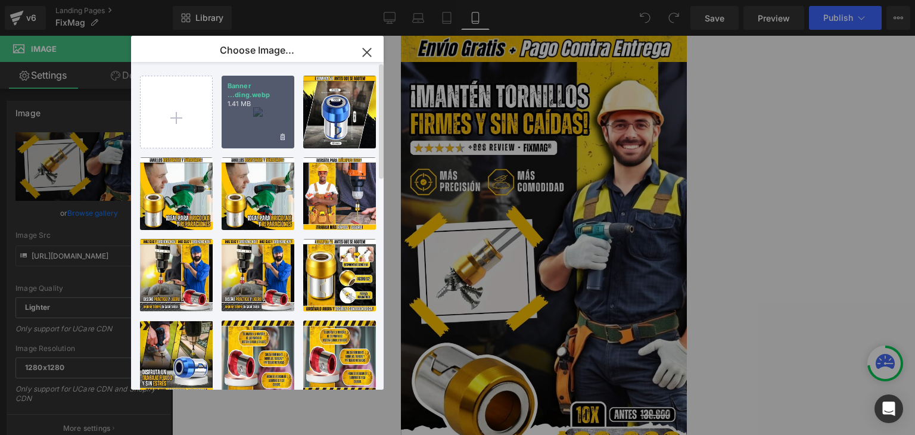
click at [252, 120] on div "Banner ...ding.webp 1.41 MB" at bounding box center [257, 112] width 73 height 73
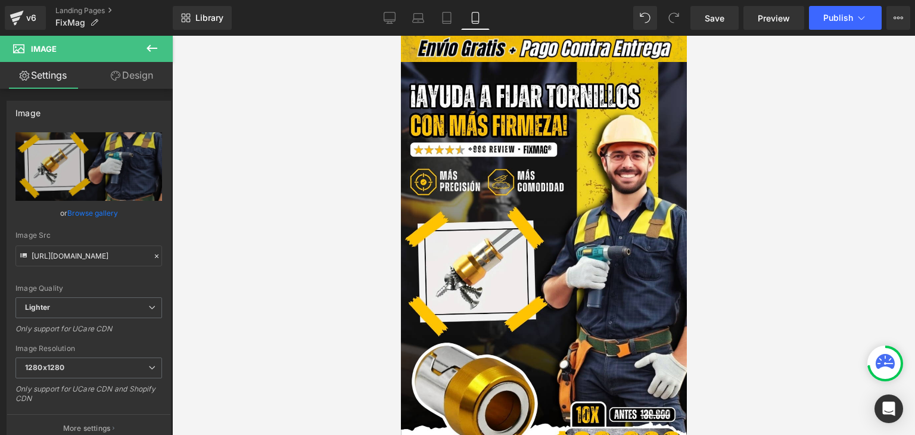
type input "[URL][DOMAIN_NAME]"
click at [836, 20] on span "Publish" at bounding box center [838, 18] width 30 height 10
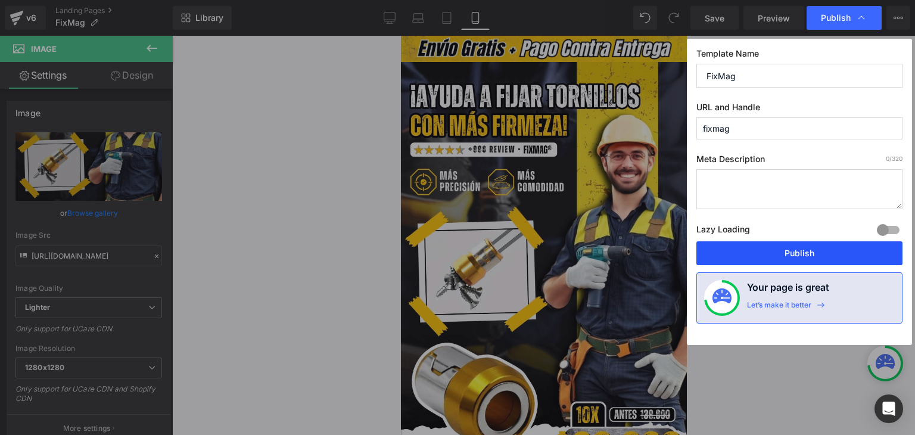
click at [784, 251] on button "Publish" at bounding box center [799, 253] width 206 height 24
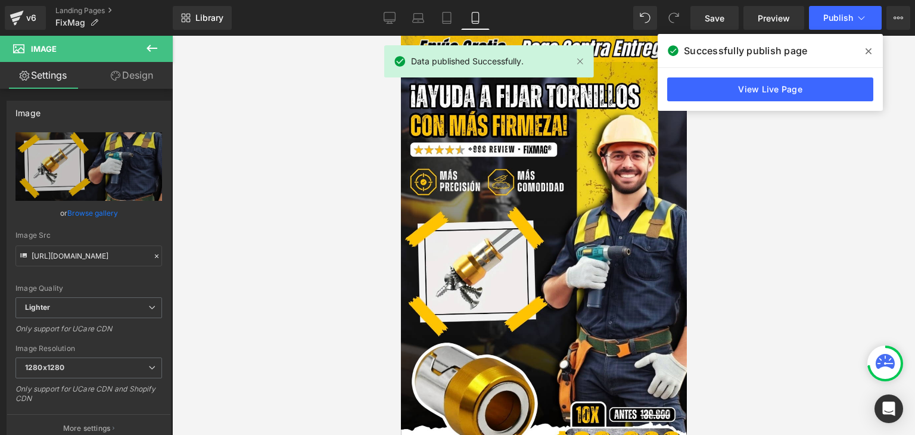
click at [866, 50] on icon at bounding box center [868, 51] width 6 height 6
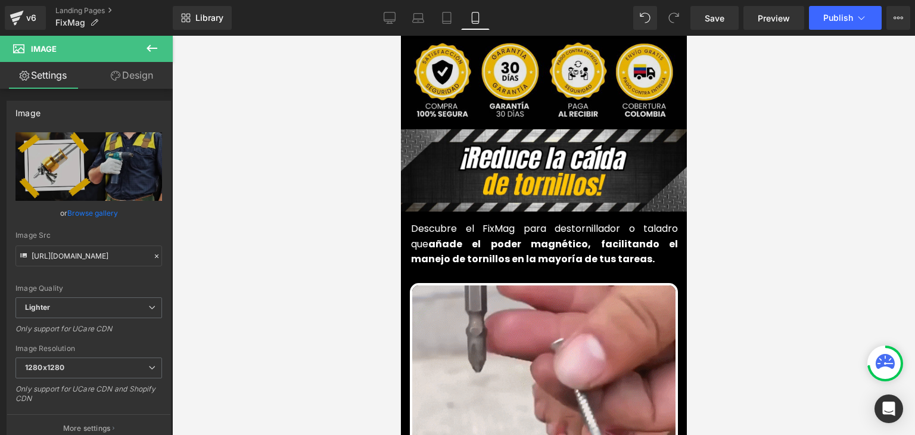
scroll to position [476, 0]
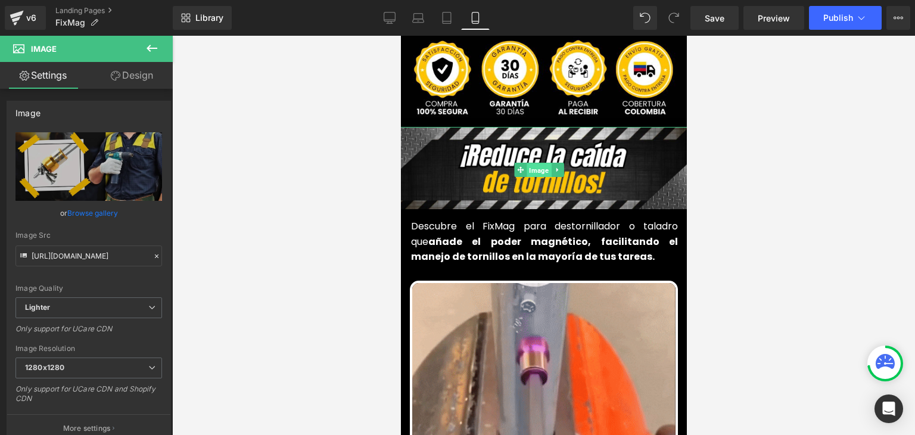
click at [532, 163] on span "Image" at bounding box center [538, 170] width 24 height 14
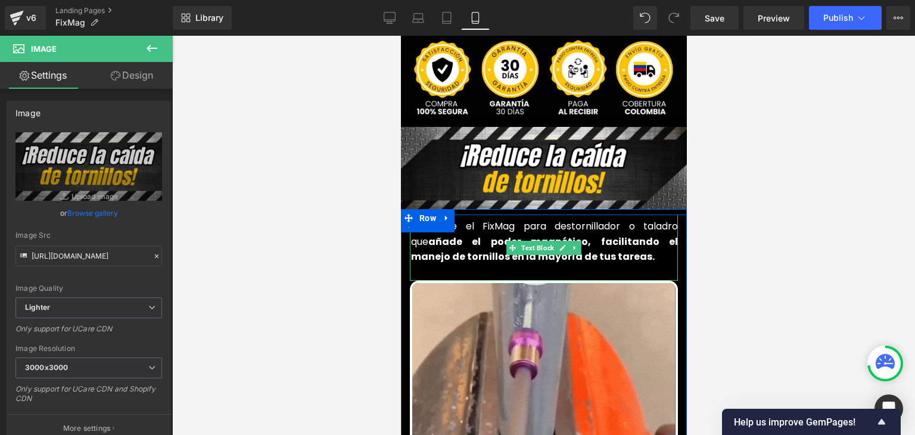
click at [458, 235] on strong "añade el poder magnético, facilitando el manejo de tornillos en la mayoría de t…" at bounding box center [543, 249] width 267 height 29
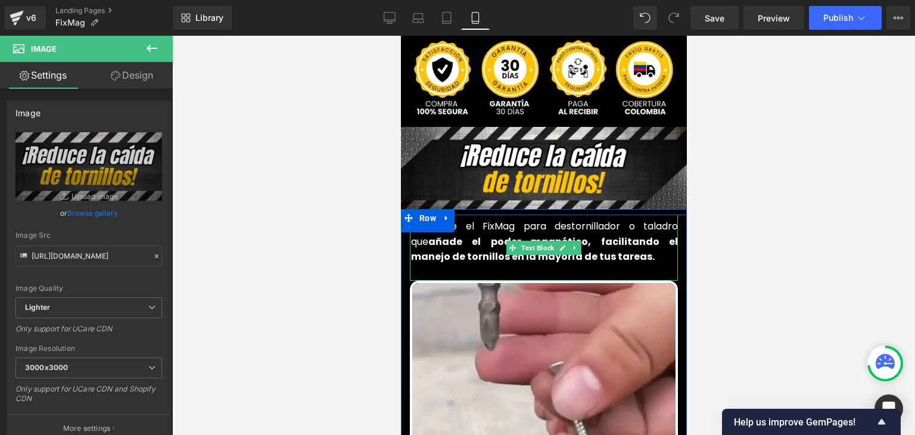
click at [458, 235] on strong "añade el poder magnético, facilitando el manejo de tornillos en la mayoría de t…" at bounding box center [543, 249] width 267 height 29
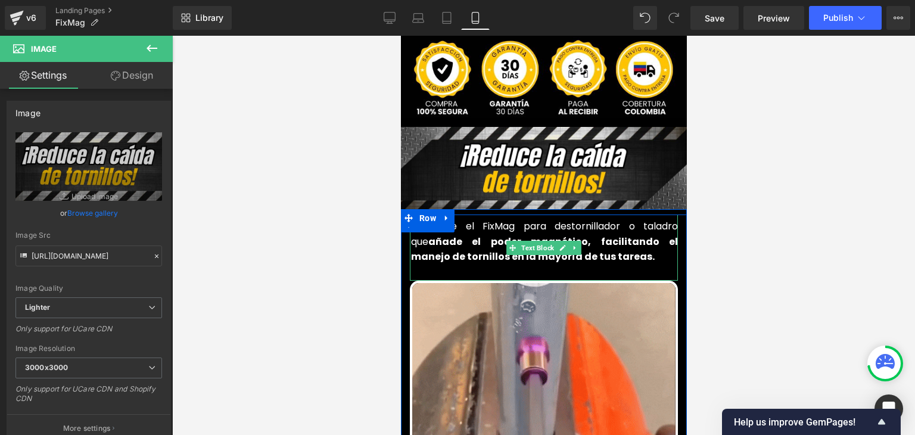
click at [458, 235] on strong "añade el poder magnético, facilitando el manejo de tornillos en la mayoría de t…" at bounding box center [543, 249] width 267 height 29
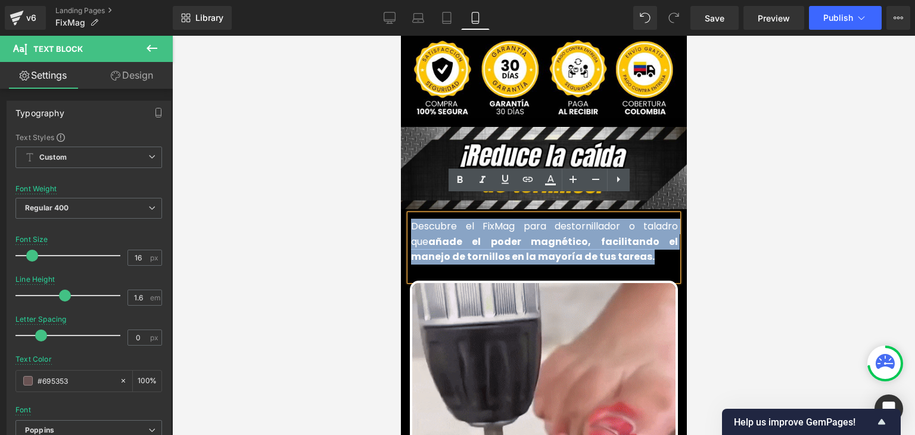
copy font "Descubre el FixMag para destornillador o taladro que añade el poder magnético, …"
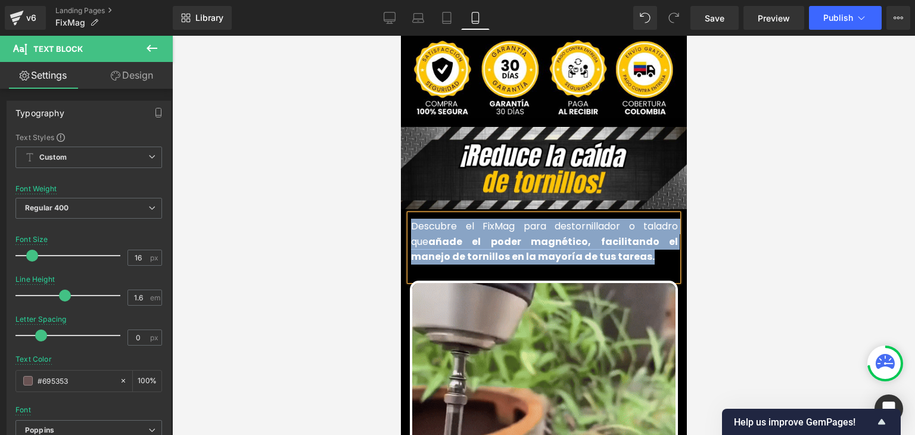
click at [475, 235] on strong "añade el poder magnético, facilitando el manejo de tornillos en la mayoría de t…" at bounding box center [543, 249] width 267 height 29
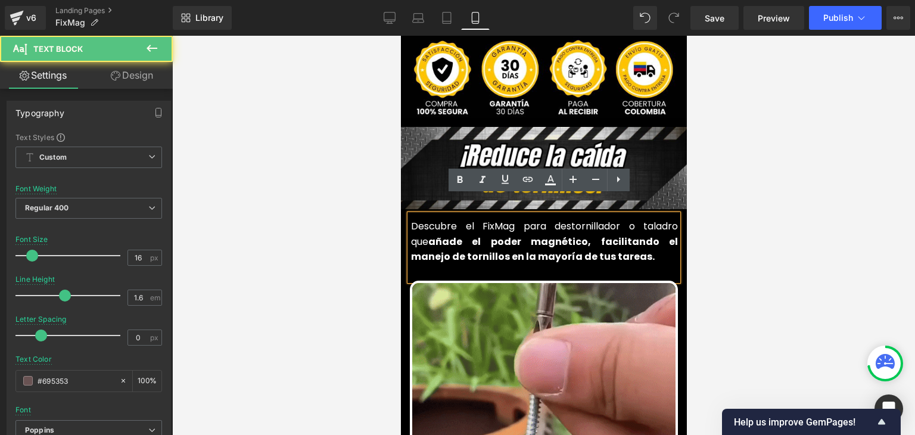
click at [463, 235] on strong "añade el poder magnético, facilitando el manejo de tornillos en la mayoría de t…" at bounding box center [543, 249] width 267 height 29
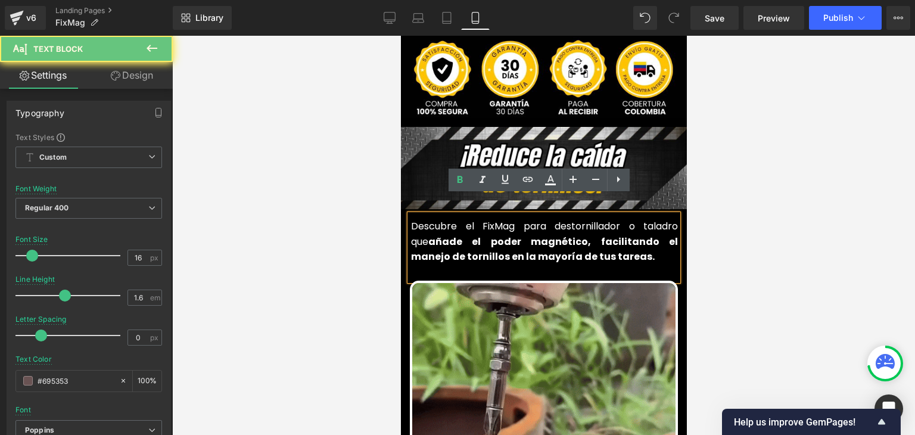
click at [463, 235] on strong "añade el poder magnético, facilitando el manejo de tornillos en la mayoría de t…" at bounding box center [543, 249] width 267 height 29
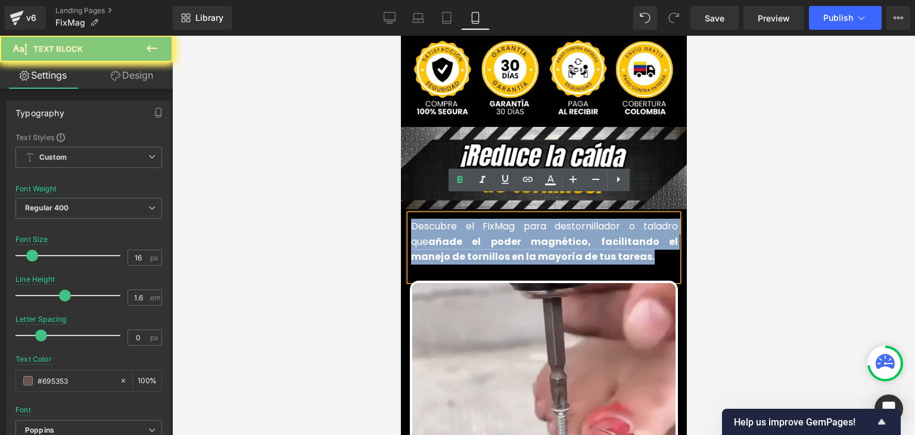
click at [463, 235] on strong "añade el poder magnético, facilitando el manejo de tornillos en la mayoría de t…" at bounding box center [543, 249] width 267 height 29
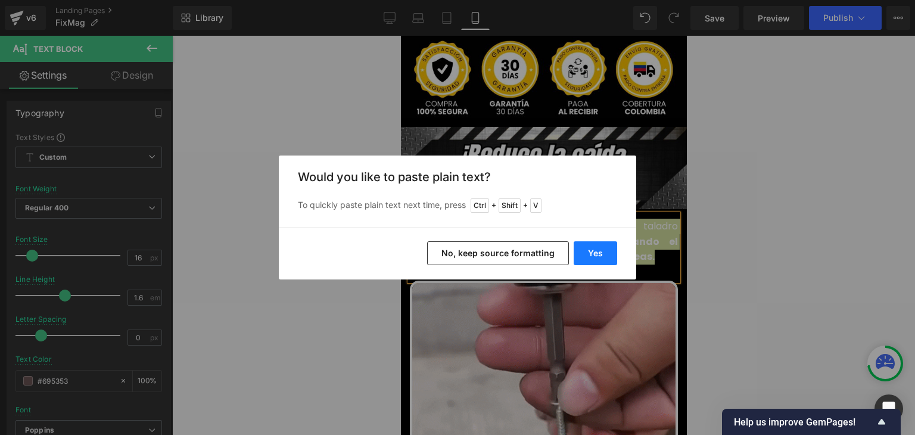
drag, startPoint x: 588, startPoint y: 249, endPoint x: 186, endPoint y: 214, distance: 404.1
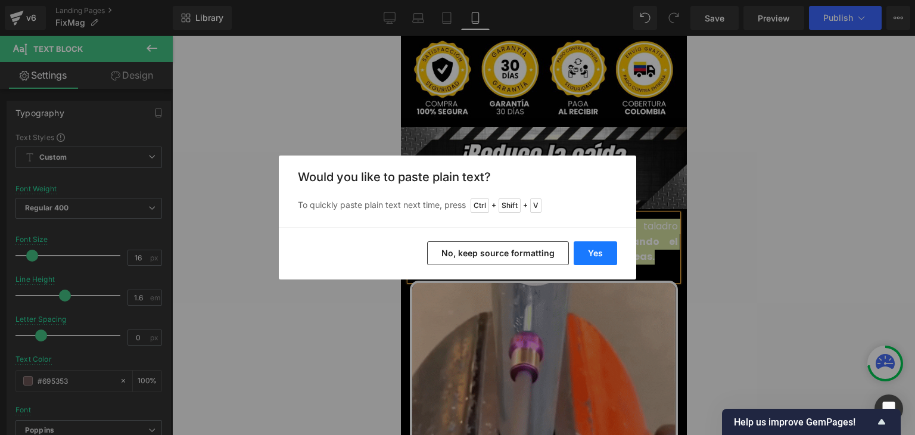
click at [588, 249] on button "Yes" at bounding box center [594, 253] width 43 height 24
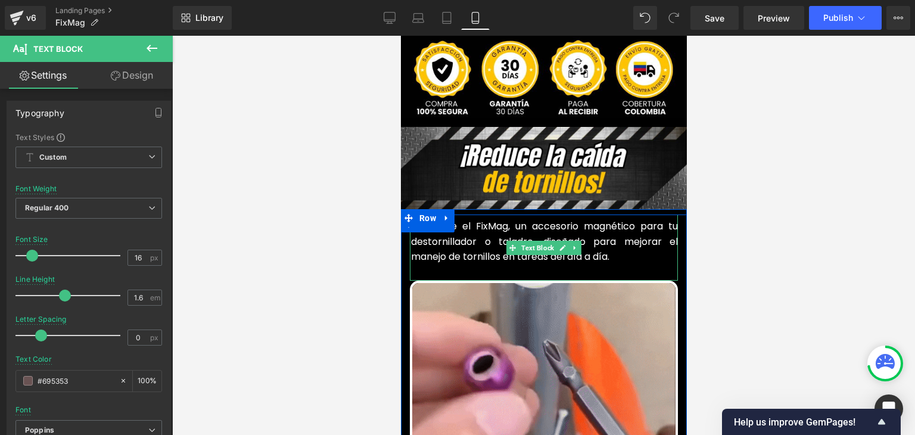
click at [479, 238] on font "Descubre el FixMag, un accesorio magnético para tu destornillador o taladro, di…" at bounding box center [543, 241] width 267 height 44
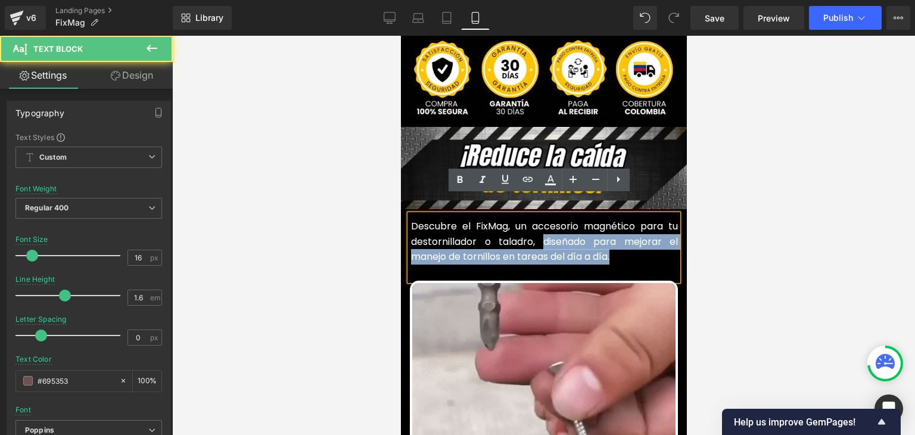
drag, startPoint x: 622, startPoint y: 242, endPoint x: 539, endPoint y: 227, distance: 84.8
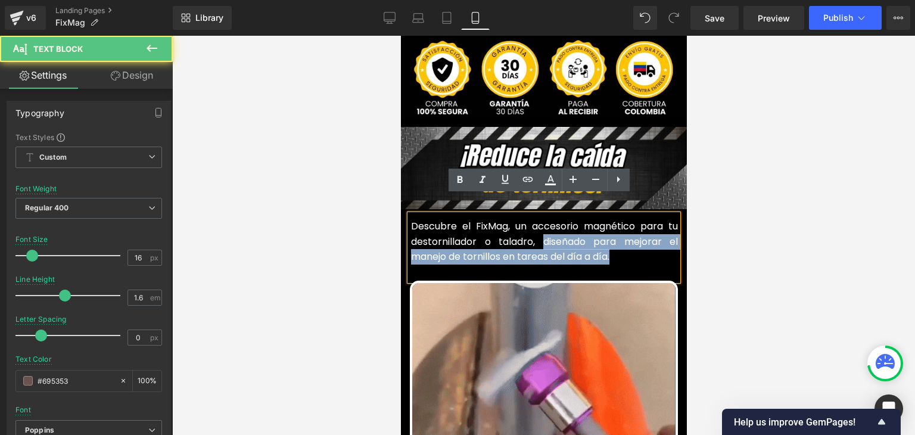
click at [539, 227] on p "Descubre el FixMag, un accesorio magnético para tu destornillador o taladro, di…" at bounding box center [543, 242] width 267 height 46
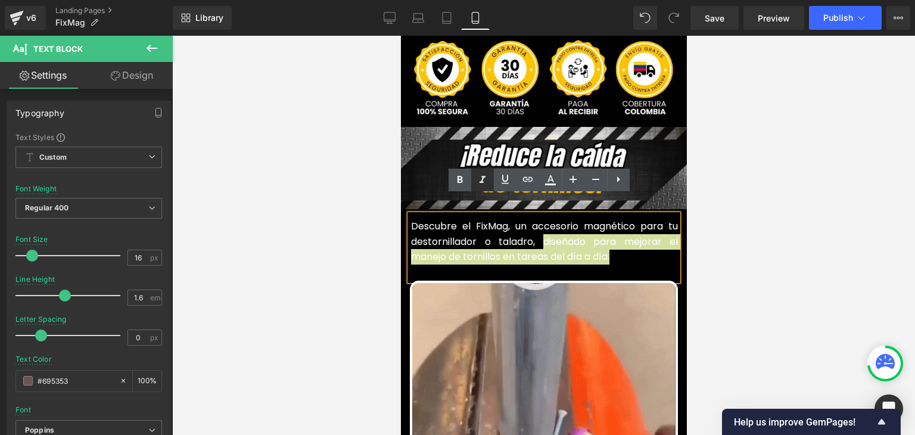
drag, startPoint x: 461, startPoint y: 179, endPoint x: 478, endPoint y: 180, distance: 17.3
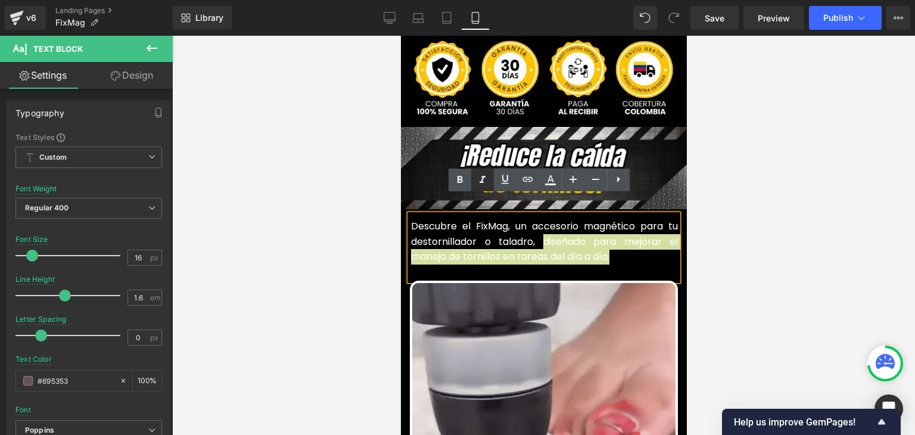
click at [461, 179] on icon at bounding box center [459, 179] width 5 height 7
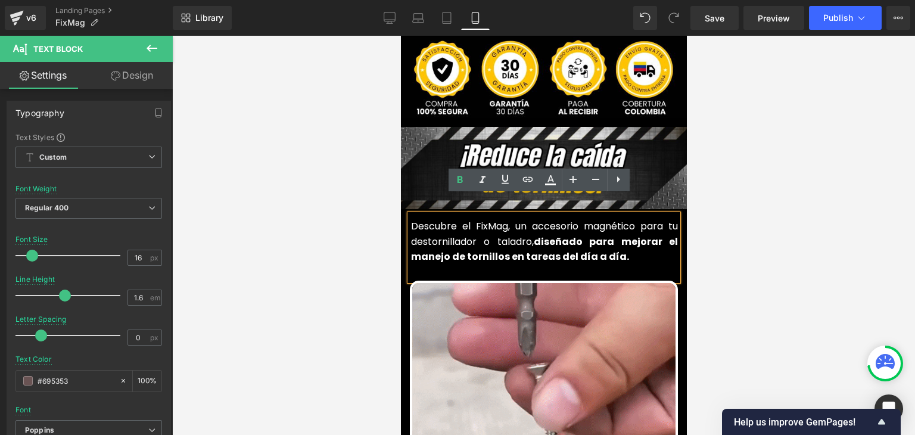
click at [741, 180] on div at bounding box center [543, 235] width 742 height 399
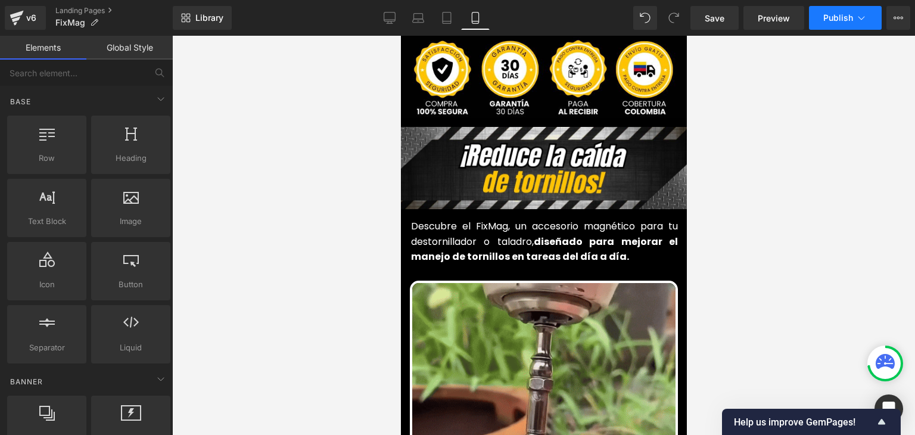
click at [835, 24] on button "Publish" at bounding box center [845, 18] width 73 height 24
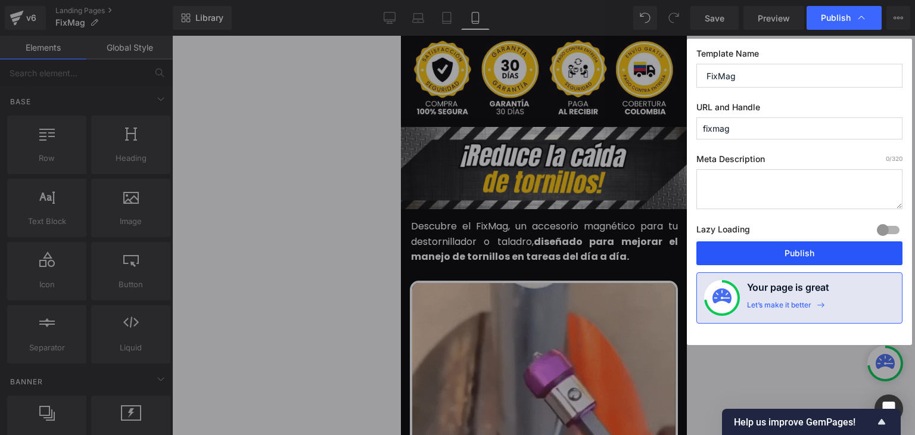
click at [794, 252] on button "Publish" at bounding box center [799, 253] width 206 height 24
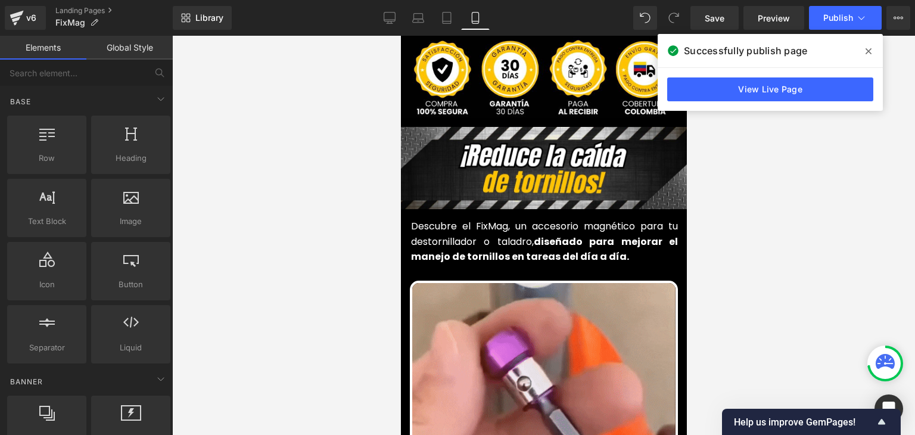
click at [864, 51] on span at bounding box center [868, 51] width 19 height 19
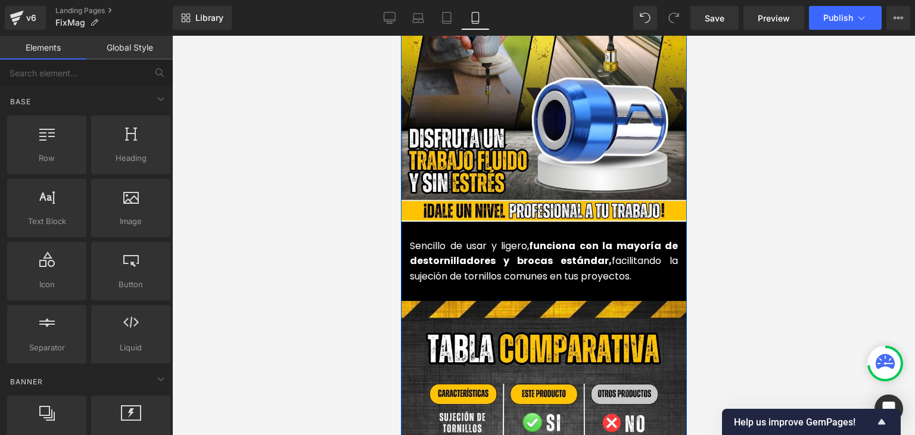
scroll to position [1369, 0]
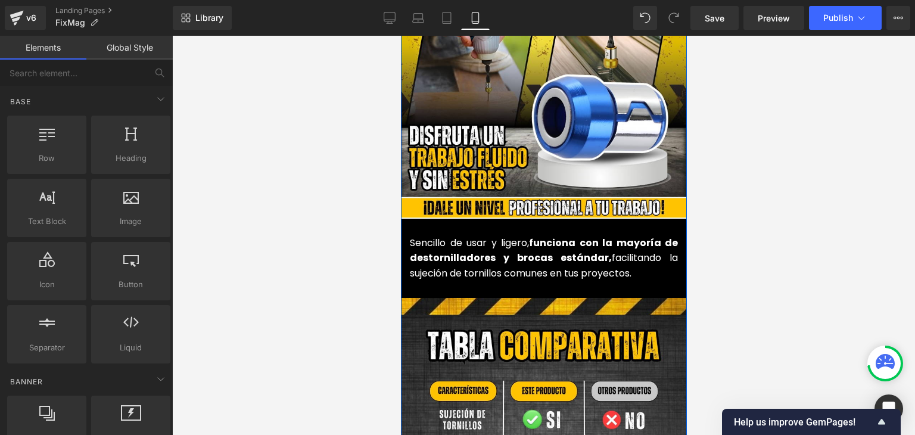
click at [463, 240] on strong "funciona con la mayoría de destornilladores y brocas estándar," at bounding box center [543, 250] width 268 height 29
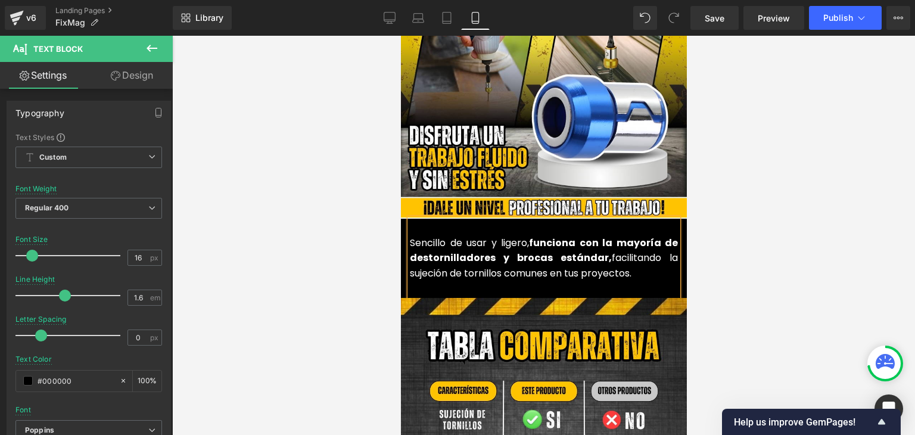
click at [510, 260] on font "Sencillo de usar y ligero, funciona con la mayoría de destornilladores y brocas…" at bounding box center [543, 258] width 268 height 44
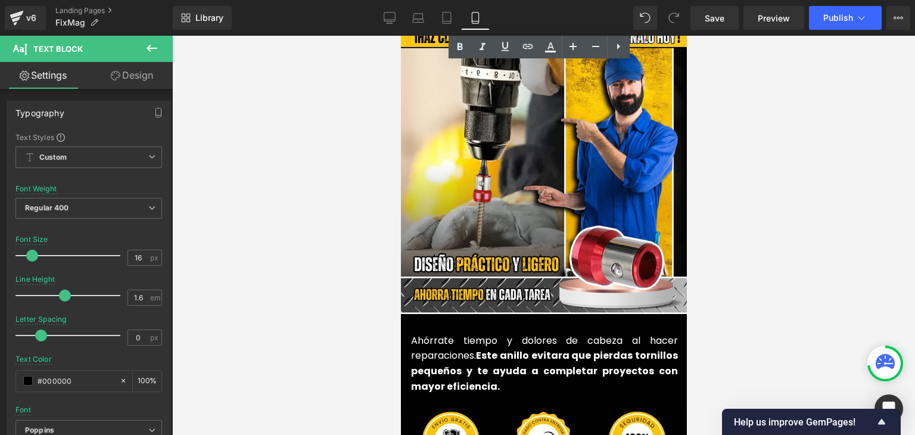
scroll to position [2739, 0]
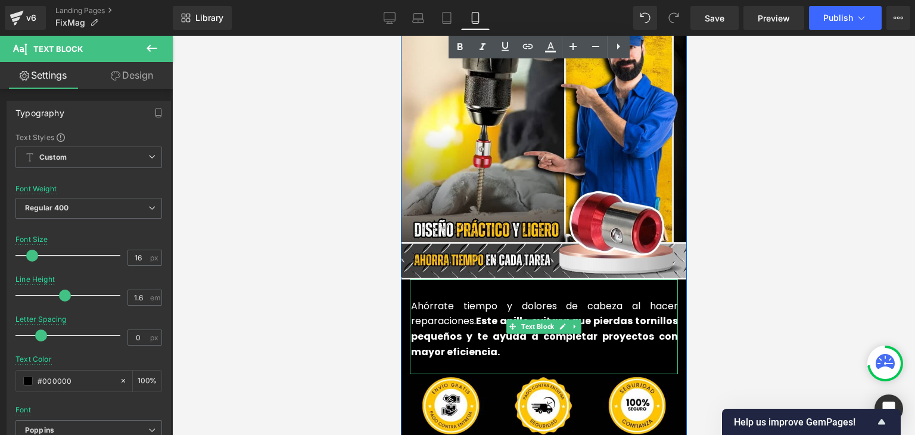
click at [434, 305] on font "Ahórrate tiempo y dolores de cabeza al hacer reparaciones. Este anillo evitara …" at bounding box center [543, 329] width 267 height 60
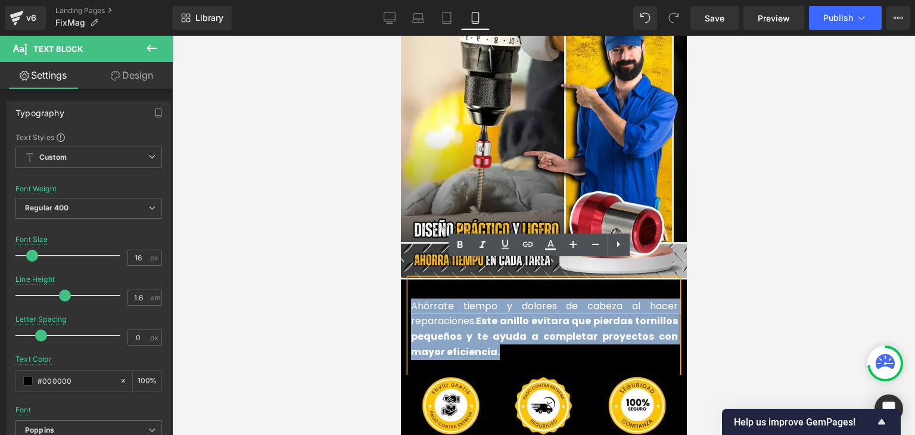
copy font "Ahórrate tiempo y dolores de cabeza al hacer reparaciones. Este anillo evitara …"
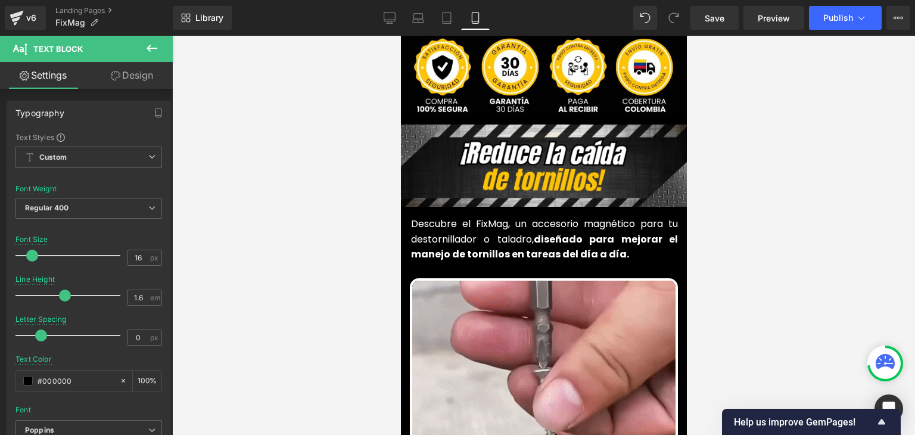
scroll to position [417, 0]
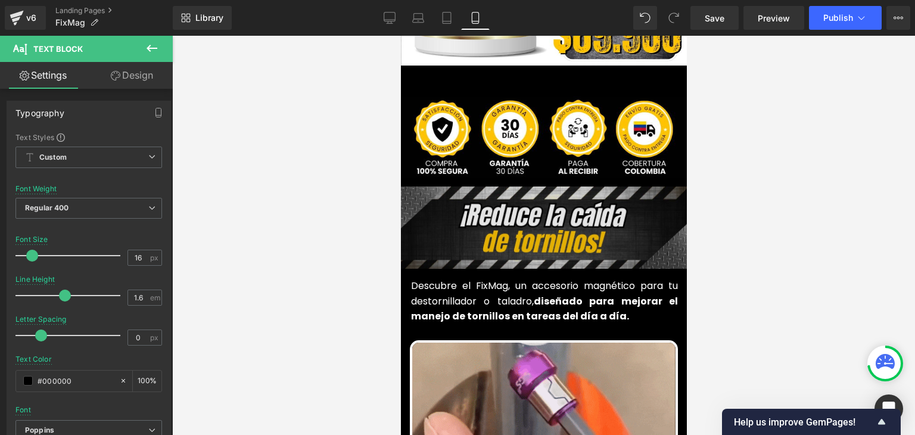
click at [525, 208] on div "Image" at bounding box center [543, 229] width 310 height 86
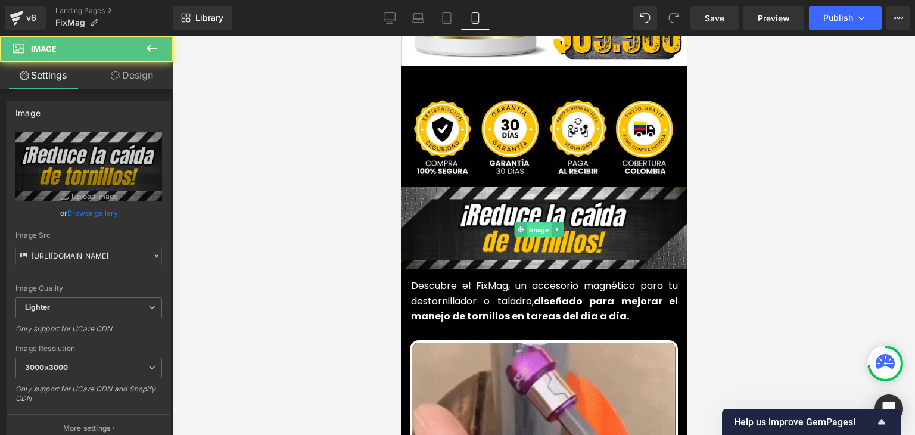
click at [536, 223] on span "Image" at bounding box center [538, 230] width 24 height 14
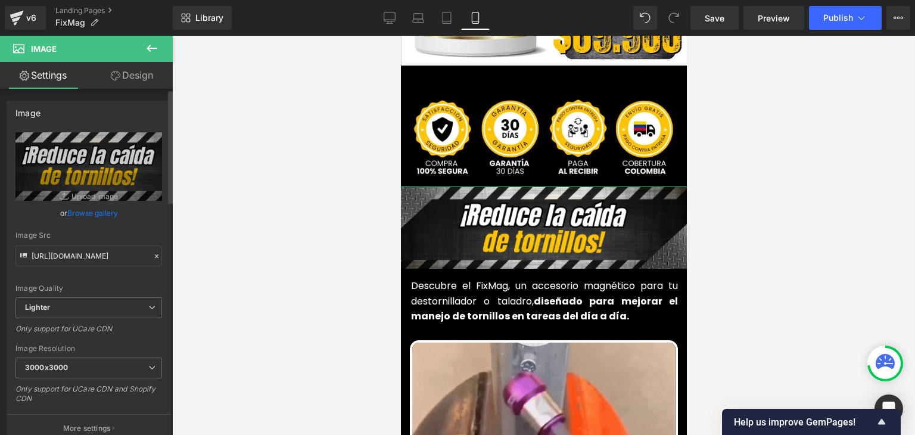
click at [78, 213] on link "Browse gallery" at bounding box center [92, 212] width 51 height 21
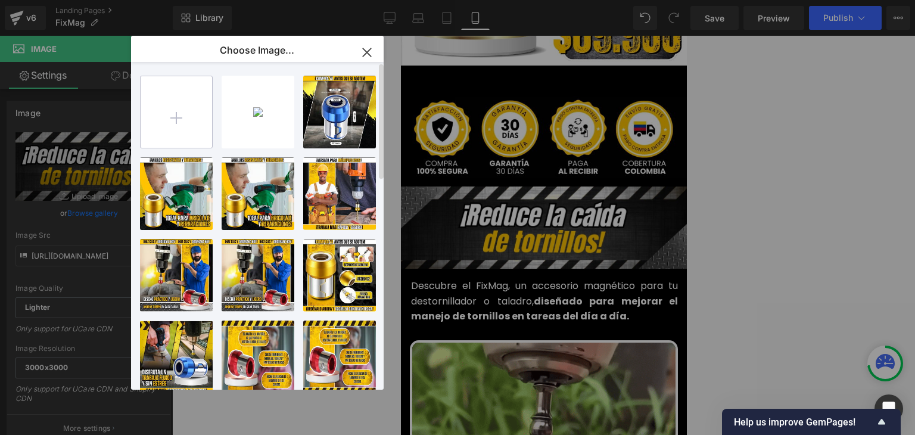
click at [202, 118] on input "file" at bounding box center [176, 111] width 71 height 71
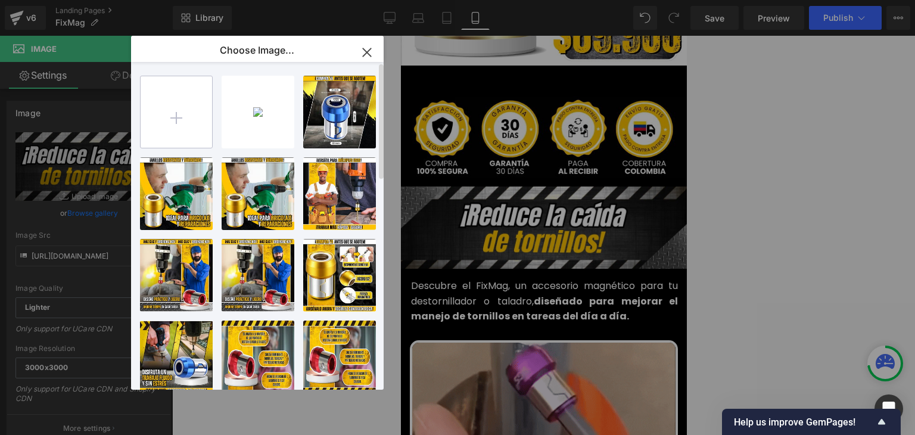
type input "C:\fakepath\¡Libera tu mente y despierta tu creatividad!.webp"
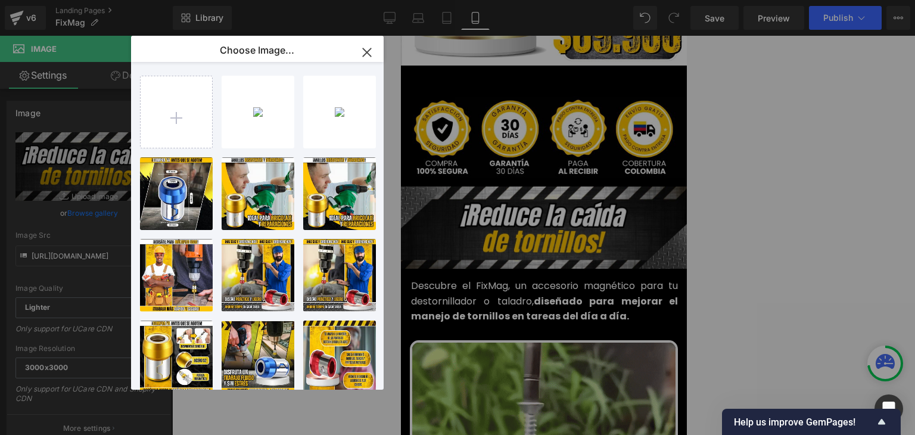
click at [0, 0] on div "¡Libera...dad!.webp 248.55 KB" at bounding box center [0, 0] width 0 height 0
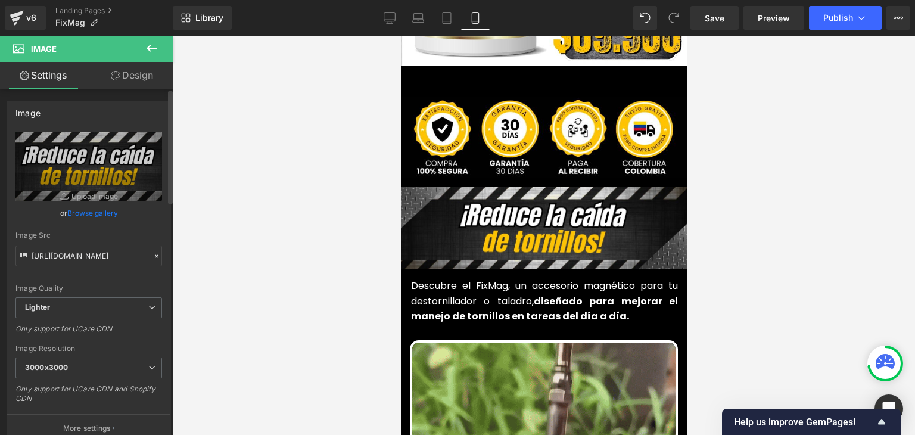
click at [83, 211] on link "Browse gallery" at bounding box center [92, 212] width 51 height 21
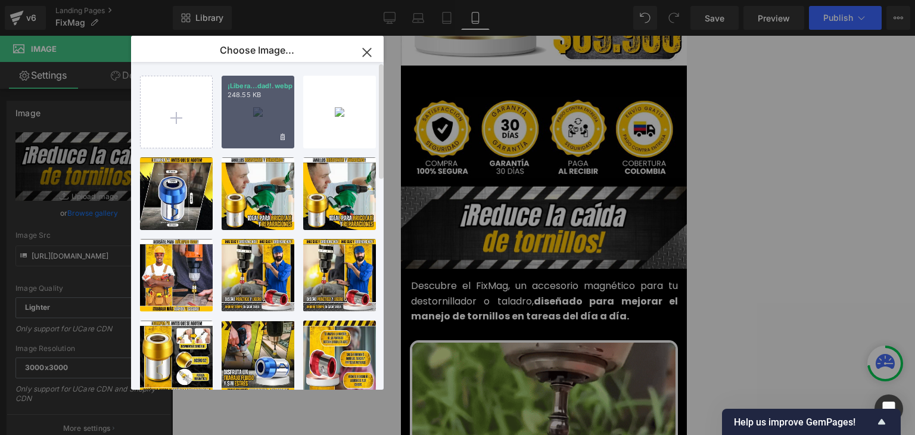
click at [227, 129] on div "¡Libera...dad!.webp 248.55 KB" at bounding box center [257, 112] width 73 height 73
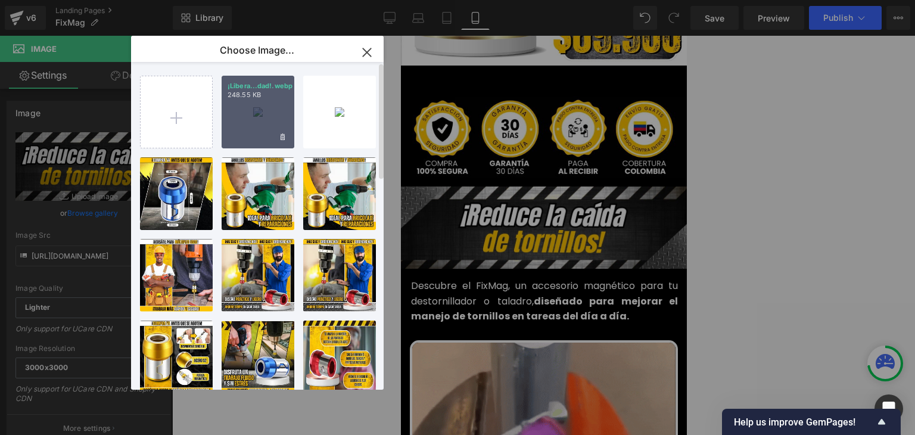
type input "https://ucarecdn.com/74f686a1-1e52-4a27-9a91-13376397ba95/-/format/auto/-/previ…"
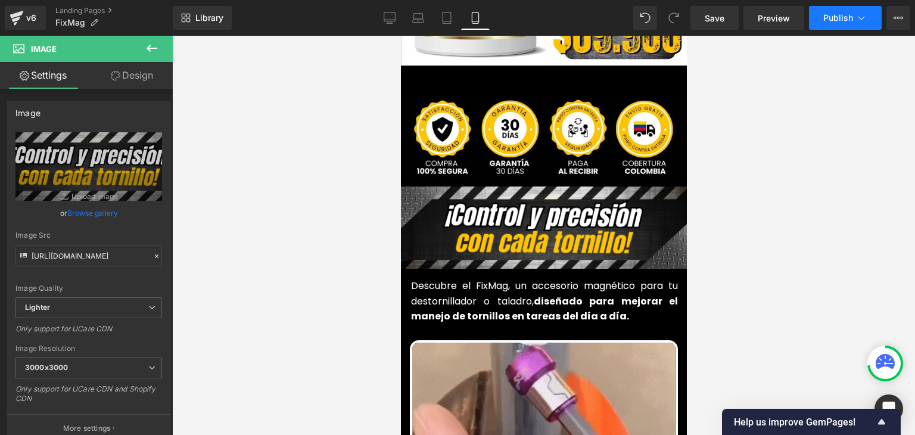
click at [845, 21] on span "Publish" at bounding box center [838, 18] width 30 height 10
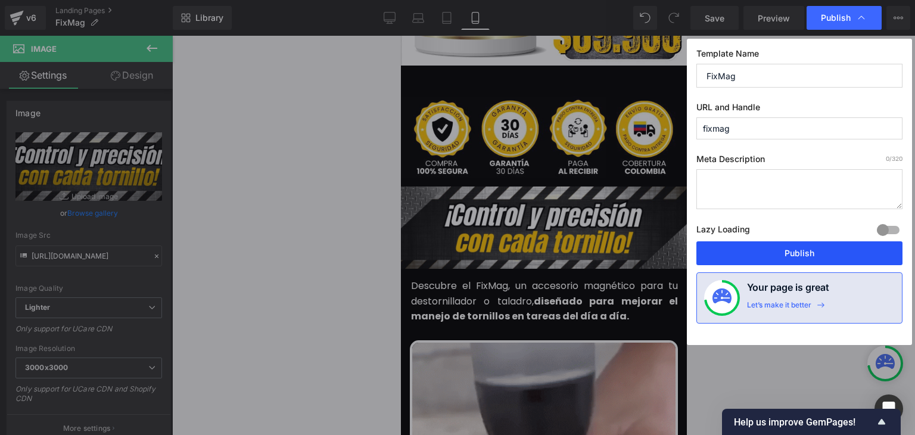
click at [791, 253] on button "Publish" at bounding box center [799, 253] width 206 height 24
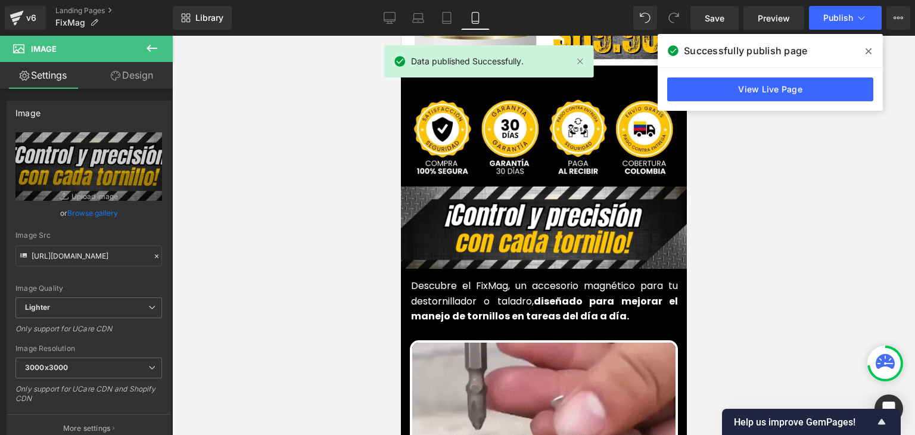
click at [867, 52] on icon at bounding box center [868, 51] width 6 height 6
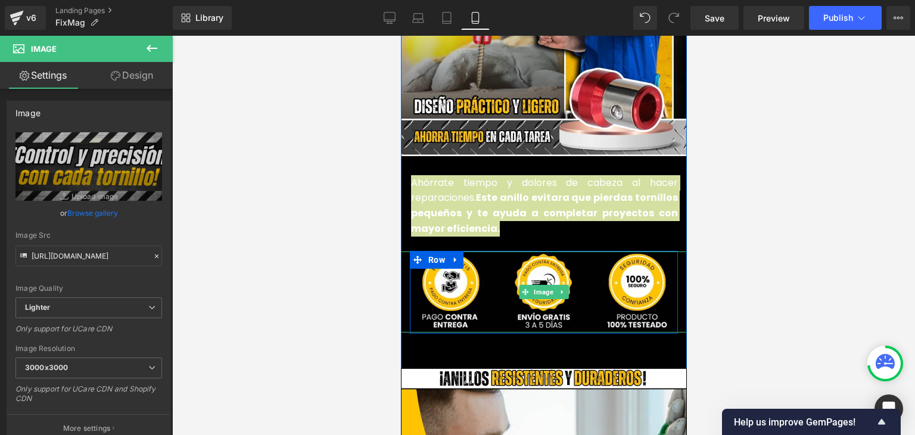
scroll to position [2858, 0]
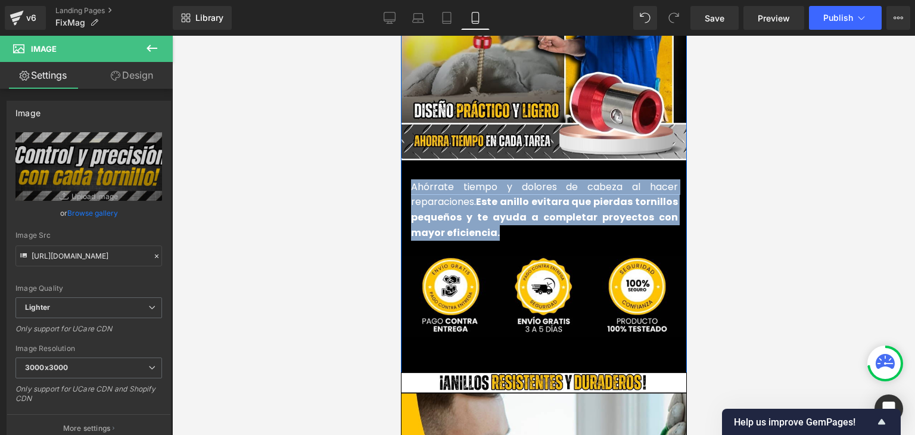
click at [461, 201] on strong "Este anillo evitara que pierdas tornillos pequeños y te ayuda a completar proye…" at bounding box center [543, 217] width 267 height 44
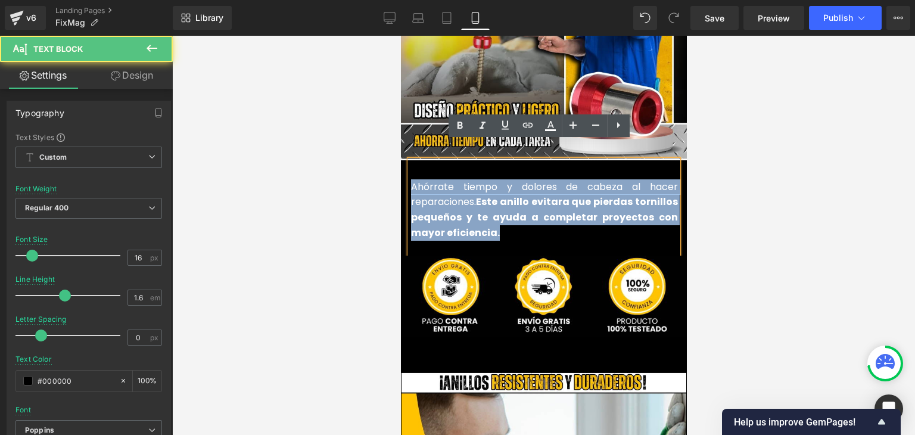
click at [448, 185] on font "Ahórrate tiempo y dolores de cabeza al hacer reparaciones. Este anillo evitara …" at bounding box center [543, 210] width 267 height 60
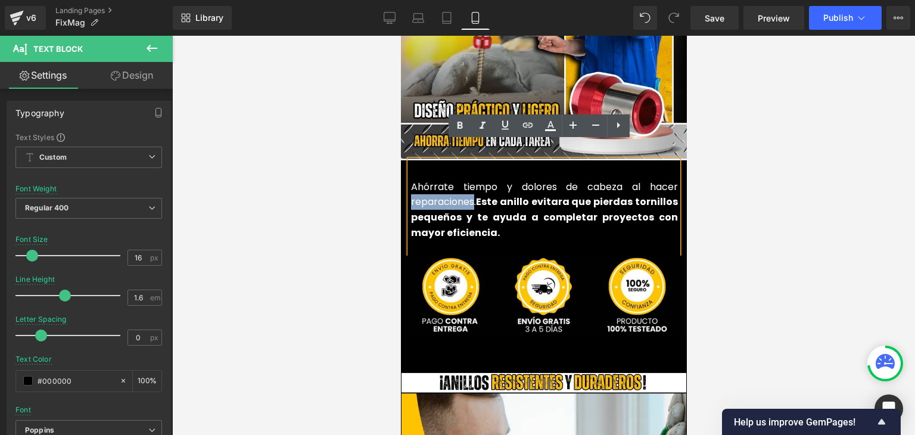
click at [448, 185] on font "Ahórrate tiempo y dolores de cabeza al hacer reparaciones. Este anillo evitara …" at bounding box center [543, 210] width 267 height 60
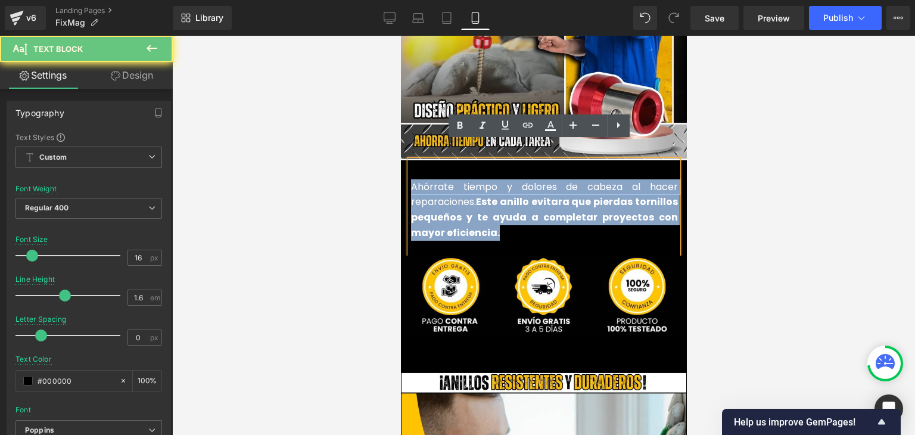
click at [448, 185] on font "Ahórrate tiempo y dolores de cabeza al hacer reparaciones. Este anillo evitara …" at bounding box center [543, 210] width 267 height 60
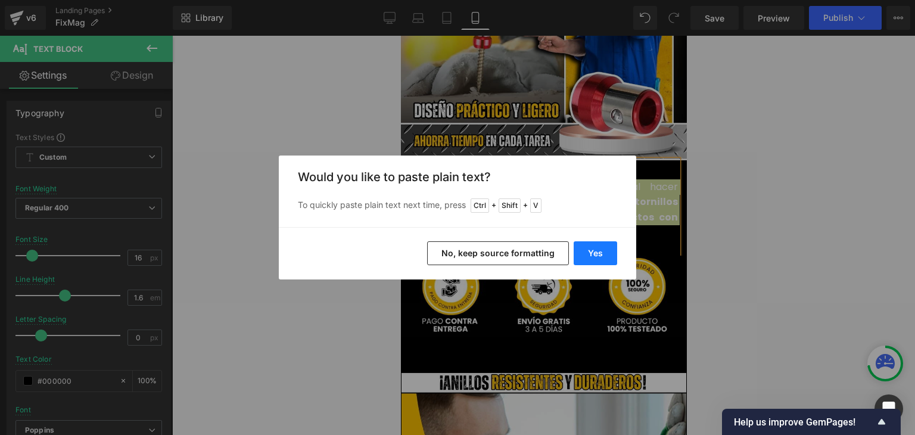
drag, startPoint x: 600, startPoint y: 257, endPoint x: 193, endPoint y: 219, distance: 409.1
click at [600, 257] on button "Yes" at bounding box center [594, 253] width 43 height 24
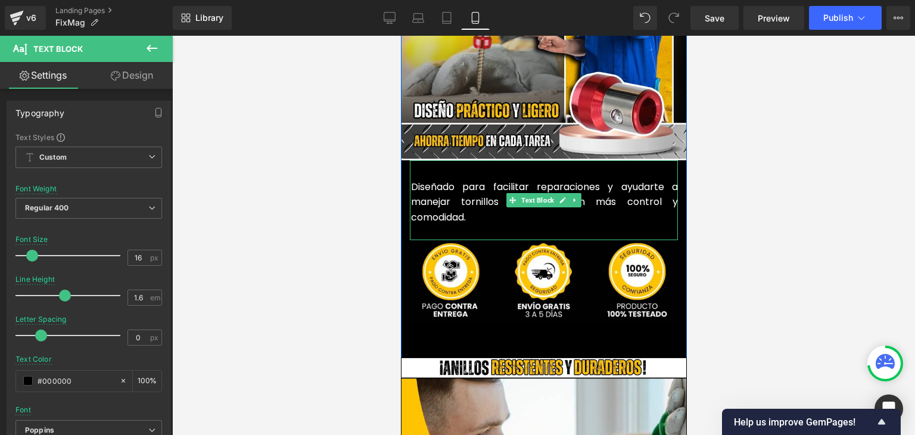
click at [455, 200] on font "Diseñado para facilitar reparaciones y ayudarte a manejar tornillos pequeños co…" at bounding box center [543, 202] width 267 height 44
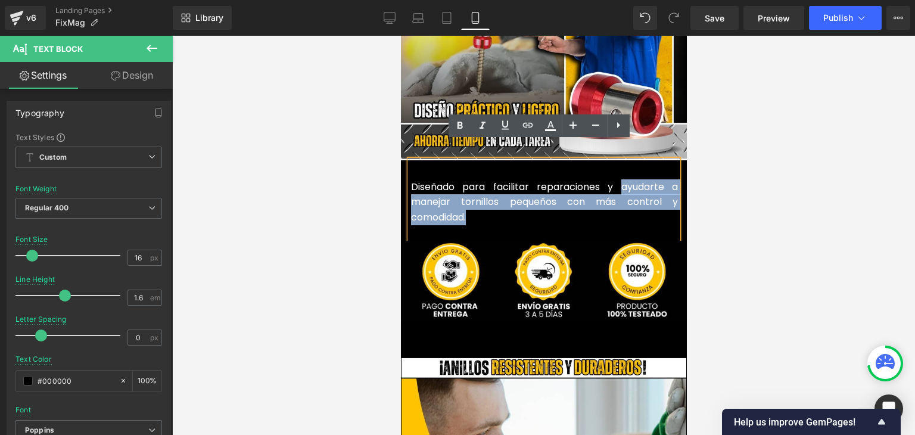
drag, startPoint x: 474, startPoint y: 197, endPoint x: 613, endPoint y: 173, distance: 141.3
click at [613, 179] on p "Diseñado para facilitar reparaciones y ayudarte a manejar tornillos pequeños co…" at bounding box center [543, 202] width 267 height 46
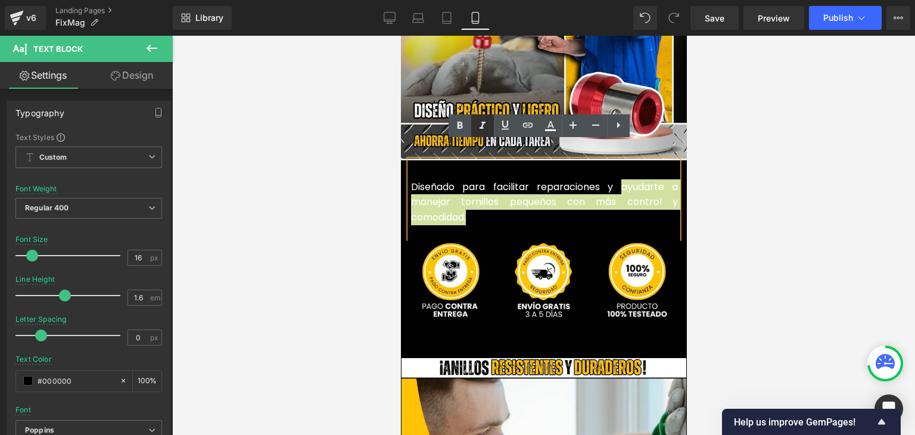
drag, startPoint x: 459, startPoint y: 126, endPoint x: 481, endPoint y: 127, distance: 22.0
click at [459, 126] on icon at bounding box center [459, 125] width 14 height 14
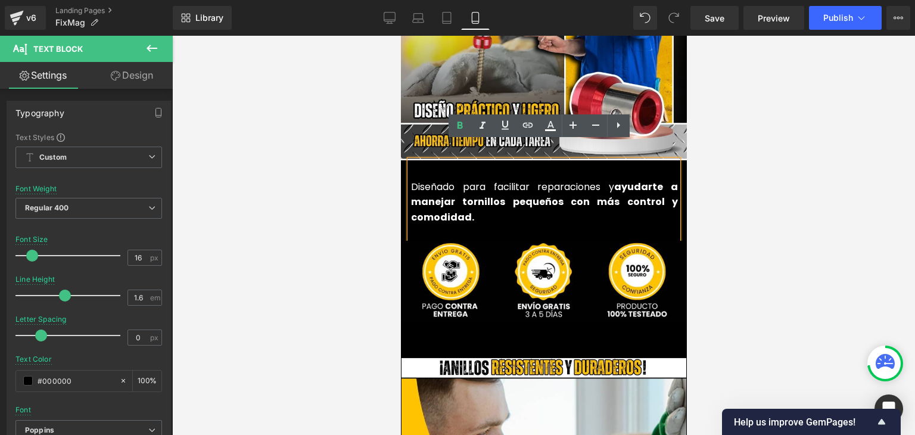
click at [737, 142] on div at bounding box center [543, 235] width 742 height 399
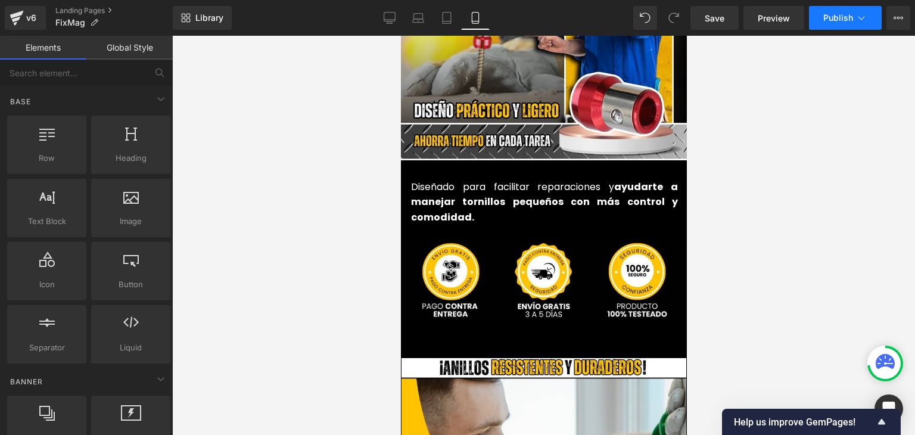
click at [842, 21] on span "Publish" at bounding box center [838, 18] width 30 height 10
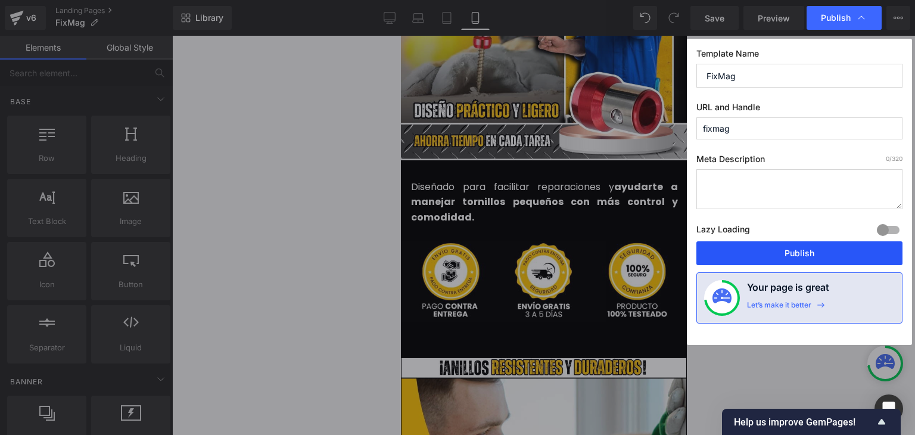
click at [810, 252] on button "Publish" at bounding box center [799, 253] width 206 height 24
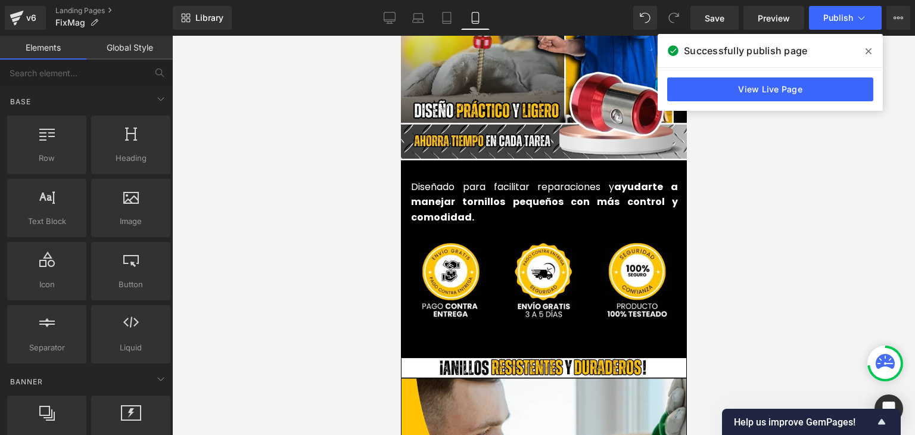
click at [866, 51] on icon at bounding box center [868, 51] width 6 height 10
